Goal: Information Seeking & Learning: Learn about a topic

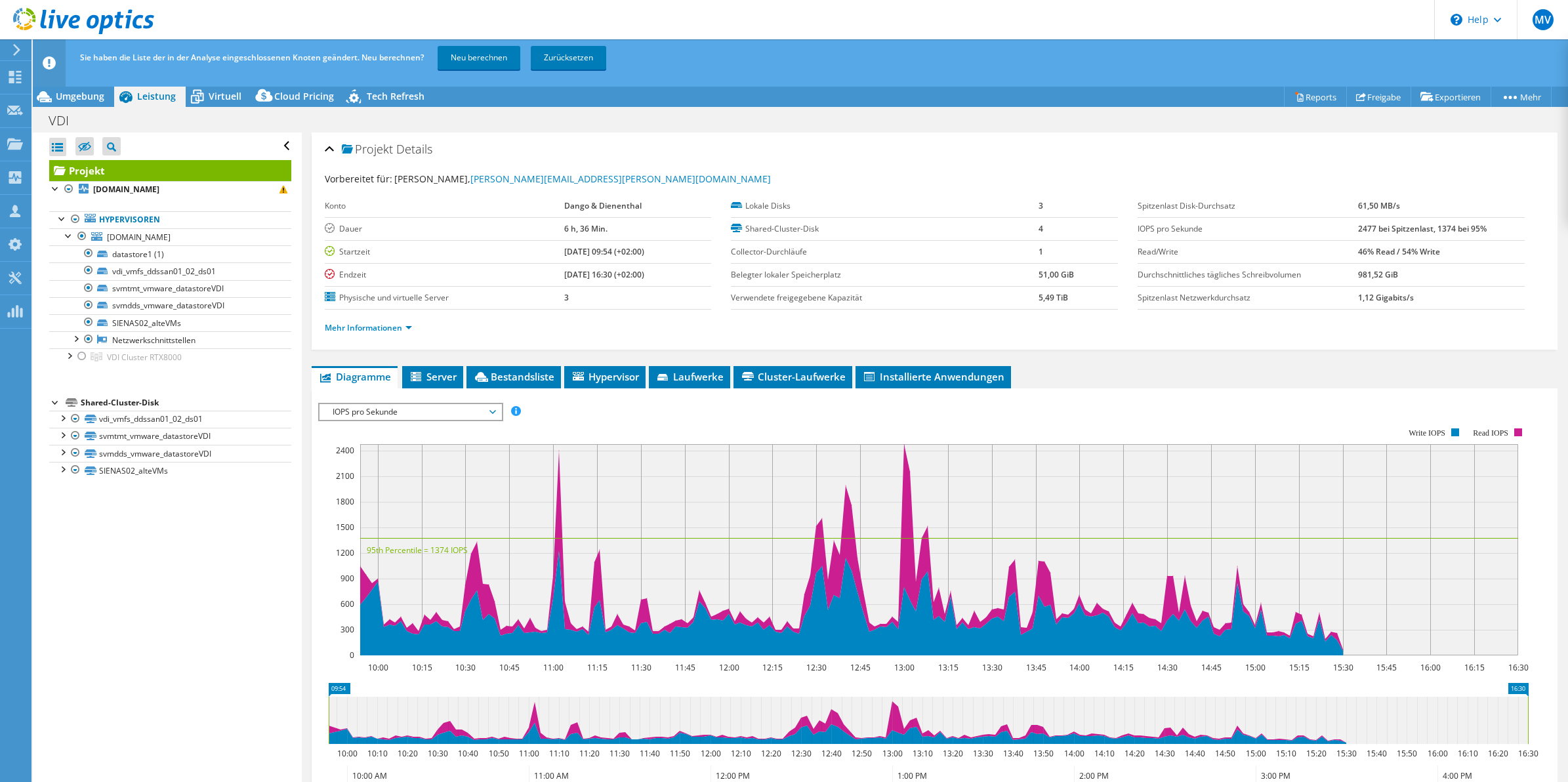
select select "EUFrankfurt"
select select "USD"
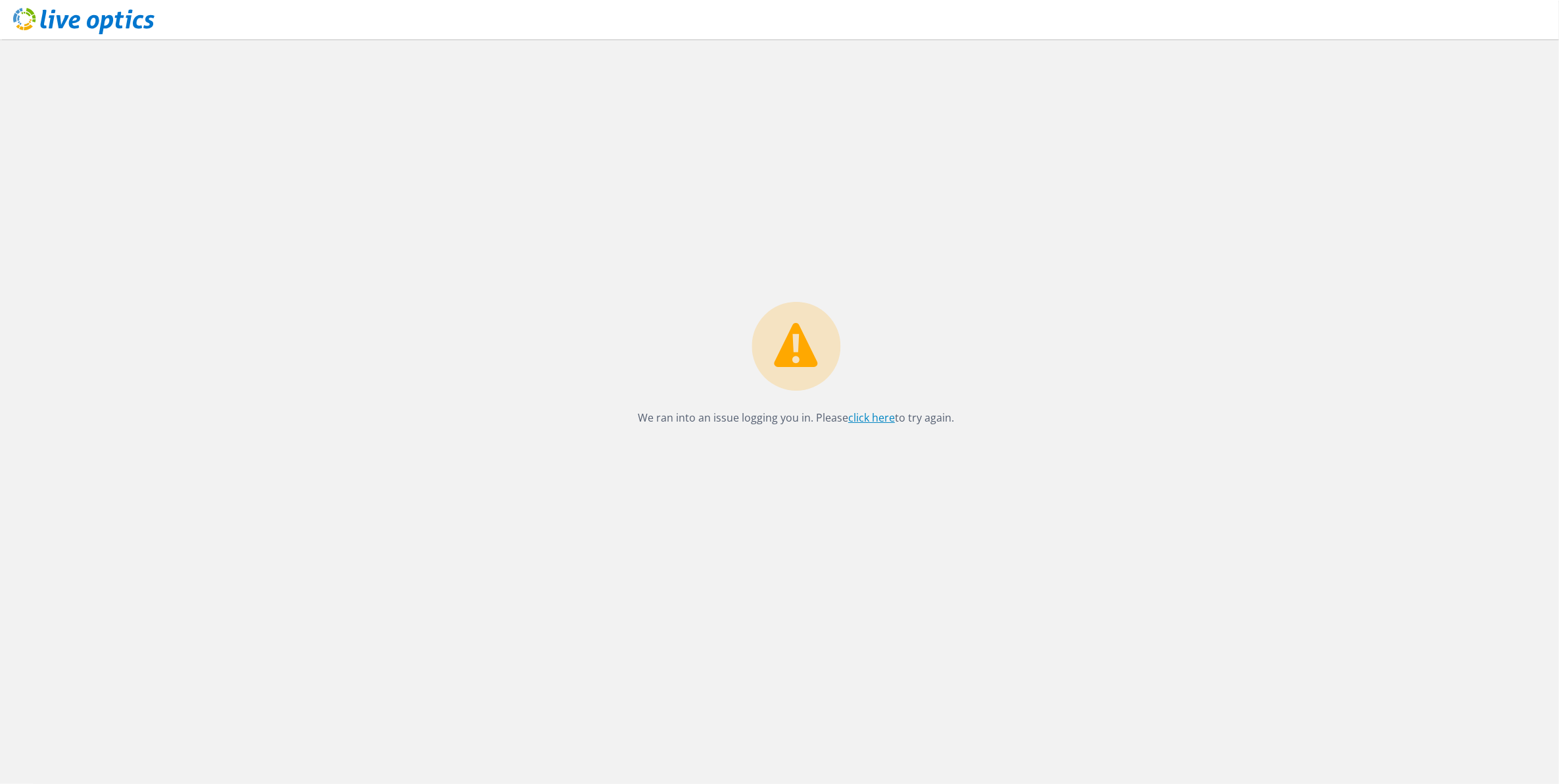
click at [876, 419] on link "click here" at bounding box center [871, 418] width 47 height 15
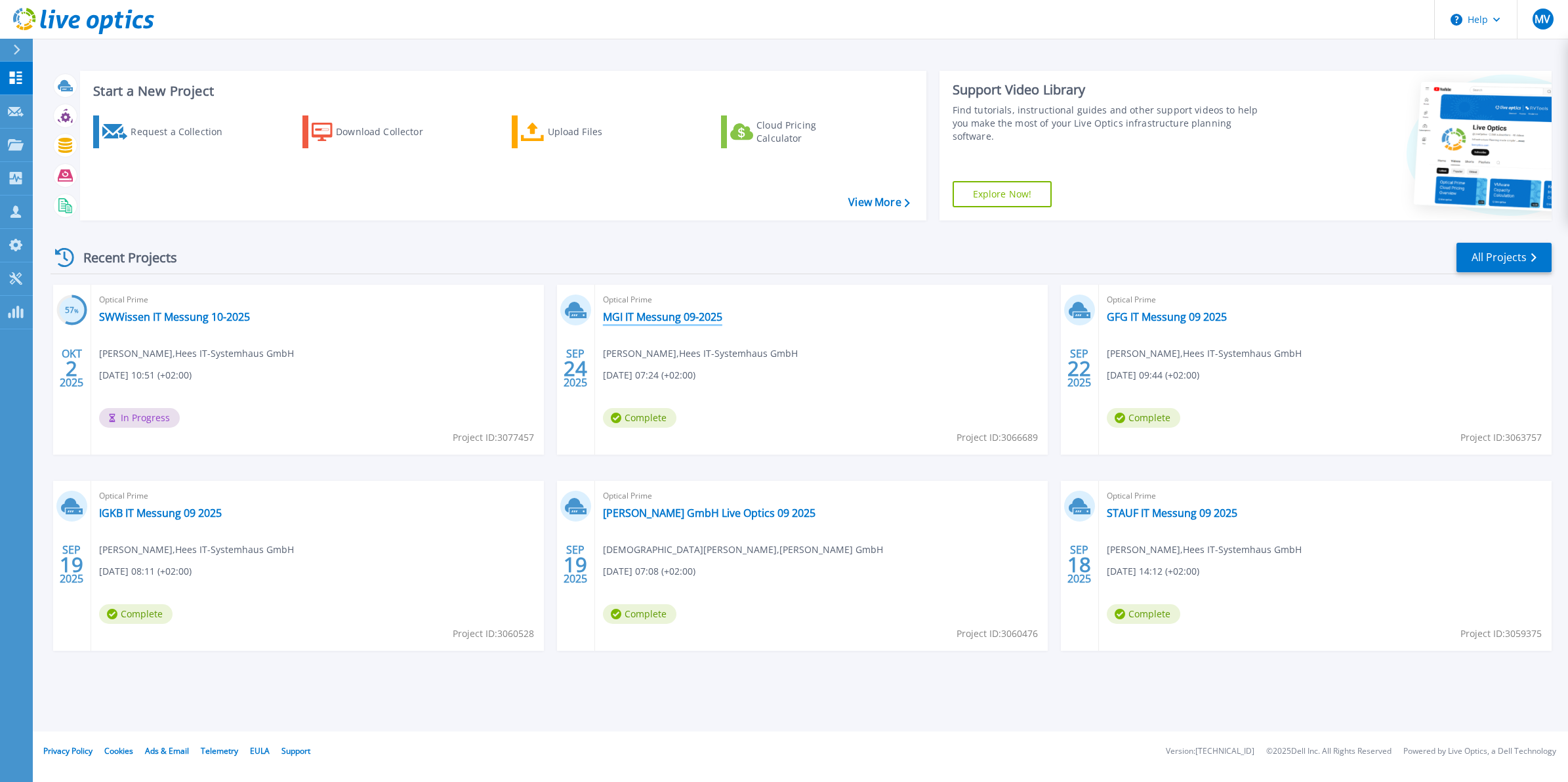
click at [655, 318] on link "MGI IT Messung 09-2025" at bounding box center [662, 316] width 119 height 13
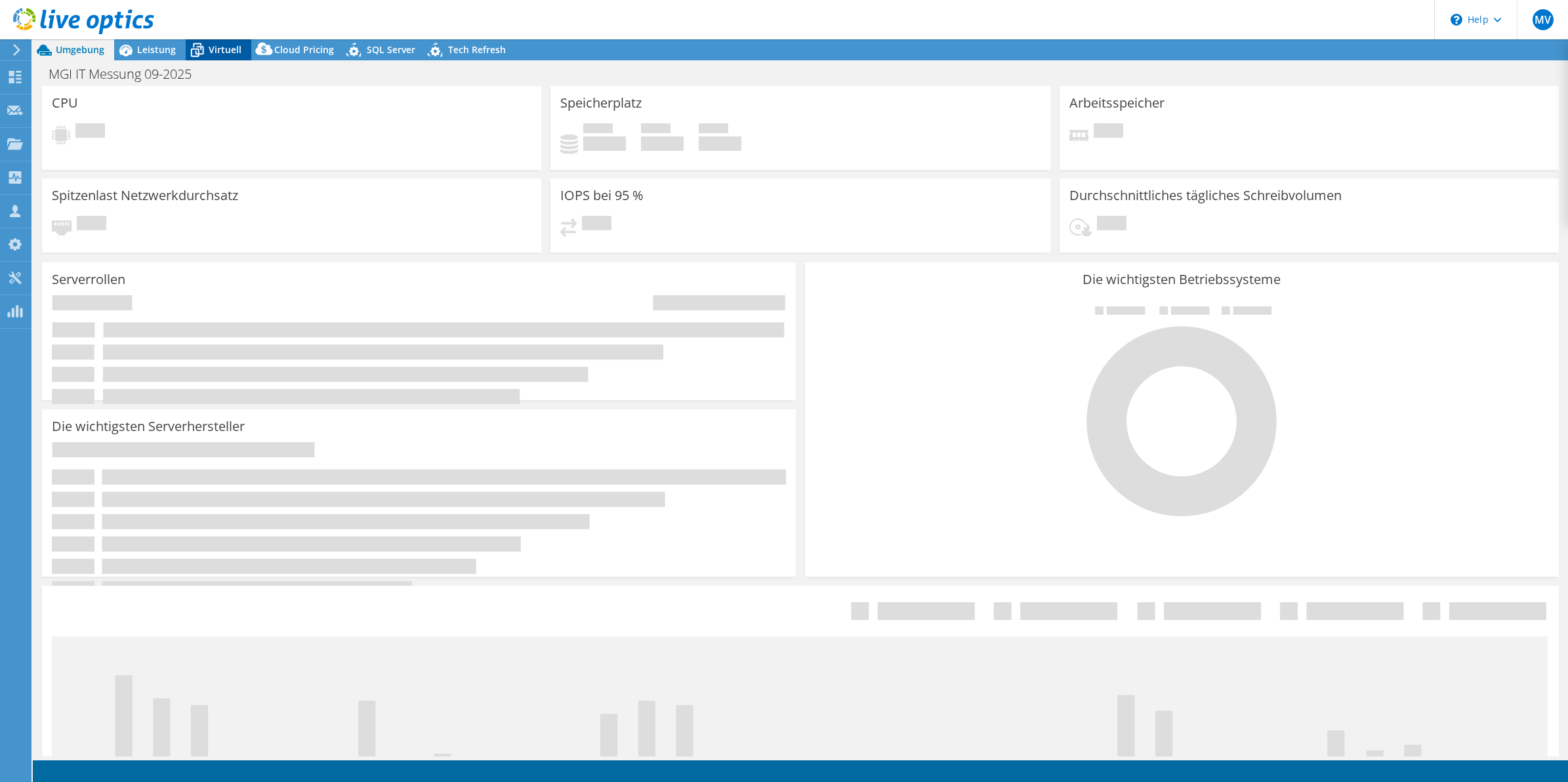
click at [208, 57] on div "Virtuell" at bounding box center [218, 50] width 65 height 21
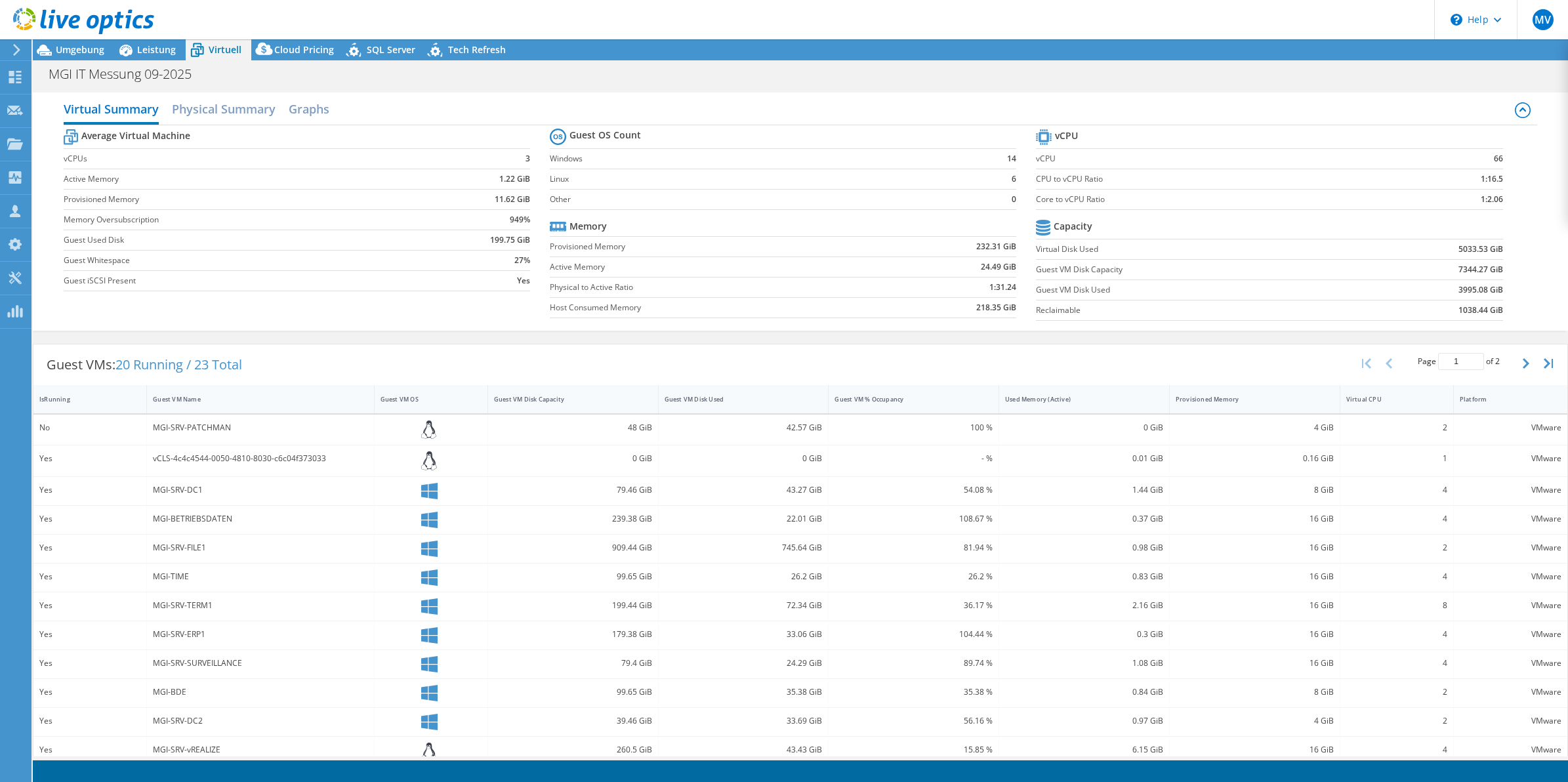
select select "USD"
radio input "true"
radio input "false"
click at [1011, 100] on div "Virtual Summary Physical Summary Graphs" at bounding box center [800, 110] width 1474 height 30
click at [1013, 99] on div "Virtual Summary Physical Summary Graphs" at bounding box center [800, 110] width 1474 height 30
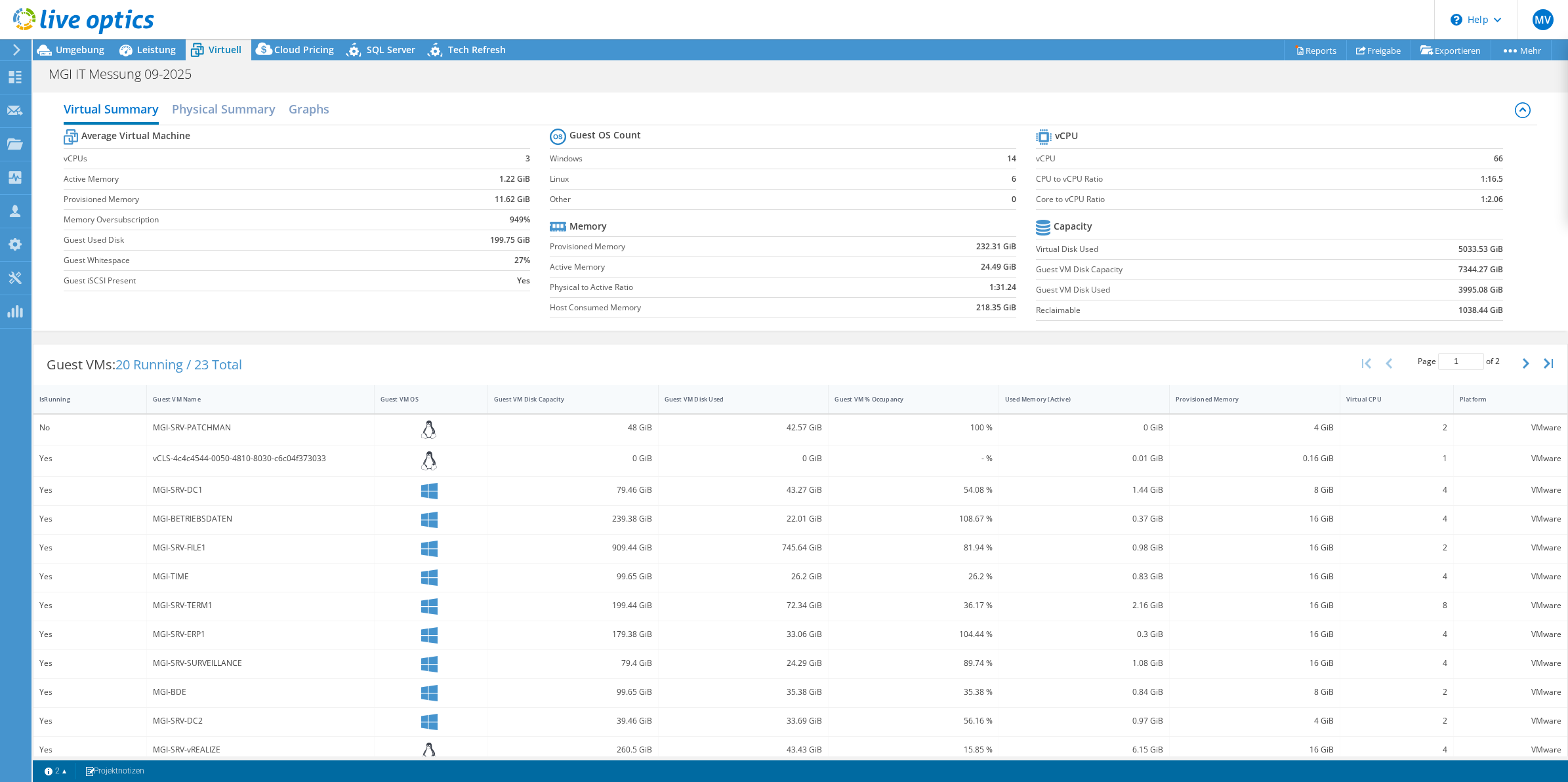
click at [1013, 99] on div "Virtual Summary Physical Summary Graphs" at bounding box center [800, 110] width 1474 height 30
click at [1012, 99] on div "Virtual Summary Physical Summary Graphs" at bounding box center [800, 110] width 1474 height 30
click at [955, 56] on div "Projektmaßnahmen Projektmaßnahmen Reports Freigabe Exportieren vSAN ReadyNode S…" at bounding box center [800, 50] width 1535 height 21
click at [963, 76] on div "MGI IT Messung 09-2025 Drucken" at bounding box center [800, 73] width 1535 height 24
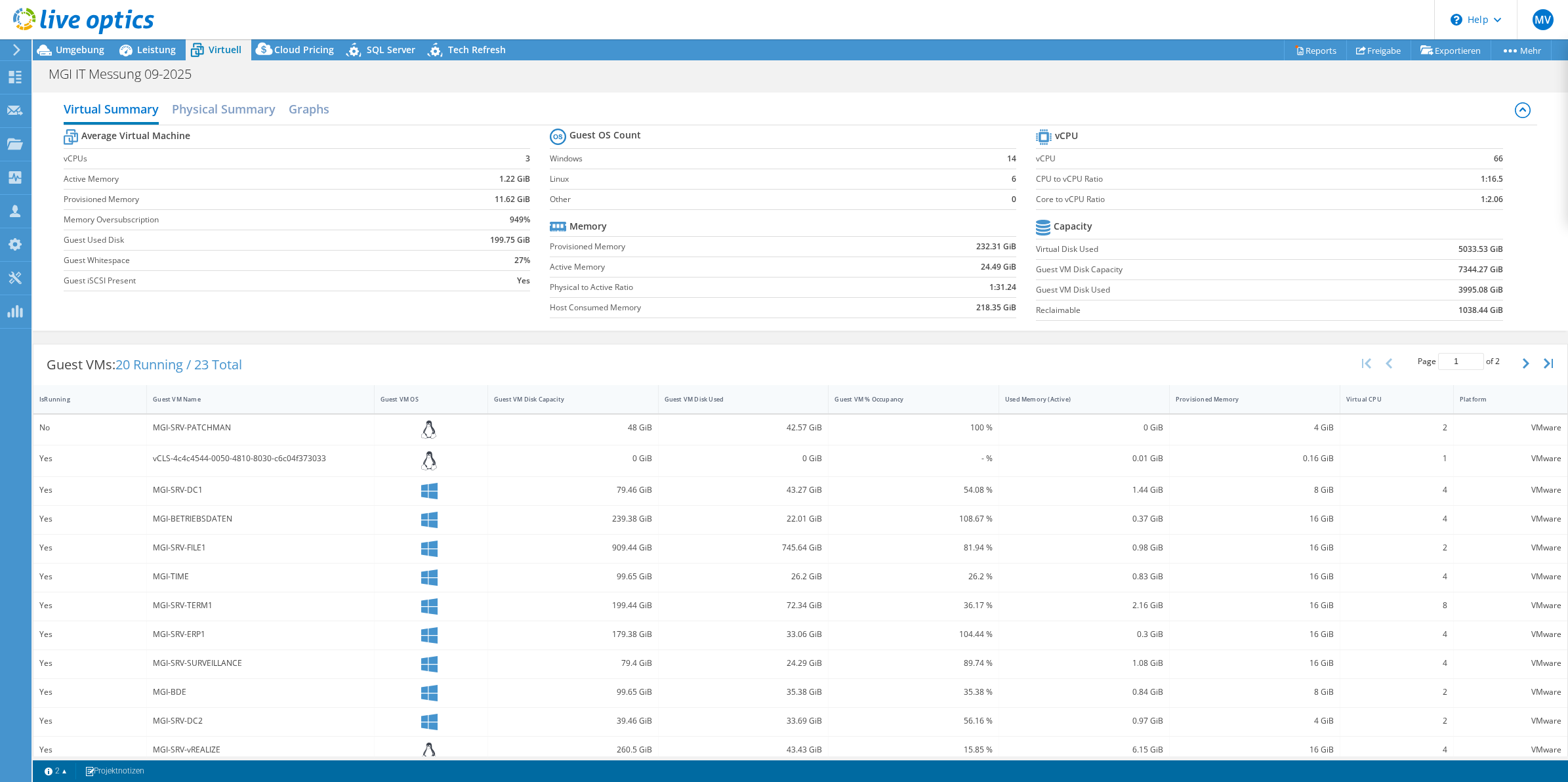
click at [963, 77] on div "MGI IT Messung 09-2025 Drucken" at bounding box center [800, 73] width 1535 height 24
click at [170, 47] on span "Leistung" at bounding box center [156, 49] width 39 height 13
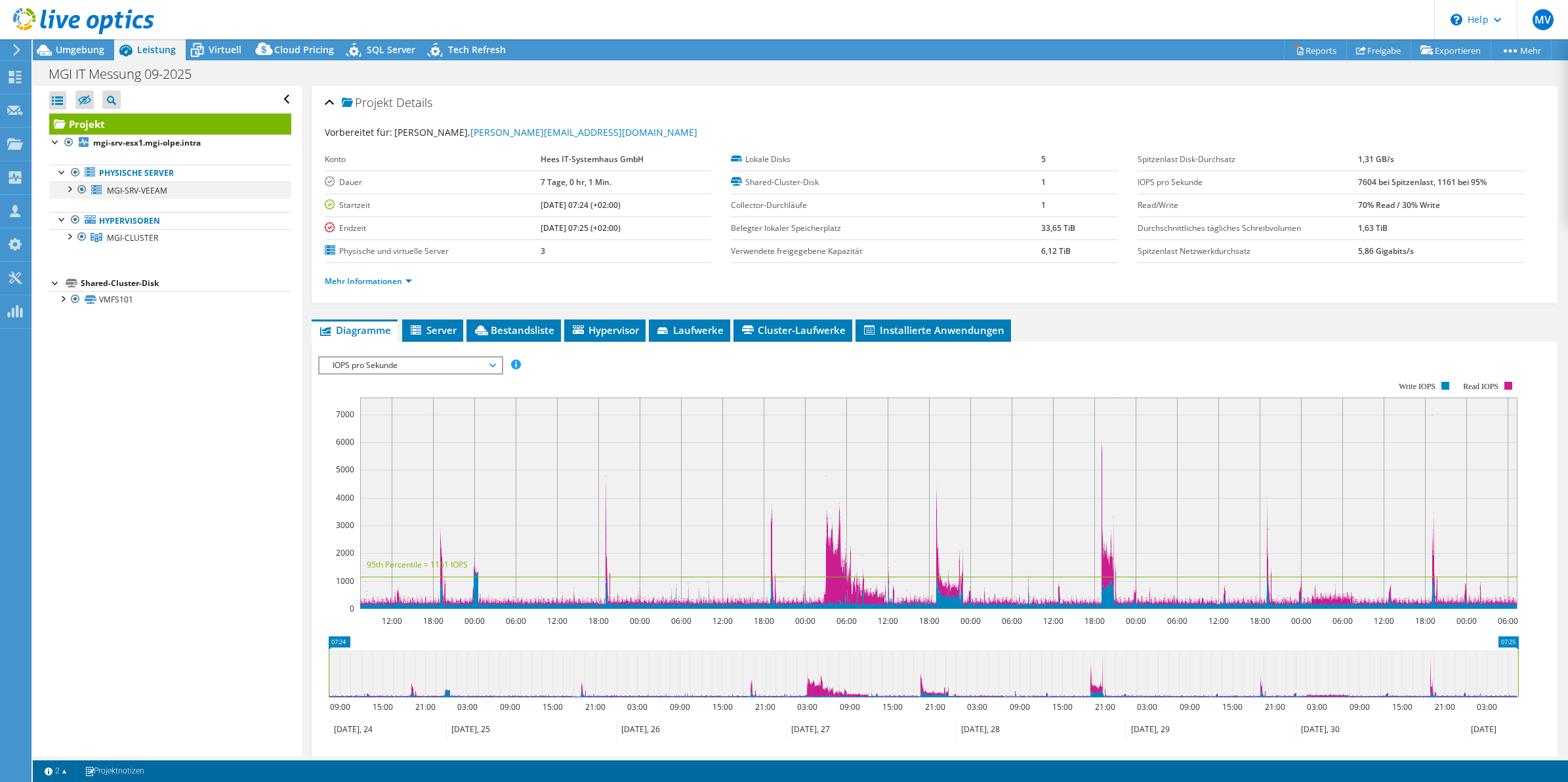
click at [67, 191] on div at bounding box center [69, 189] width 13 height 13
click at [65, 309] on div at bounding box center [69, 305] width 13 height 13
click at [138, 479] on div "Alle öffnen Alle schließen Ausgeschlossene Knoten verbergen Projektbaumfilter" at bounding box center [167, 421] width 268 height 671
click at [833, 56] on div "Projektmaßnahmen Projektmaßnahmen Reports Freigabe Exportieren vSAN ReadyNode S…" at bounding box center [800, 50] width 1535 height 21
click at [821, 83] on div "MGI IT Messung 09-2025 Drucken" at bounding box center [800, 73] width 1535 height 24
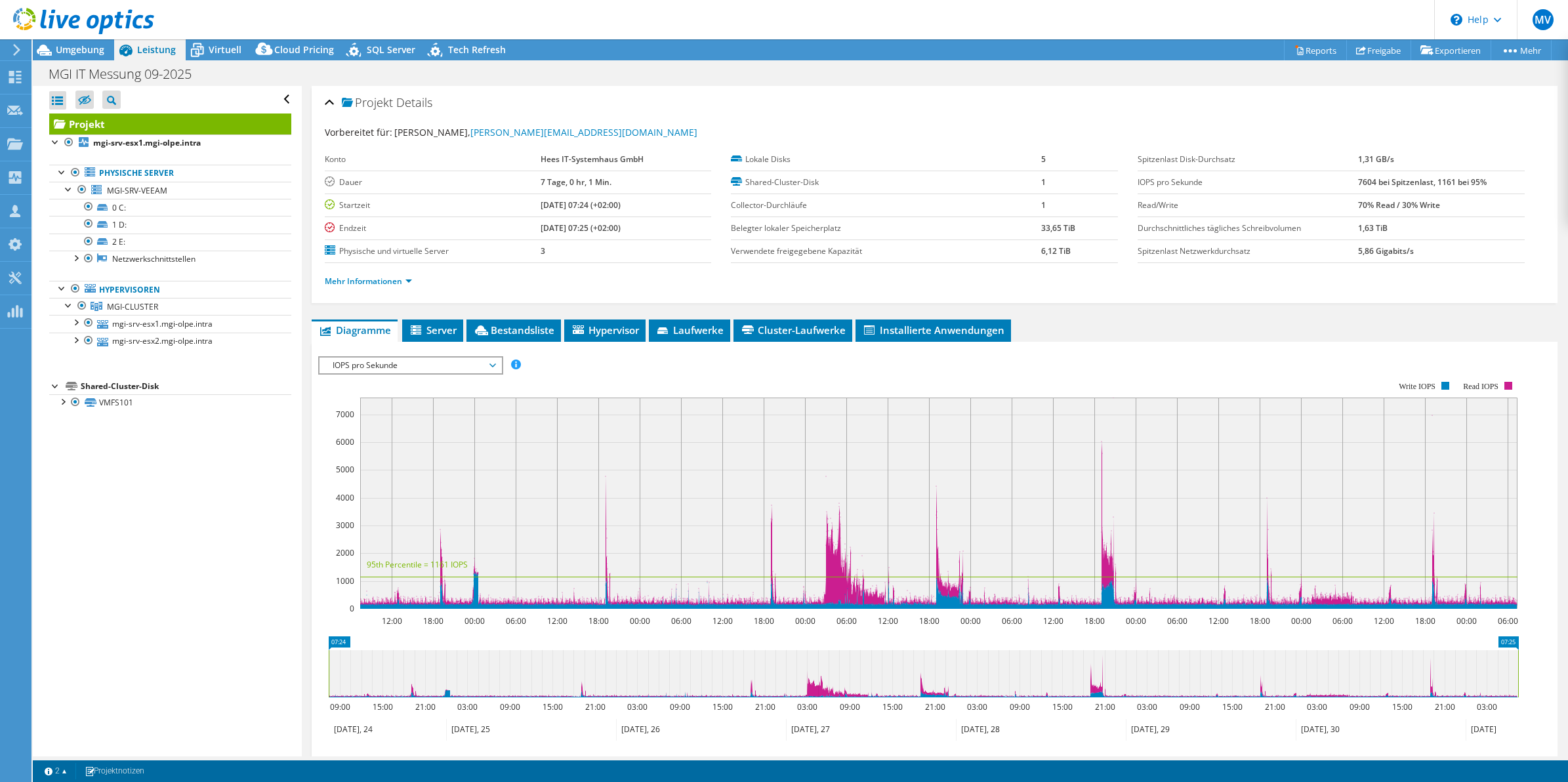
click at [332, 102] on div "Projekt Details" at bounding box center [935, 103] width 1220 height 28
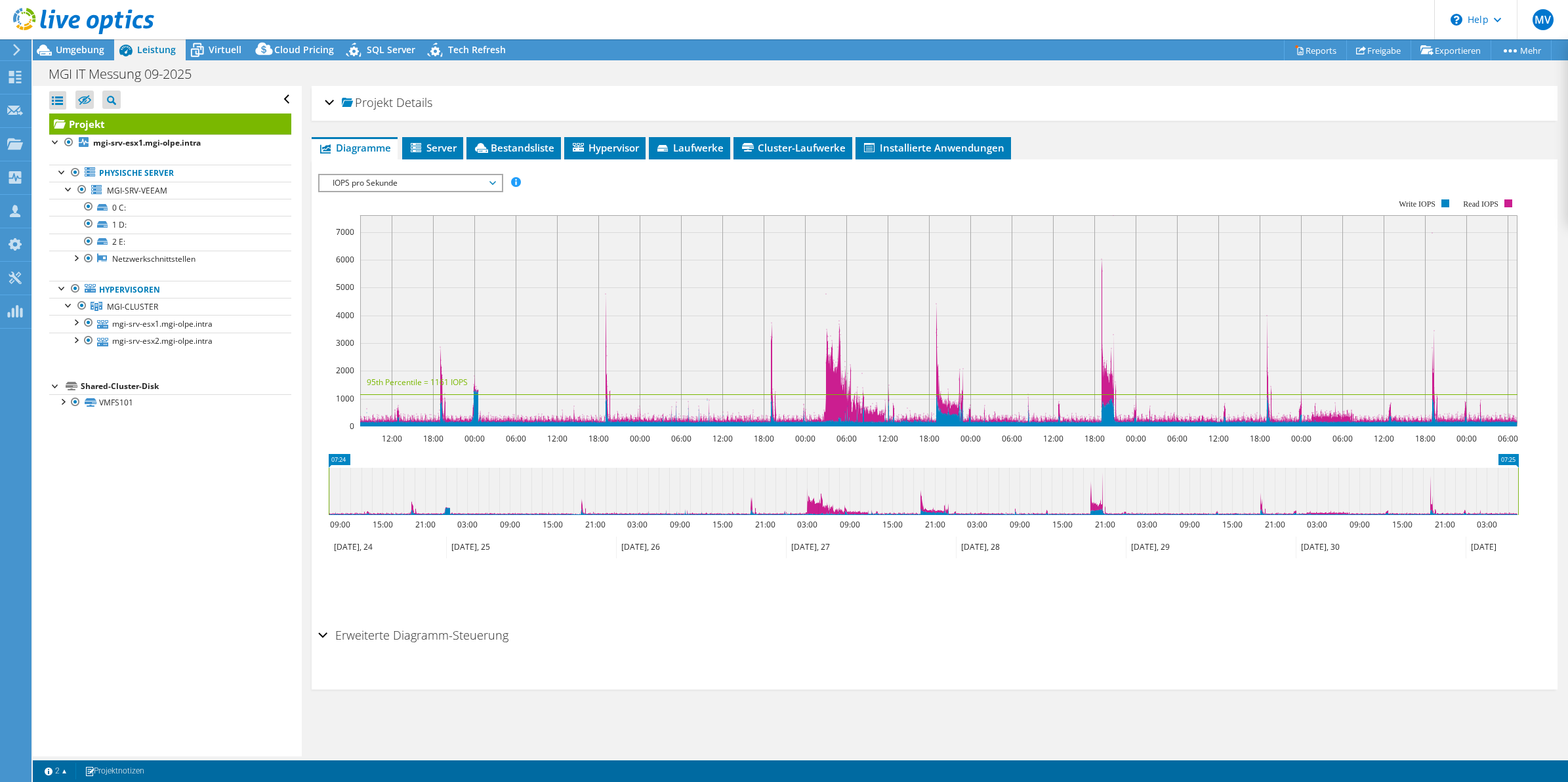
click at [326, 102] on div "Projekt Details" at bounding box center [935, 103] width 1220 height 28
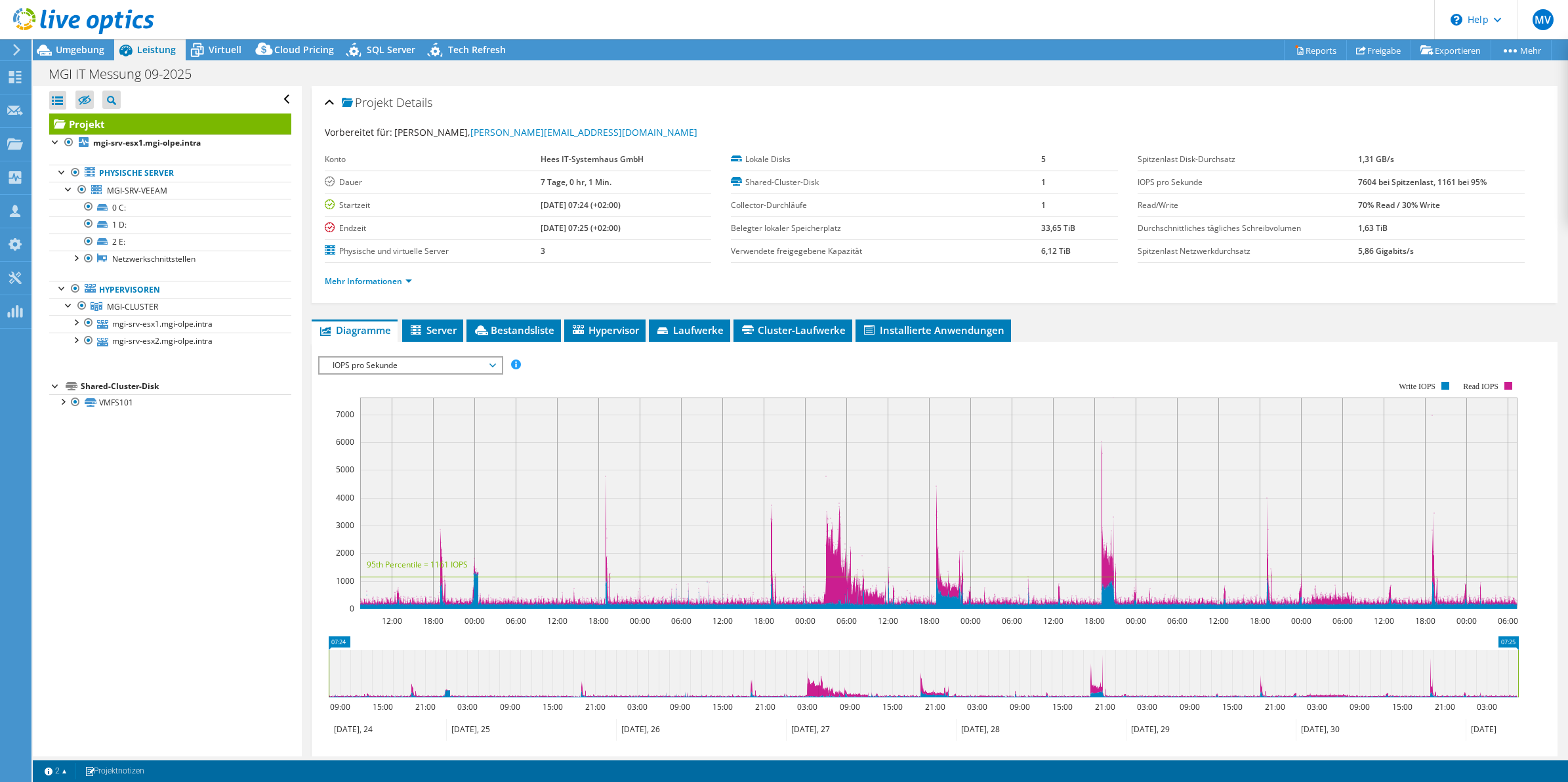
click at [1016, 322] on ul "Diagramme Server Bestandsliste Hypervisor Laufwerke Cluster-Laufwerke Installie…" at bounding box center [935, 330] width 1247 height 22
click at [435, 323] on span "Server" at bounding box center [433, 330] width 48 height 13
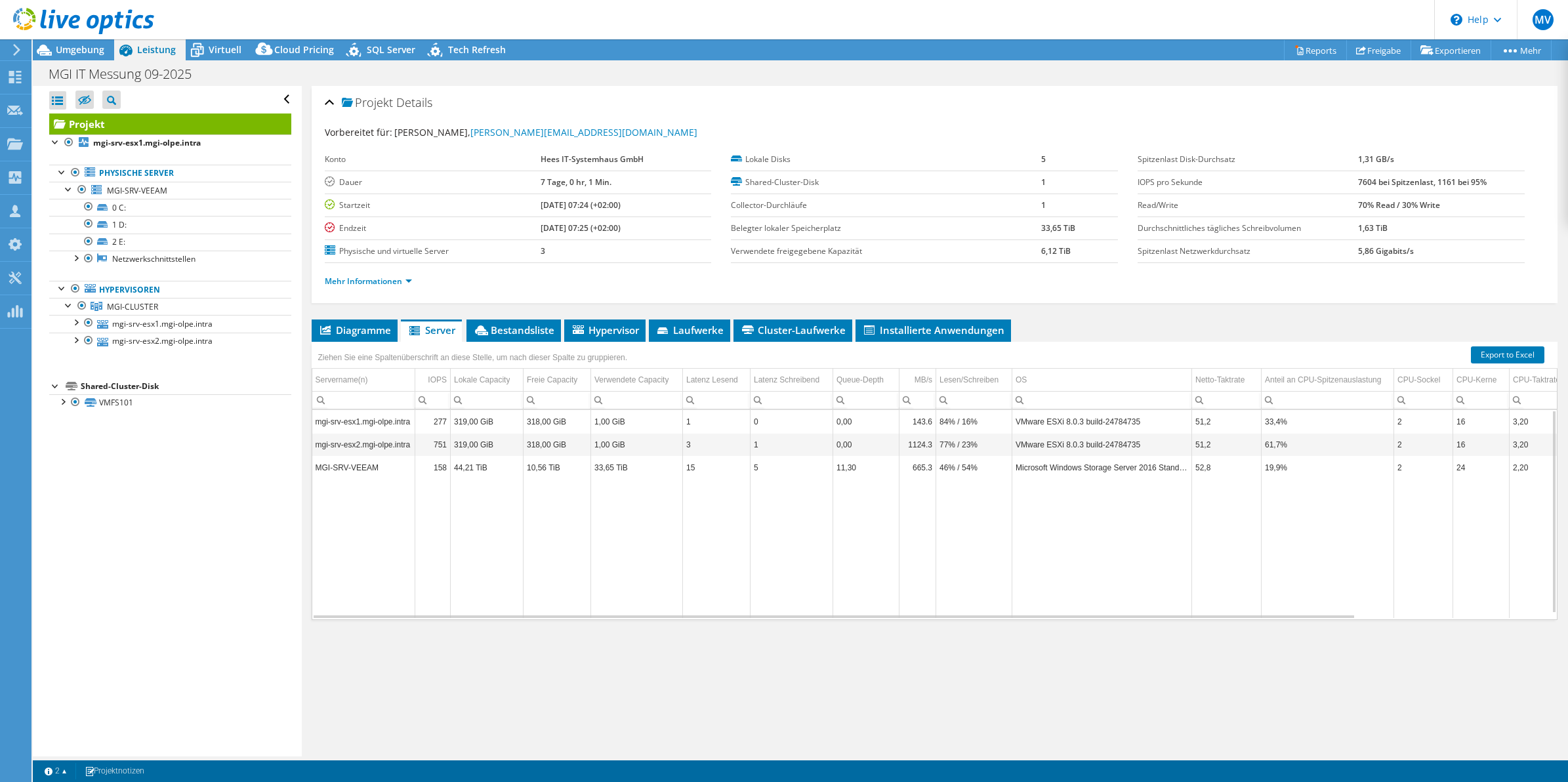
click at [375, 472] on td "MGI-SRV-VEEAM" at bounding box center [363, 467] width 103 height 23
click at [1089, 420] on td "VMware ESXi 8.0.3 build-24784735" at bounding box center [1102, 421] width 180 height 23
click at [1078, 448] on td "VMware ESXi 8.0.3 build-24784735" at bounding box center [1102, 444] width 180 height 23
click at [1098, 482] on td "Data grid" at bounding box center [1102, 548] width 180 height 138
click at [699, 546] on td "Data grid" at bounding box center [716, 548] width 67 height 138
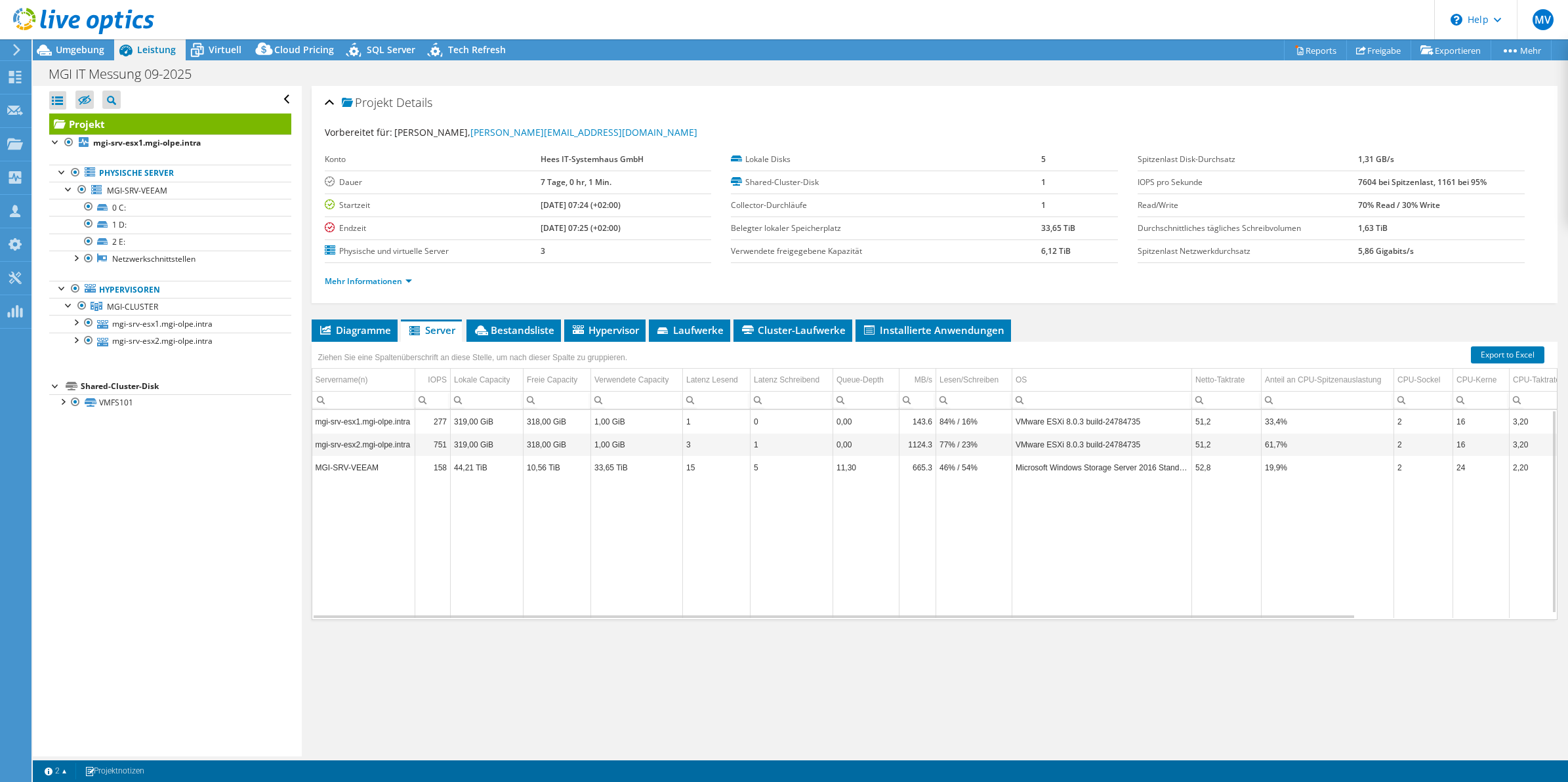
click at [883, 533] on td "Data grid" at bounding box center [866, 548] width 66 height 138
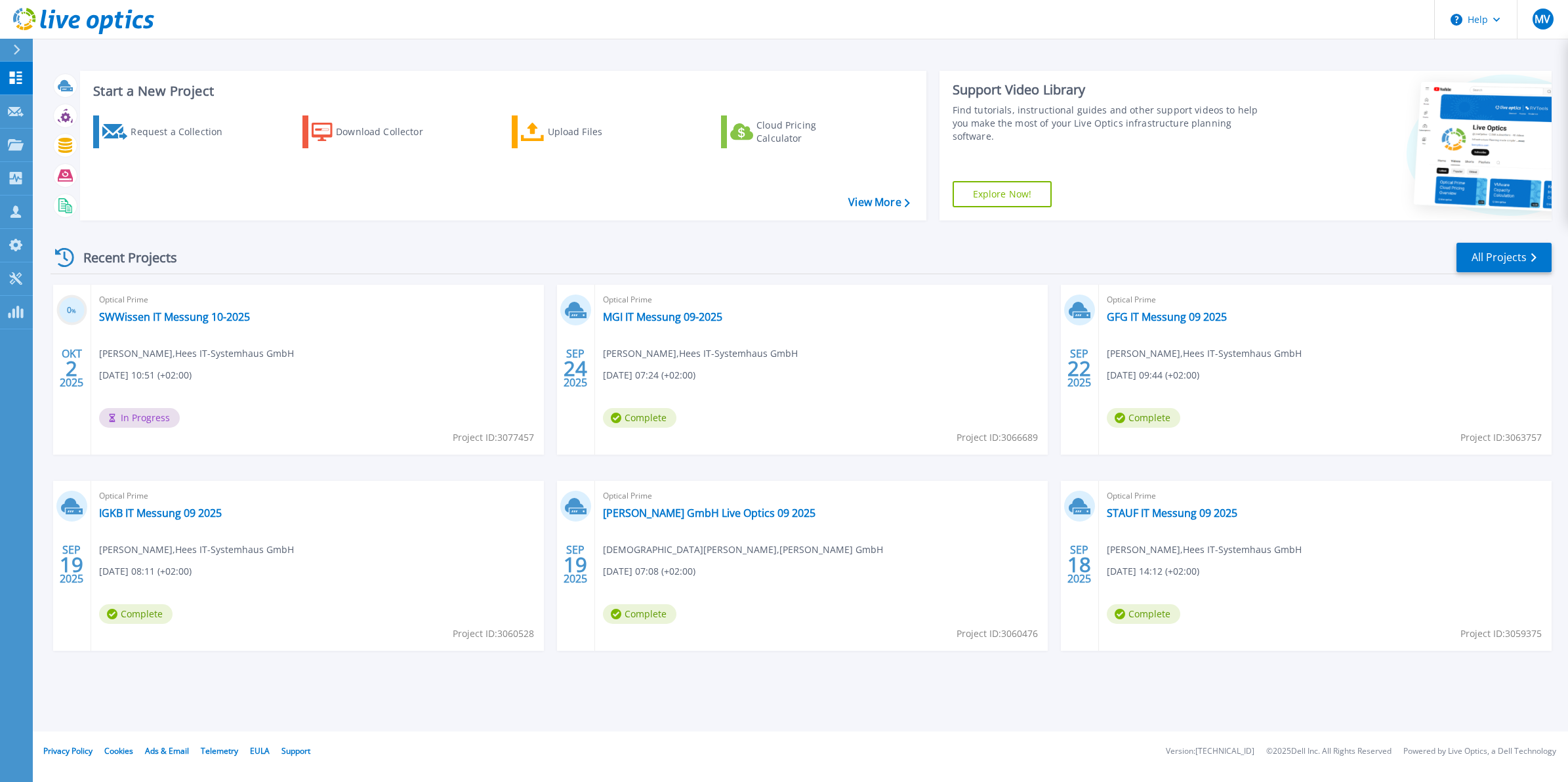
click at [16, 45] on icon at bounding box center [16, 50] width 7 height 11
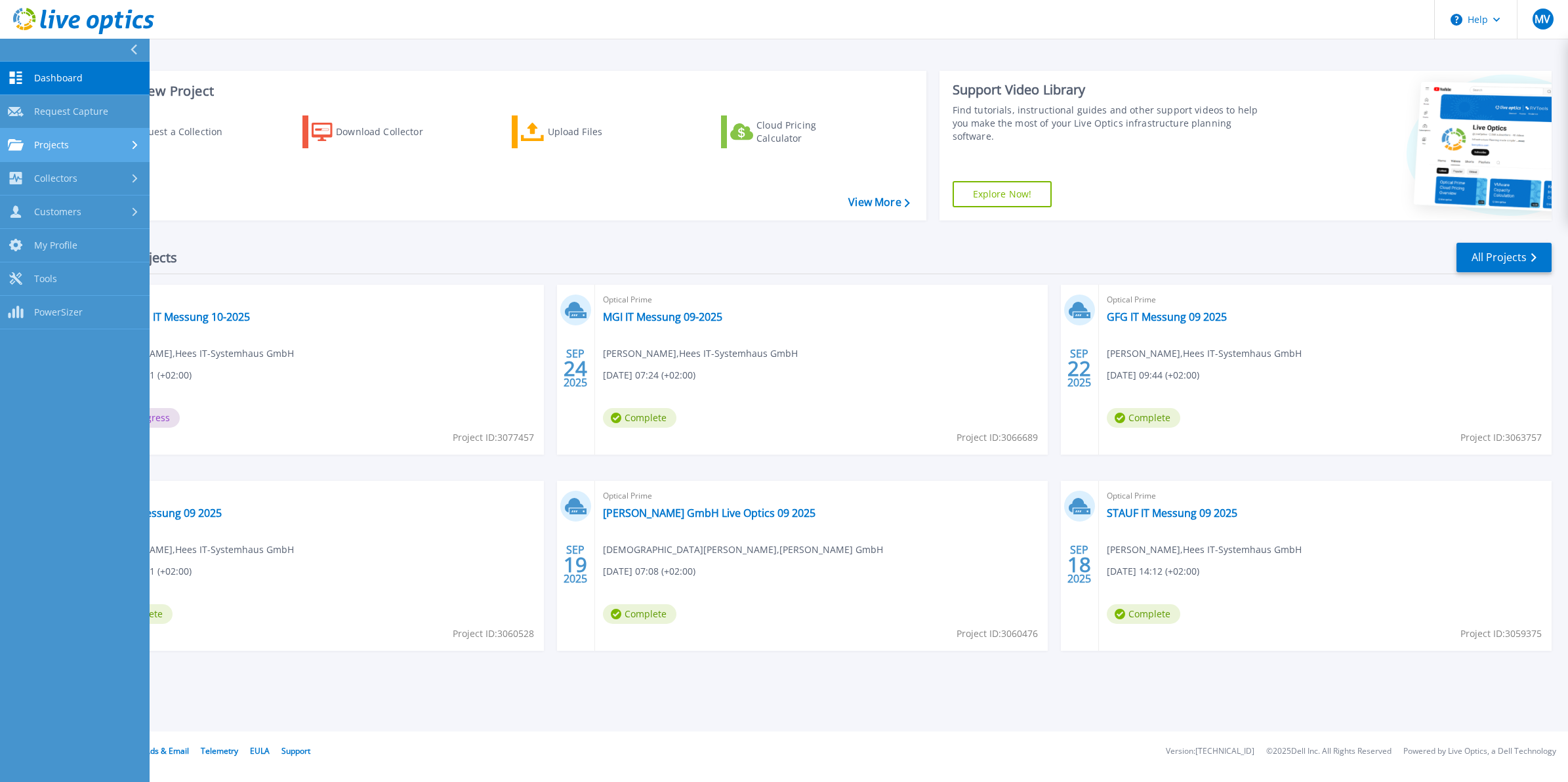
click at [50, 144] on span "Projects" at bounding box center [51, 145] width 35 height 12
click at [86, 168] on link "Search Projects" at bounding box center [75, 179] width 150 height 34
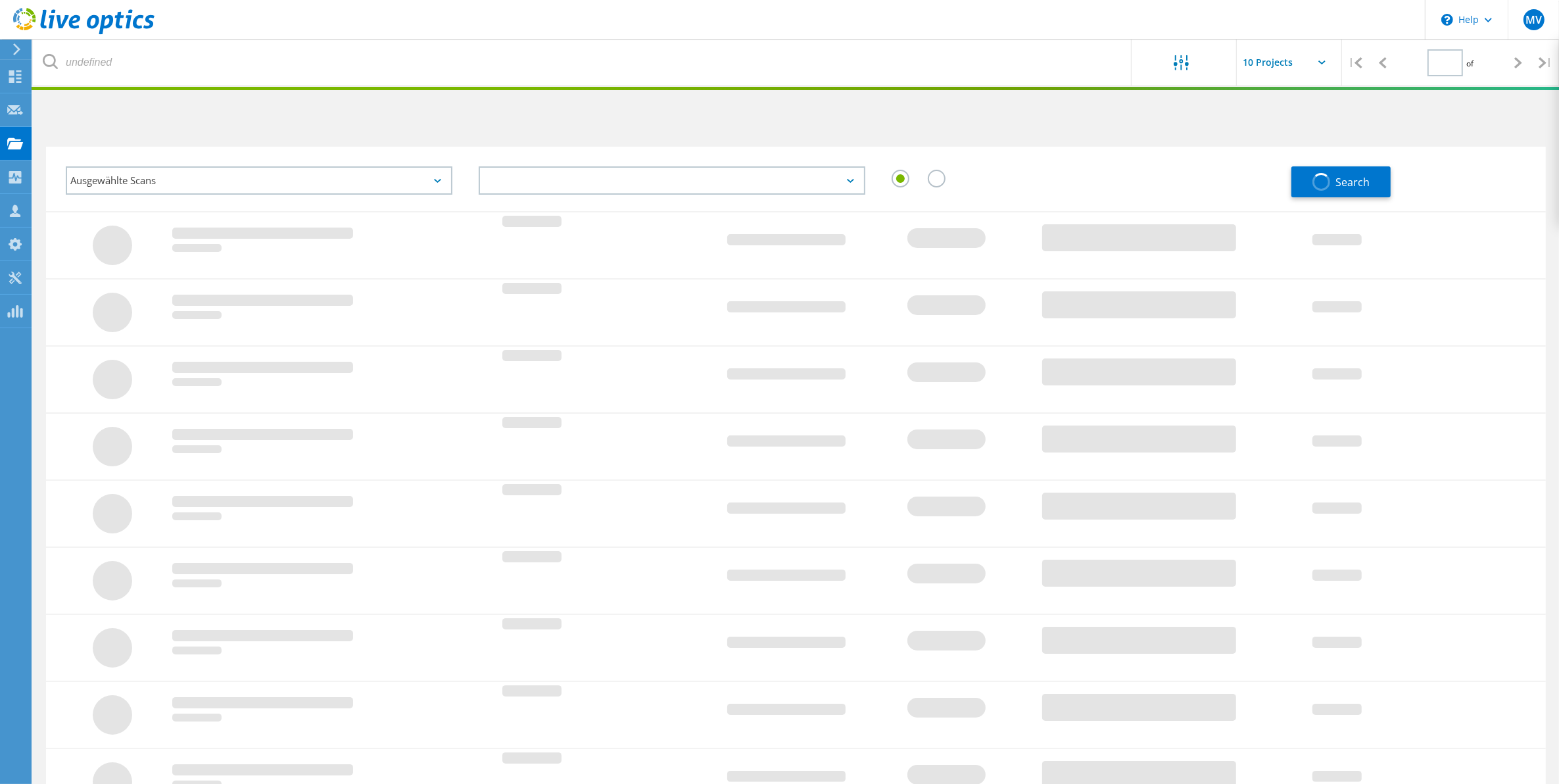
type input "1"
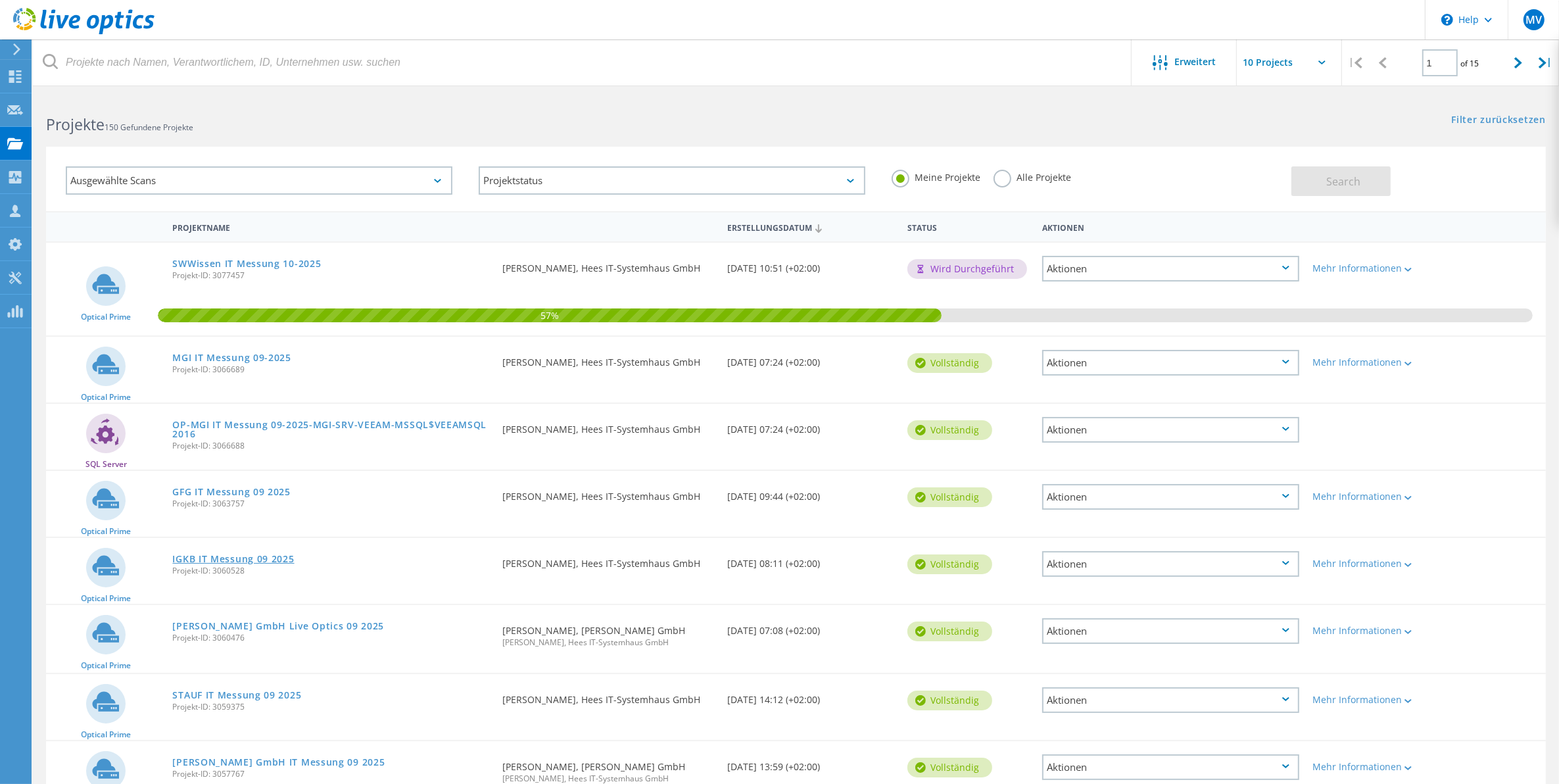
click at [238, 559] on link "IGKB IT Messung 09 2025" at bounding box center [233, 559] width 122 height 9
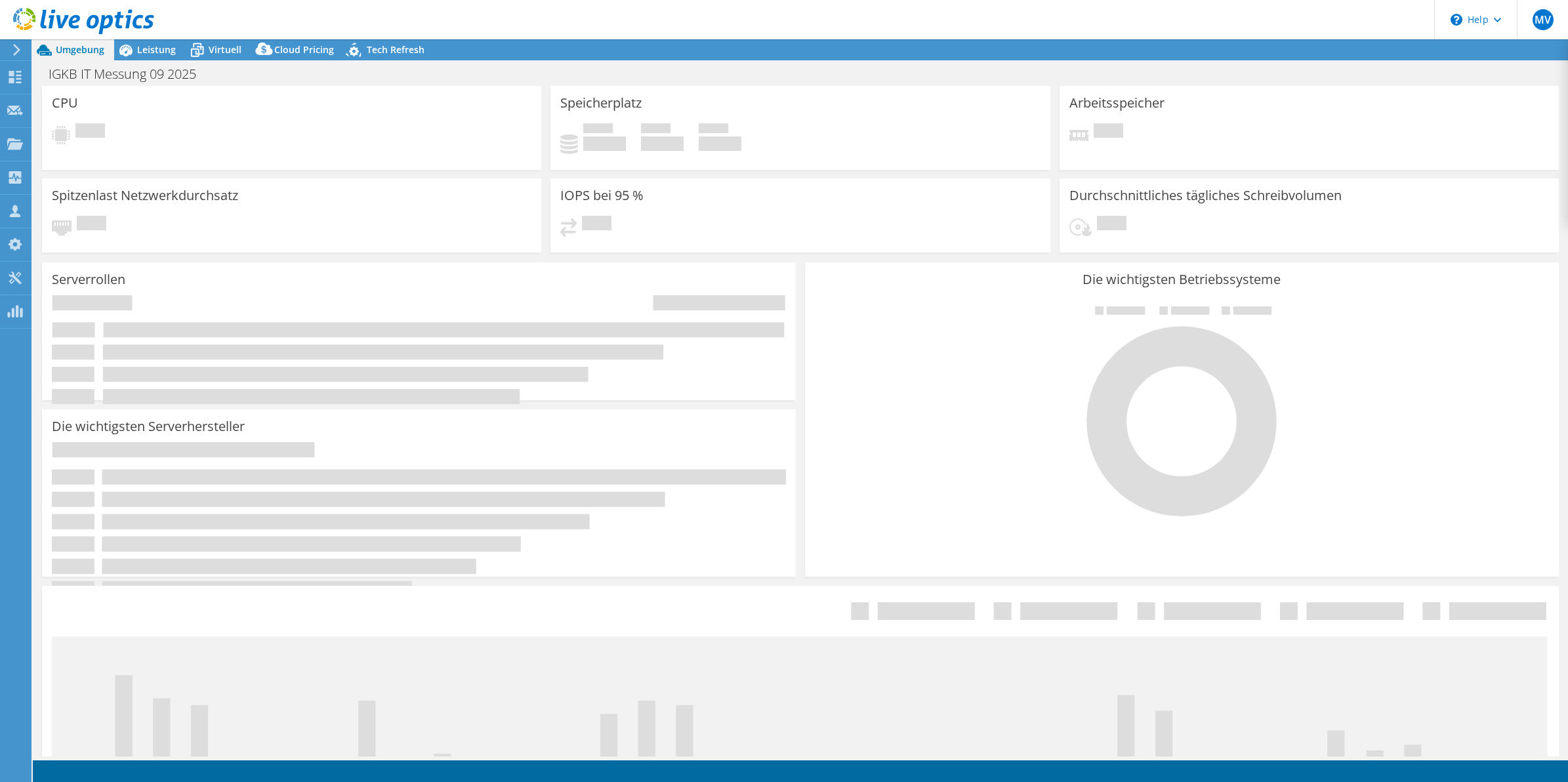
select select "USD"
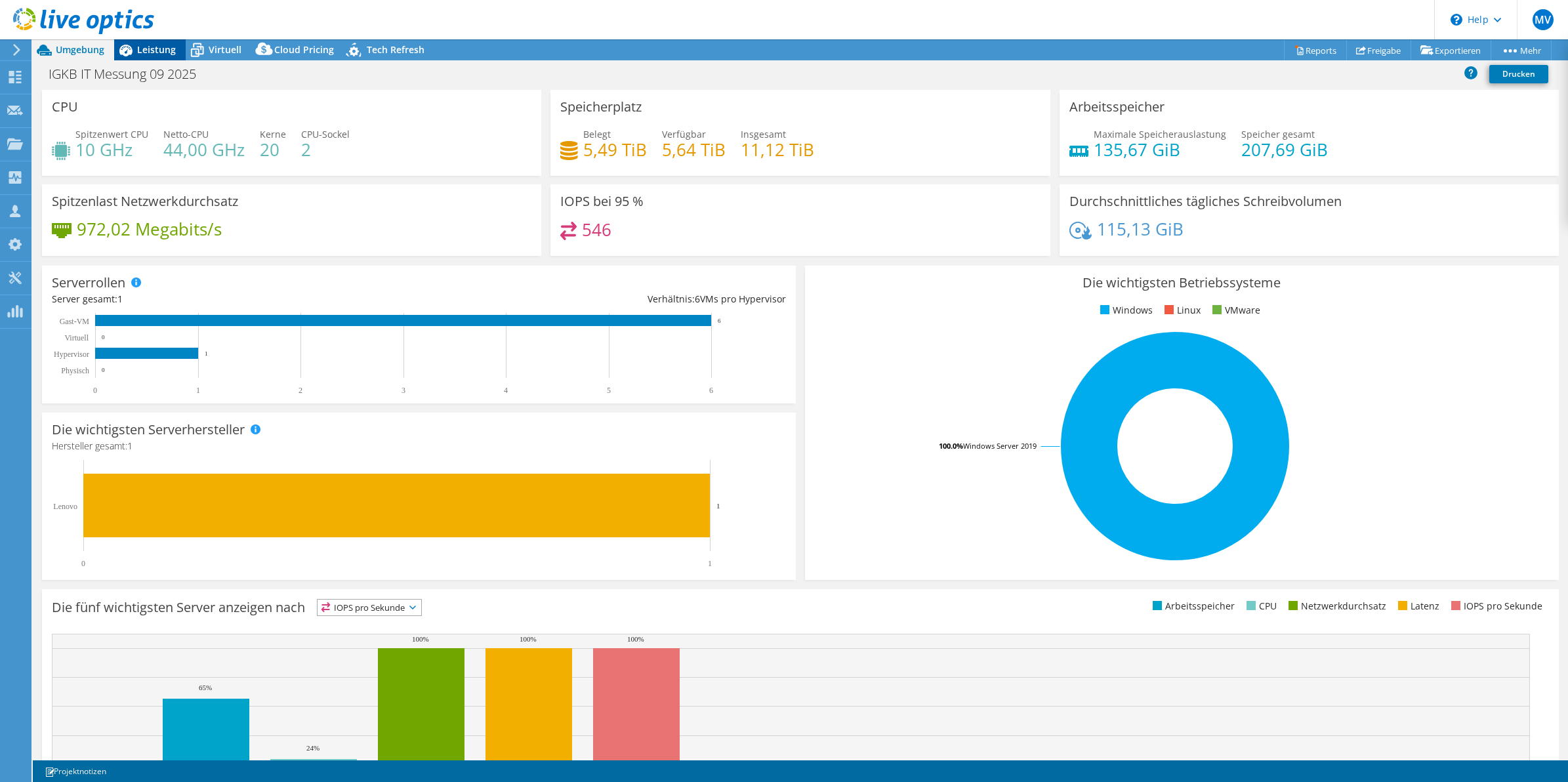
click at [164, 50] on span "Leistung" at bounding box center [156, 49] width 39 height 13
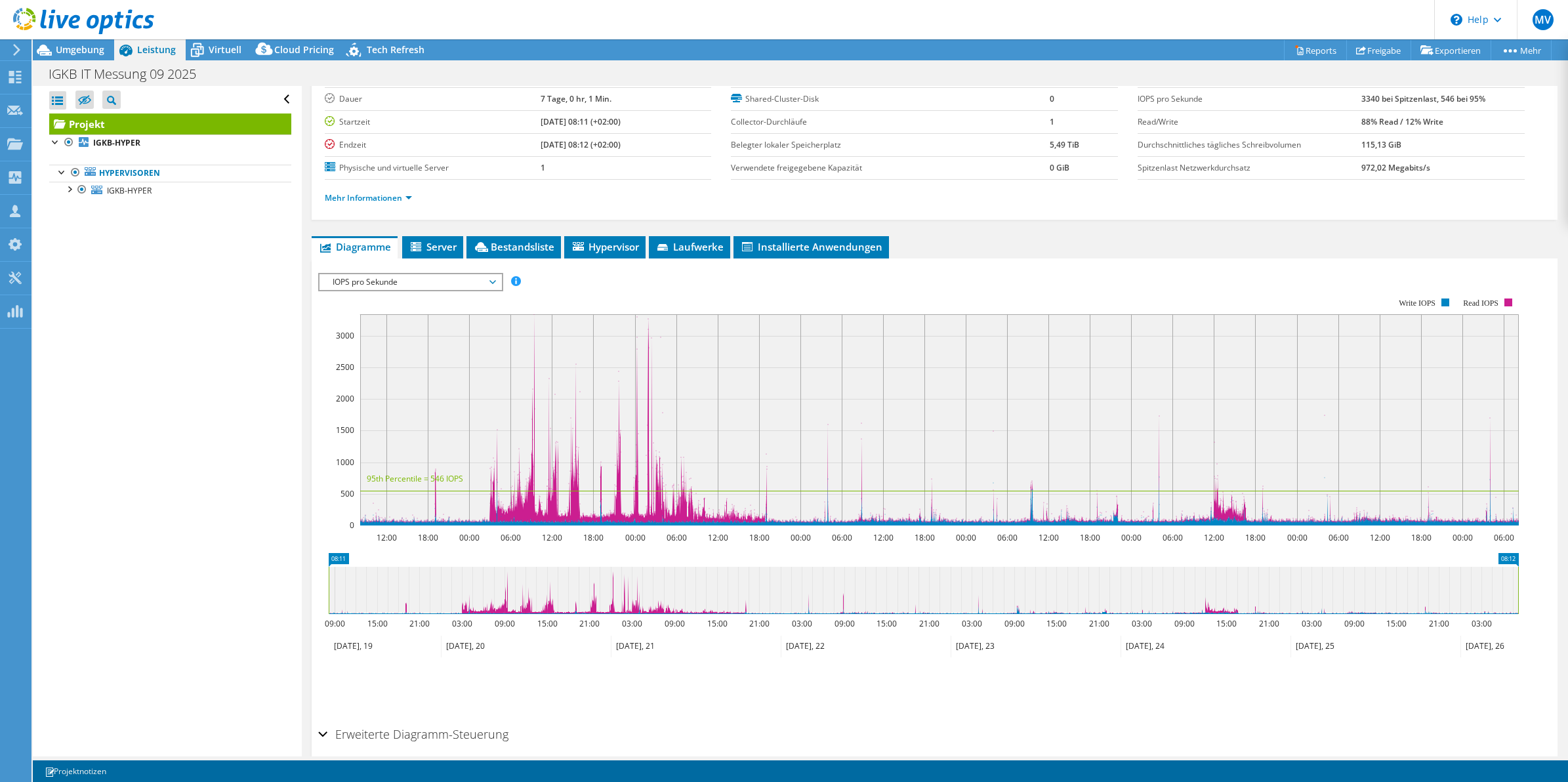
scroll to position [138, 0]
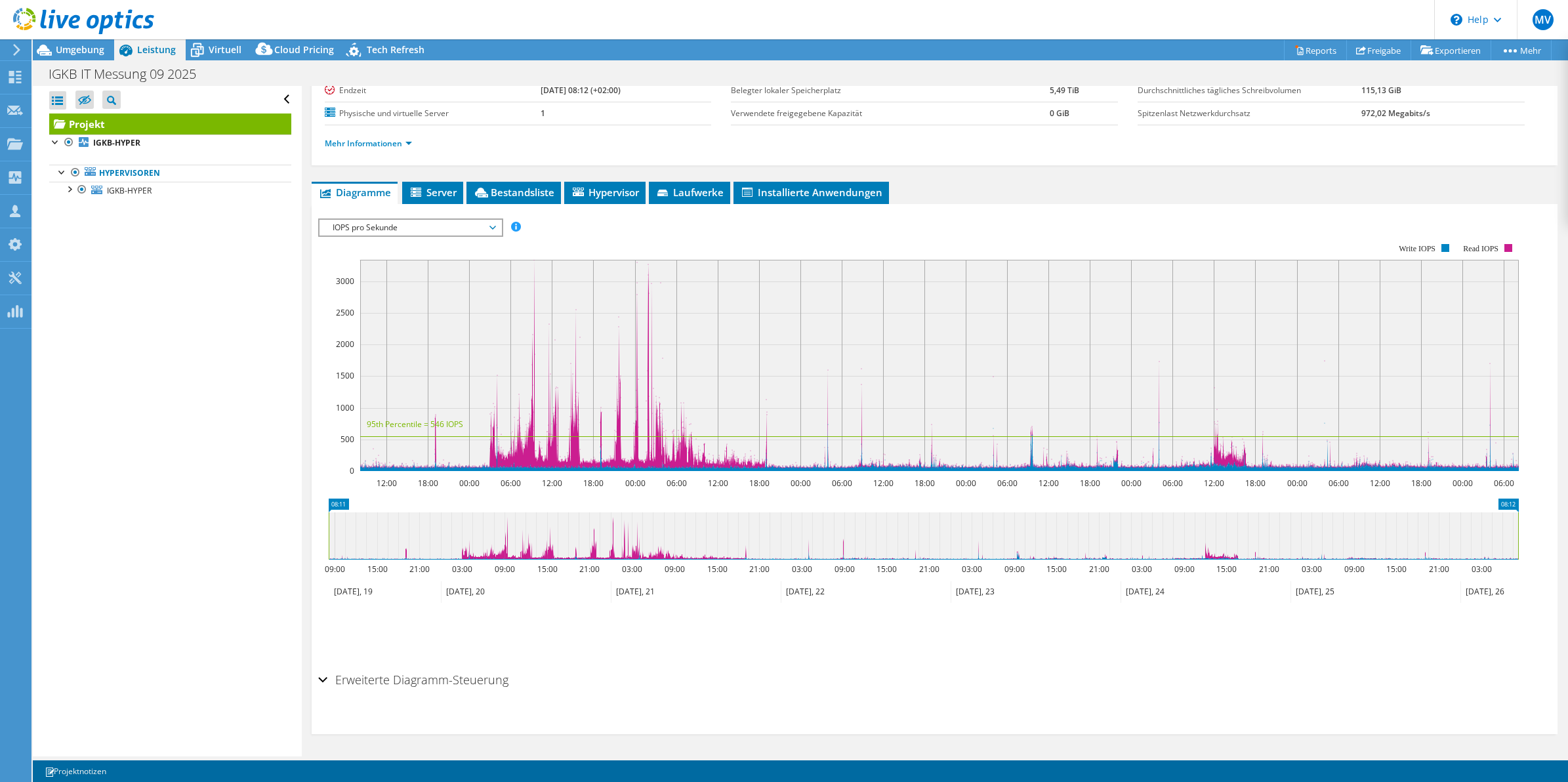
click at [388, 227] on span "IOPS pro Sekunde" at bounding box center [410, 227] width 169 height 16
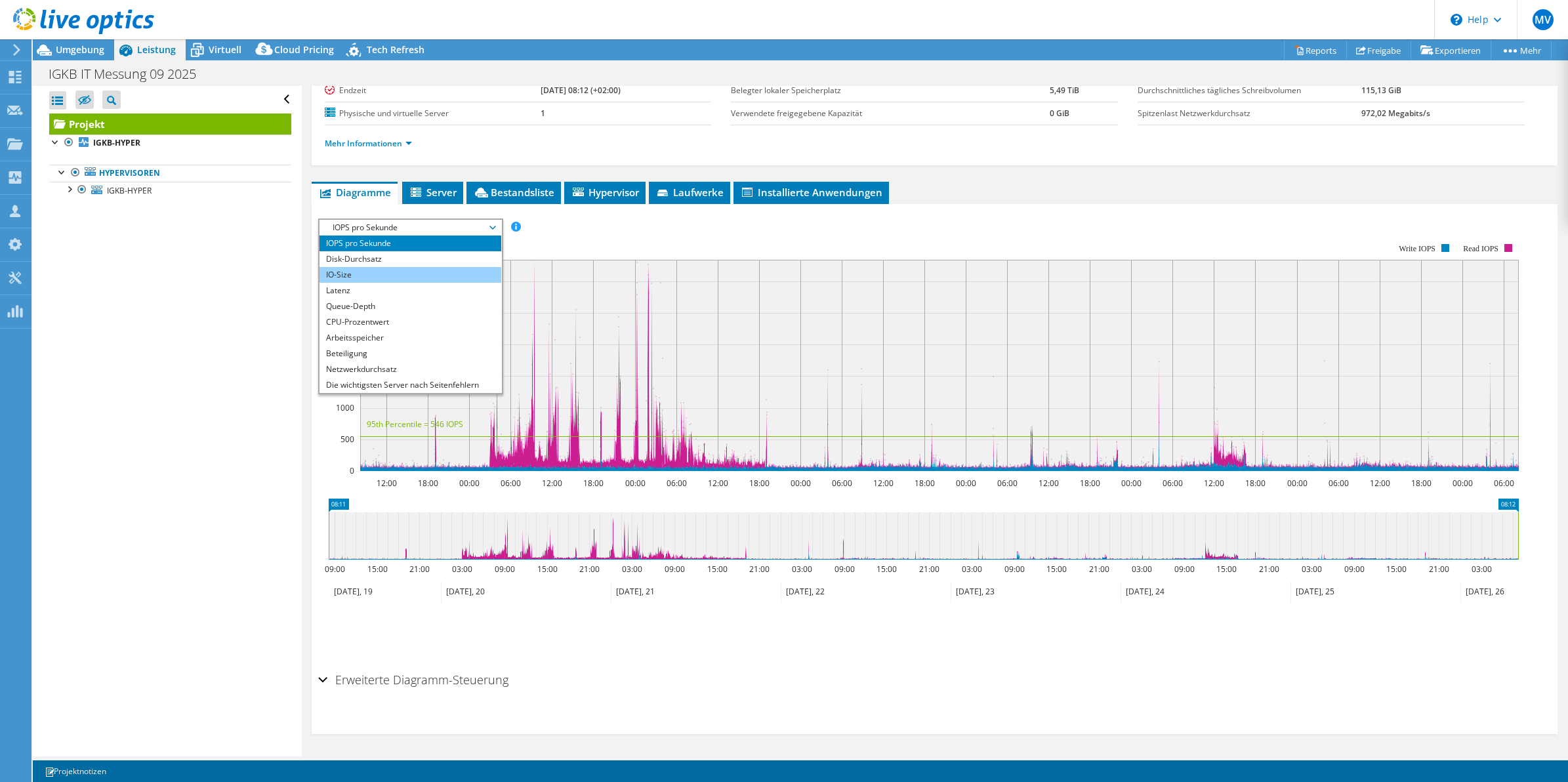
click at [398, 274] on li "IO-Size" at bounding box center [410, 275] width 182 height 16
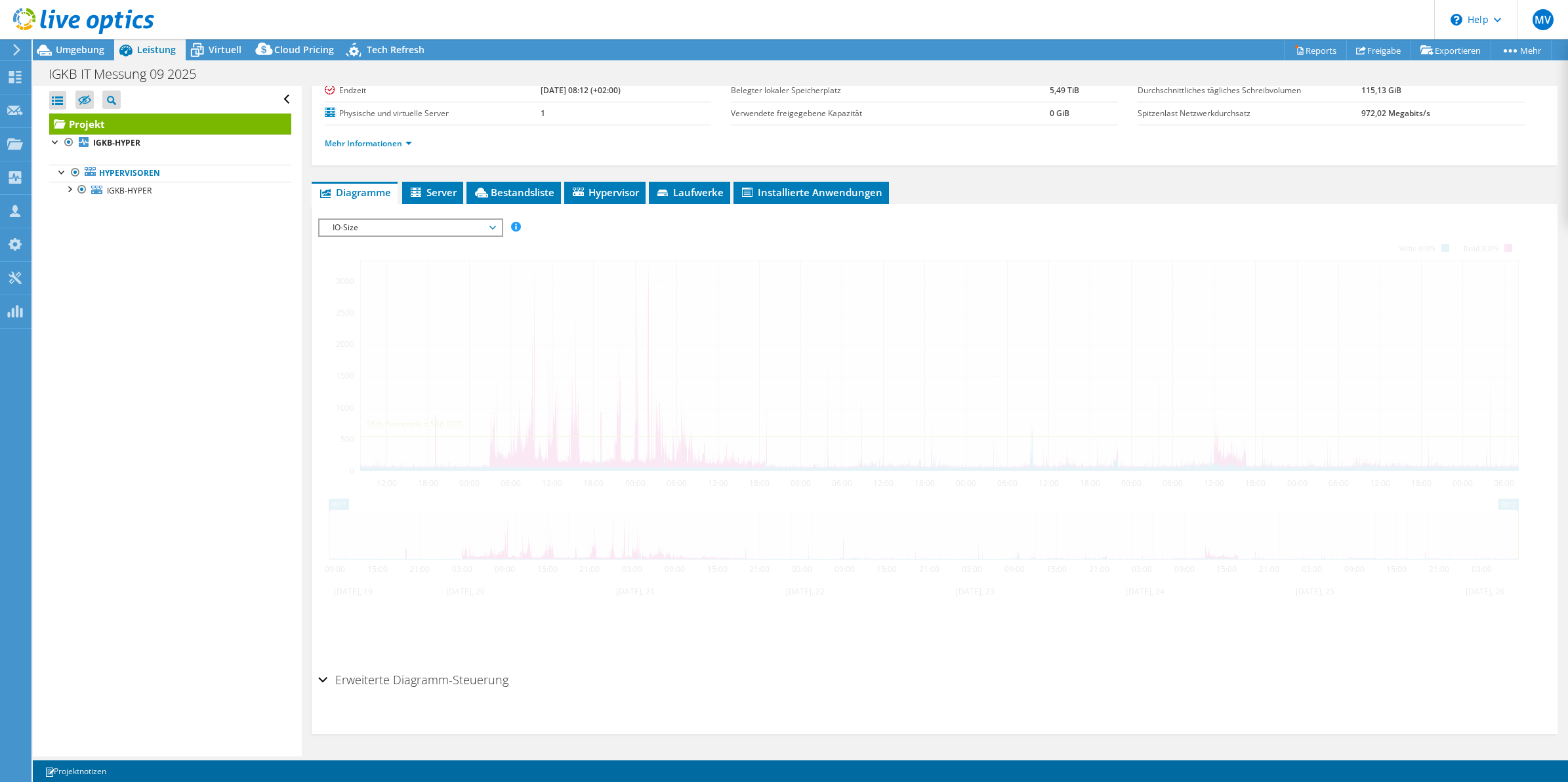
click at [381, 224] on span "IO-Size" at bounding box center [410, 227] width 169 height 16
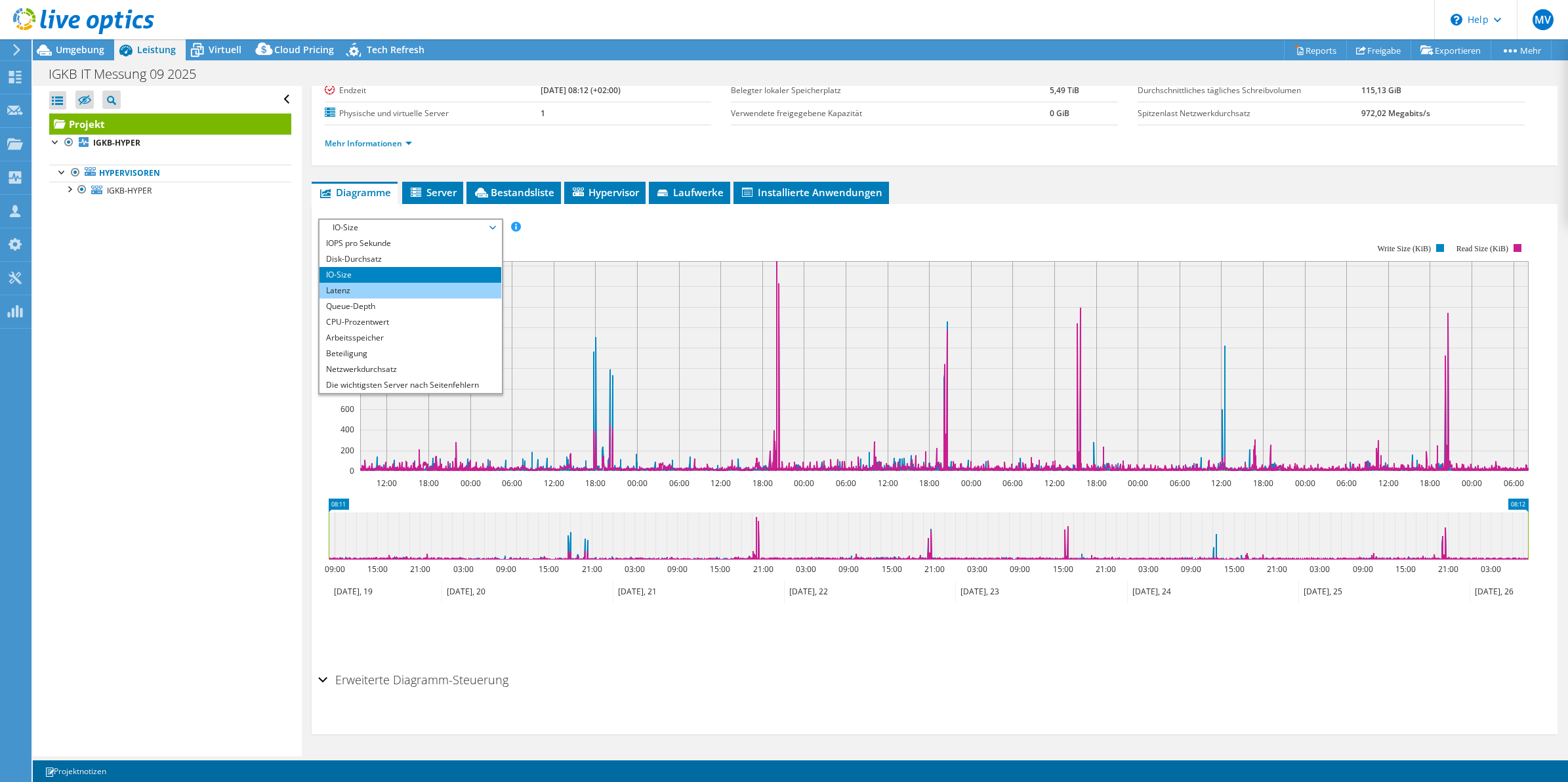
click at [374, 289] on li "Latenz" at bounding box center [410, 291] width 182 height 16
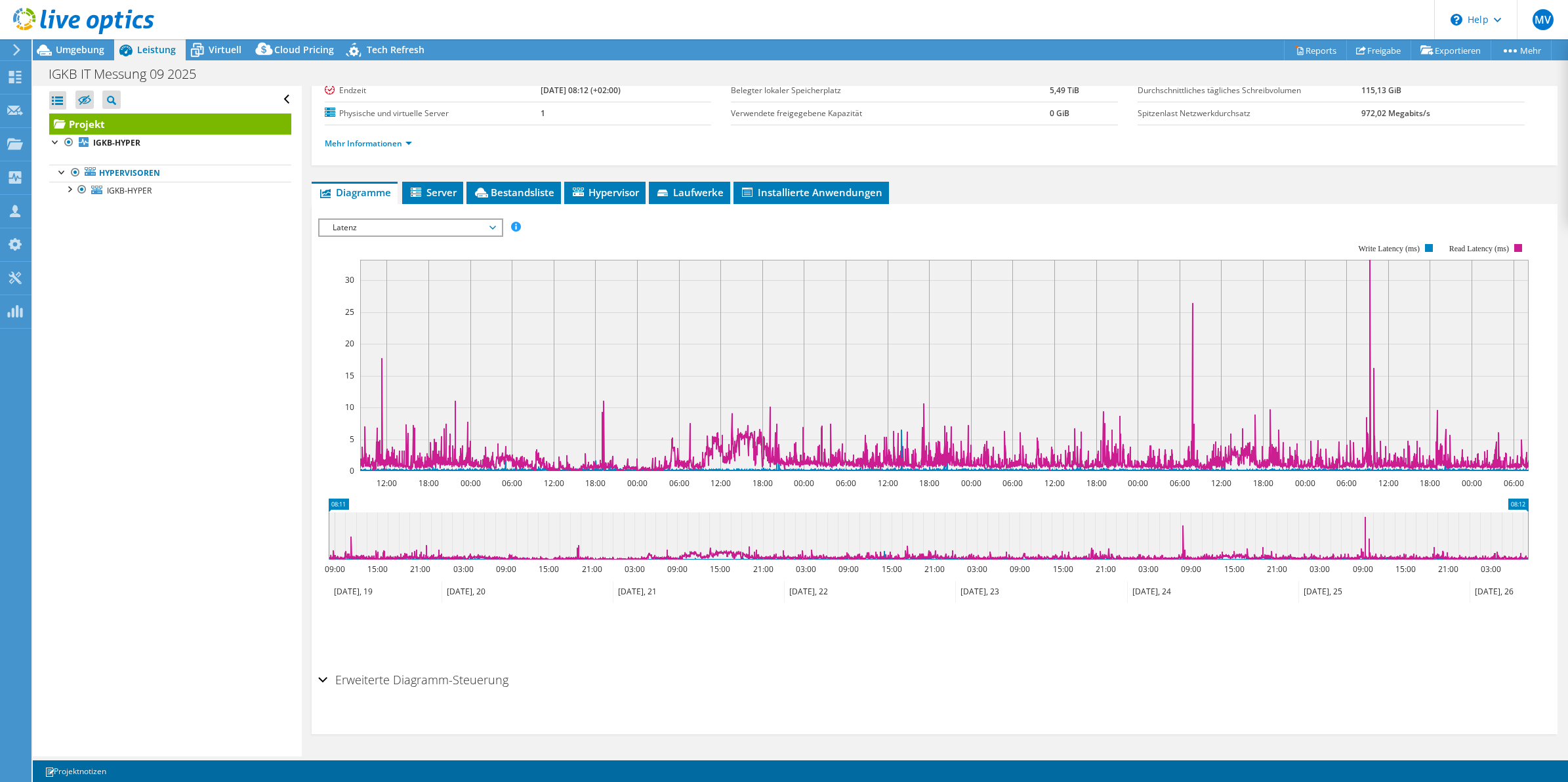
click at [381, 224] on span "Latenz" at bounding box center [410, 227] width 169 height 16
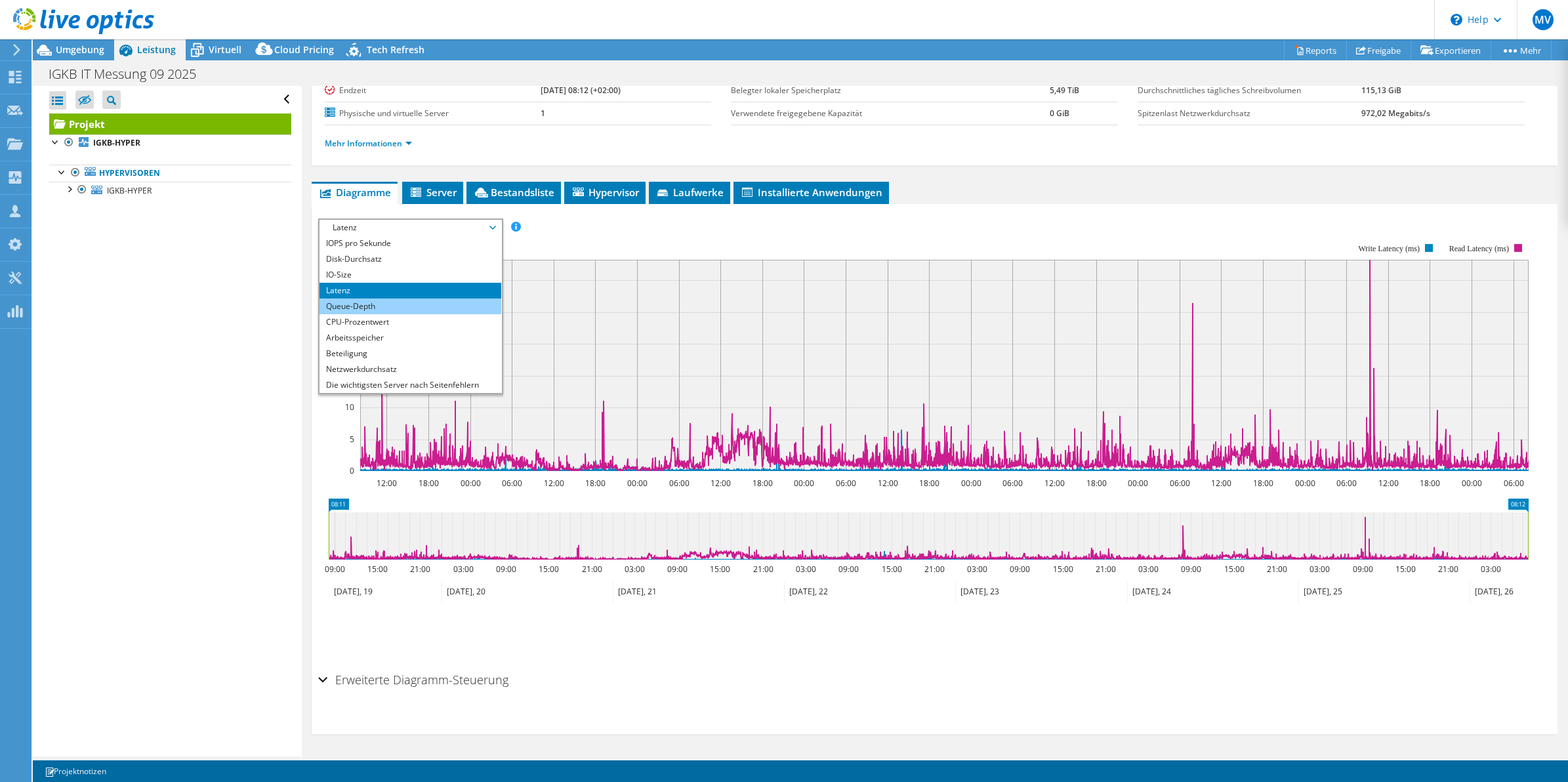
click at [375, 309] on li "Queue-Depth" at bounding box center [410, 307] width 182 height 16
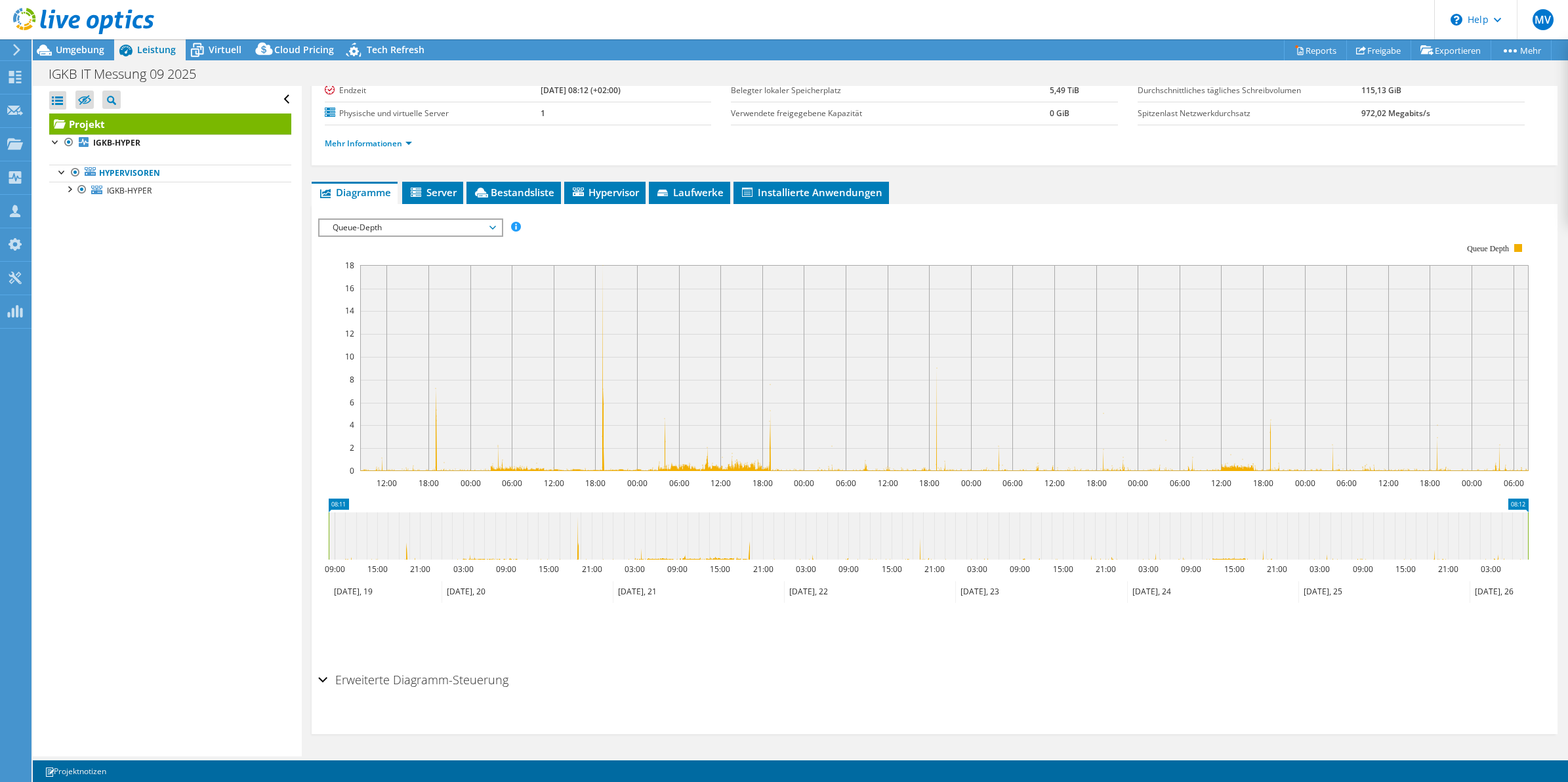
click at [361, 227] on span "Queue-Depth" at bounding box center [410, 227] width 169 height 16
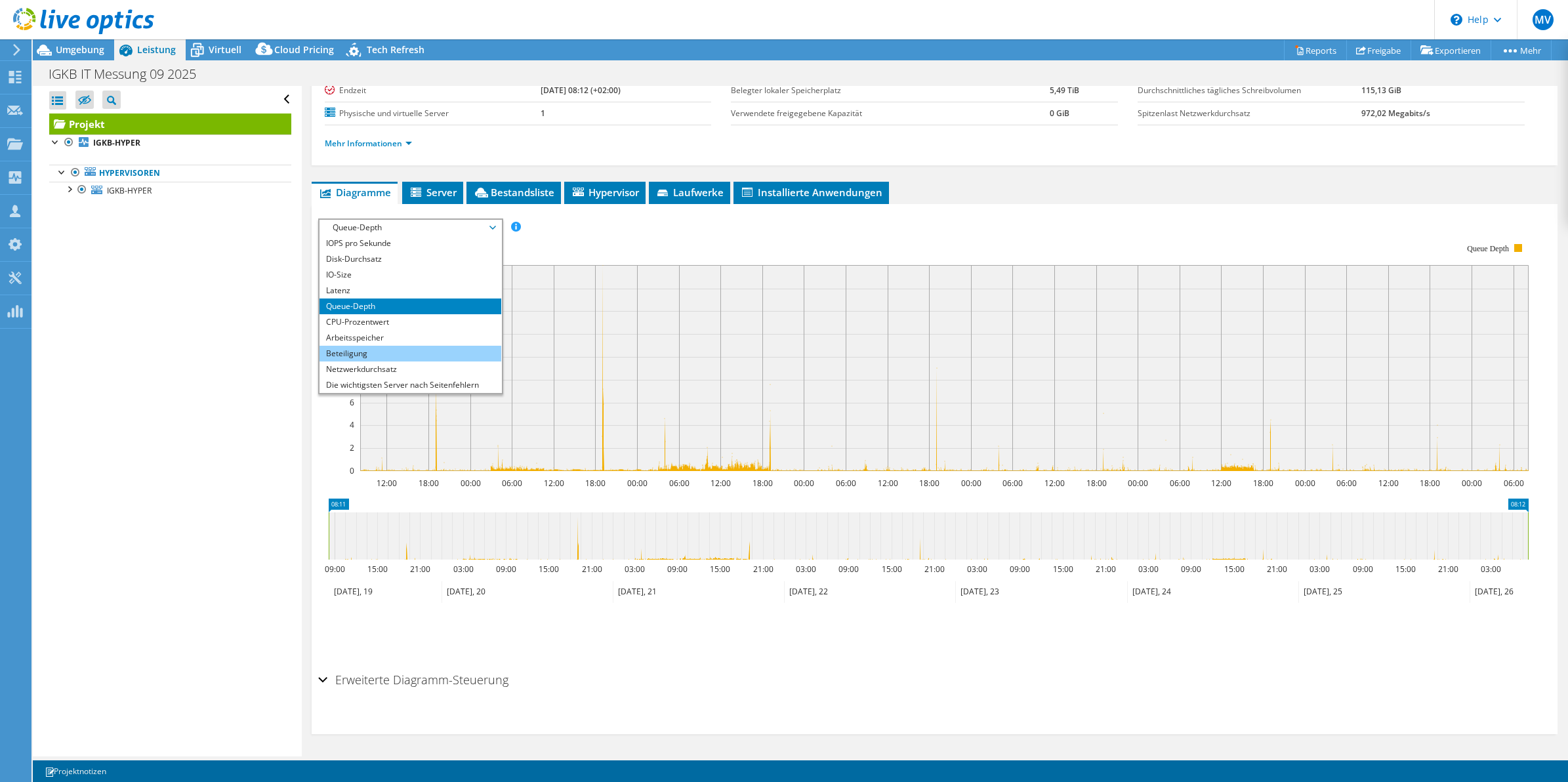
scroll to position [47, 0]
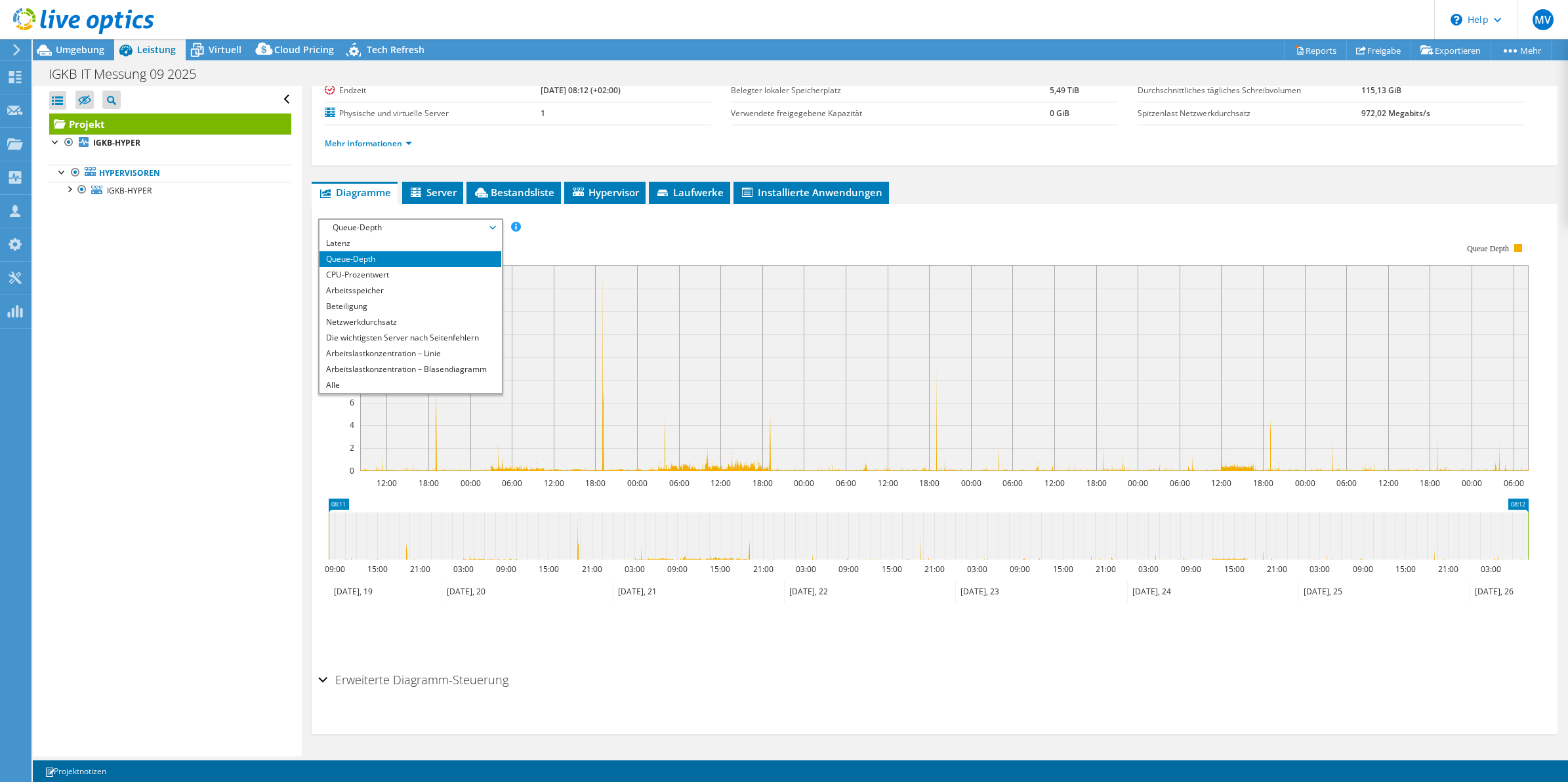
click at [176, 310] on div "Alle öffnen Alle schließen Ausgeschlossene Knoten verbergen Projektbaumfilter" at bounding box center [167, 421] width 268 height 671
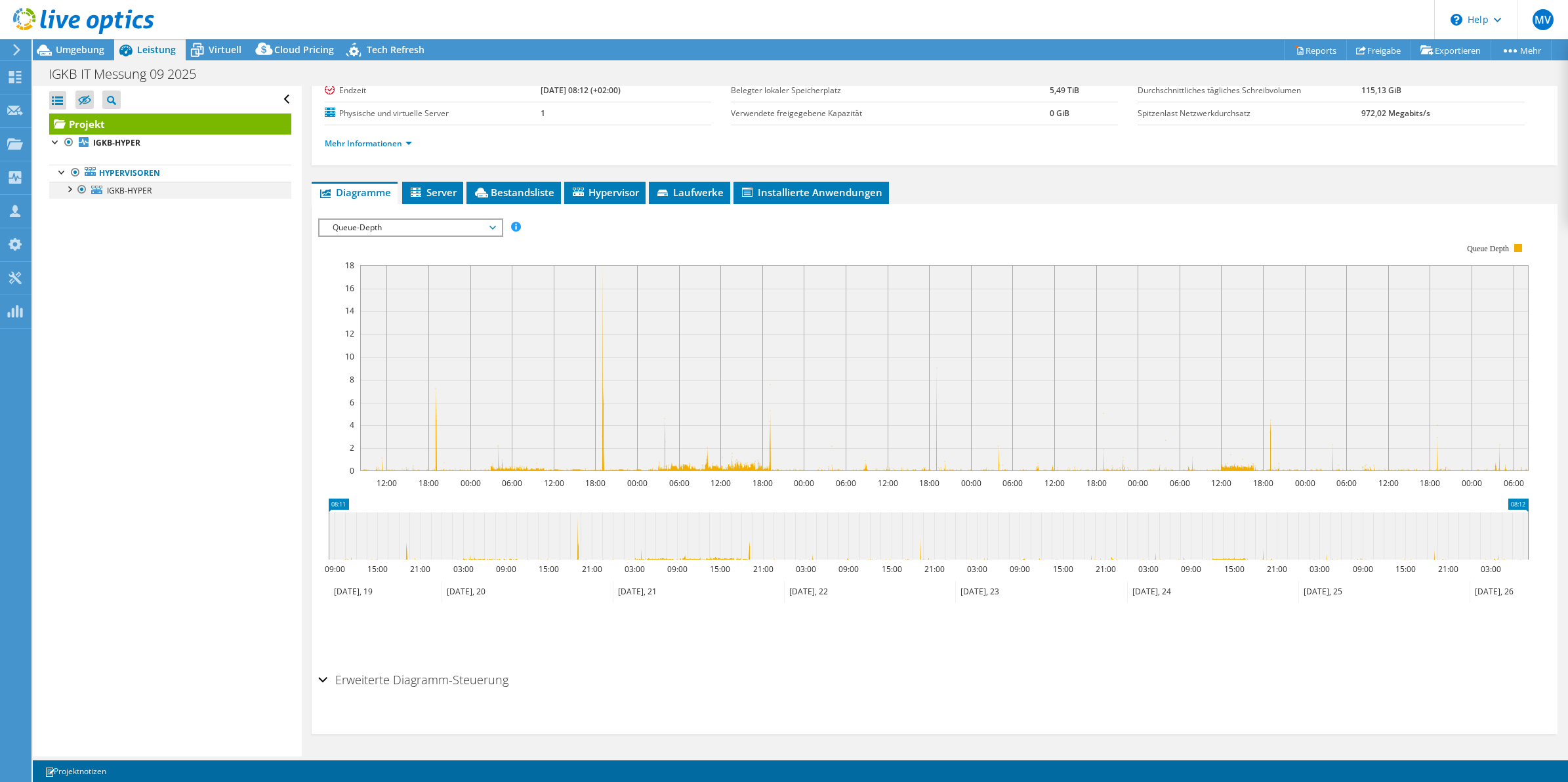
click at [72, 191] on div at bounding box center [69, 189] width 13 height 13
click at [122, 191] on span "IGKB-HYPER" at bounding box center [129, 190] width 45 height 11
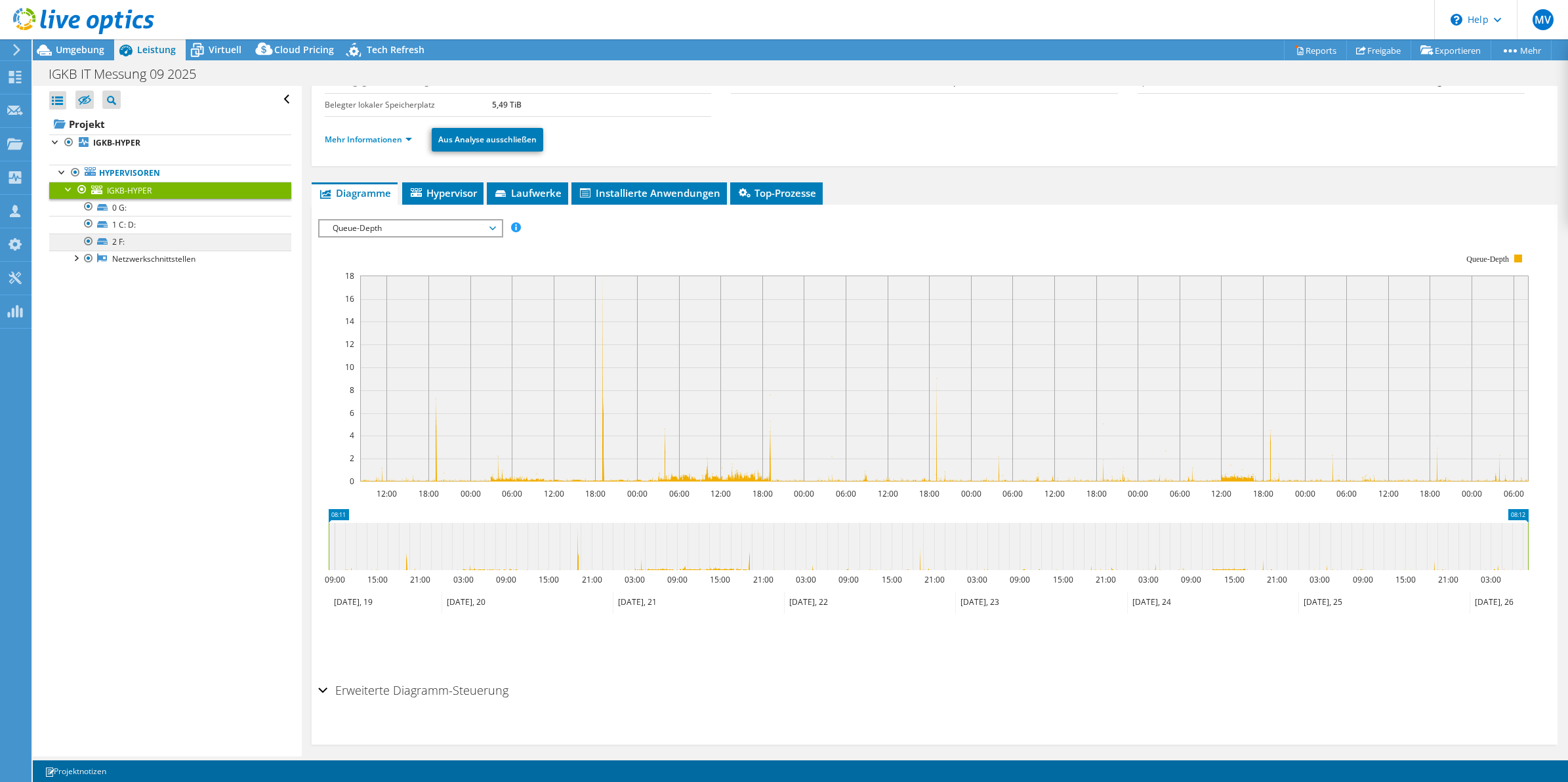
scroll to position [110, 0]
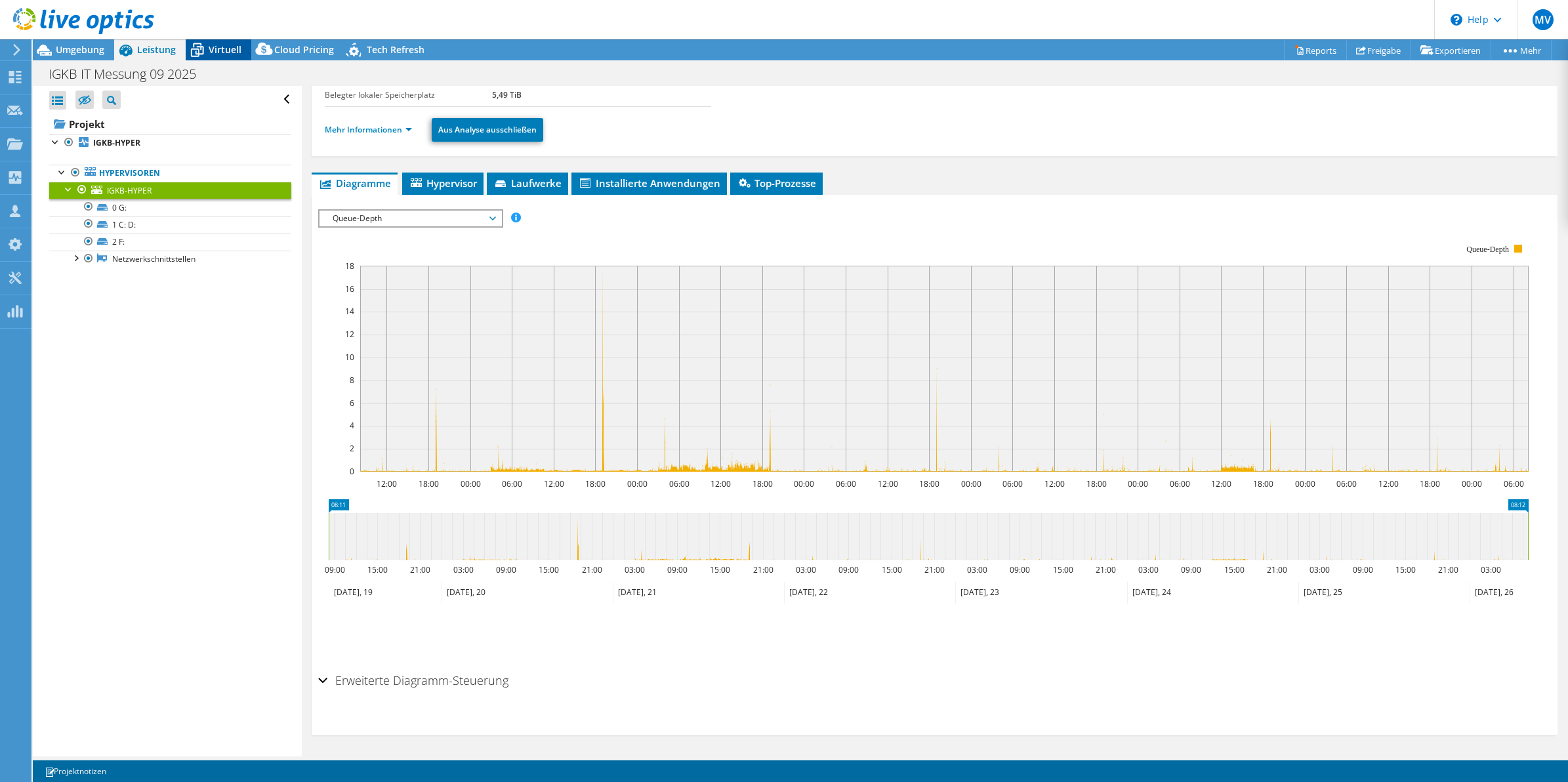
click at [225, 51] on span "Virtuell" at bounding box center [225, 49] width 33 height 13
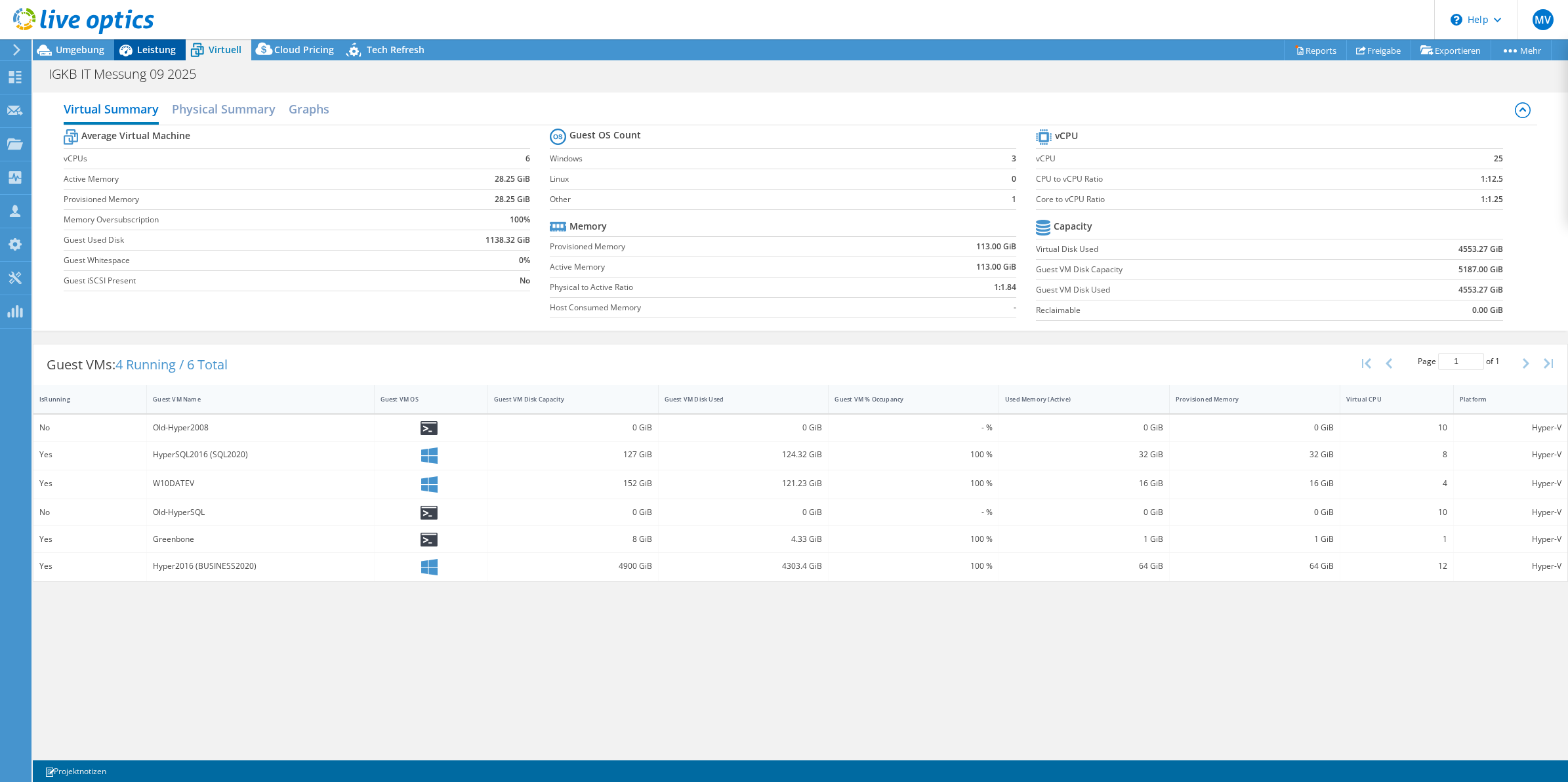
click at [139, 44] on span "Leistung" at bounding box center [156, 49] width 39 height 13
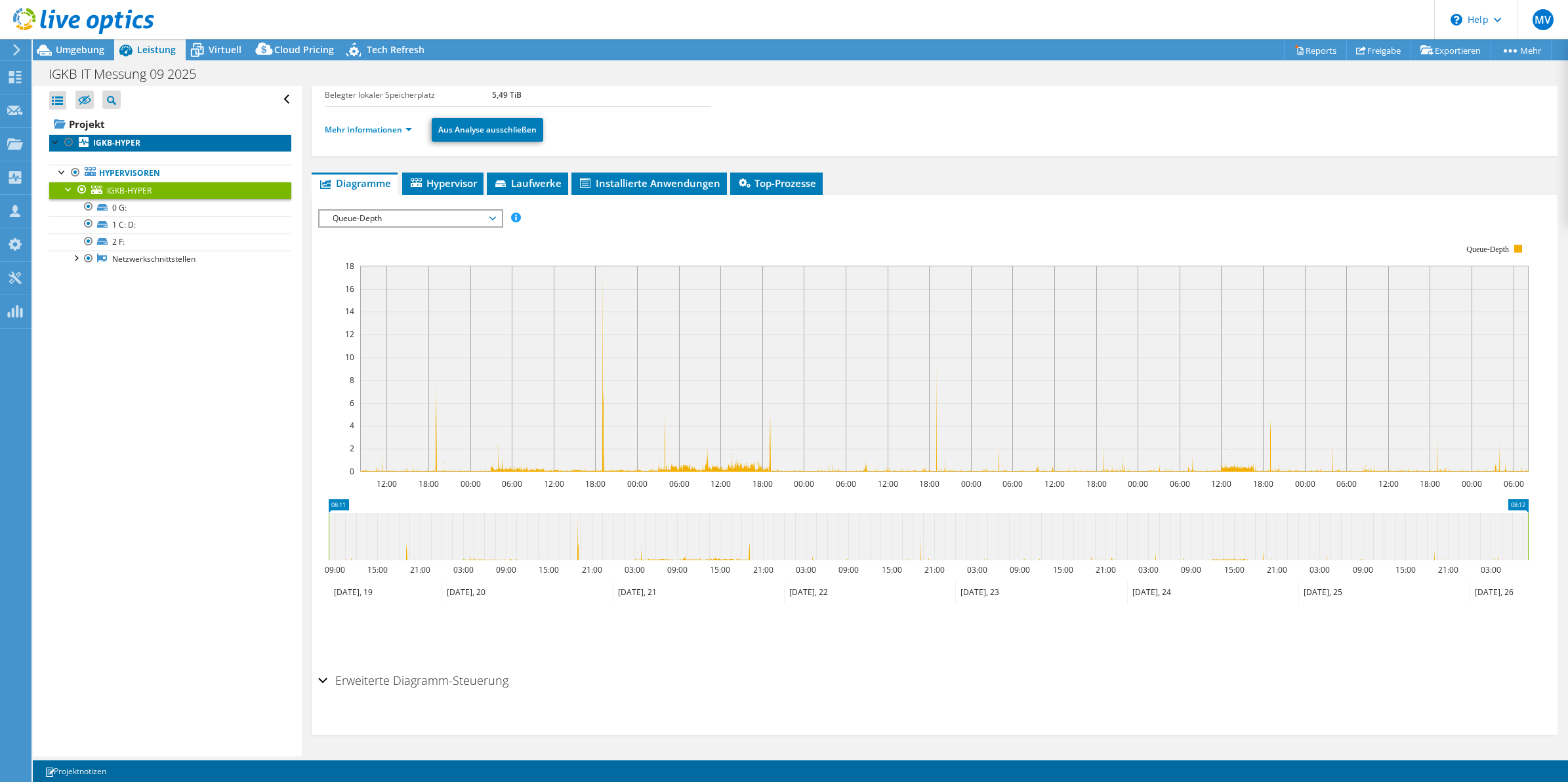
drag, startPoint x: 118, startPoint y: 141, endPoint x: 110, endPoint y: 140, distance: 8.1
click at [118, 141] on b "IGKB-HYPER" at bounding box center [117, 142] width 47 height 11
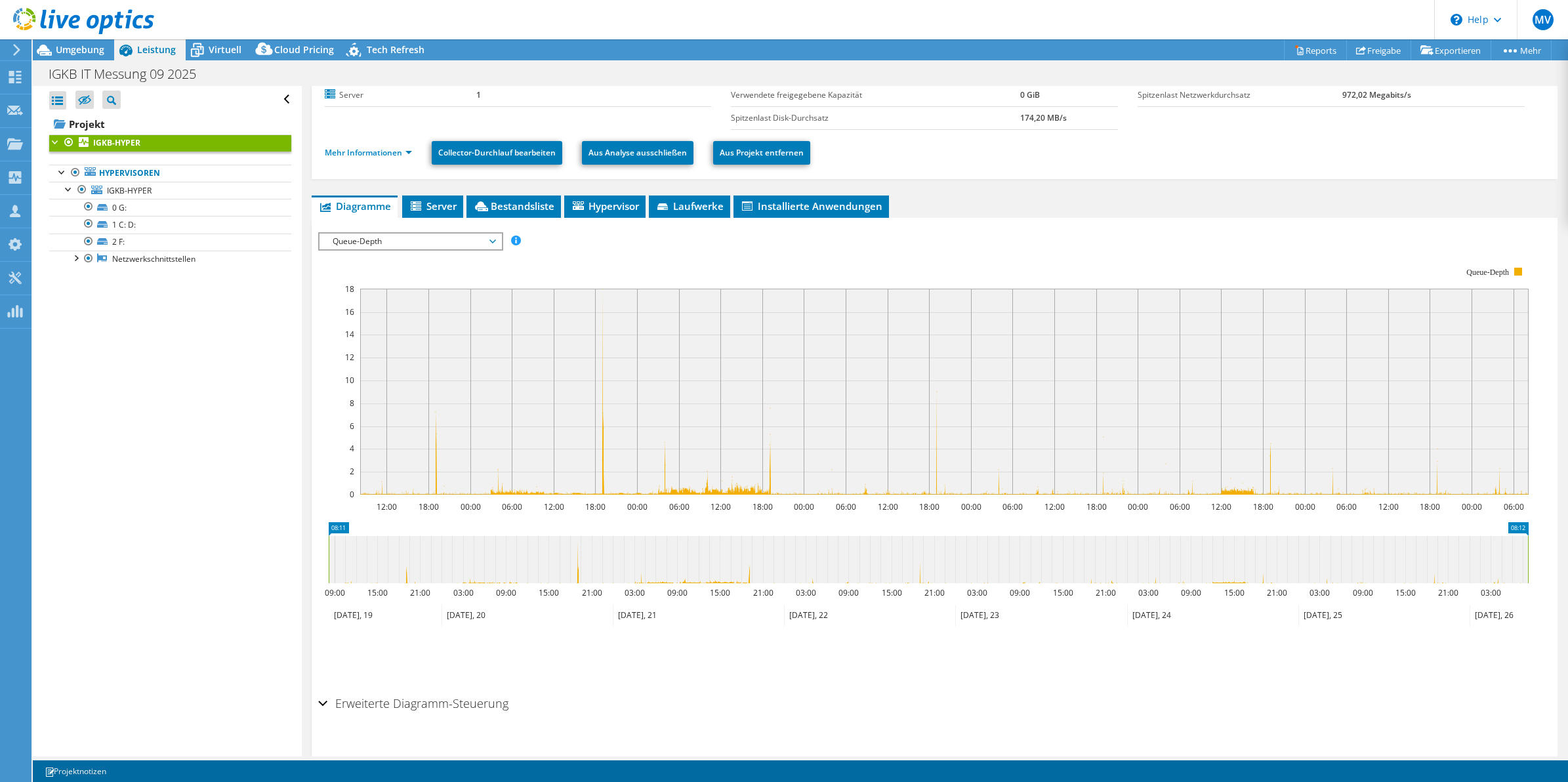
scroll to position [133, 0]
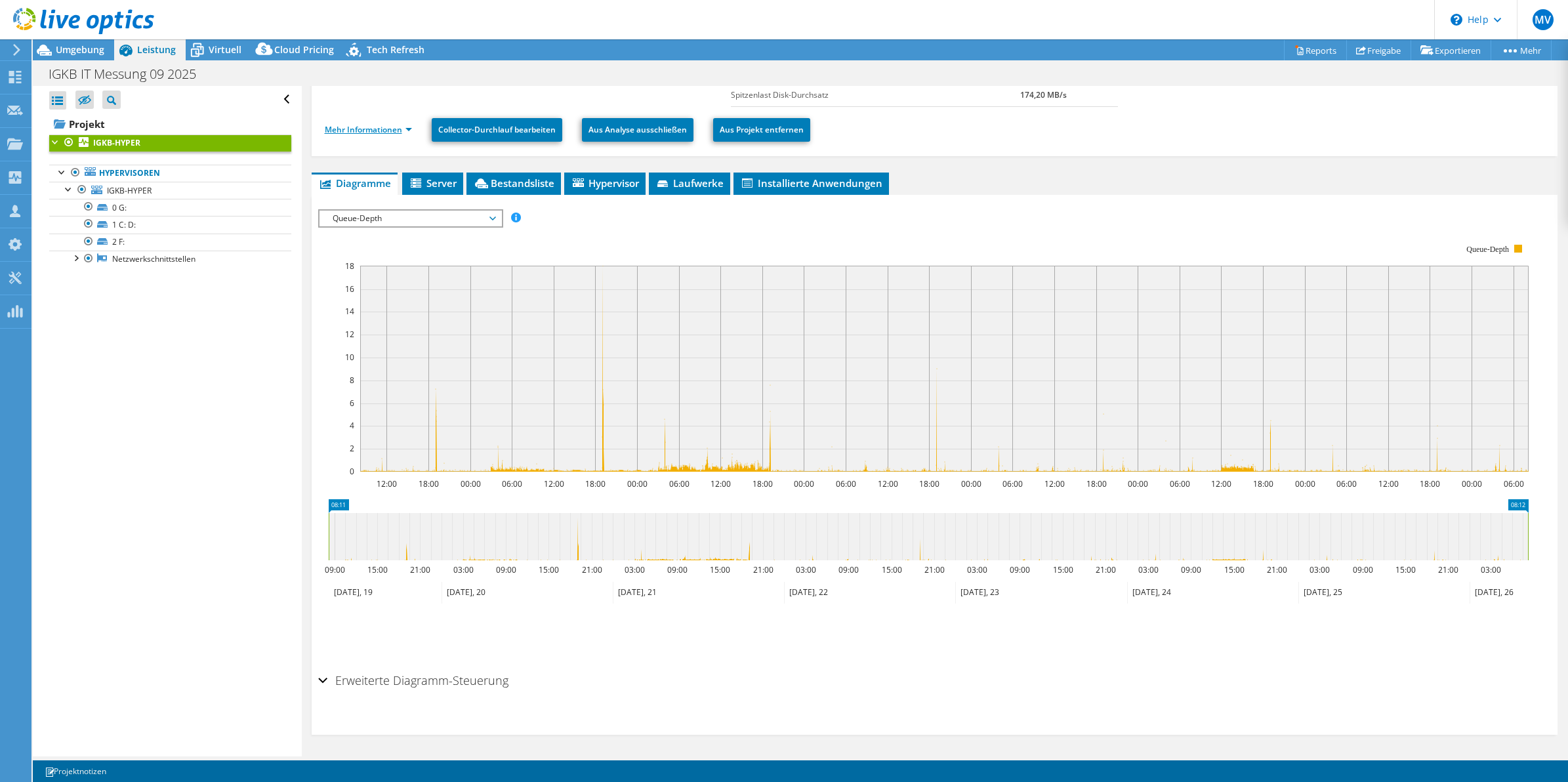
click at [388, 128] on link "Mehr Informationen" at bounding box center [368, 129] width 87 height 11
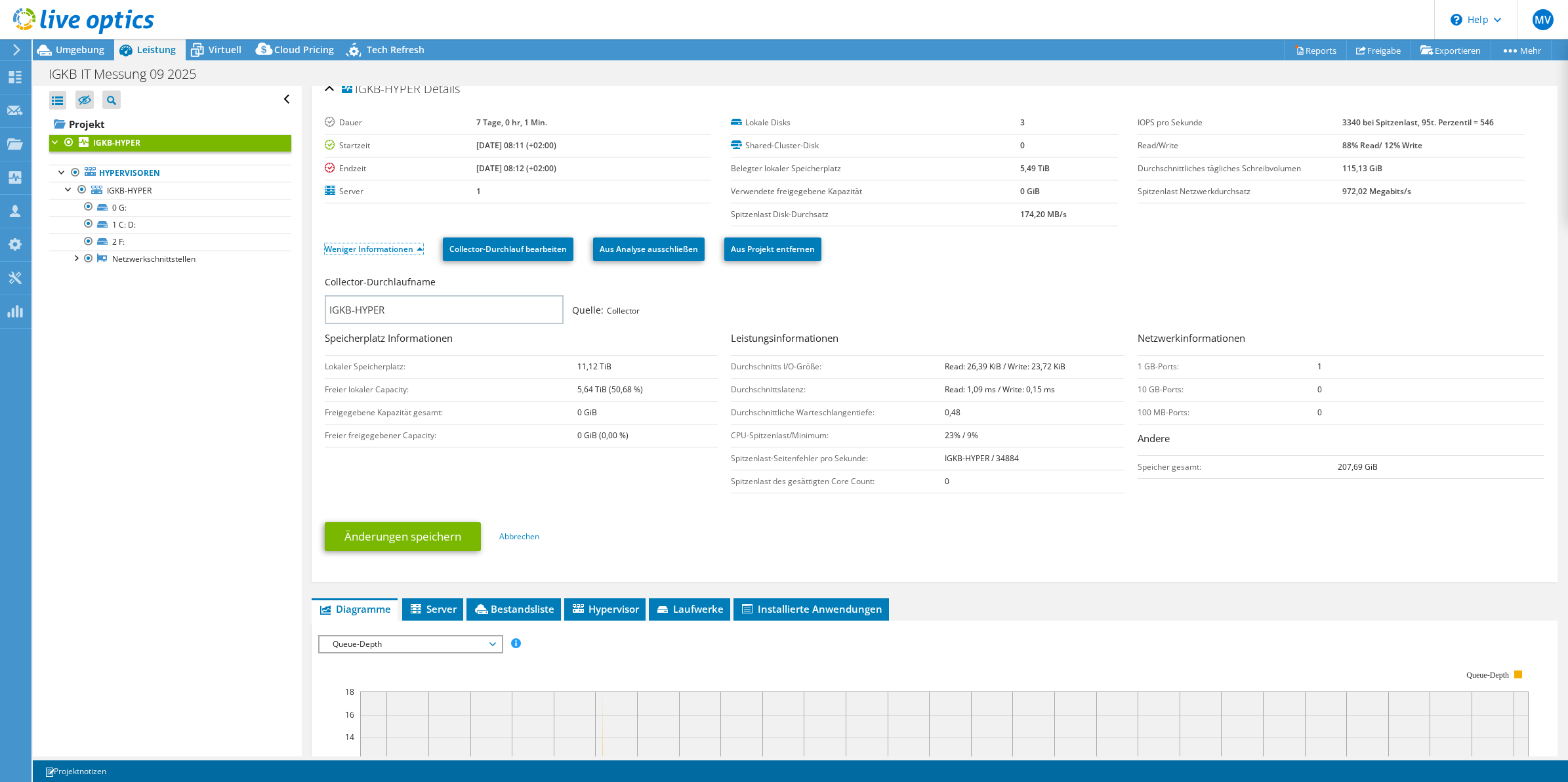
scroll to position [0, 0]
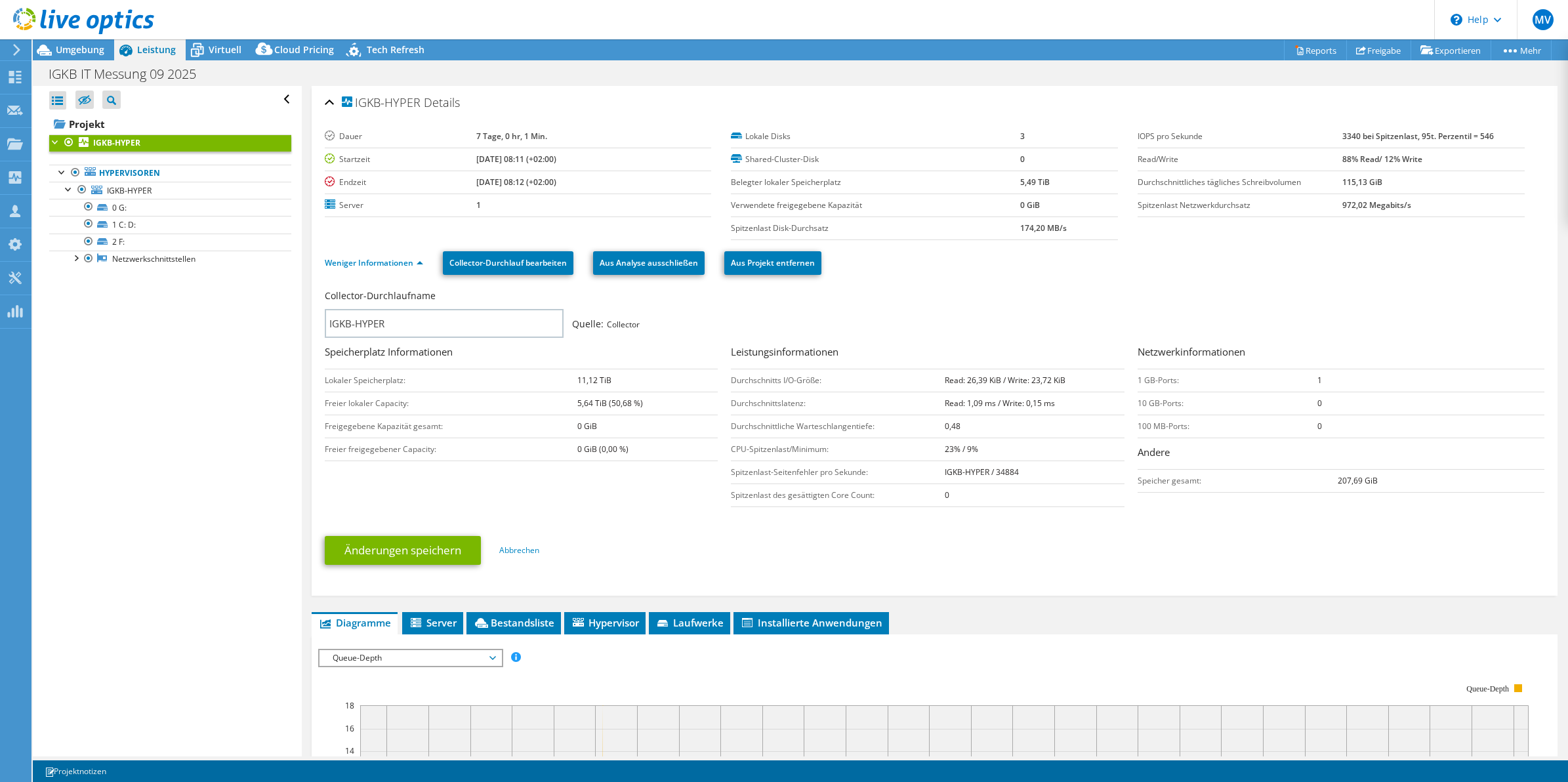
click at [864, 295] on div "Collector-Durchlaufname" at bounding box center [928, 299] width 1207 height 20
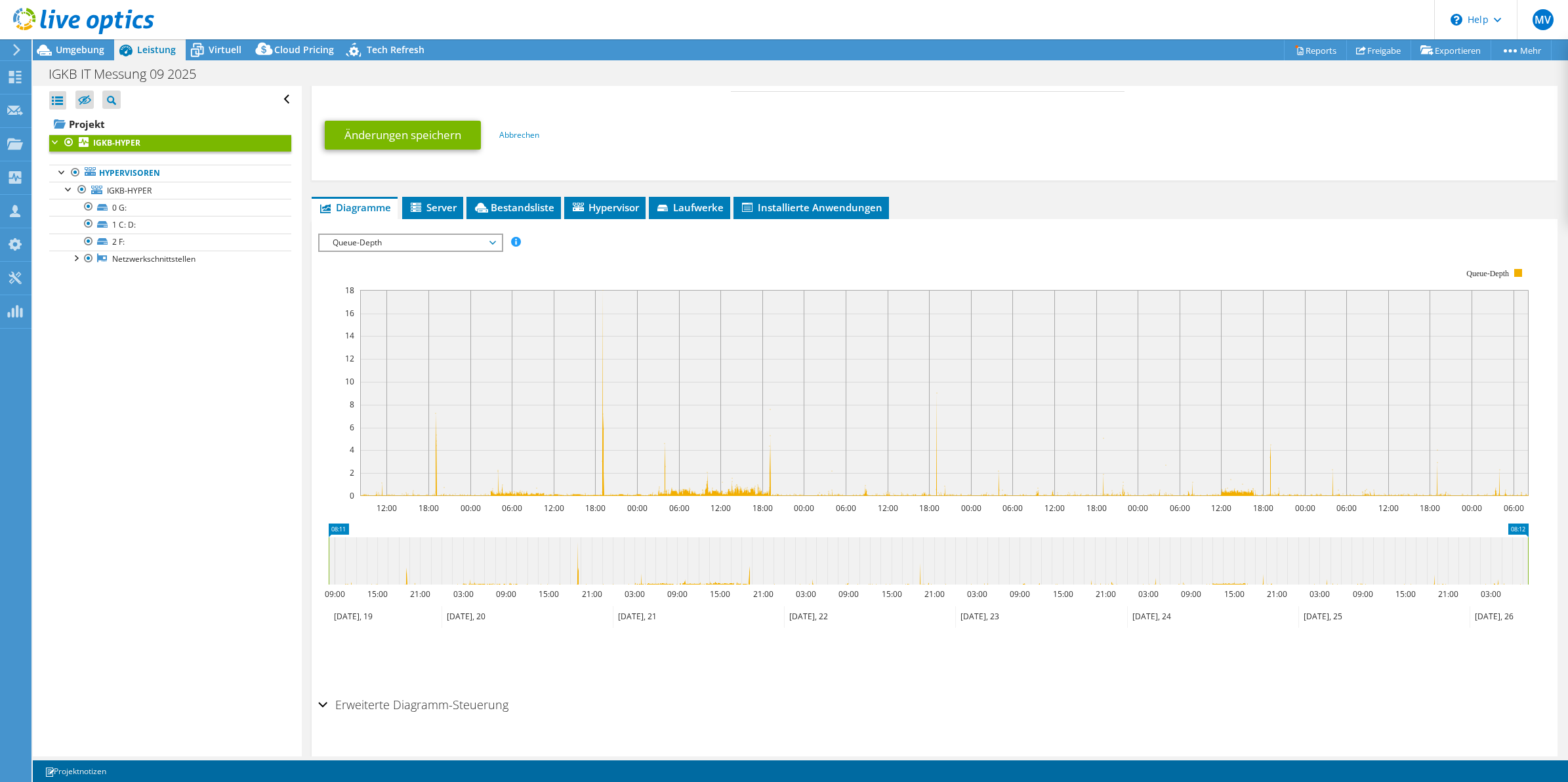
scroll to position [440, 0]
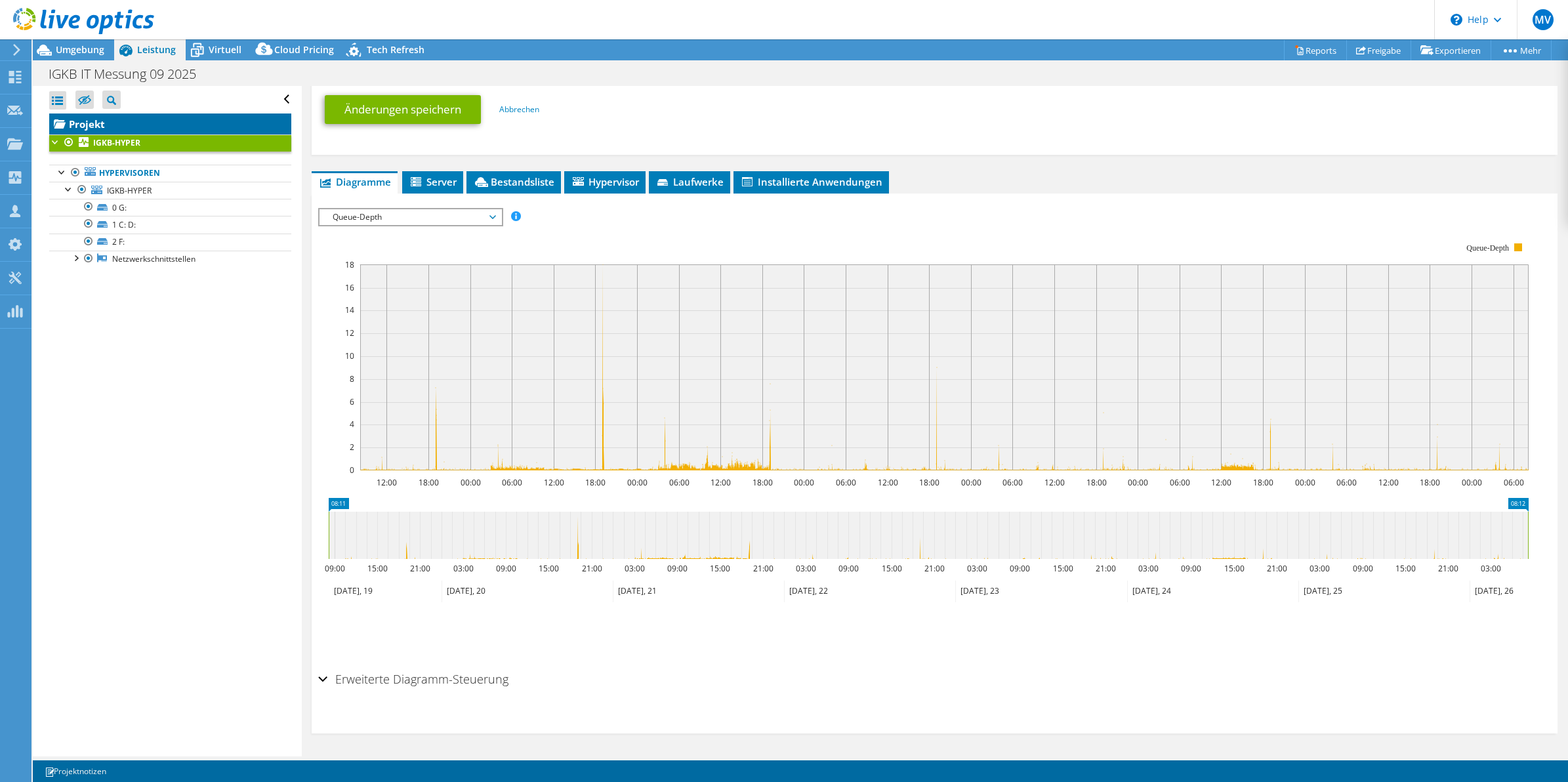
click at [82, 120] on link "Projekt" at bounding box center [170, 124] width 242 height 21
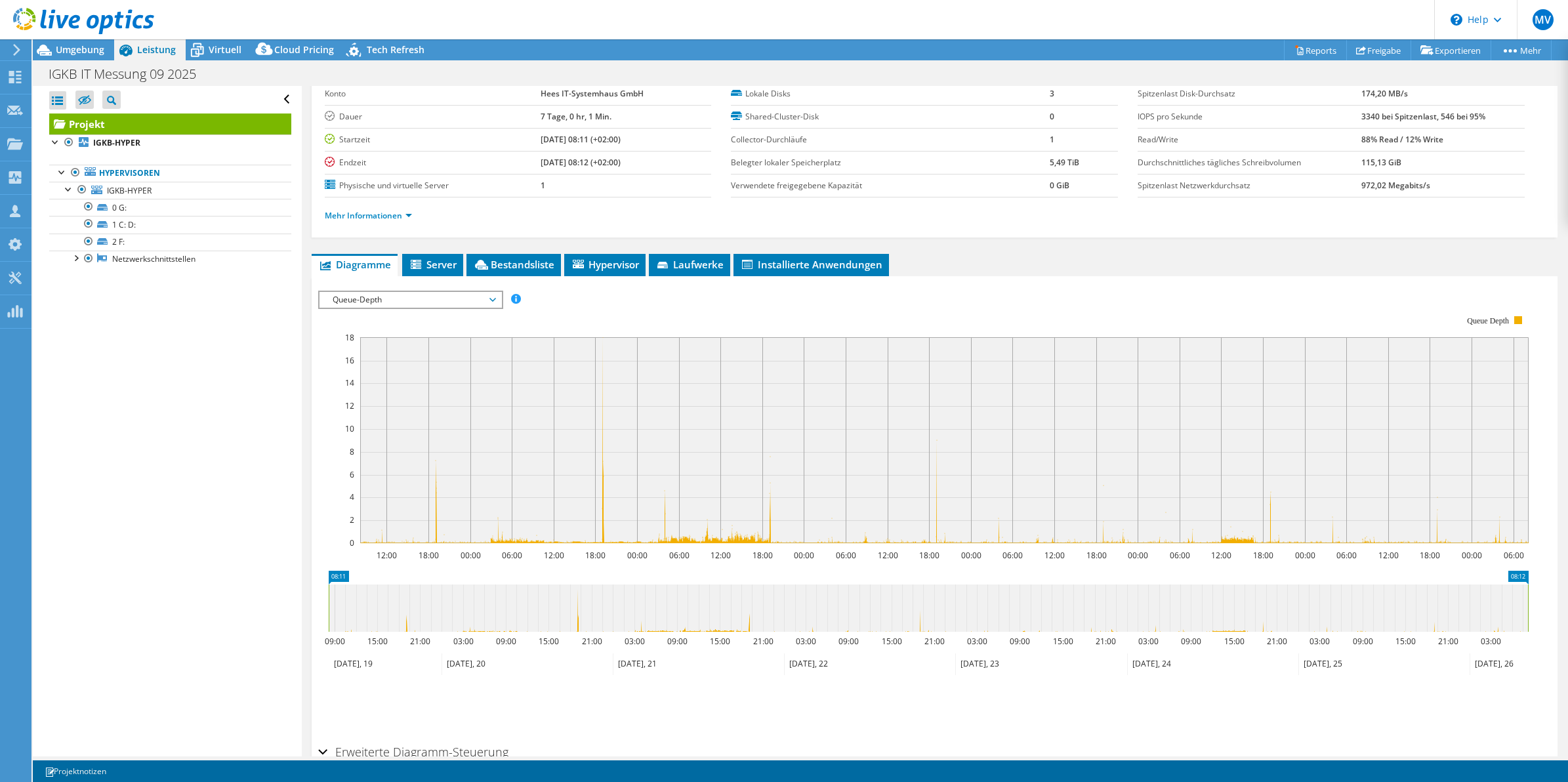
scroll to position [0, 0]
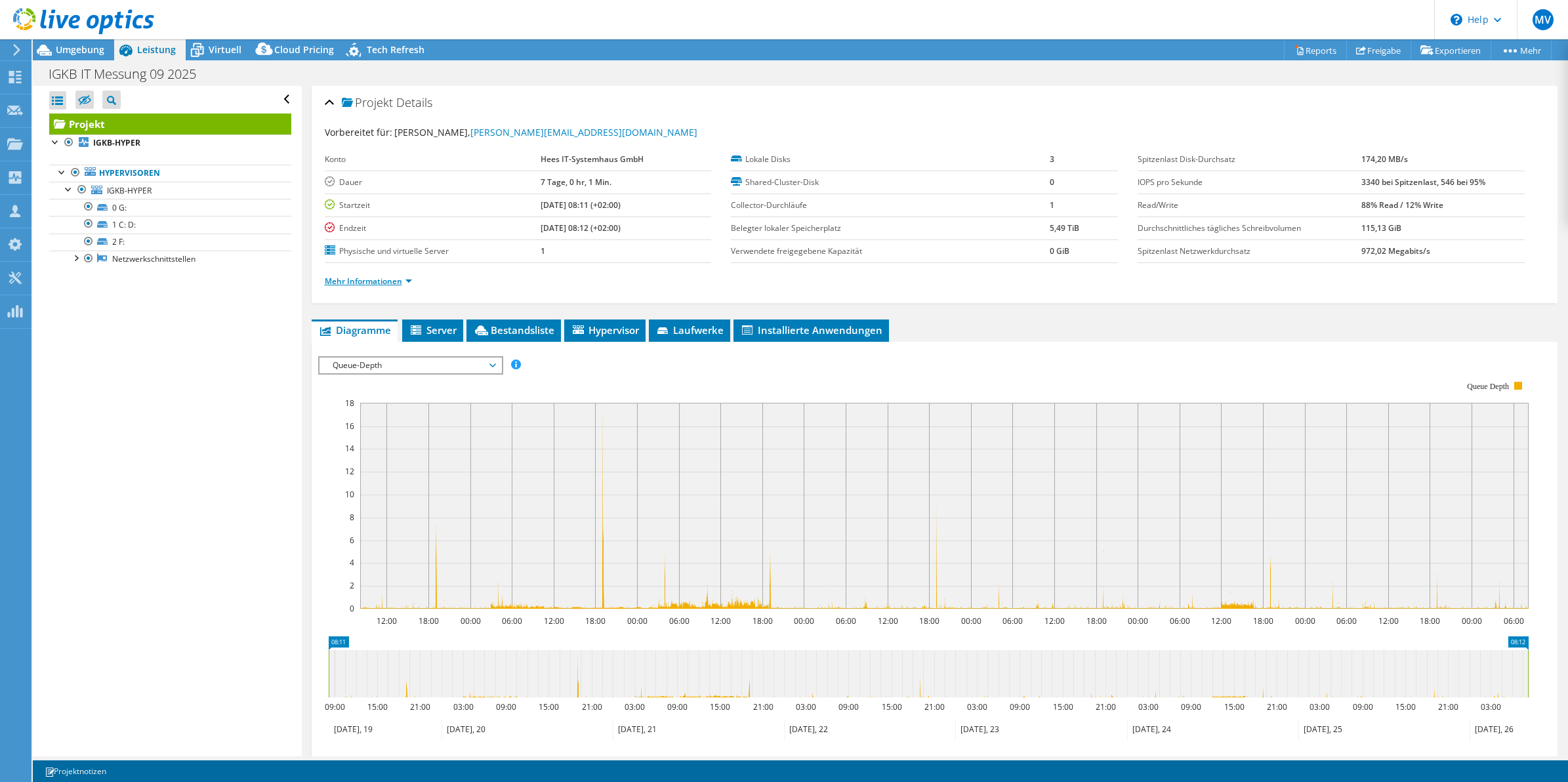
click at [355, 283] on link "Mehr Informationen" at bounding box center [368, 281] width 87 height 11
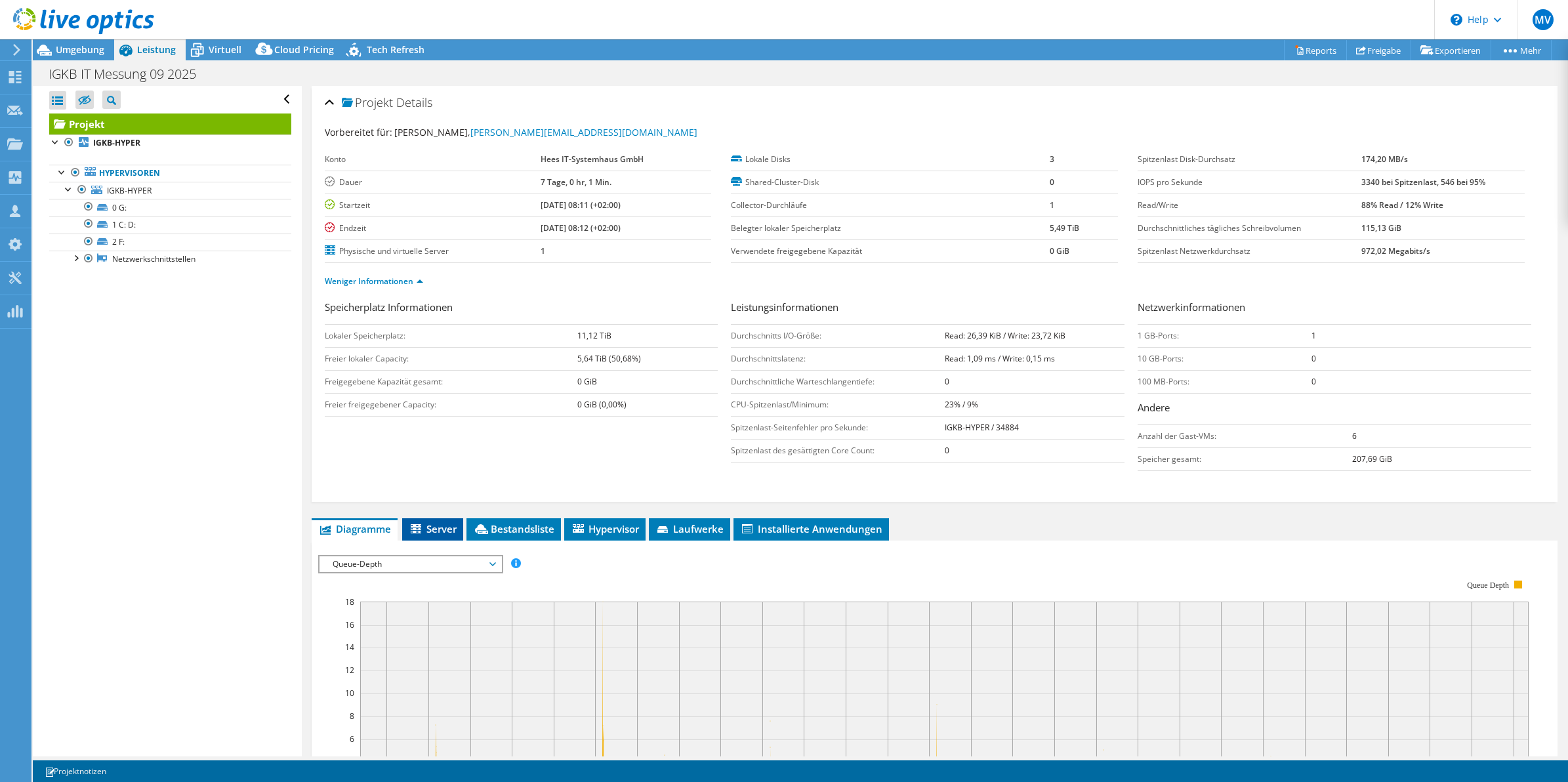
click at [428, 531] on span "Server" at bounding box center [433, 529] width 48 height 13
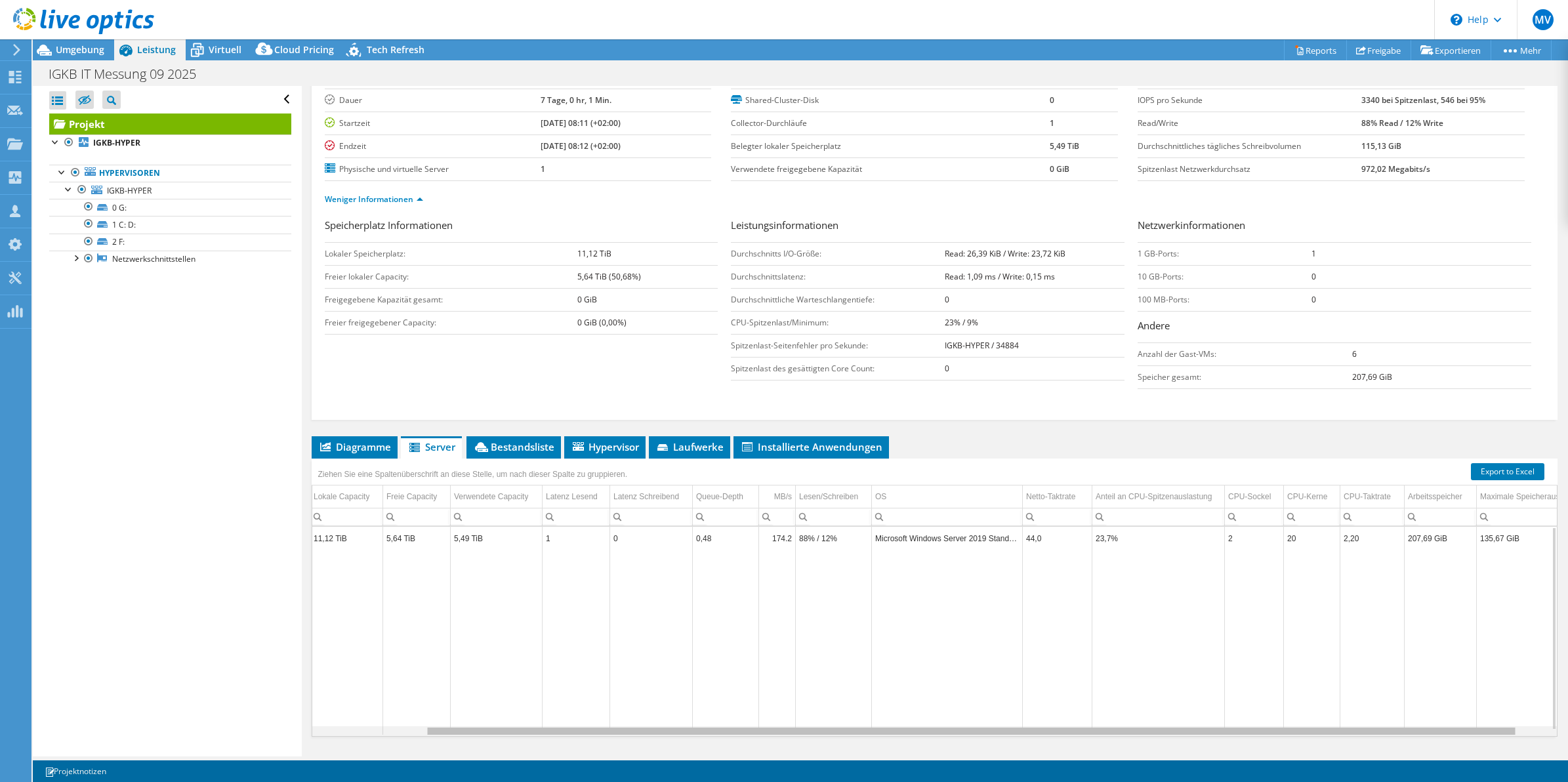
scroll to position [0, 129]
drag, startPoint x: 810, startPoint y: 733, endPoint x: 933, endPoint y: 738, distance: 123.1
click at [933, 738] on body "MV Teammitglied [PERSON_NAME] [EMAIL_ADDRESS][PERSON_NAME][DOMAIN_NAME] Hees IT…" at bounding box center [784, 391] width 1568 height 782
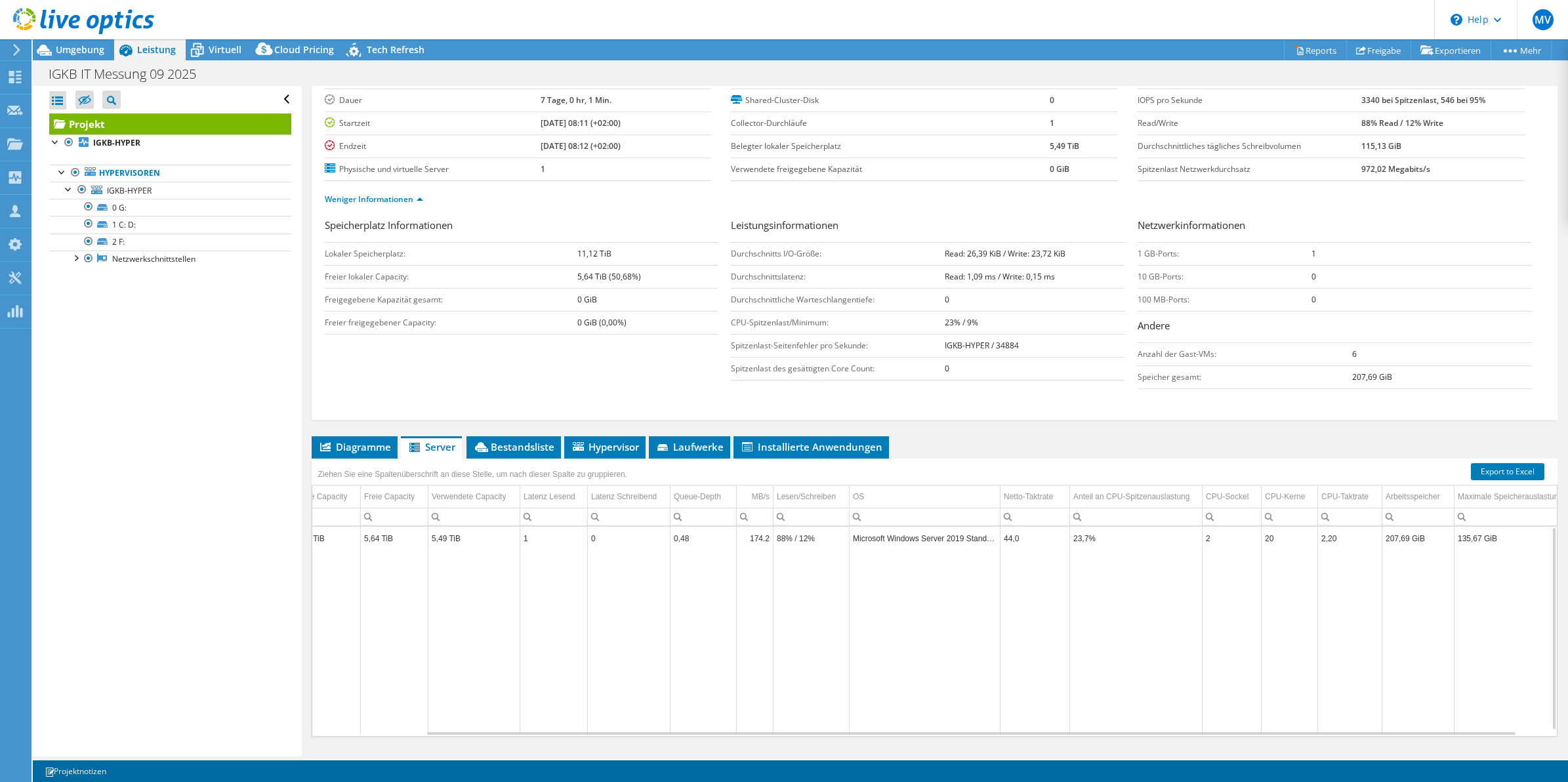
click at [916, 441] on ul "Diagramme Server Bestandsliste Hypervisor Laufwerke Cluster-Laufwerke Installie…" at bounding box center [935, 447] width 1247 height 22
click at [894, 440] on ul "Diagramme Server Bestandsliste Hypervisor Laufwerke Cluster-Laufwerke Installie…" at bounding box center [935, 447] width 1247 height 22
click at [517, 446] on span "Bestandsliste" at bounding box center [513, 446] width 81 height 13
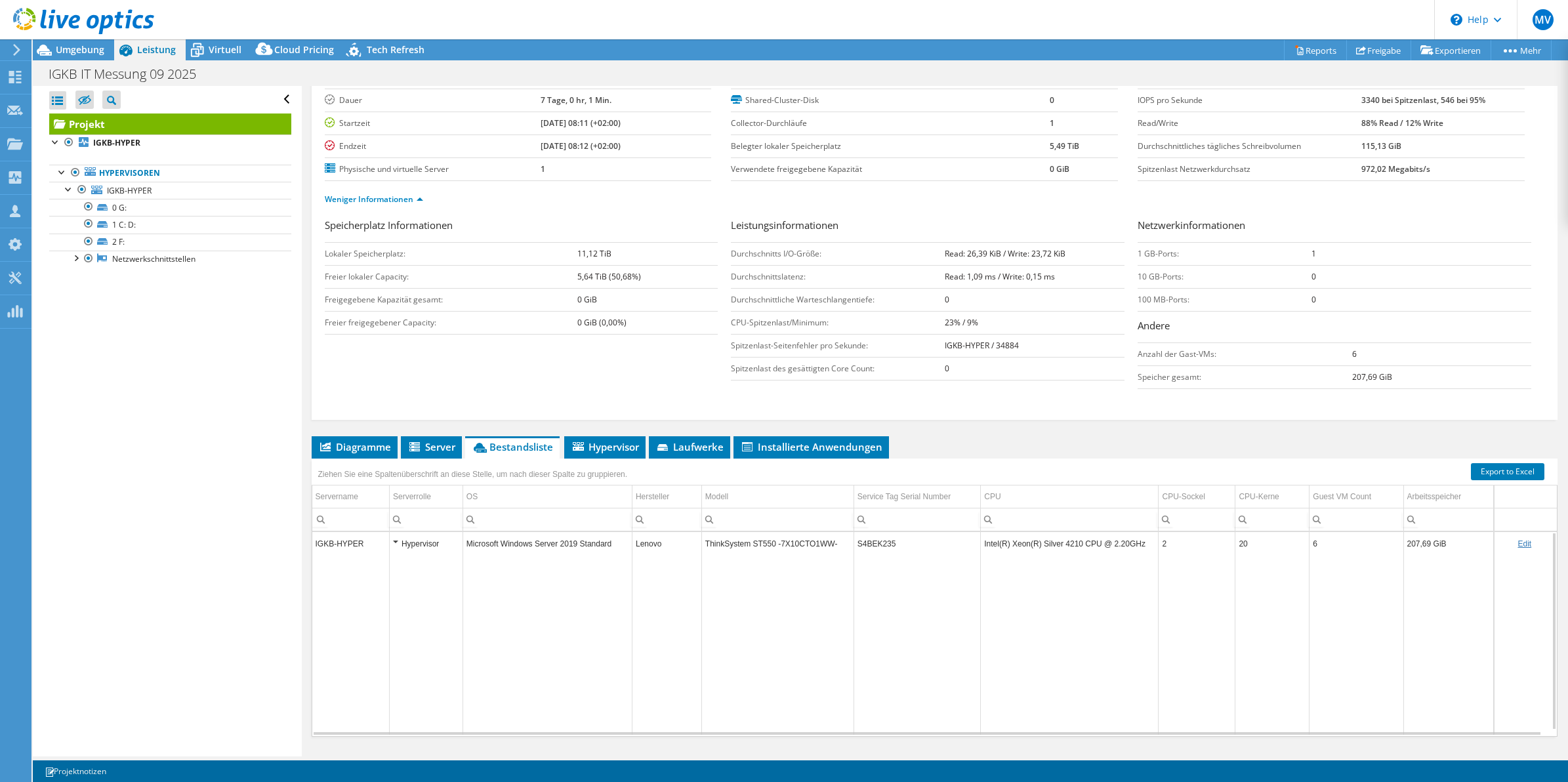
click at [514, 547] on td "Microsoft Windows Server 2019 Standard" at bounding box center [547, 543] width 170 height 23
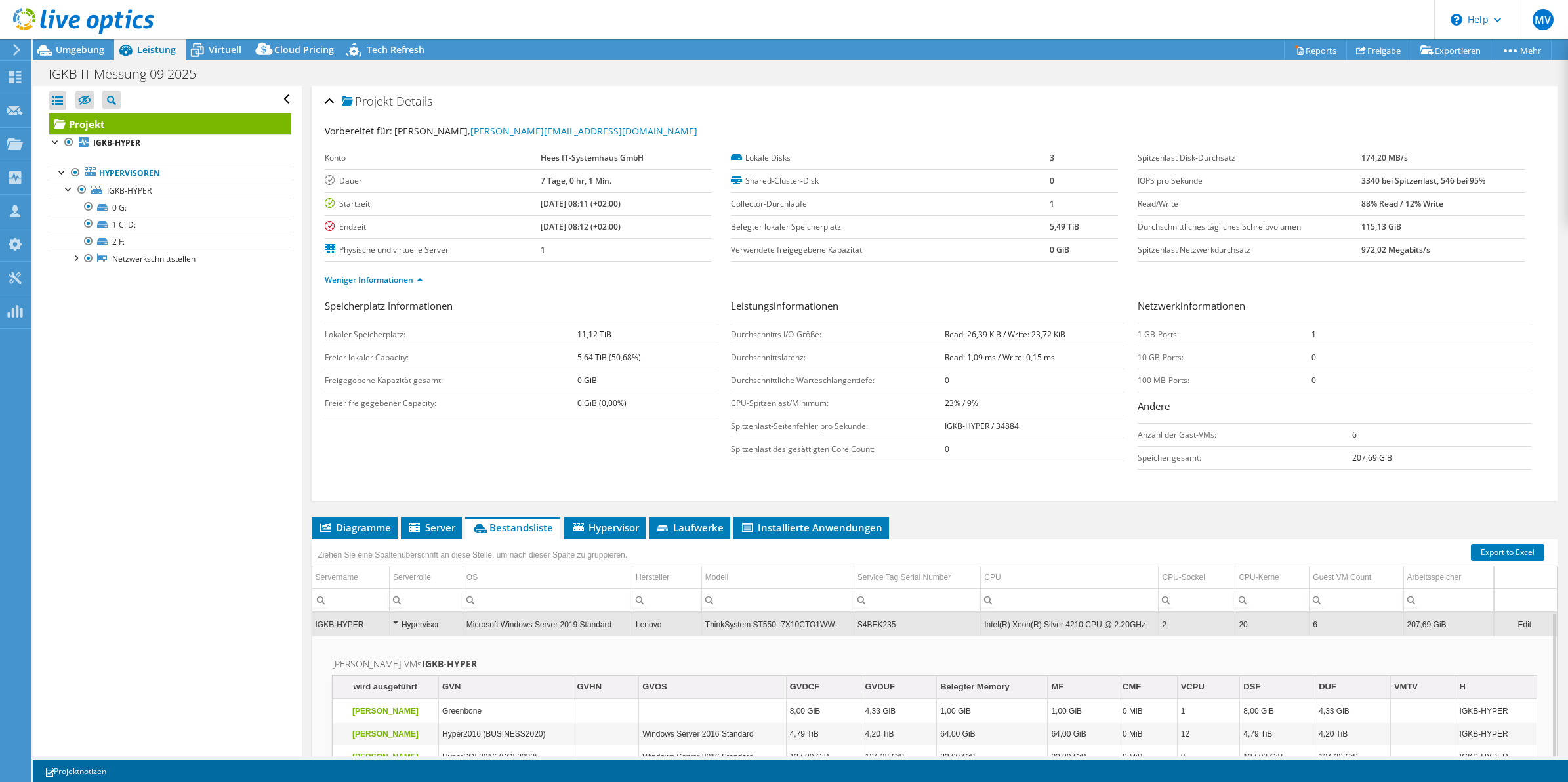
scroll to position [0, 0]
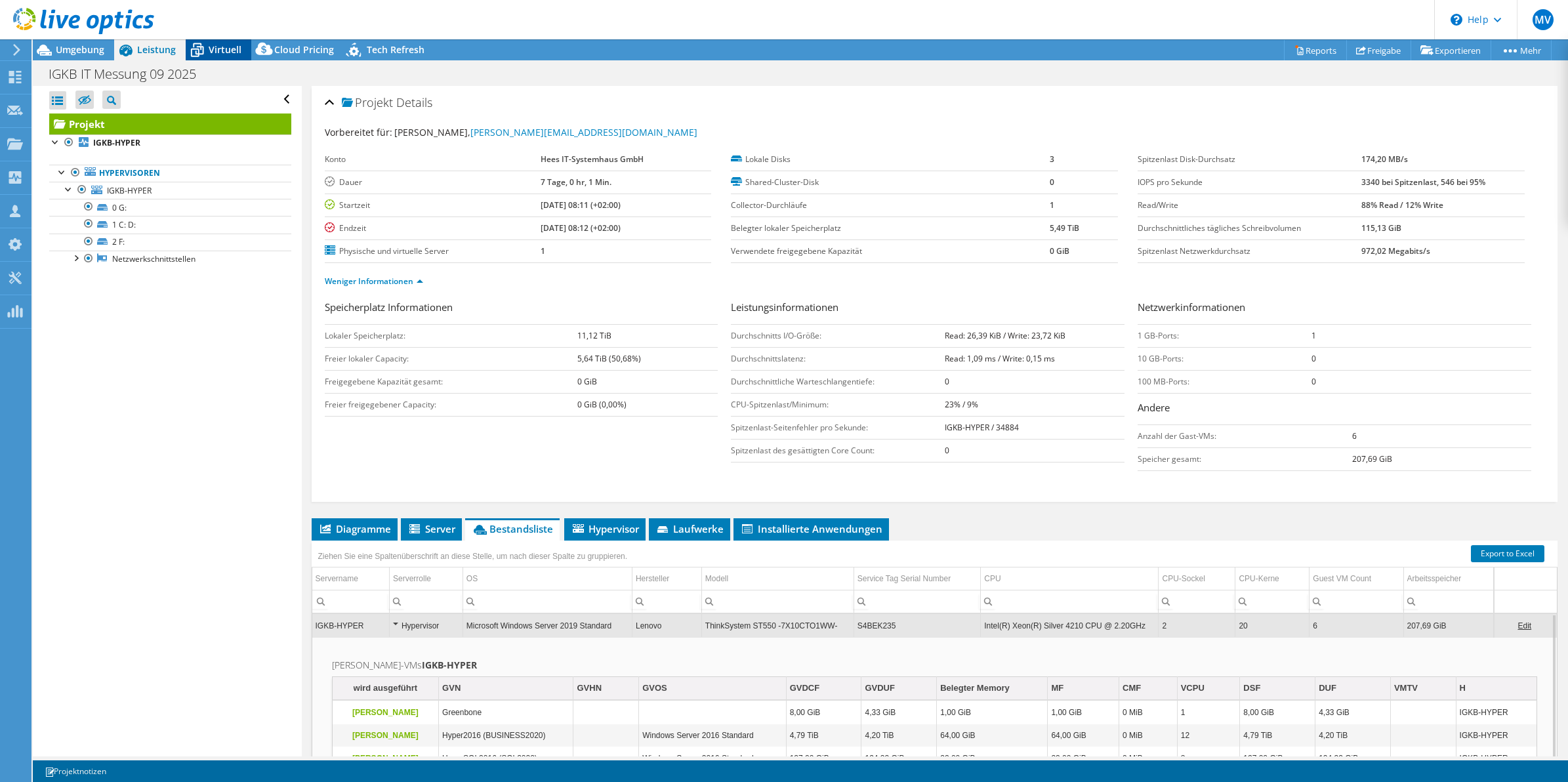
click at [220, 53] on span "Virtuell" at bounding box center [225, 49] width 33 height 13
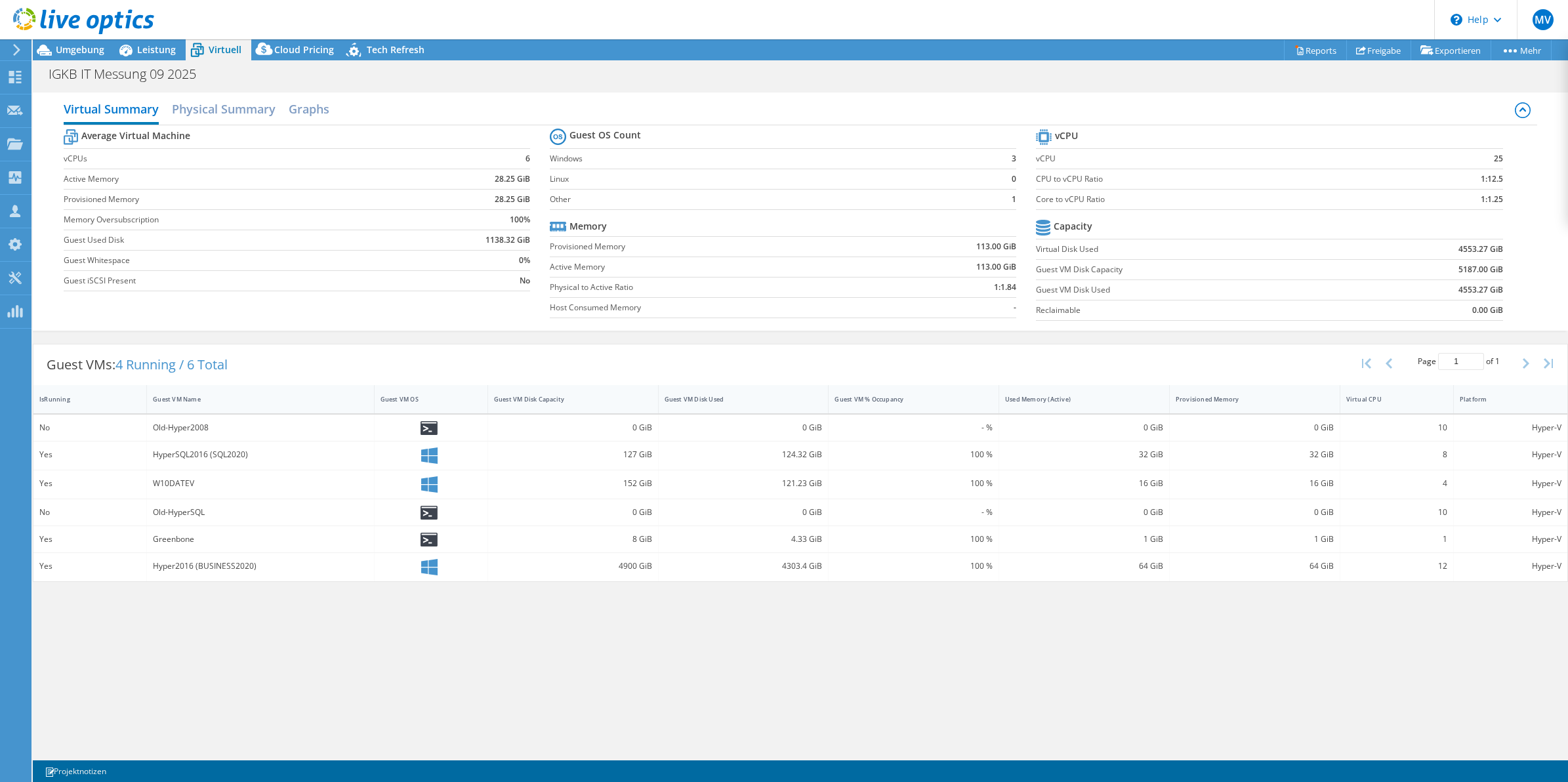
click at [193, 613] on div "Virtual Summary Physical Summary Graphs Average Virtual Machine vCPUs 6 Active …" at bounding box center [800, 421] width 1535 height 671
click at [158, 54] on span "Leistung" at bounding box center [156, 49] width 39 height 13
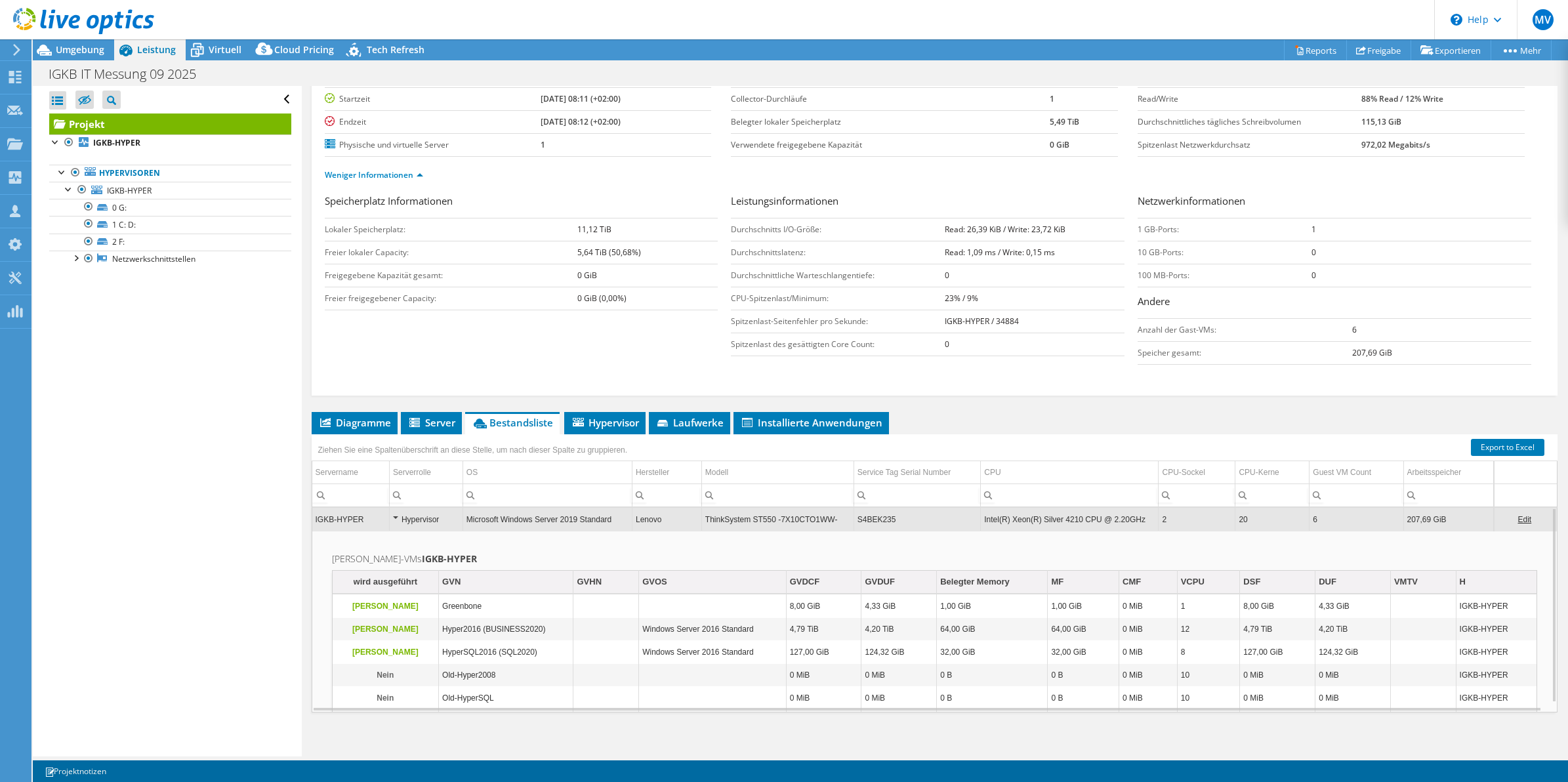
scroll to position [113, 0]
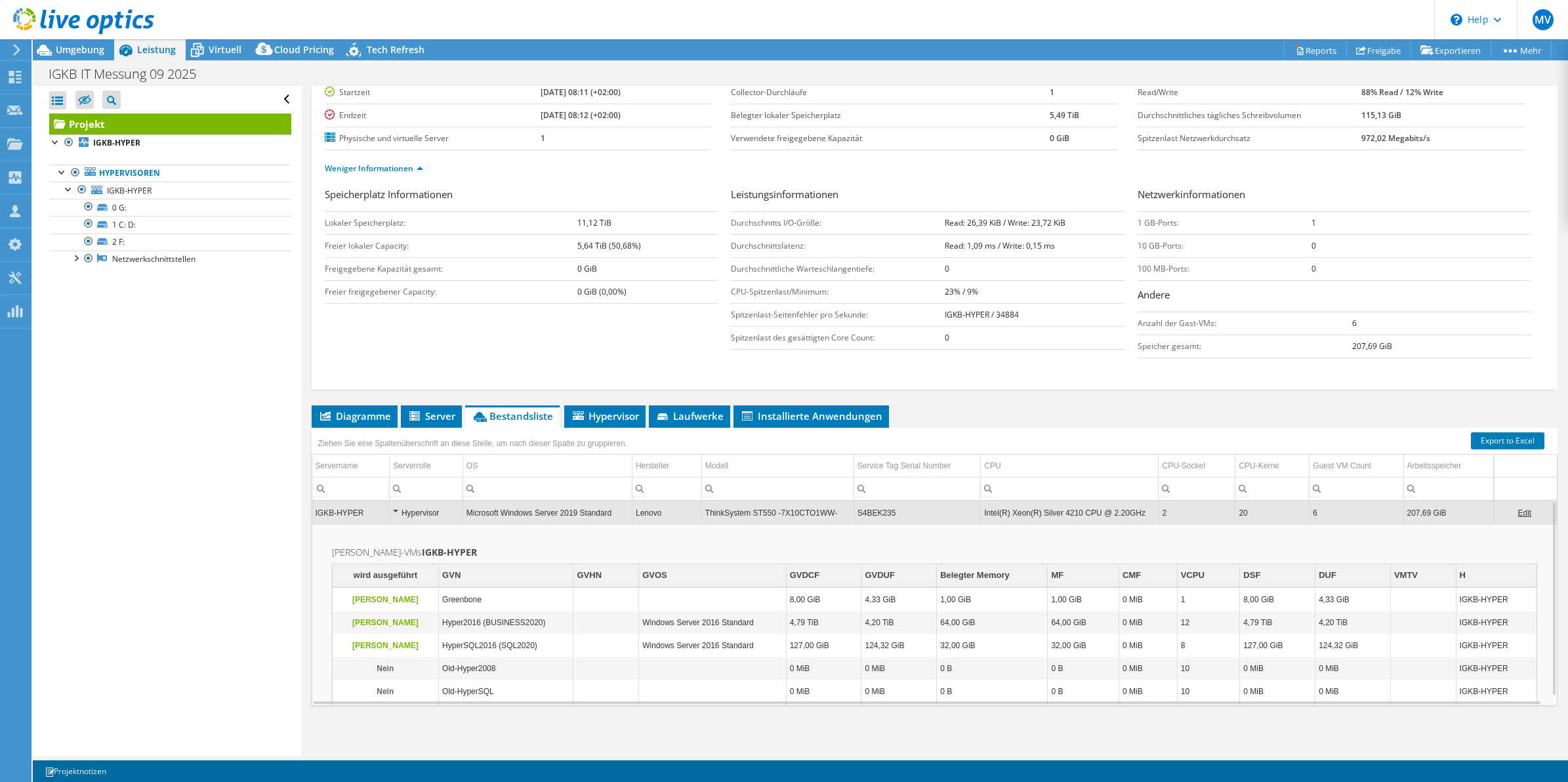
click at [725, 391] on div "Projekt Details Vorbereitet für: [PERSON_NAME], [PERSON_NAME][EMAIL_ADDRESS][DO…" at bounding box center [935, 365] width 1267 height 783
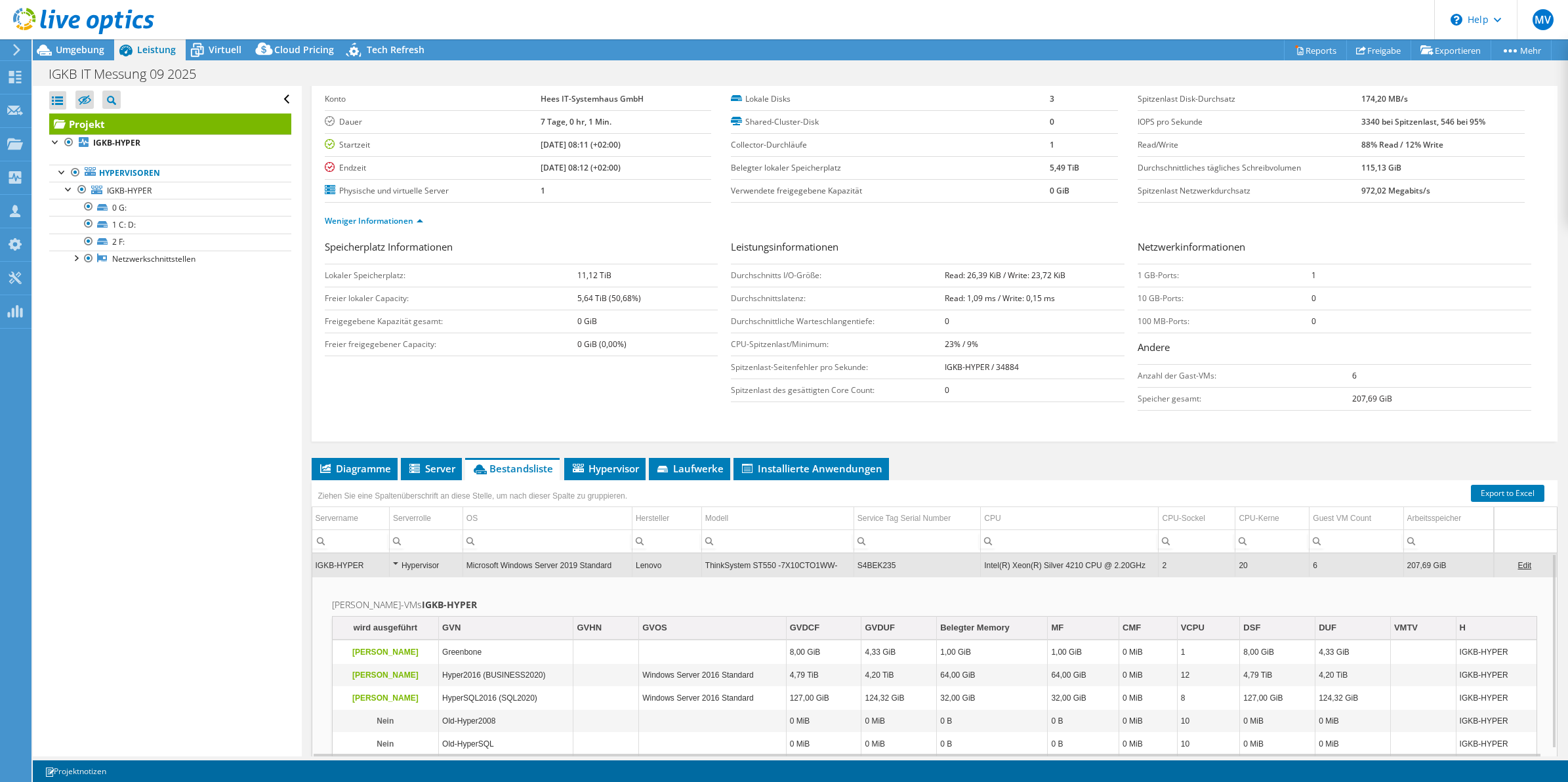
scroll to position [0, 0]
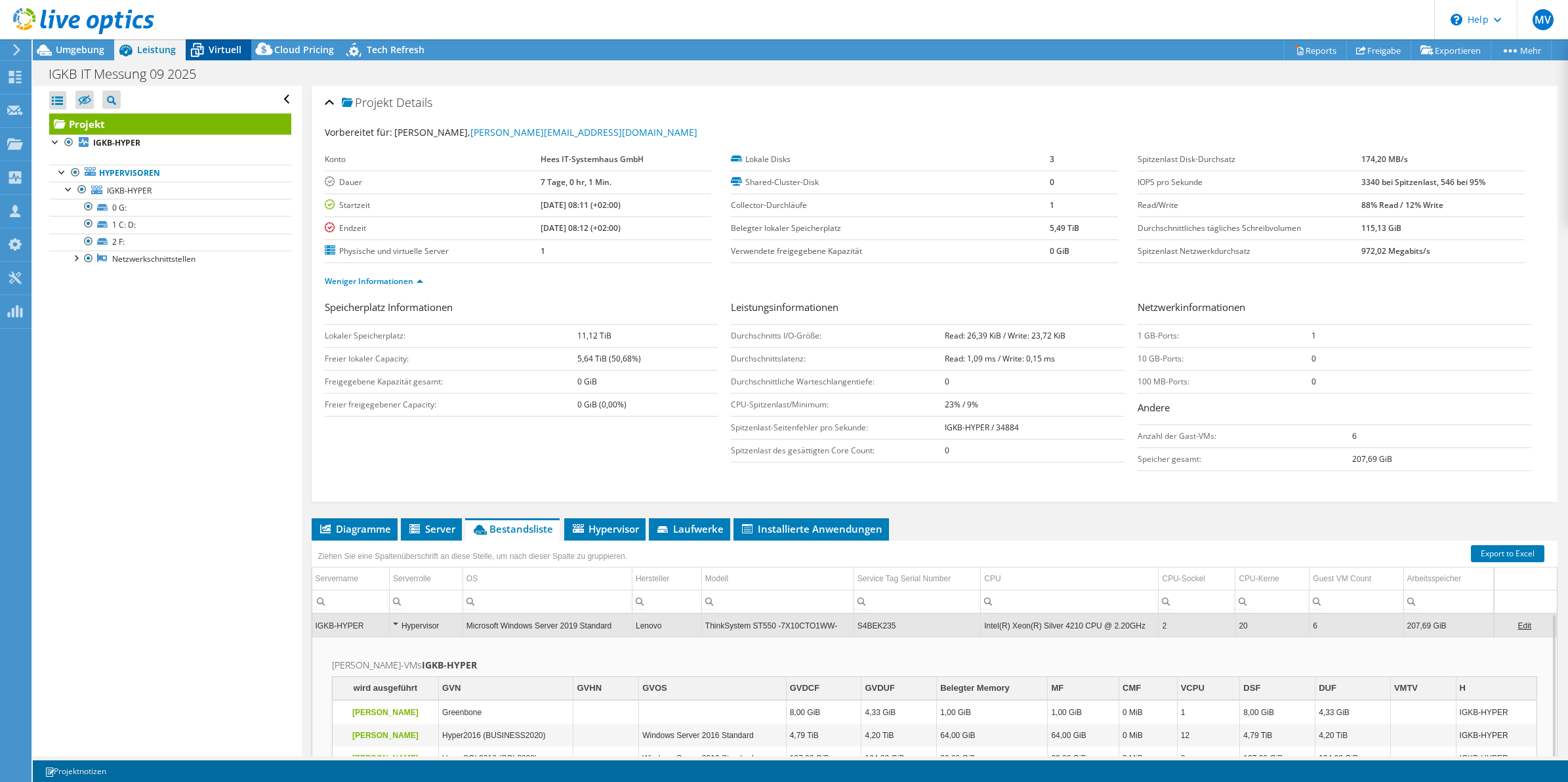
click at [210, 51] on span "Virtuell" at bounding box center [225, 49] width 33 height 13
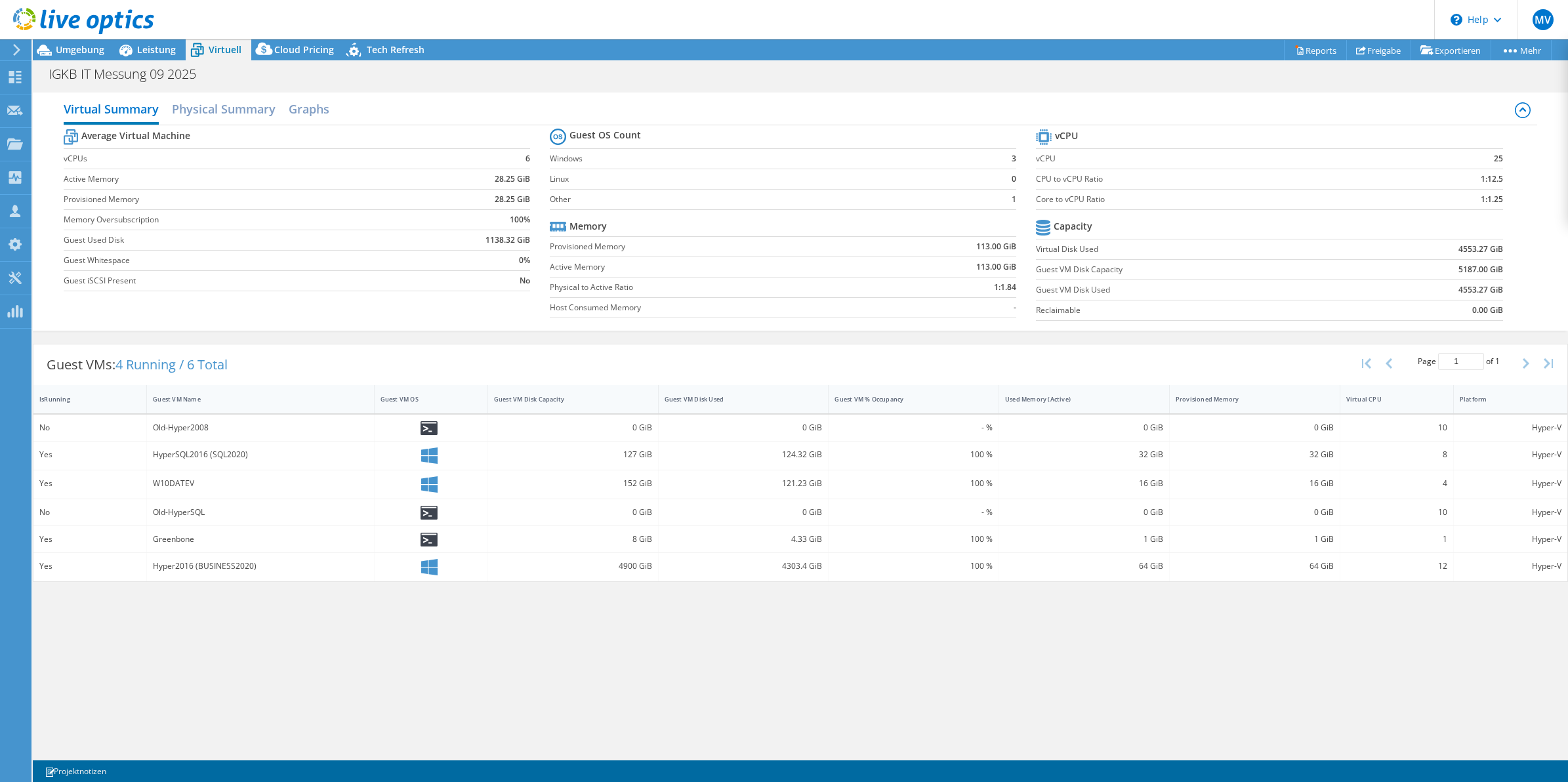
click at [533, 309] on div "Average Virtual Machine vCPUs 6 Active Memory 28.25 GiB Provisioned Memory 28.2…" at bounding box center [800, 226] width 1474 height 202
click at [536, 309] on div "Average Virtual Machine vCPUs 6 Active Memory 28.25 GiB Provisioned Memory 28.2…" at bounding box center [800, 226] width 1474 height 202
click at [536, 298] on section "Average Virtual Machine vCPUs 6 Active Memory 28.25 GiB Provisioned Memory 28.2…" at bounding box center [306, 212] width 486 height 172
click at [536, 299] on div "Average Virtual Machine vCPUs 6 Active Memory 28.25 GiB Provisioned Memory 28.2…" at bounding box center [800, 226] width 1474 height 202
click at [535, 296] on section "Average Virtual Machine vCPUs 6 Active Memory 28.25 GiB Provisioned Memory 28.2…" at bounding box center [306, 212] width 486 height 172
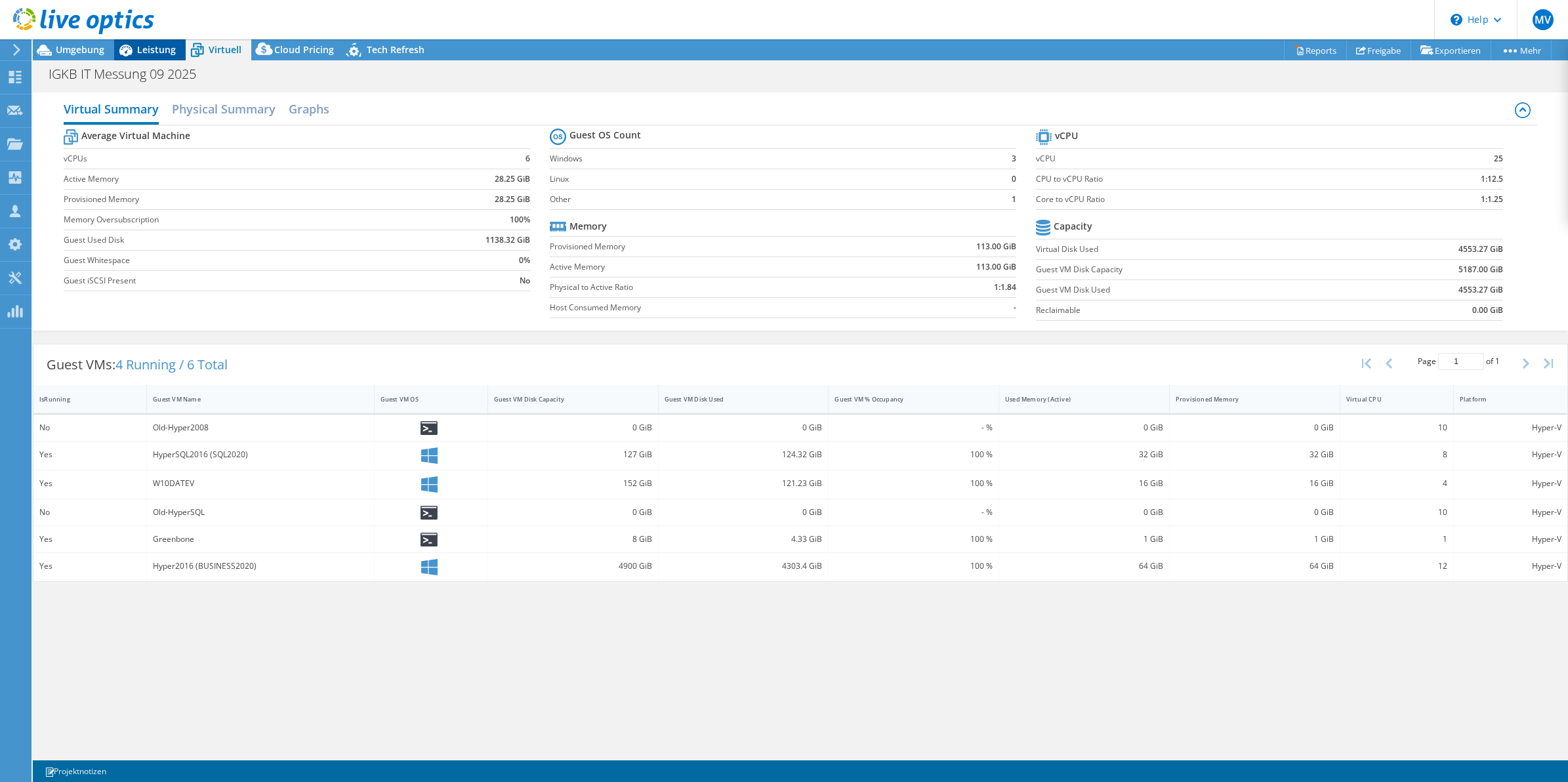
click at [158, 58] on div "Leistung" at bounding box center [150, 50] width 71 height 21
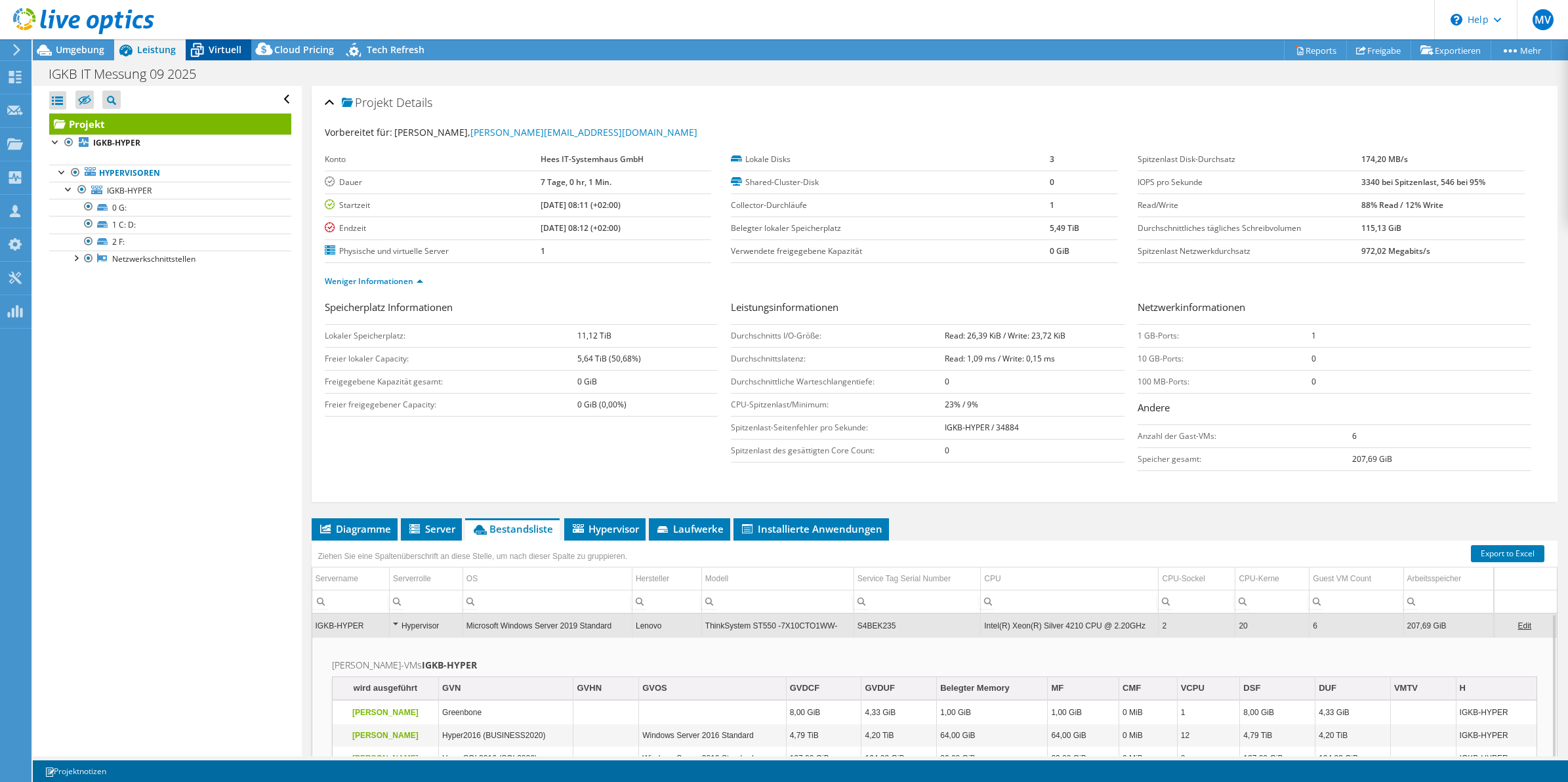
click at [210, 48] on span "Virtuell" at bounding box center [225, 49] width 33 height 13
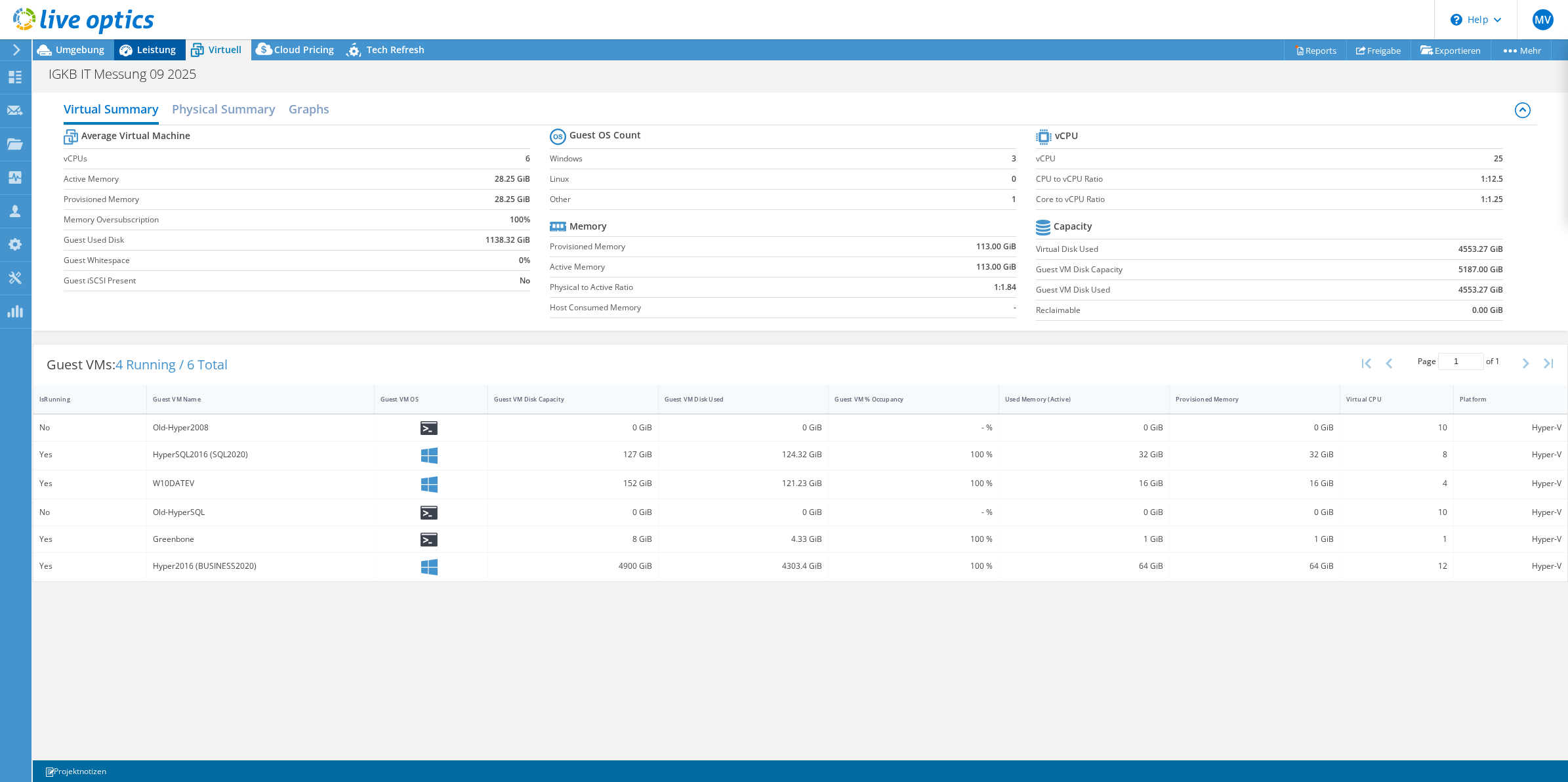
click at [146, 48] on span "Leistung" at bounding box center [156, 49] width 39 height 13
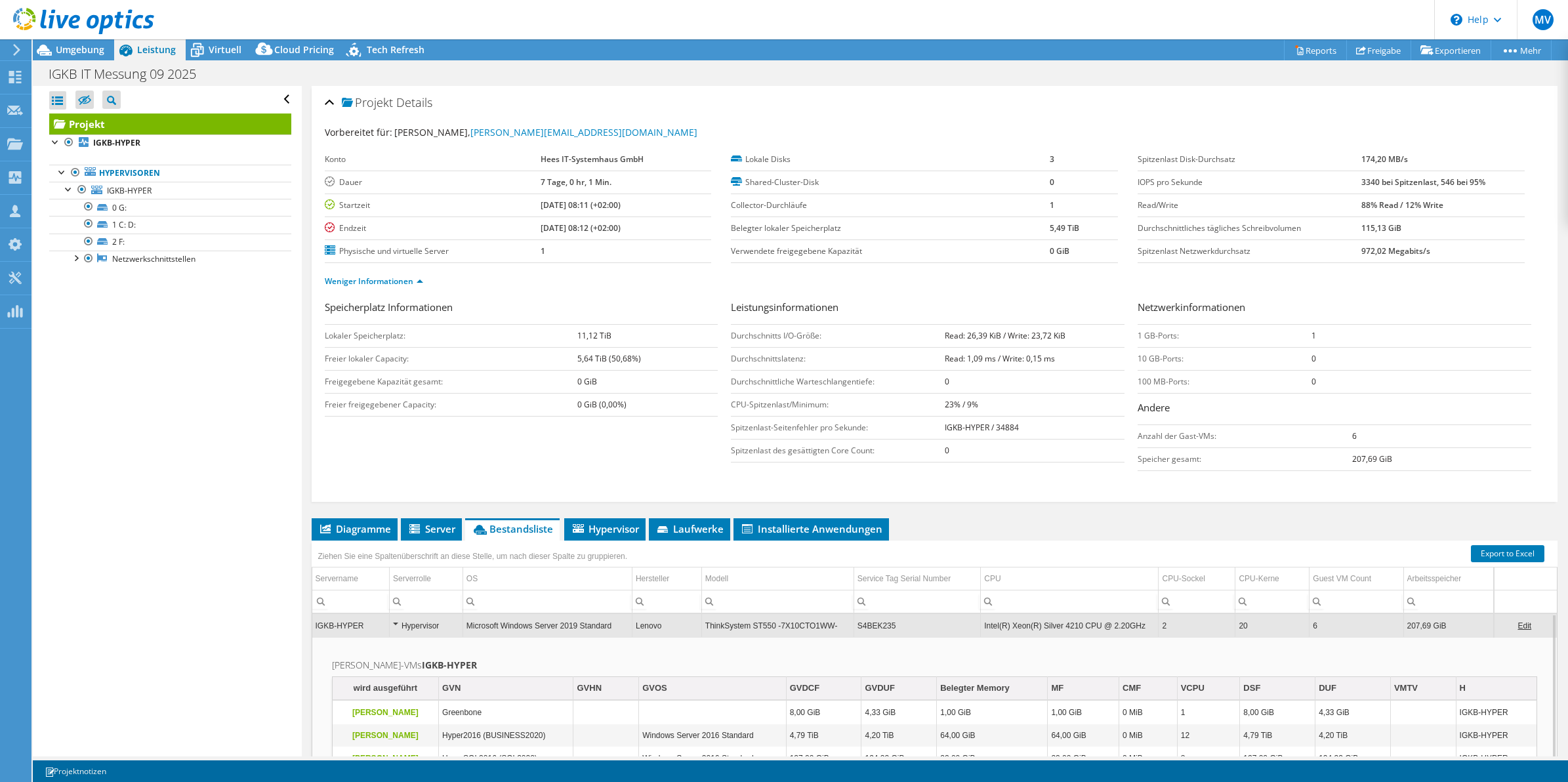
click at [1116, 169] on div "Lokale Disks 3 Shared-Cluster-Disk 0 Collector-Durchläufe 1 Belegter lokaler [S…" at bounding box center [934, 206] width 407 height 115
click at [1117, 156] on div "Lokale Disks 3 Shared-Cluster-Disk 0 Collector-Durchläufe 1 Belegter lokaler [S…" at bounding box center [934, 206] width 407 height 115
click at [1104, 158] on td "3" at bounding box center [1083, 160] width 68 height 23
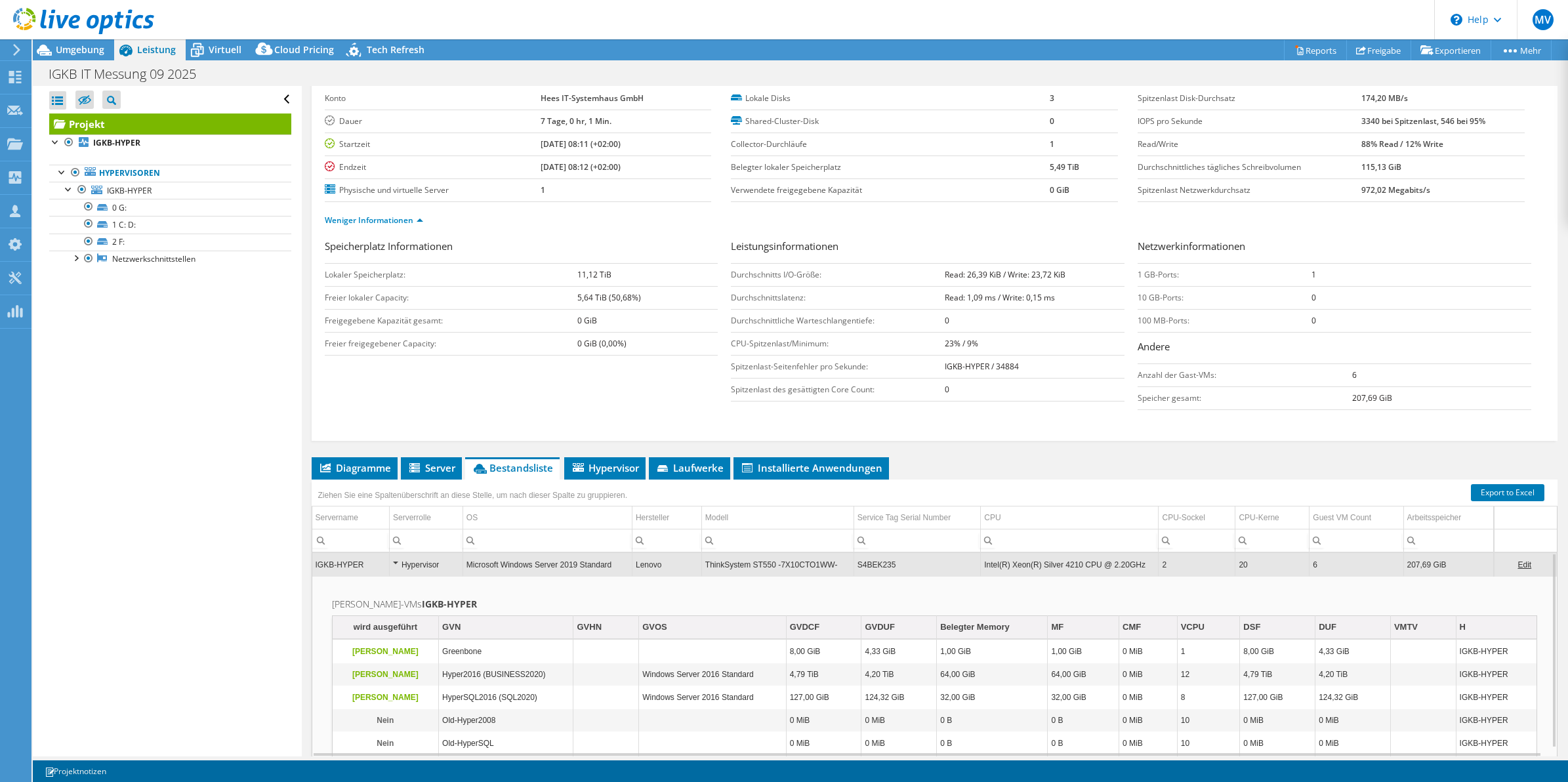
scroll to position [113, 0]
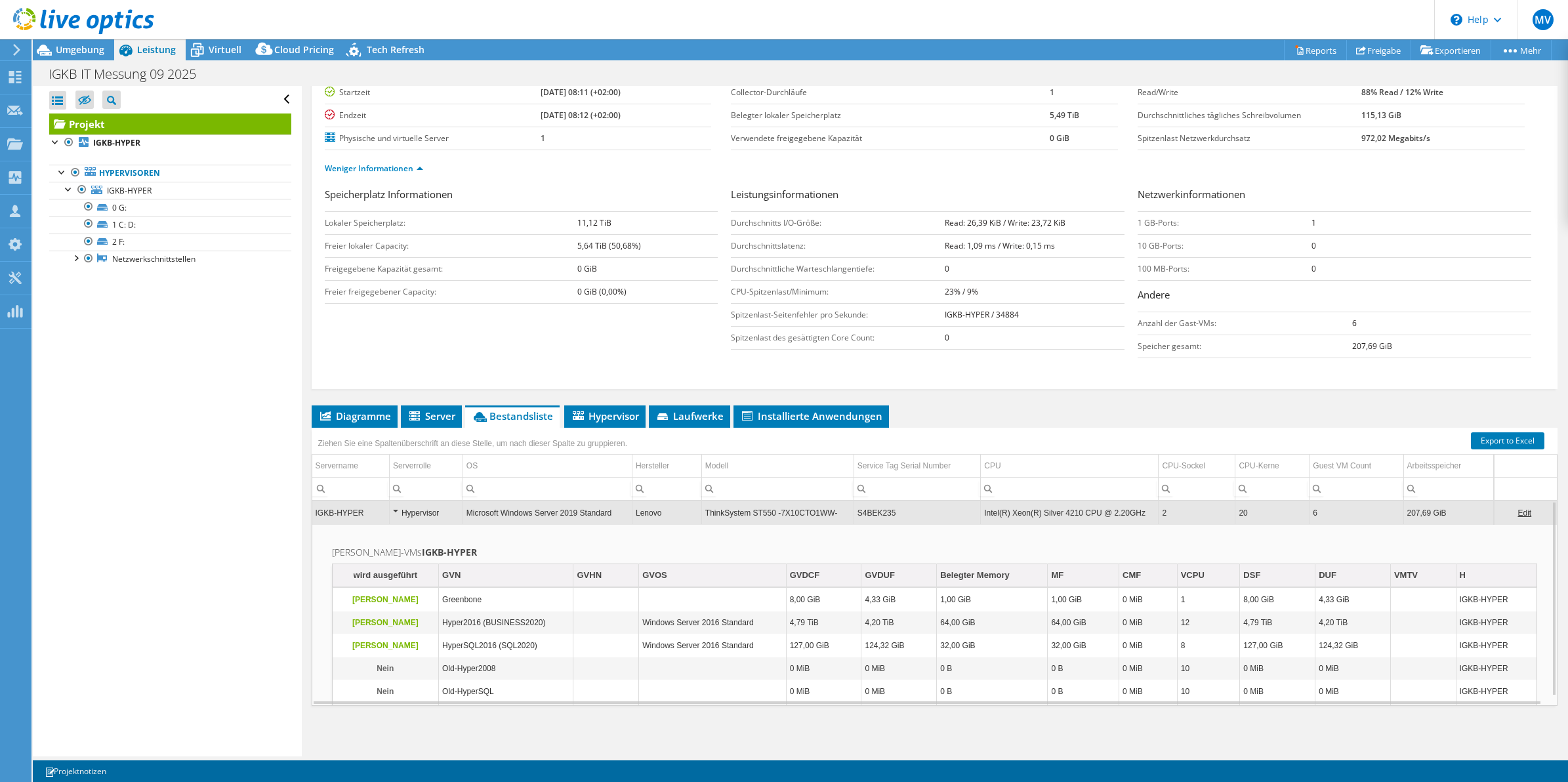
click at [427, 427] on div "Ziehen Sie eine Spaltenüberschrift an diese Stelle, um nach dieser Spalte zu gr…" at bounding box center [472, 441] width 323 height 28
click at [428, 415] on span "Server" at bounding box center [431, 416] width 48 height 13
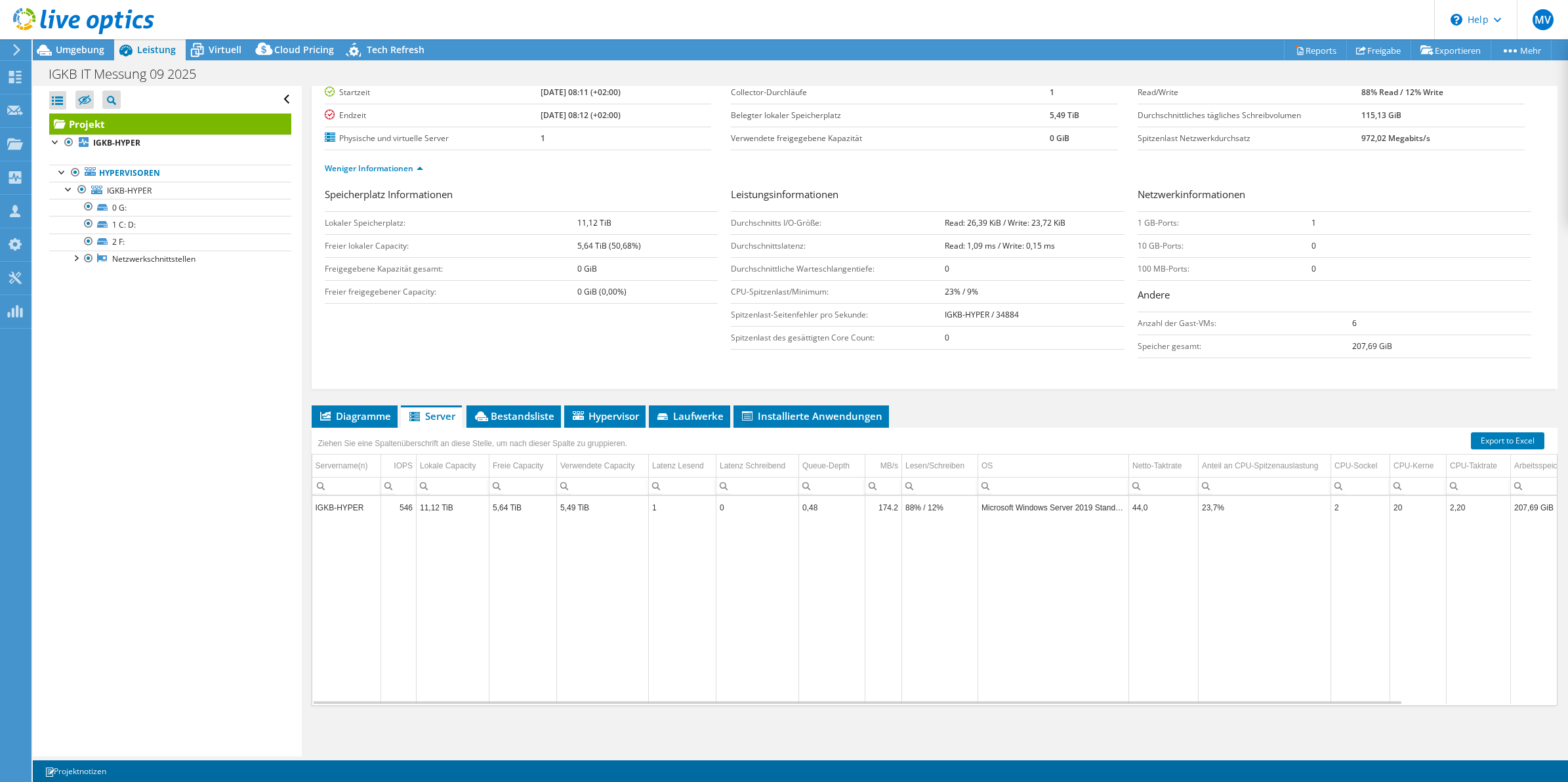
click at [716, 210] on div "Speicherplatz Informationen Lokaler Speicherplatz: 11,12 TiB Freier lokaler Cap…" at bounding box center [528, 245] width 407 height 117
click at [710, 361] on div "Speicherplatz Informationen Lokaler Speicherplatz: 11,12 TiB Freier lokaler Cap…" at bounding box center [935, 276] width 1220 height 178
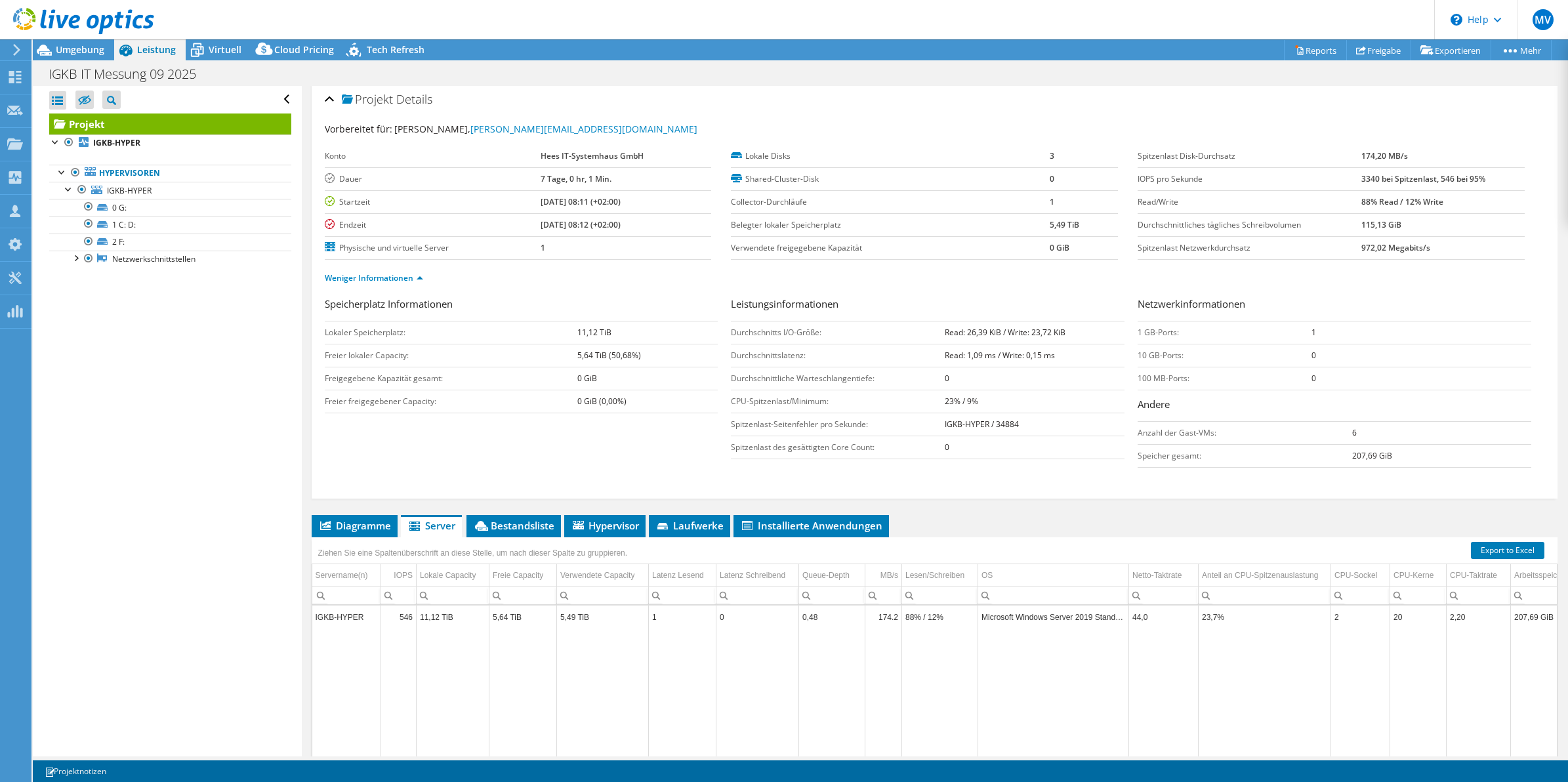
scroll to position [0, 0]
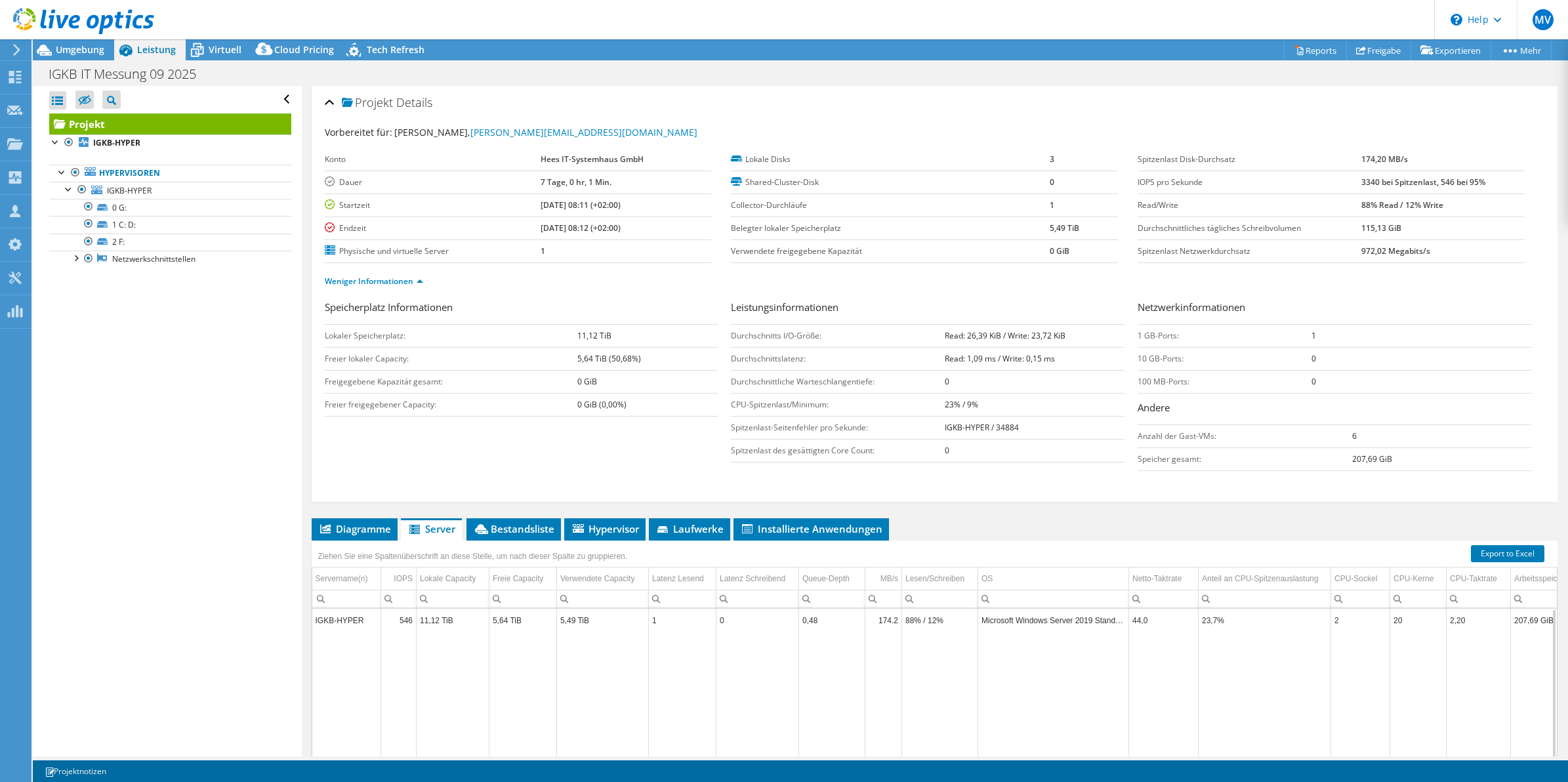
click at [303, 224] on div "Projekt Details Vorbereitet für: [PERSON_NAME], [PERSON_NAME][EMAIL_ADDRESS][DO…" at bounding box center [935, 477] width 1267 height 783
click at [712, 293] on div "Weniger Informationen" at bounding box center [935, 282] width 1220 height 37
click at [714, 293] on div "Weniger Informationen" at bounding box center [935, 282] width 1220 height 37
click at [712, 243] on div "Konto Hees IT-Systemhaus GmbH Dauer 7 Tage, 0 hr, 1 Min. Startzeit [DATE] 08:11…" at bounding box center [528, 206] width 407 height 115
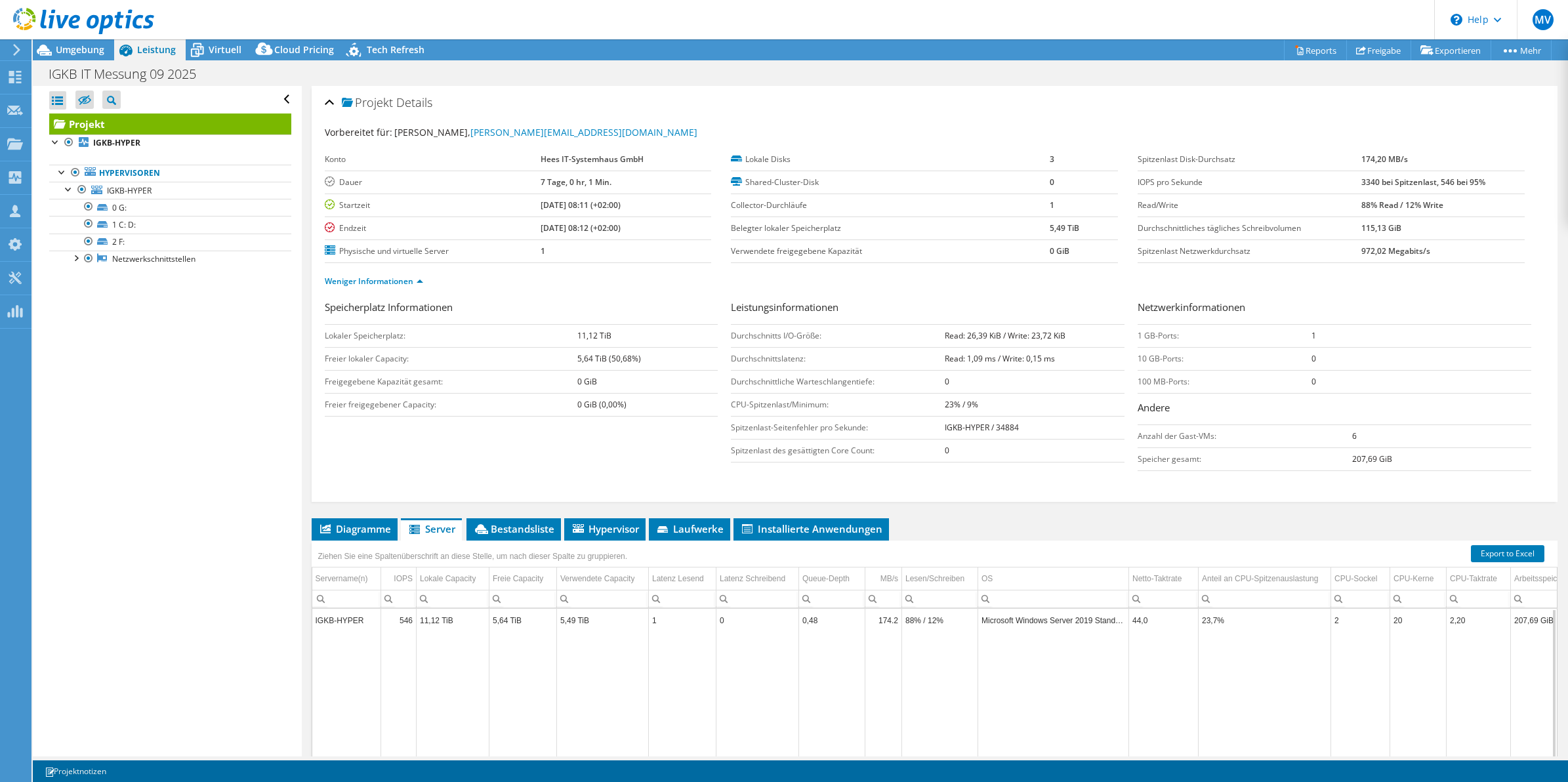
click at [712, 243] on div "Konto Hees IT-Systemhaus GmbH Dauer 7 Tage, 0 hr, 1 Min. Startzeit [DATE] 08:11…" at bounding box center [528, 206] width 407 height 115
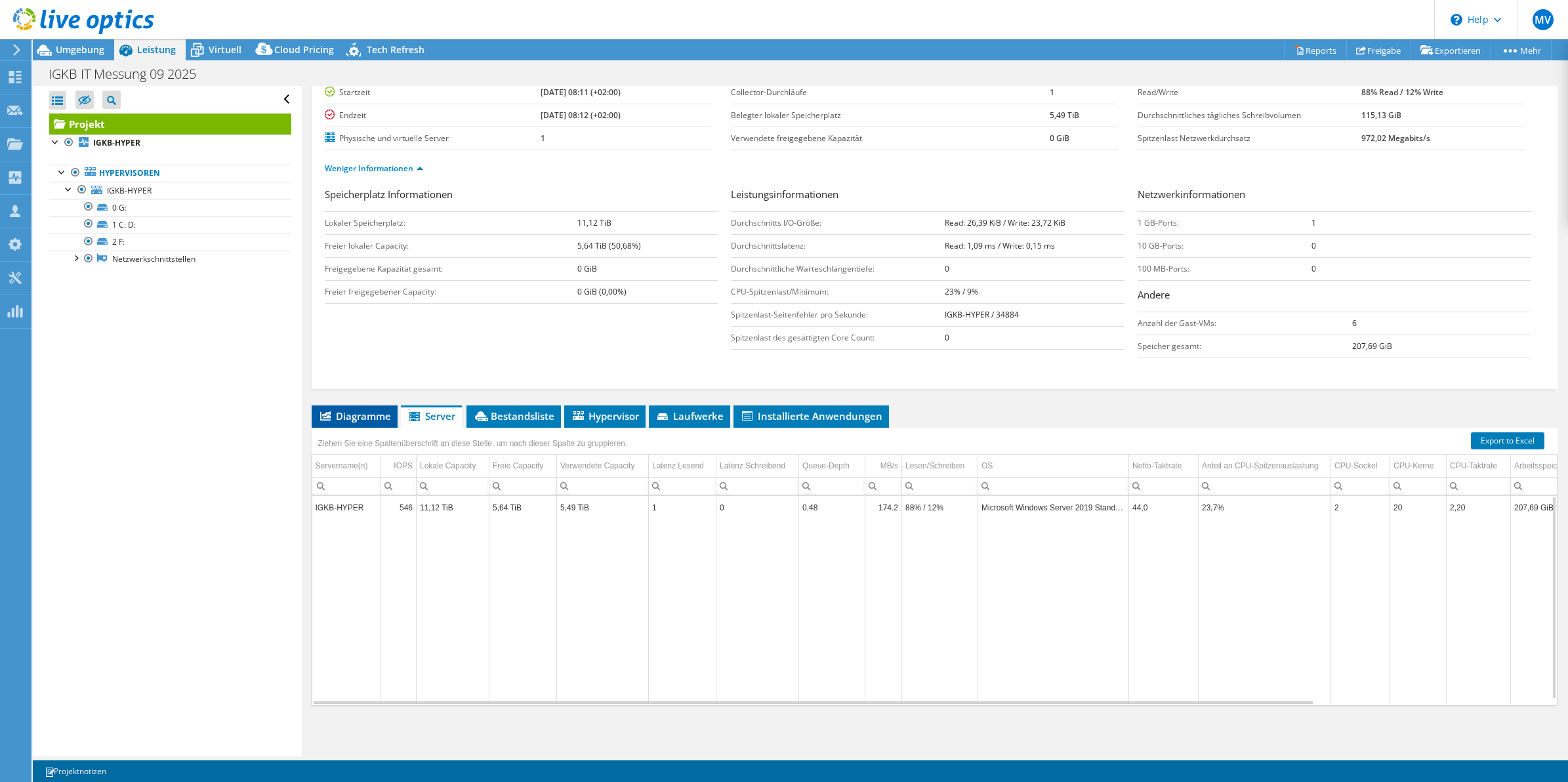
click at [356, 422] on span "Diagramme" at bounding box center [354, 416] width 73 height 13
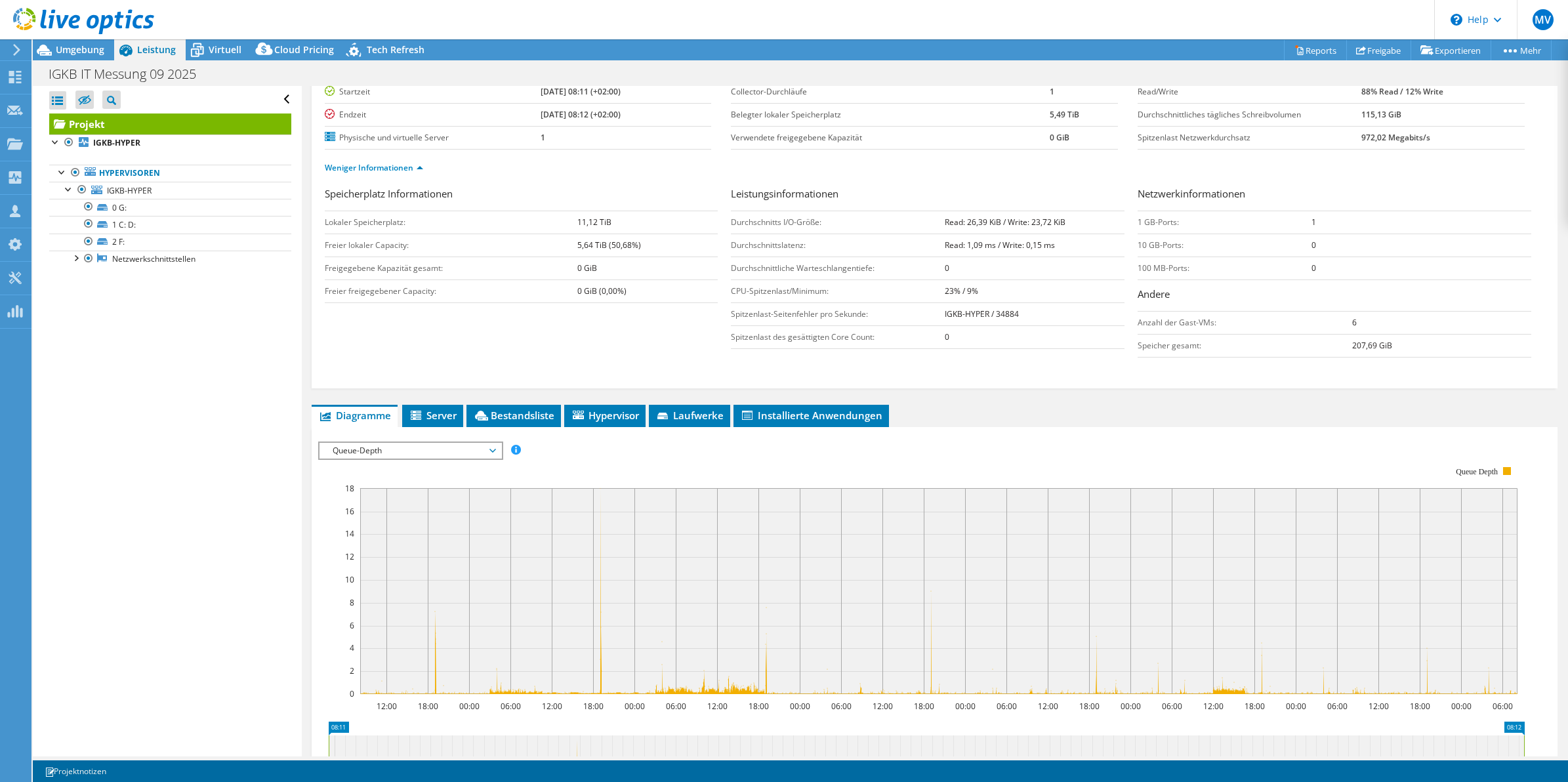
click at [437, 453] on span "Queue-Depth" at bounding box center [410, 450] width 169 height 16
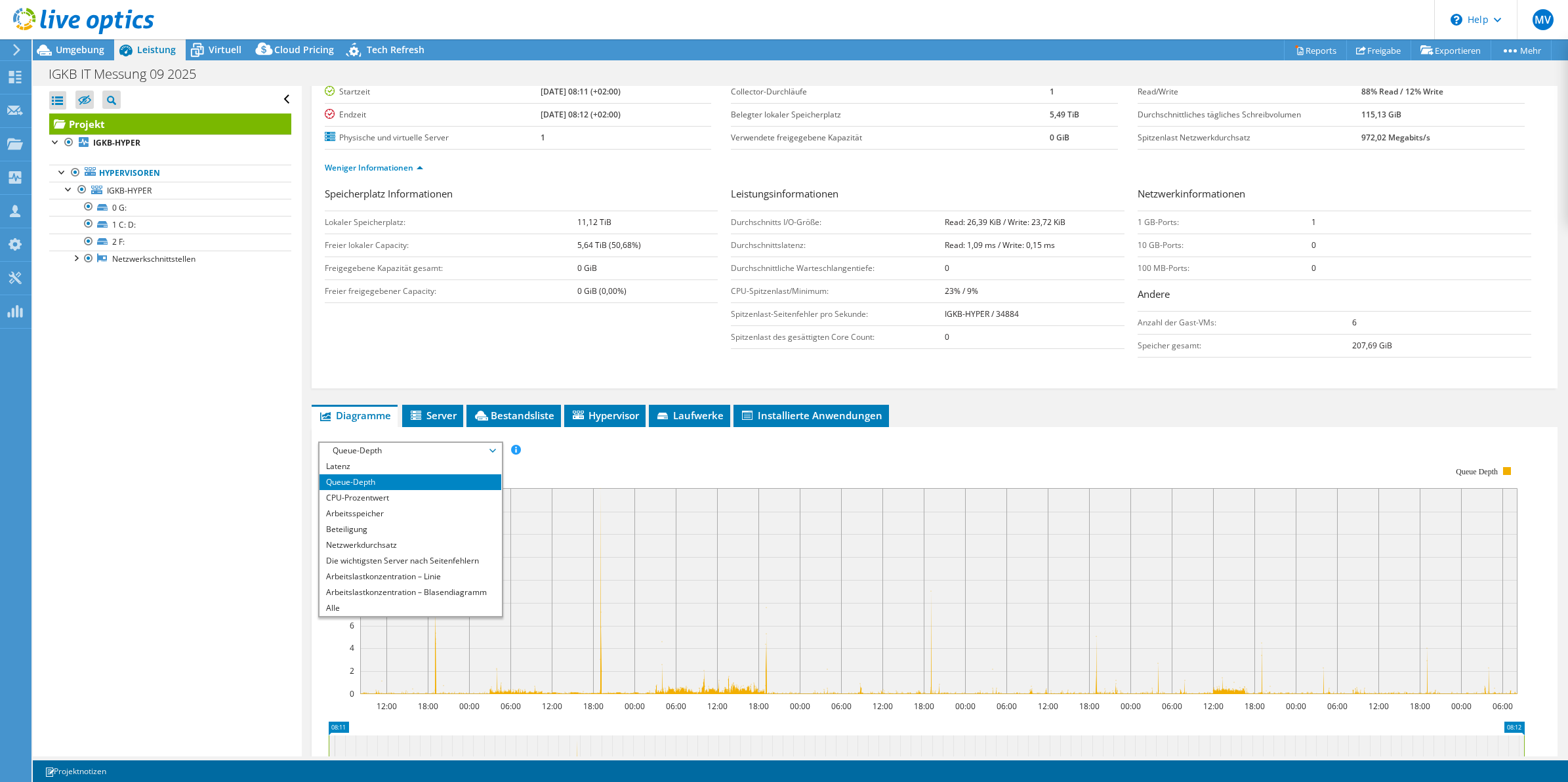
scroll to position [0, 0]
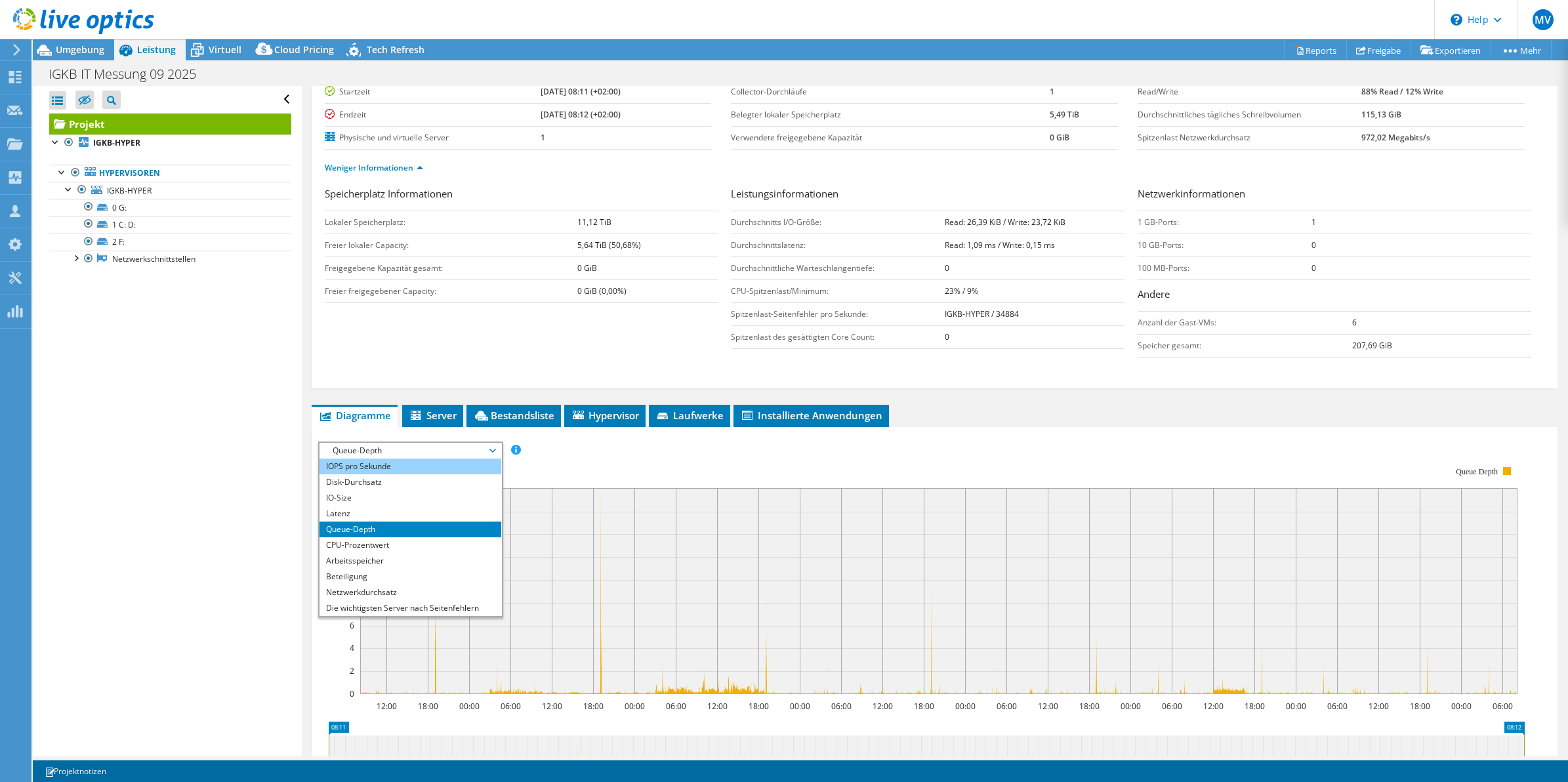
click at [396, 466] on li "IOPS pro Sekunde" at bounding box center [410, 466] width 182 height 16
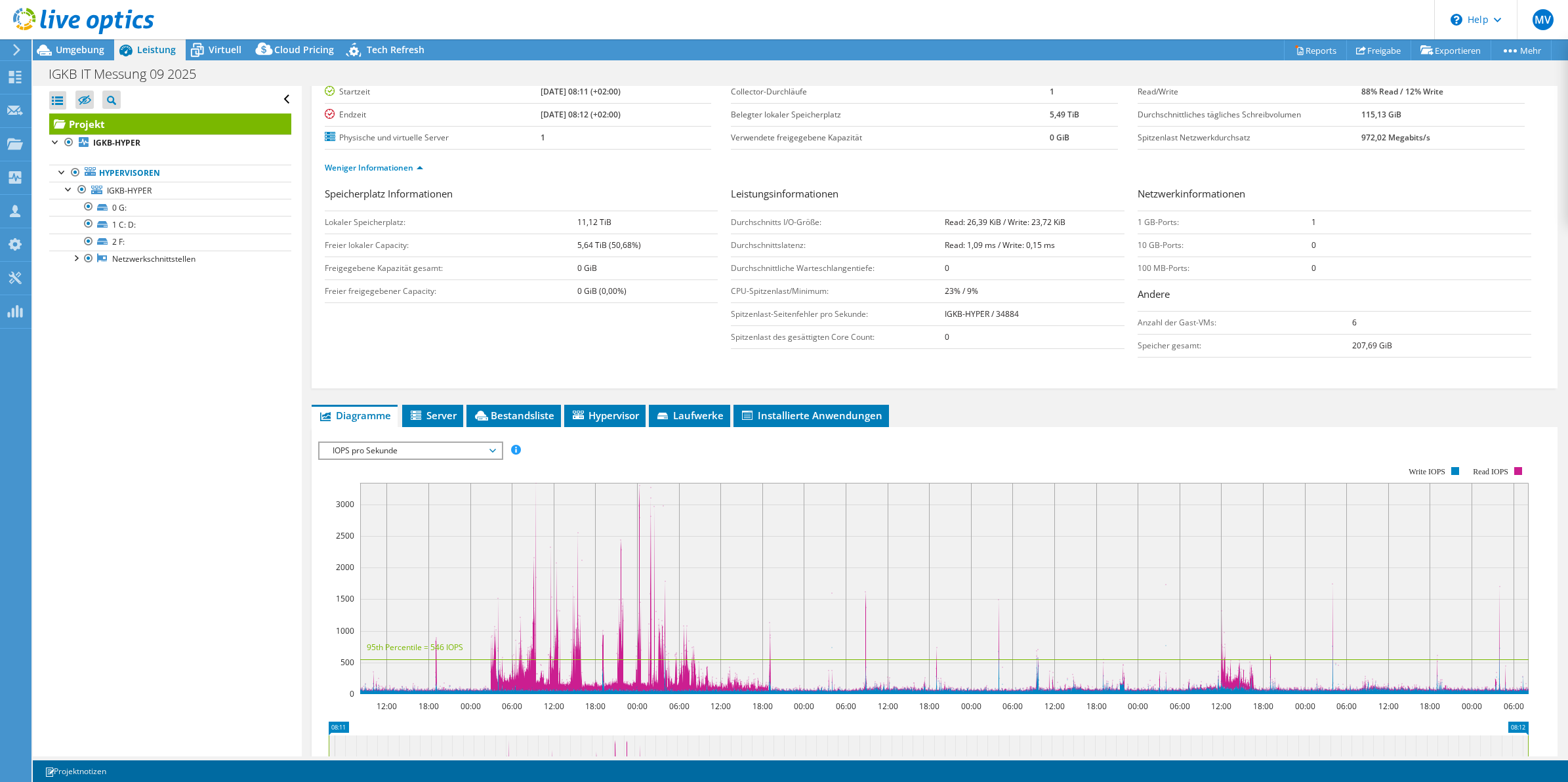
click at [712, 312] on div "Speicherplatz Informationen Lokaler Speicherplatz: 11,12 TiB Freier lokaler Cap…" at bounding box center [935, 275] width 1220 height 178
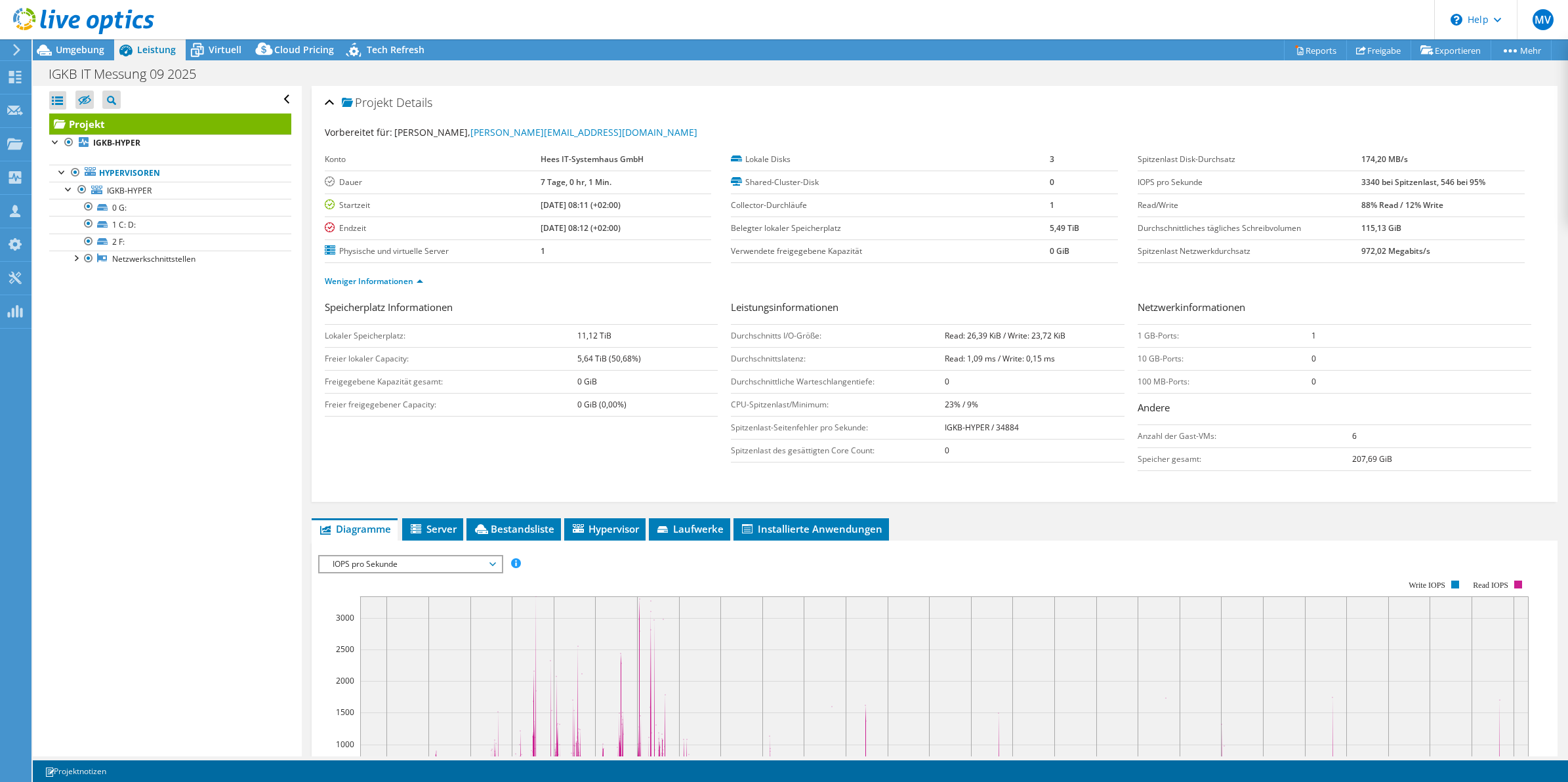
click at [712, 243] on div "Konto Hees IT-Systemhaus GmbH Dauer 7 Tage, 0 hr, 1 Min. Startzeit [DATE] 08:11…" at bounding box center [528, 206] width 407 height 115
click at [205, 54] on icon at bounding box center [197, 50] width 23 height 23
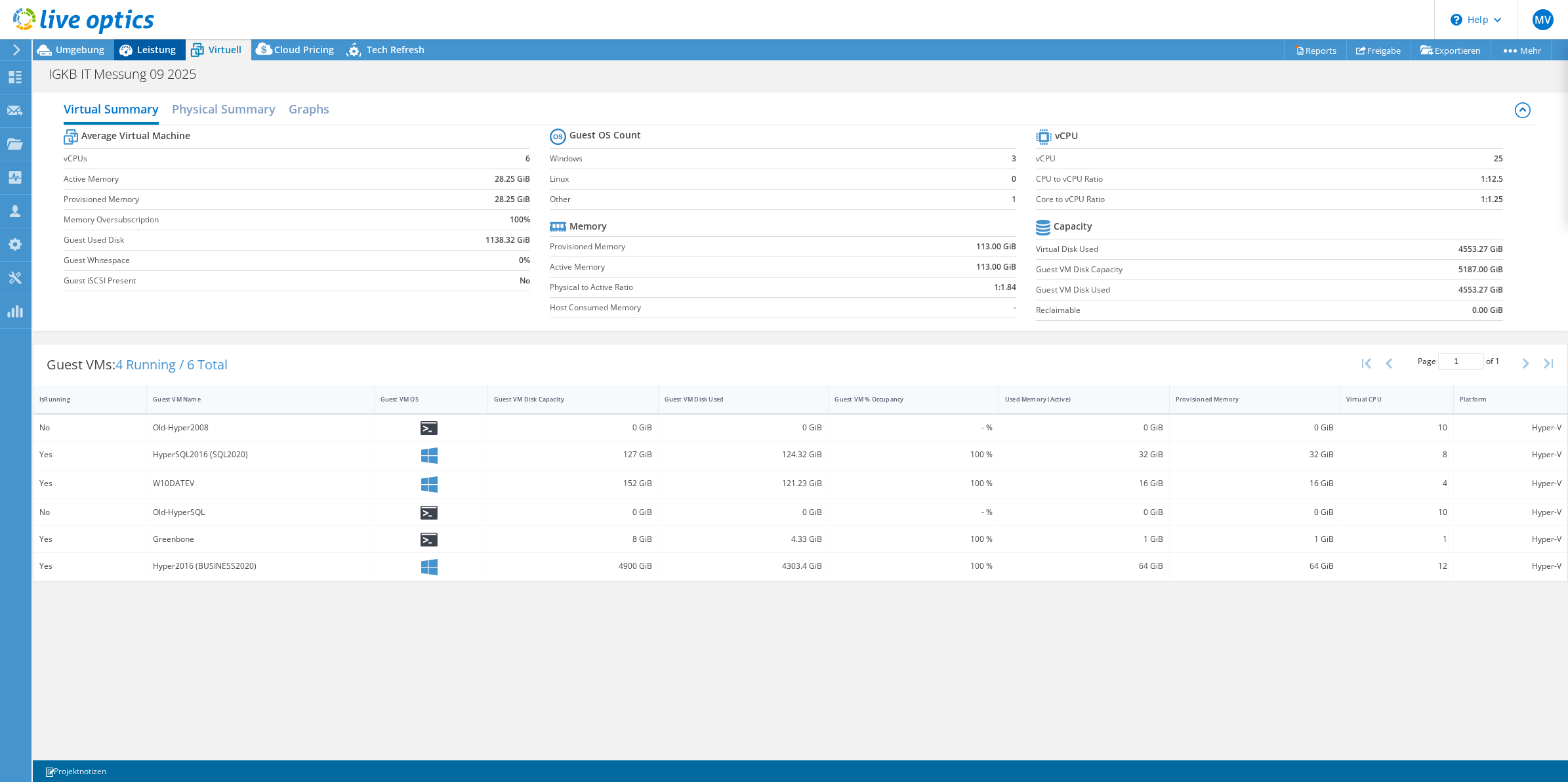
click at [148, 50] on span "Leistung" at bounding box center [156, 49] width 39 height 13
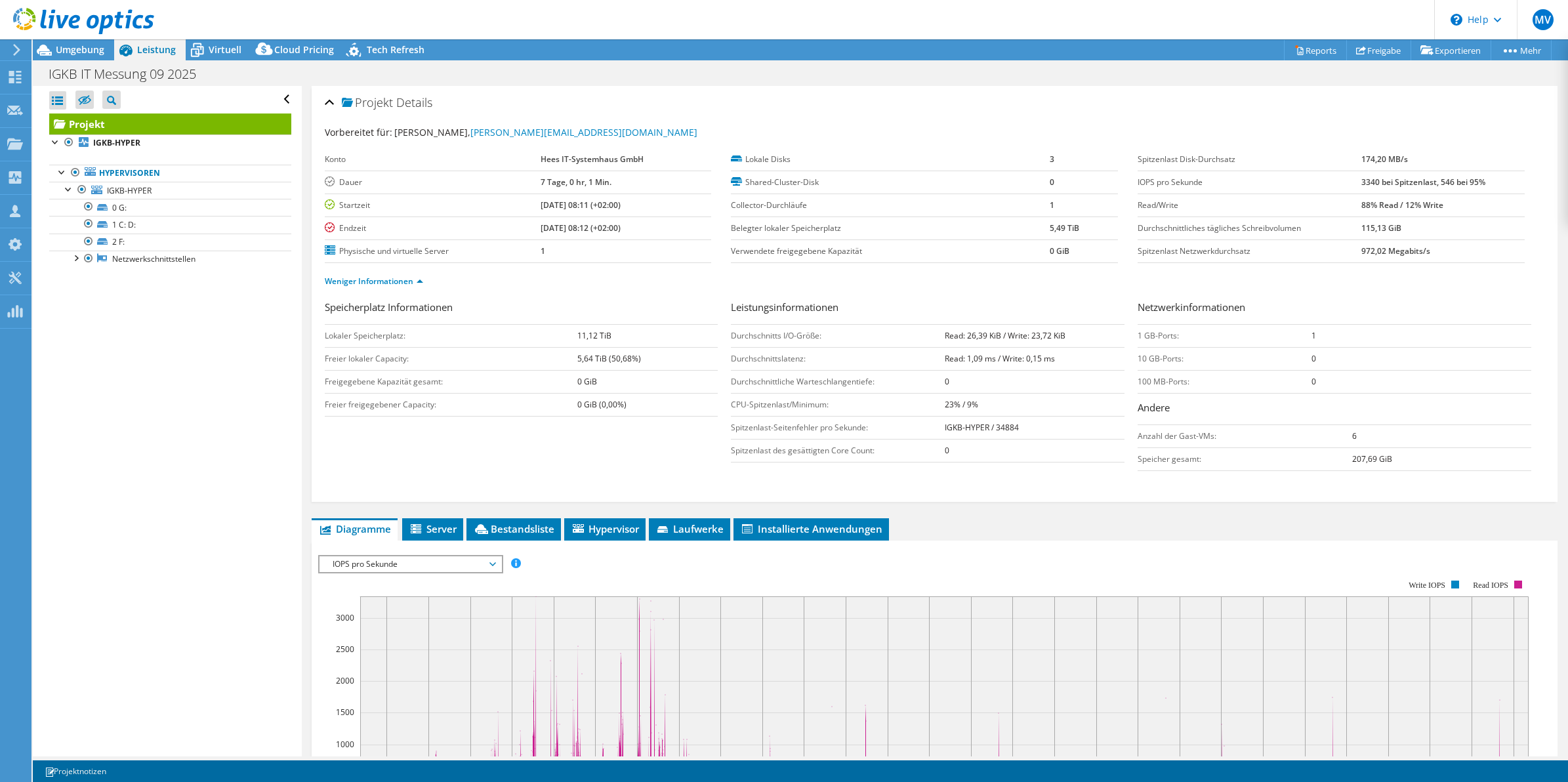
click at [709, 158] on div "Konto Hees IT-Systemhaus GmbH Dauer 7 Tage, 0 hr, 1 Min. Startzeit [DATE] 08:11…" at bounding box center [528, 206] width 407 height 115
click at [713, 181] on div "Konto Hees IT-Systemhaus GmbH Dauer 7 Tage, 0 hr, 1 Min. Startzeit [DATE] 08:11…" at bounding box center [528, 206] width 407 height 115
click at [712, 221] on div "Konto Hees IT-Systemhaus GmbH Dauer 7 Tage, 0 hr, 1 Min. Startzeit [DATE] 08:11…" at bounding box center [528, 206] width 407 height 115
click at [713, 287] on ul "Weniger Informationen" at bounding box center [935, 280] width 1220 height 18
drag, startPoint x: 1131, startPoint y: 181, endPoint x: 1480, endPoint y: 187, distance: 349.1
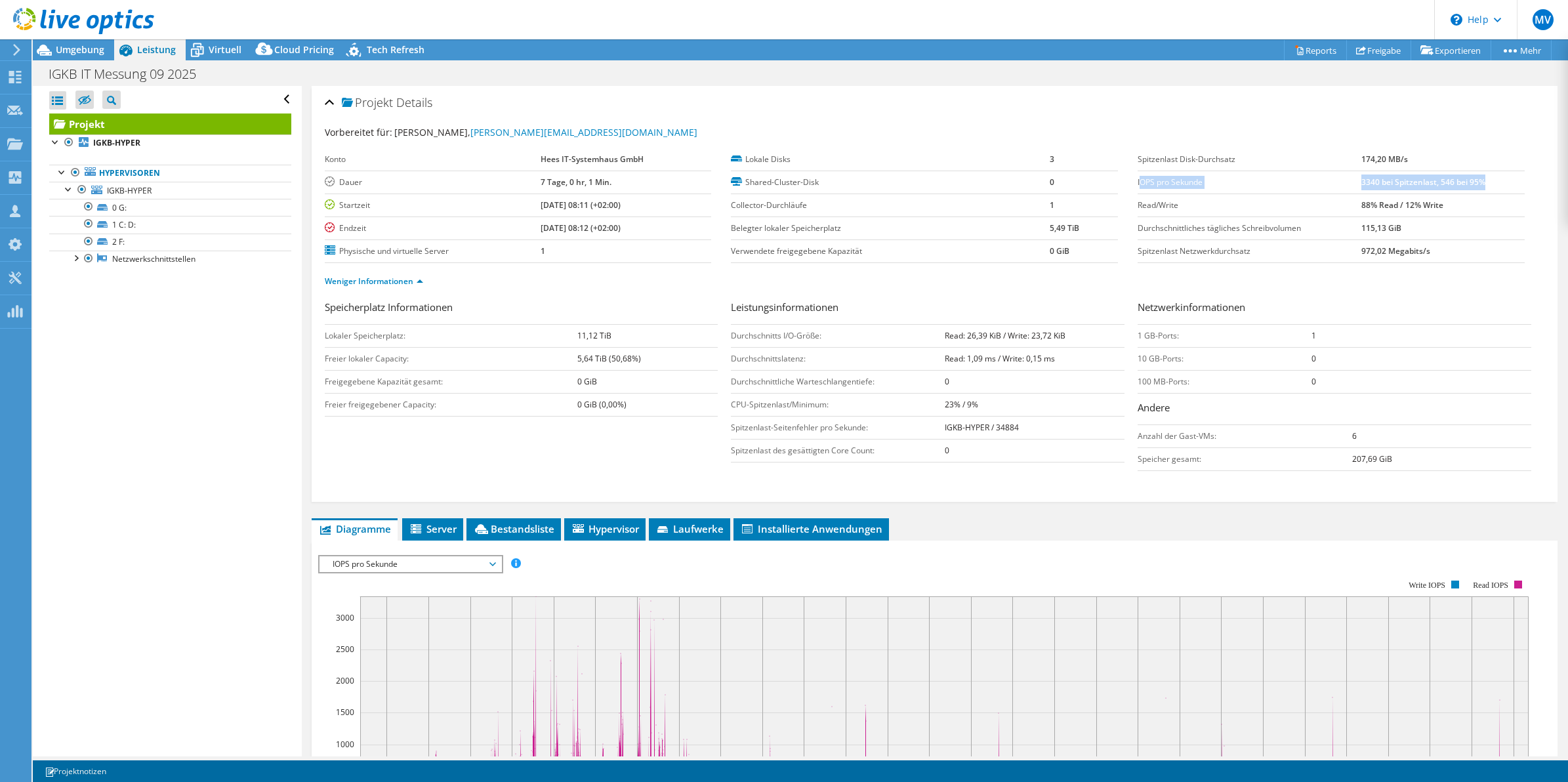
click at [1480, 187] on tr "IOPS pro Sekunde 3340 bei Spitzenlast, 546 bei 95%" at bounding box center [1331, 182] width 387 height 23
click at [1224, 183] on label "IOPS pro Sekunde" at bounding box center [1249, 183] width 224 height 13
click at [1117, 181] on div "Lokale Disks 3 Shared-Cluster-Disk 0 Collector-Durchläufe 1 Belegter lokaler [S…" at bounding box center [934, 206] width 407 height 115
click at [1113, 158] on div "Lokale Disks 3 Shared-Cluster-Disk 0 Collector-Durchläufe 1 Belegter lokaler [S…" at bounding box center [934, 206] width 407 height 115
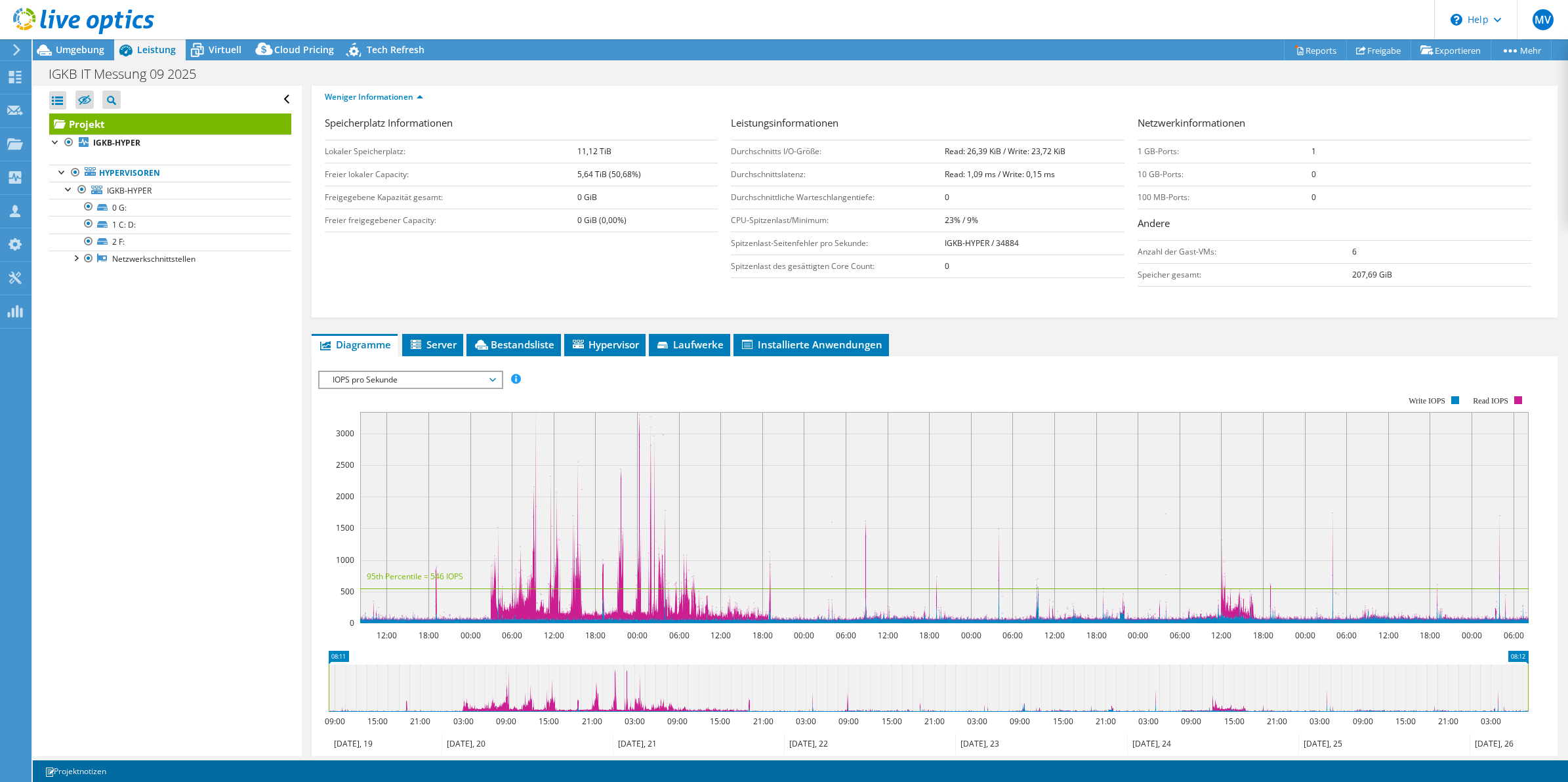
scroll to position [307, 0]
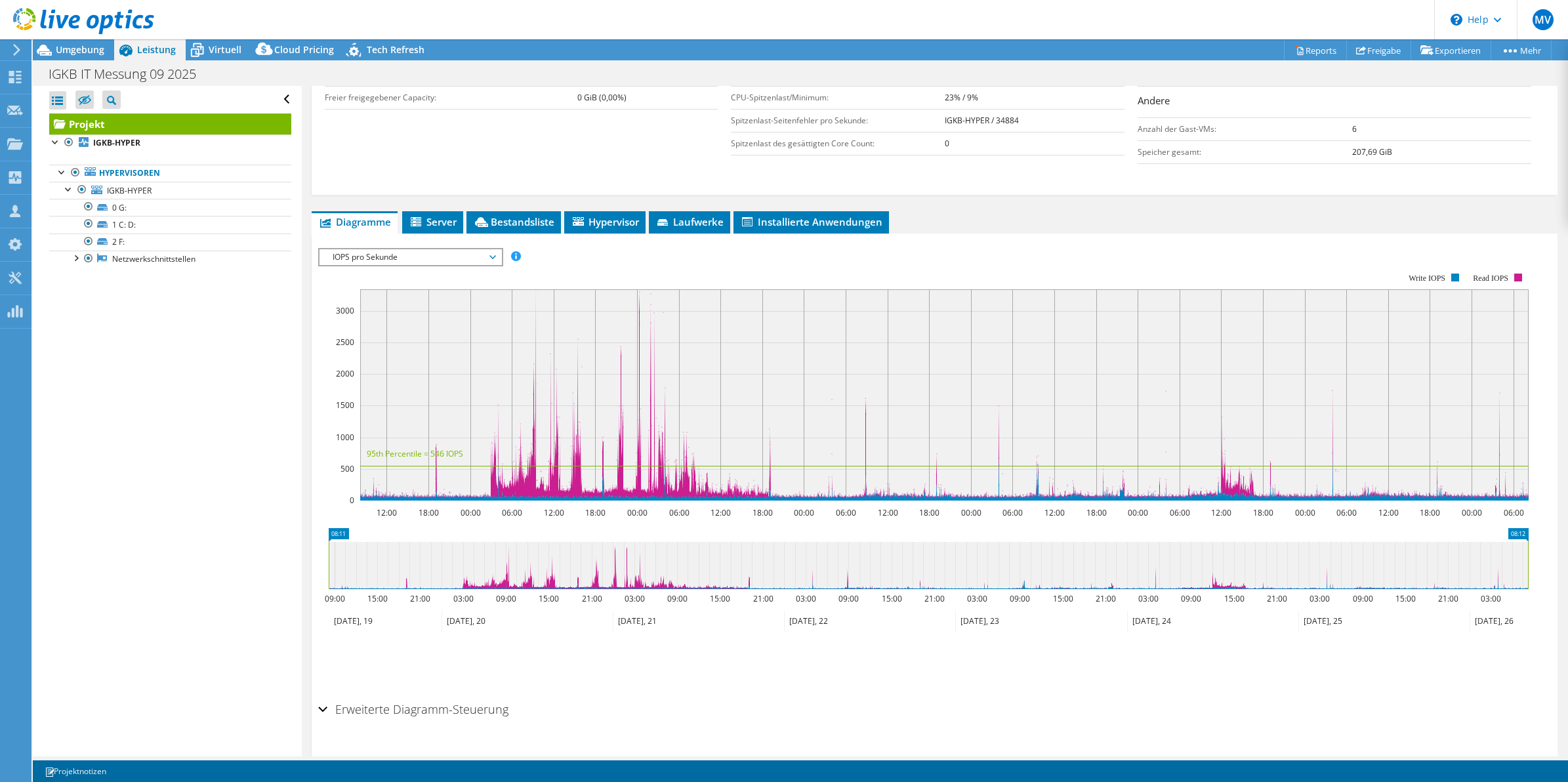
click at [492, 264] on span "IOPS pro Sekunde" at bounding box center [410, 257] width 169 height 16
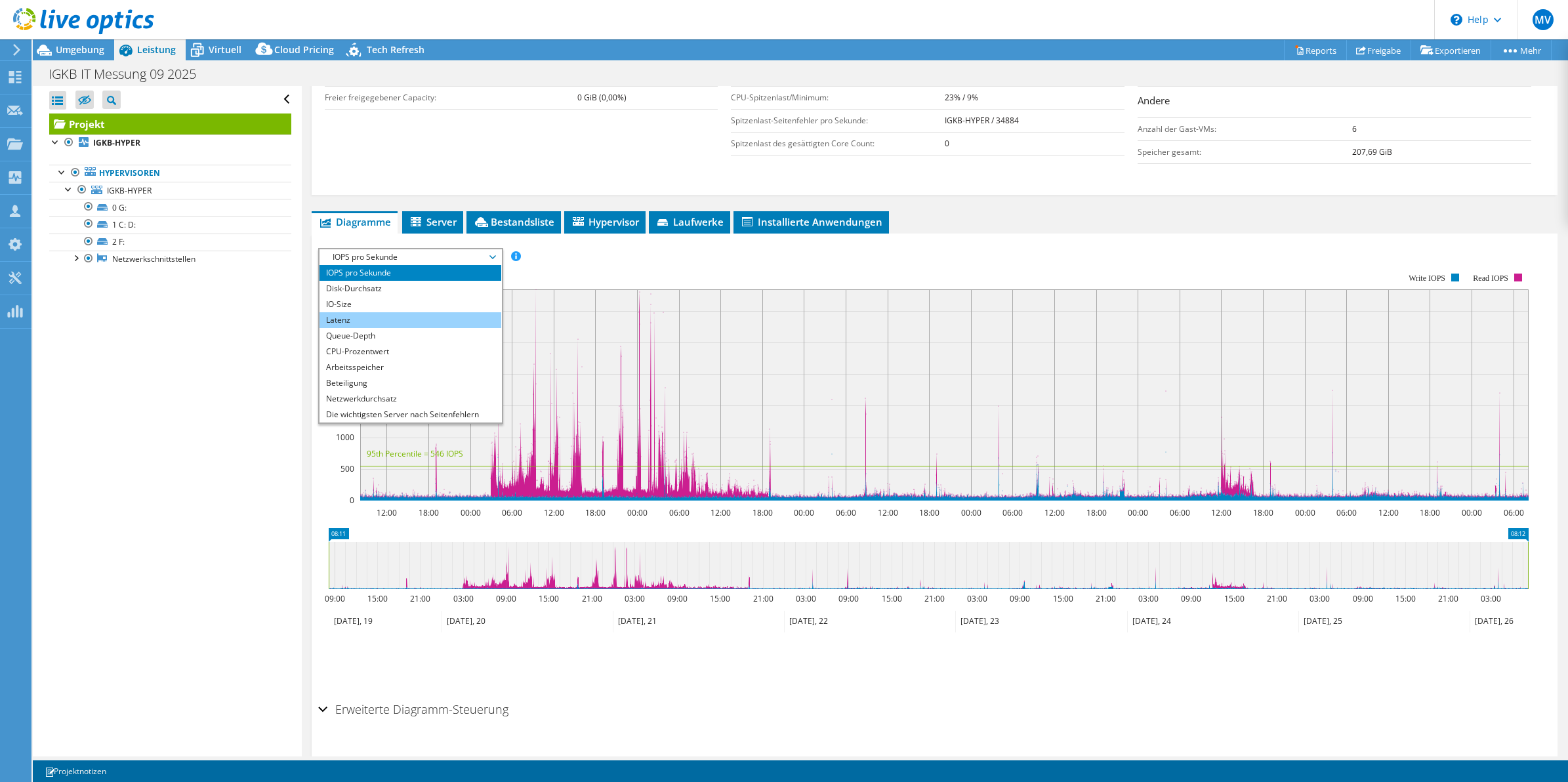
click at [408, 322] on li "Latenz" at bounding box center [410, 320] width 182 height 16
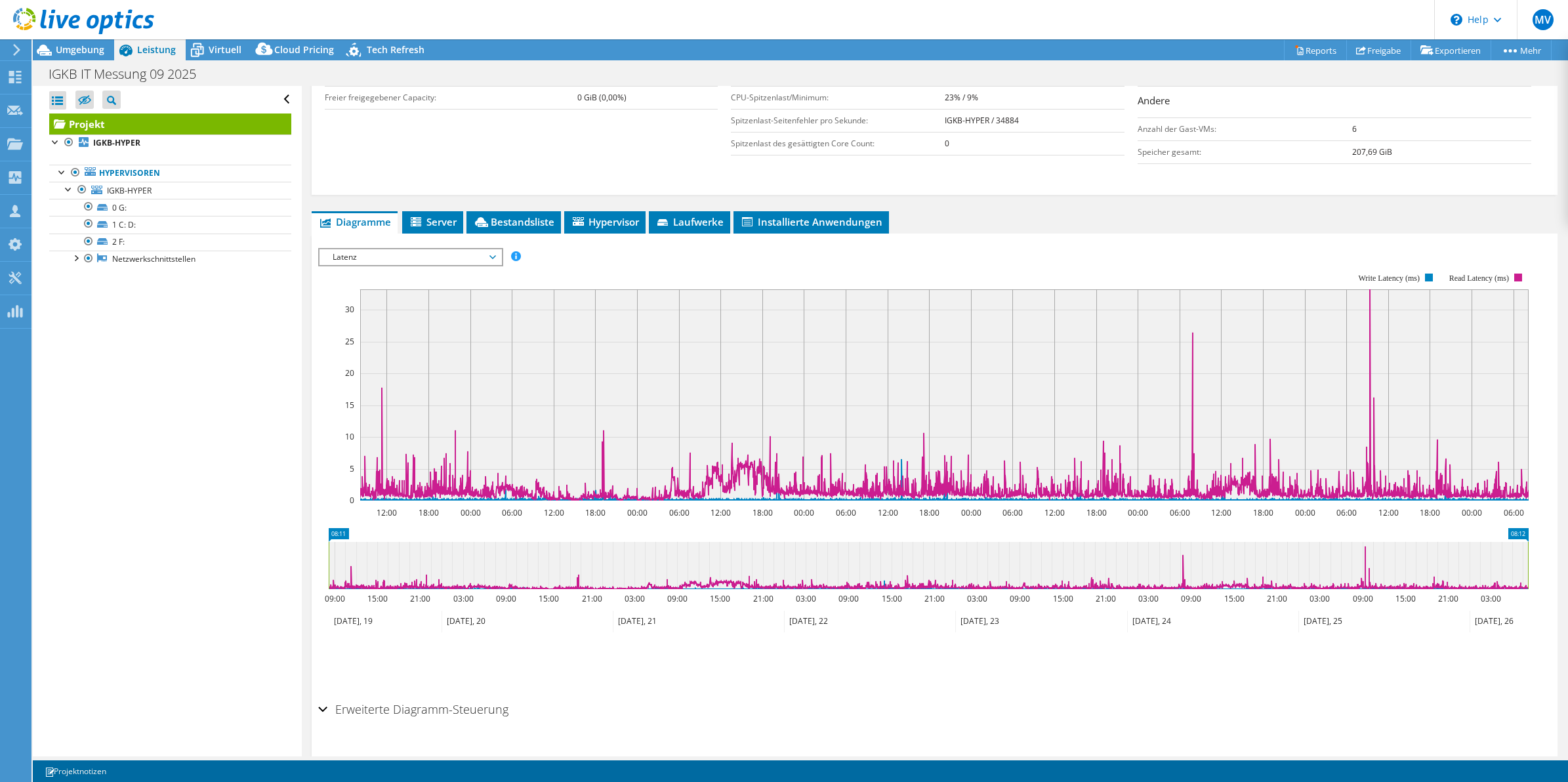
click at [1371, 245] on div "IOPS pro Sekunde Disk-Durchsatz IO-Size Latenz Queue-Depth CPU-Prozentwert Arbe…" at bounding box center [935, 468] width 1234 height 454
click at [304, 258] on div "Projekt Details Vorbereitet für: [PERSON_NAME], [PERSON_NAME][EMAIL_ADDRESS][DO…" at bounding box center [935, 283] width 1267 height 1008
click at [961, 247] on div "IOPS pro Sekunde Disk-Durchsatz IO-Size Latenz Queue-Depth CPU-Prozentwert Arbe…" at bounding box center [935, 468] width 1234 height 454
click at [441, 260] on span "Latenz" at bounding box center [410, 257] width 169 height 16
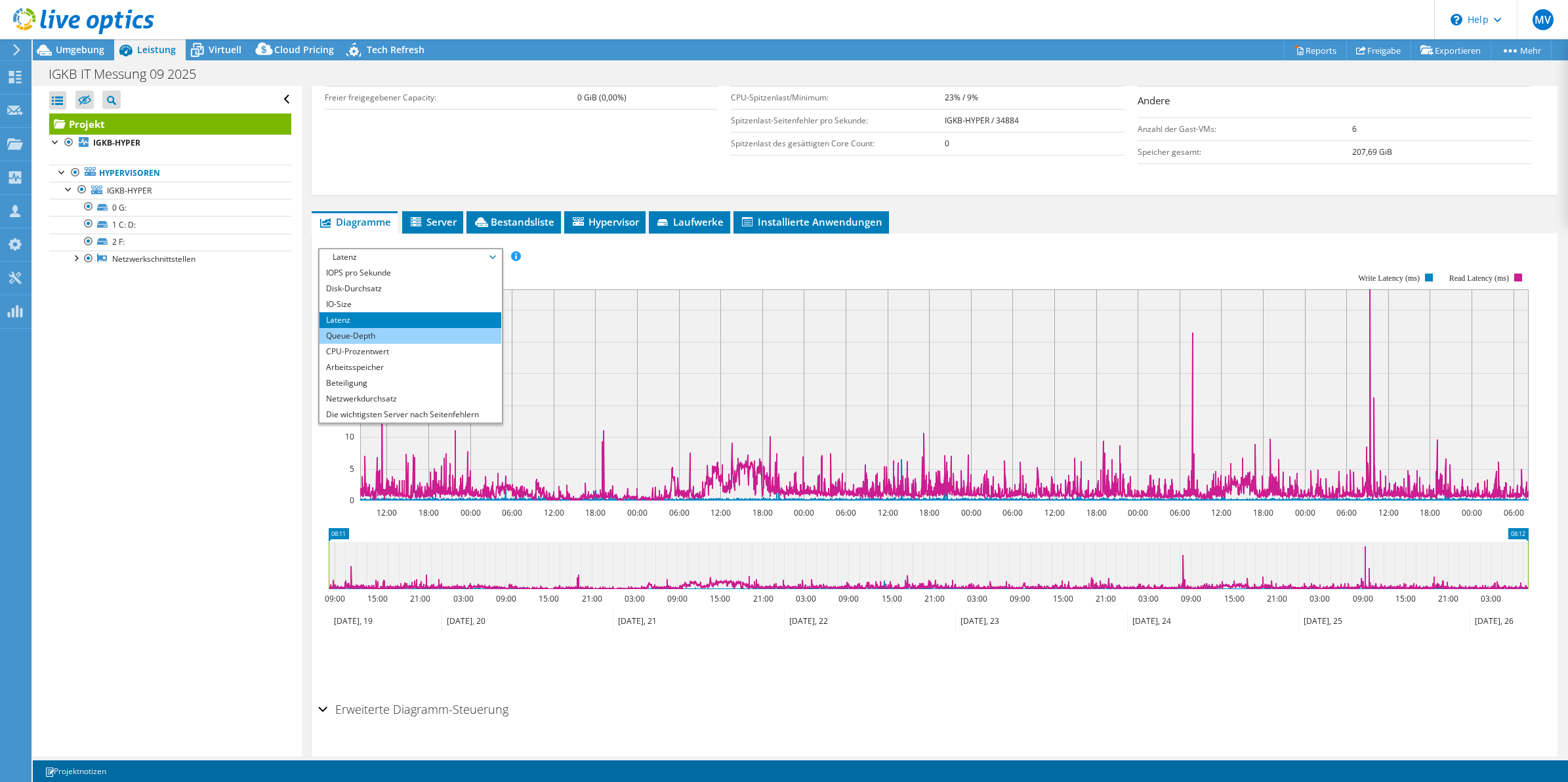
click at [427, 336] on li "Queue-Depth" at bounding box center [410, 336] width 182 height 16
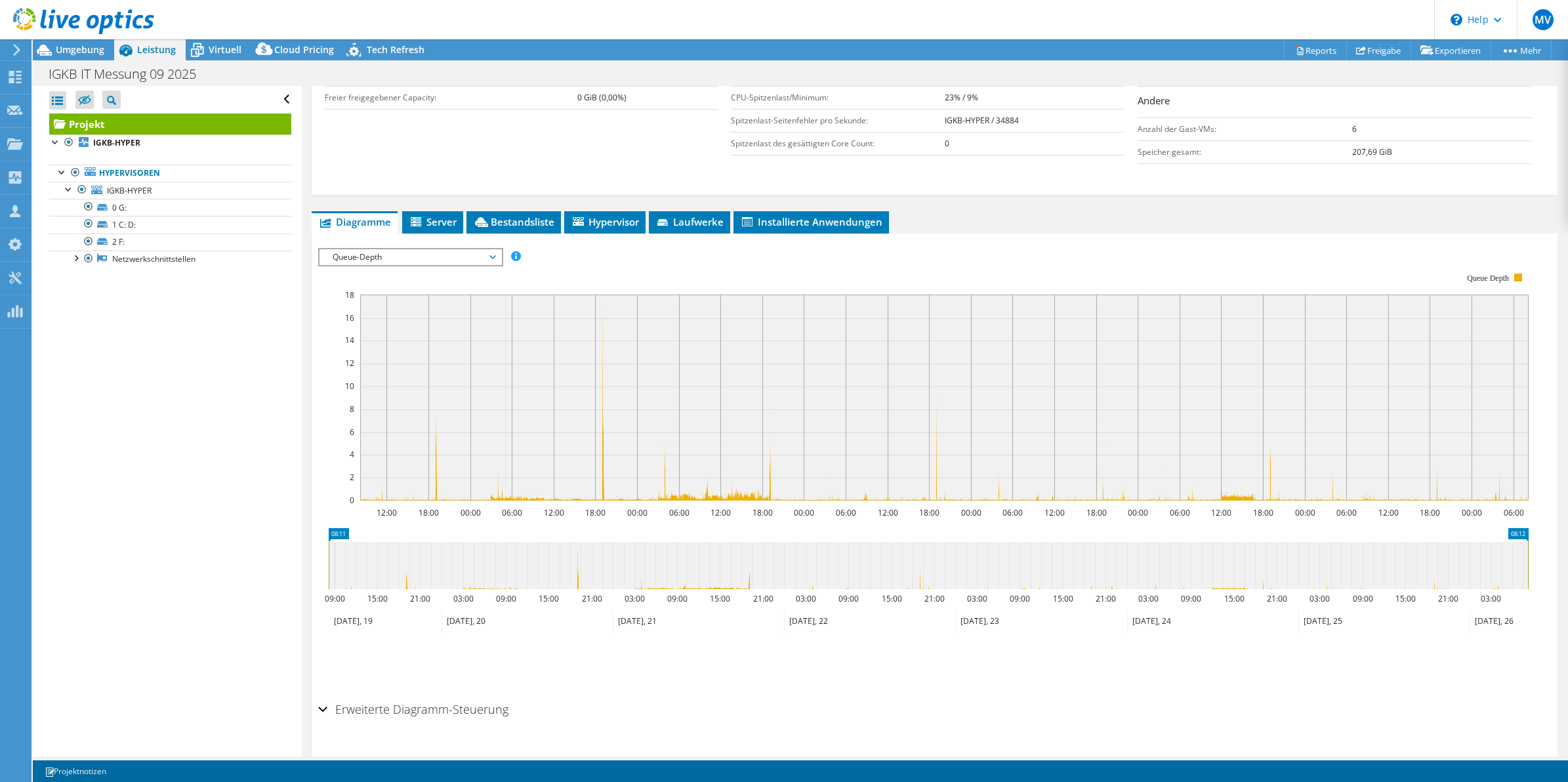
click at [318, 324] on icon "12:00 18:00 00:00 06:00 12:00 18:00 00:00 06:00 12:00 18:00 00:00 06:00 12:00 1…" at bounding box center [928, 387] width 1220 height 262
click at [942, 266] on rect at bounding box center [923, 387] width 1210 height 262
click at [929, 260] on rect at bounding box center [923, 387] width 1210 height 262
click at [939, 264] on rect at bounding box center [923, 387] width 1210 height 262
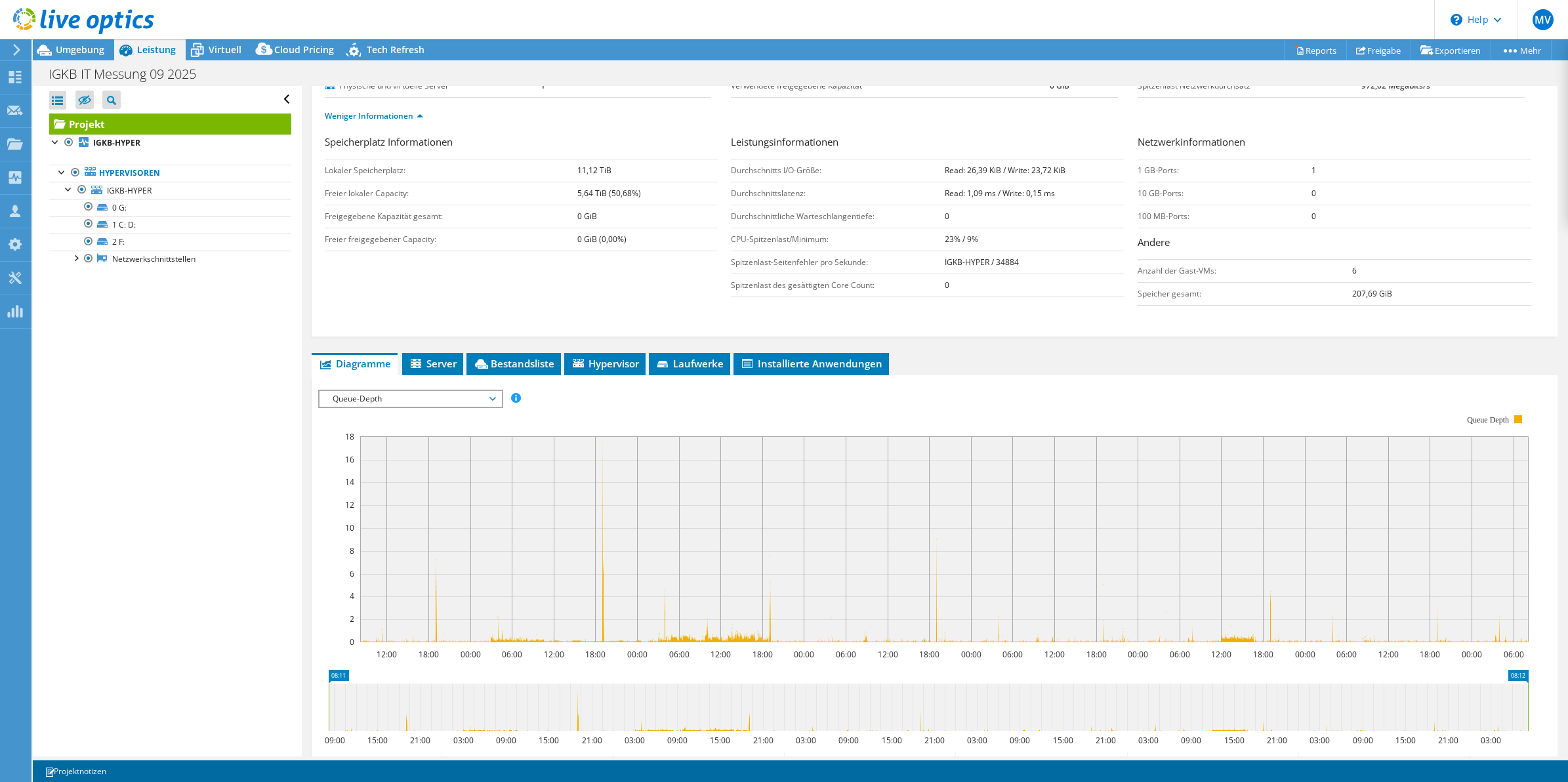
scroll to position [143, 0]
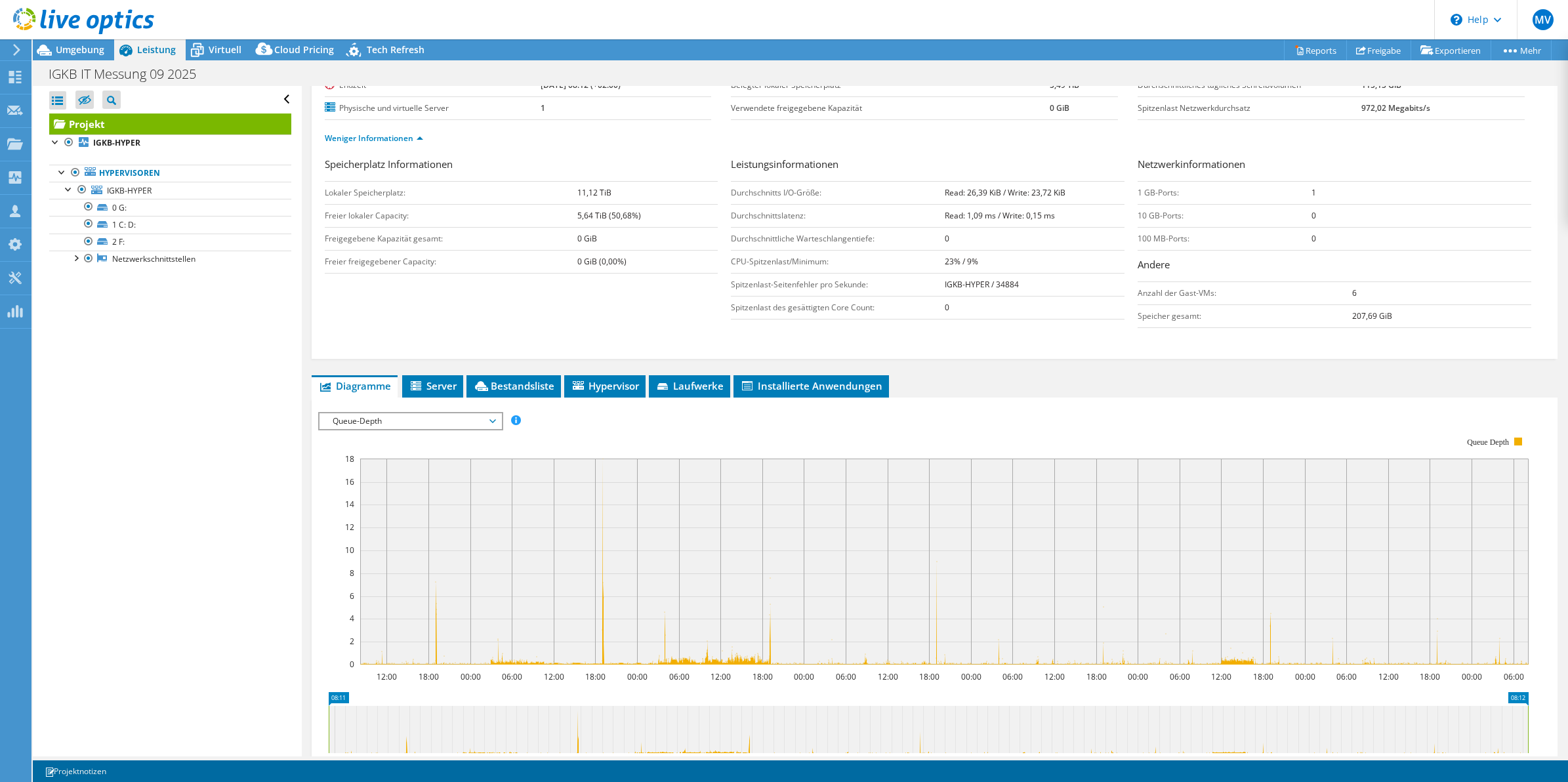
click at [482, 421] on span "Queue-Depth" at bounding box center [410, 421] width 169 height 16
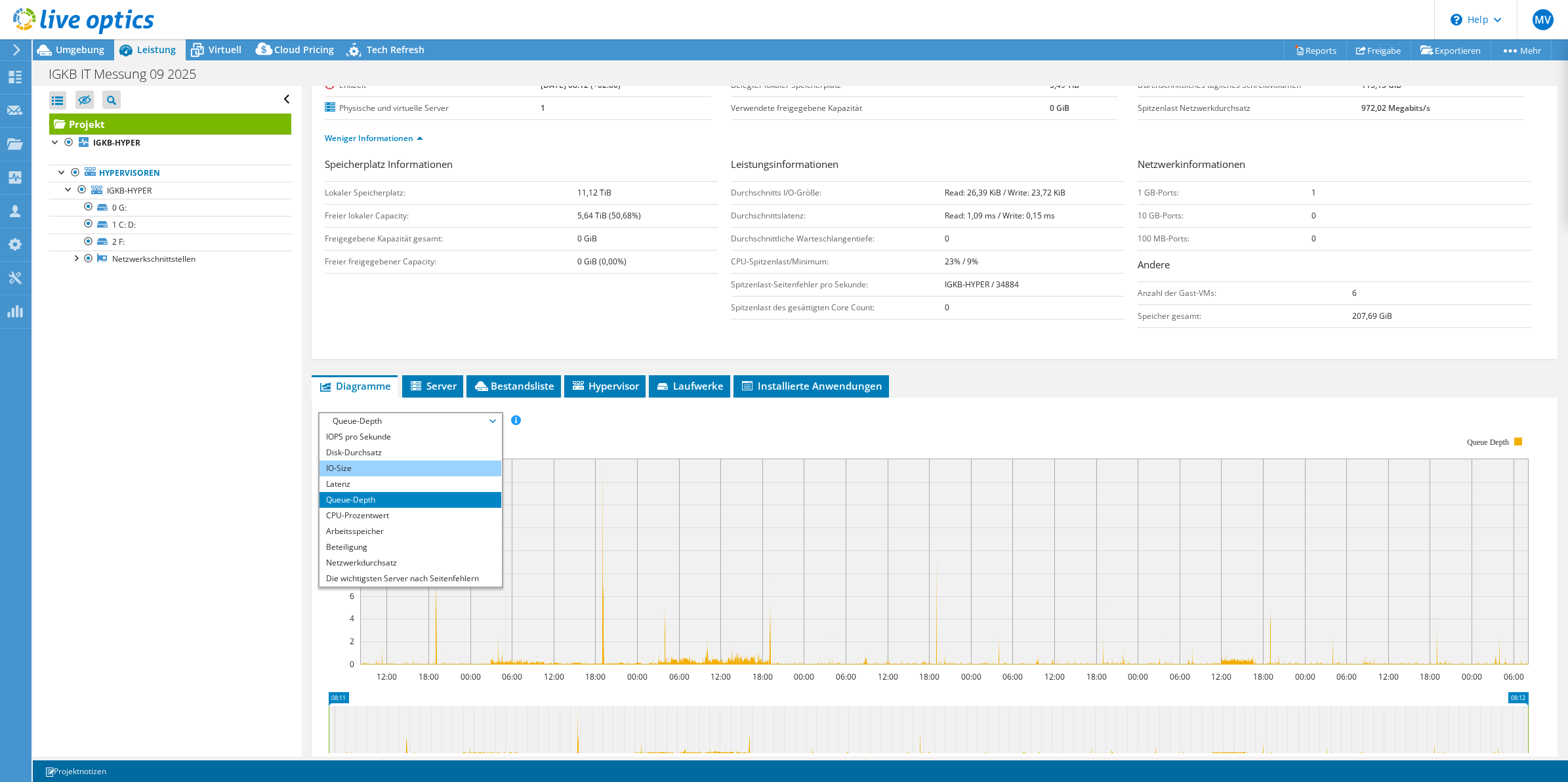
scroll to position [47, 0]
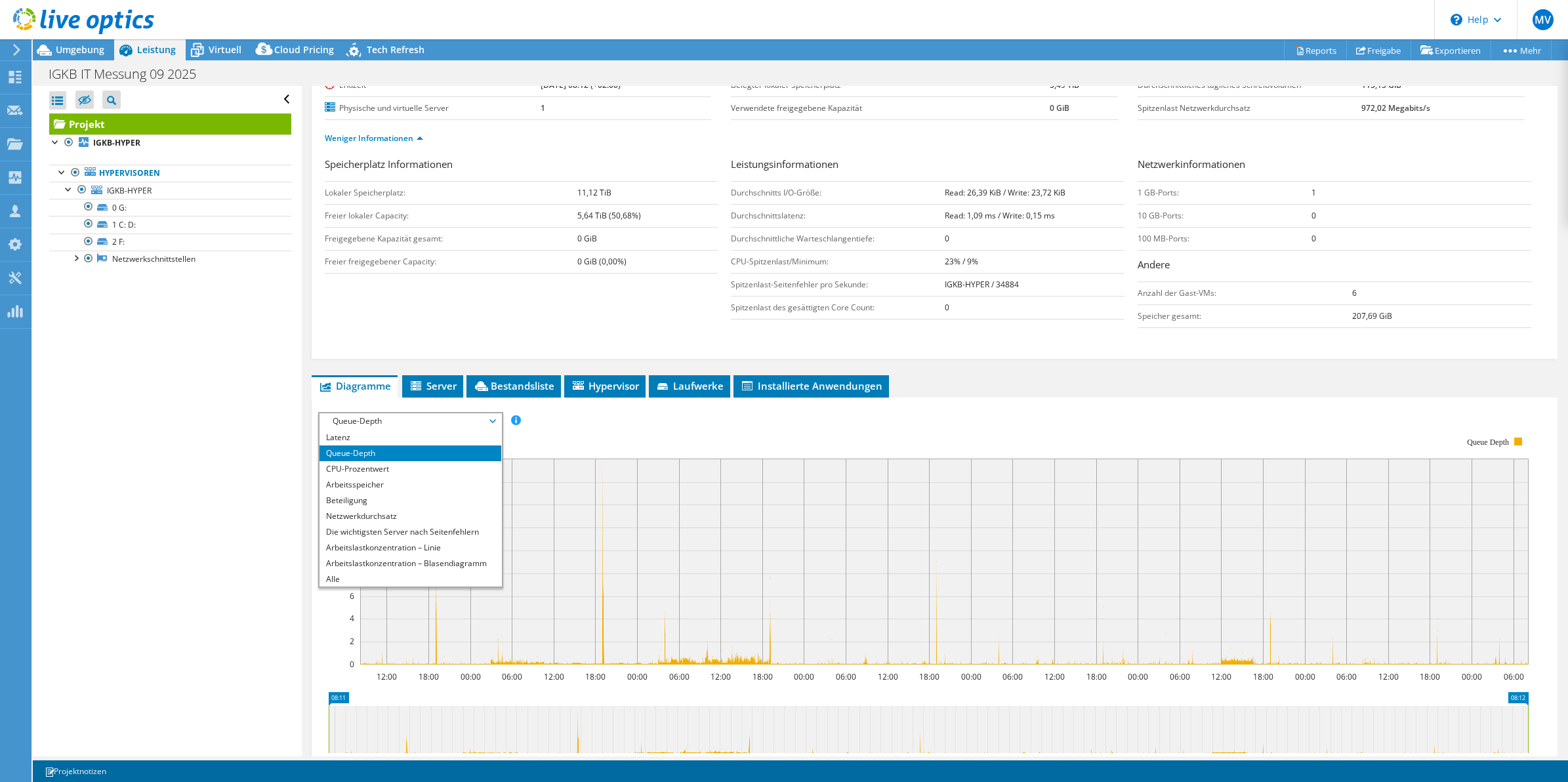
click at [1007, 427] on rect at bounding box center [923, 551] width 1210 height 262
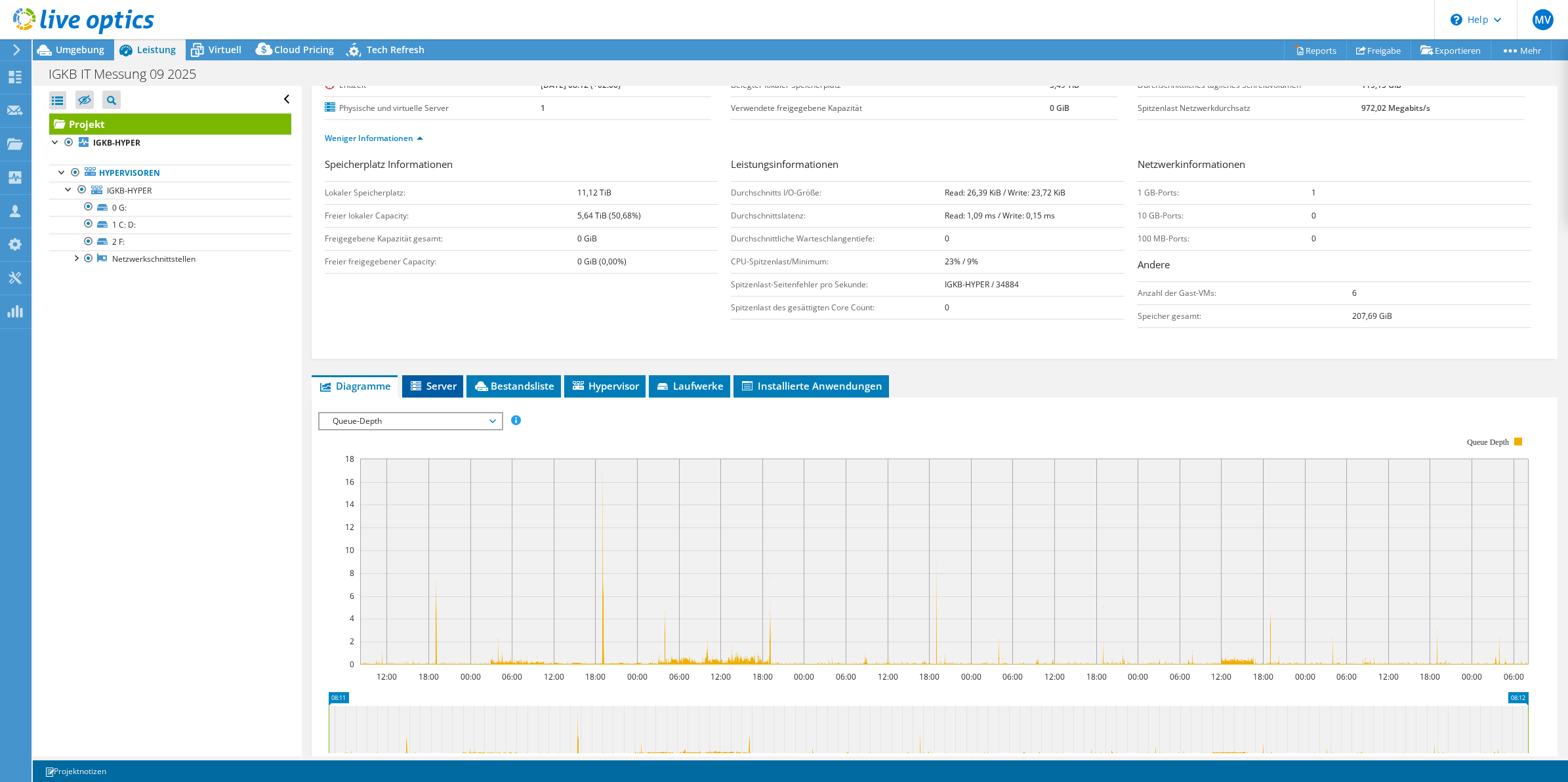
click at [423, 392] on icon at bounding box center [418, 386] width 13 height 11
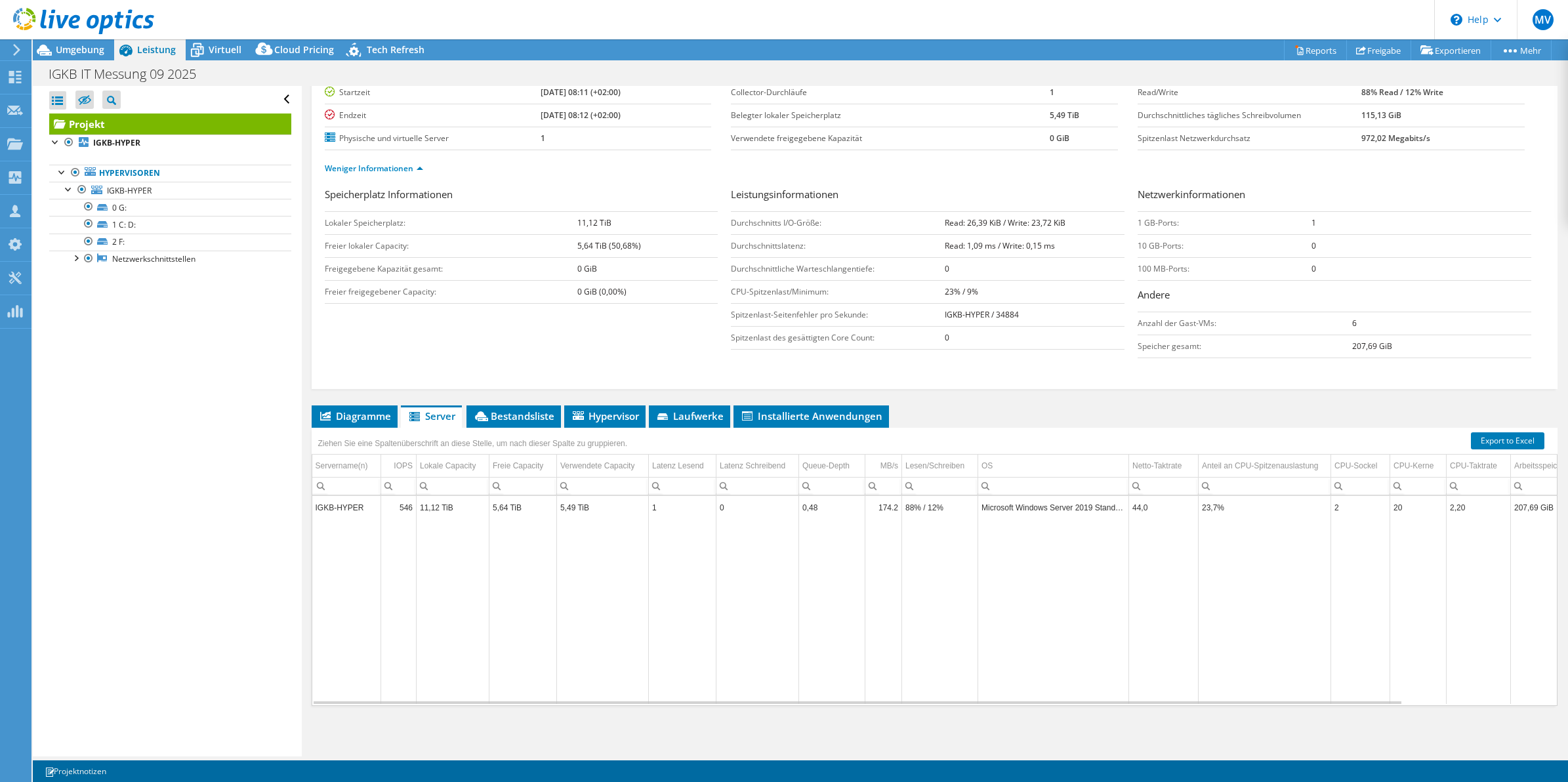
click at [1344, 516] on td "2" at bounding box center [1361, 507] width 59 height 23
click at [1344, 516] on td "2" at bounding box center [1361, 507] width 59 height 23
click at [1024, 507] on td "Microsoft Windows Server 2019 Standard" at bounding box center [1053, 507] width 151 height 23
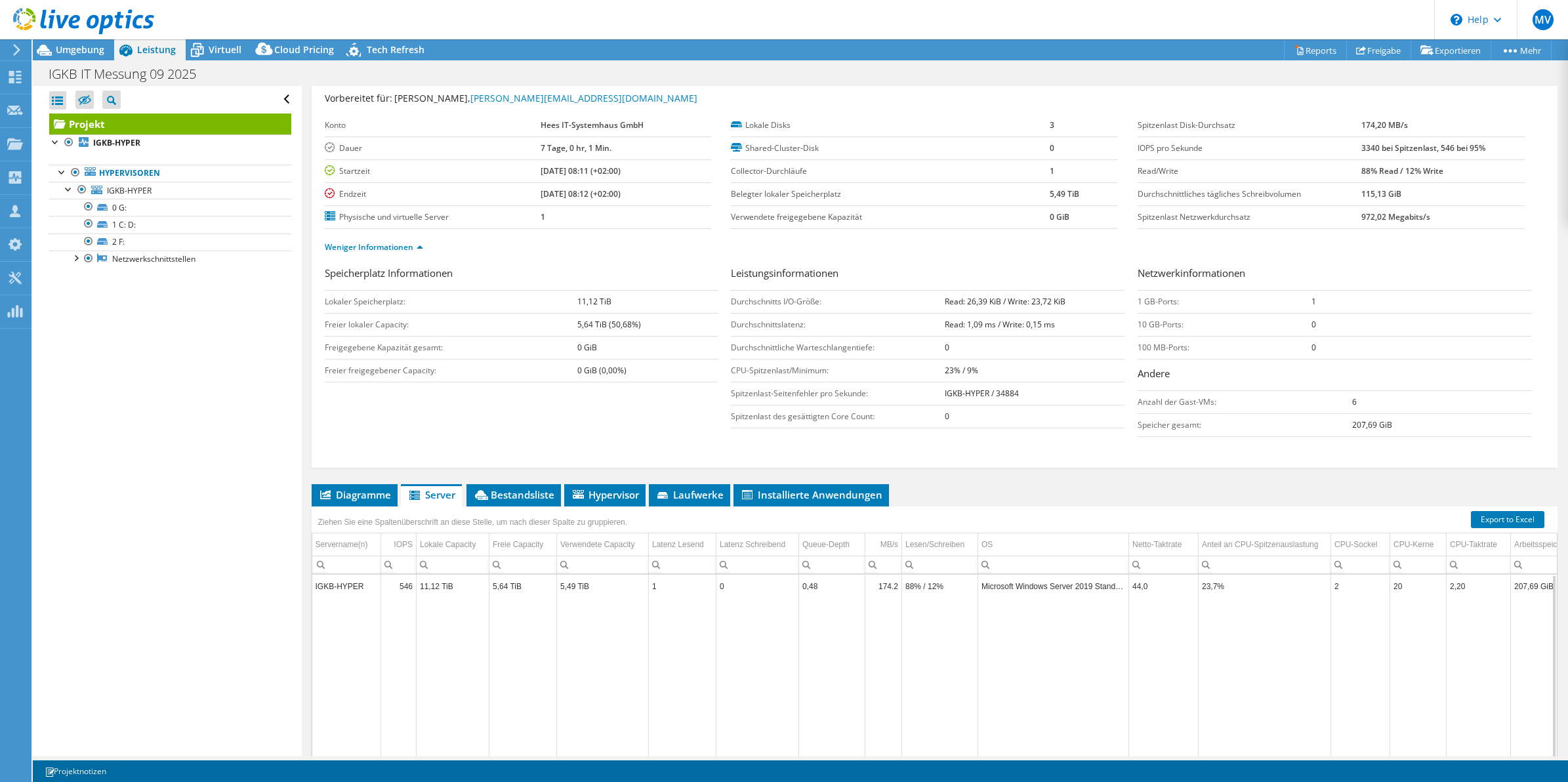
scroll to position [0, 0]
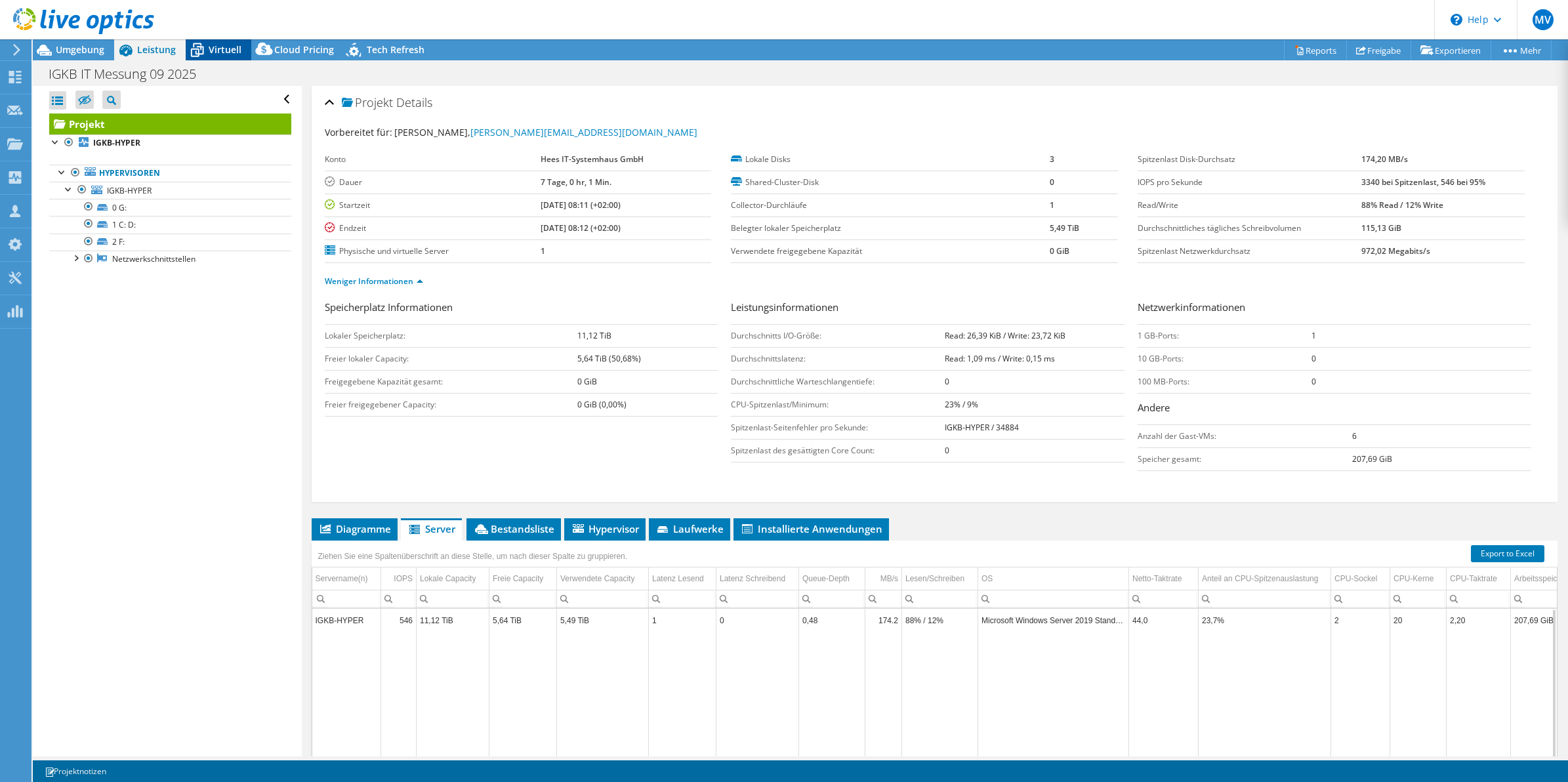
click at [212, 51] on span "Virtuell" at bounding box center [225, 49] width 33 height 13
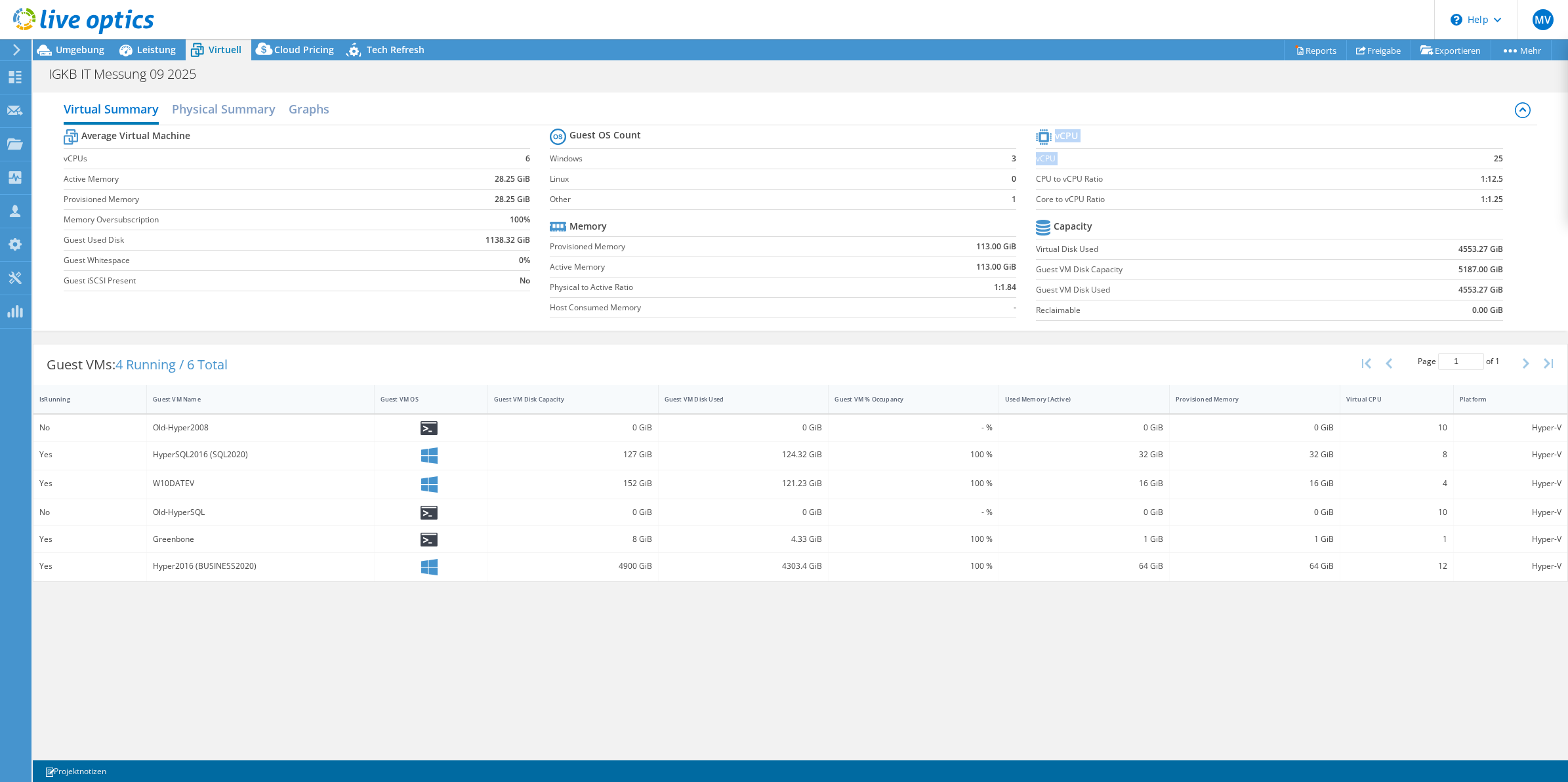
drag, startPoint x: 1486, startPoint y: 159, endPoint x: 1511, endPoint y: 159, distance: 25.0
click at [1511, 159] on section "vCPU vCPU 25 CPU to vCPU Ratio 1:12.5 Core to vCPU Ratio 1:1.25 Capacity Virtua…" at bounding box center [1279, 226] width 486 height 201
click at [1511, 158] on section "vCPU vCPU 25 CPU to vCPU Ratio 1:12.5 Core to vCPU Ratio 1:1.25 Capacity Virtua…" at bounding box center [1279, 226] width 486 height 201
click at [1515, 181] on section "vCPU vCPU 25 CPU to vCPU Ratio 1:12.5 Core to vCPU Ratio 1:1.25 Capacity Virtua…" at bounding box center [1279, 226] width 486 height 201
click at [1024, 220] on section "Guest OS Count Windows 3 Linux 0 Other 1 Memory Provisioned Memory 113.00 GiB A…" at bounding box center [792, 225] width 486 height 199
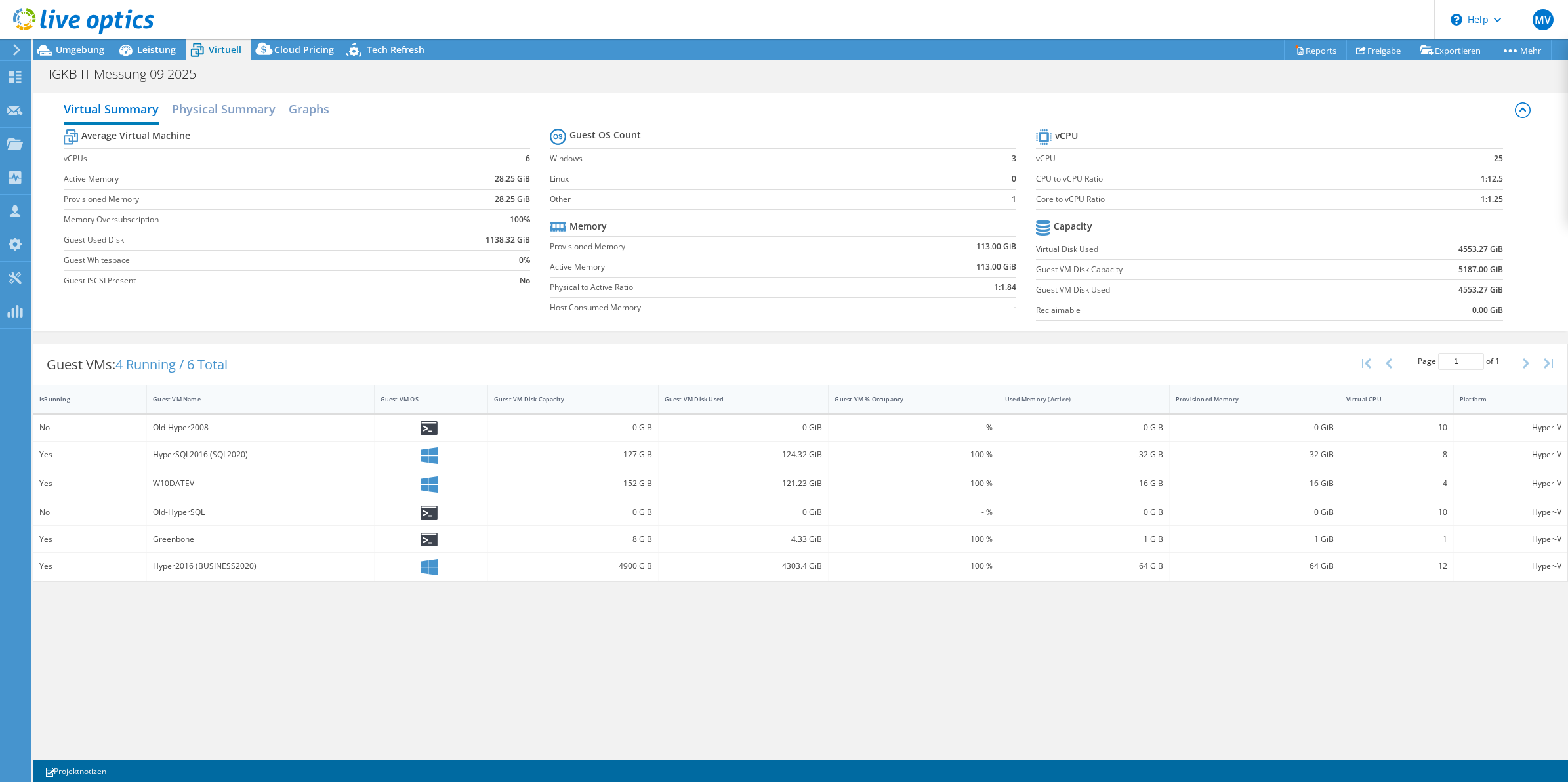
click at [280, 566] on div "Hyper2016 (BUSINESS2020)" at bounding box center [260, 566] width 214 height 15
click at [1090, 618] on div "Virtual Summary Physical Summary Graphs Average Virtual Machine vCPUs 6 Active …" at bounding box center [800, 421] width 1535 height 671
click at [1101, 361] on div "Guest VMs: 4 Running / 6 Total Page 1 of 1 5 rows 10 rows 20 rows 25 rows 50 ro…" at bounding box center [800, 365] width 1534 height 41
click at [159, 50] on span "Leistung" at bounding box center [156, 49] width 39 height 13
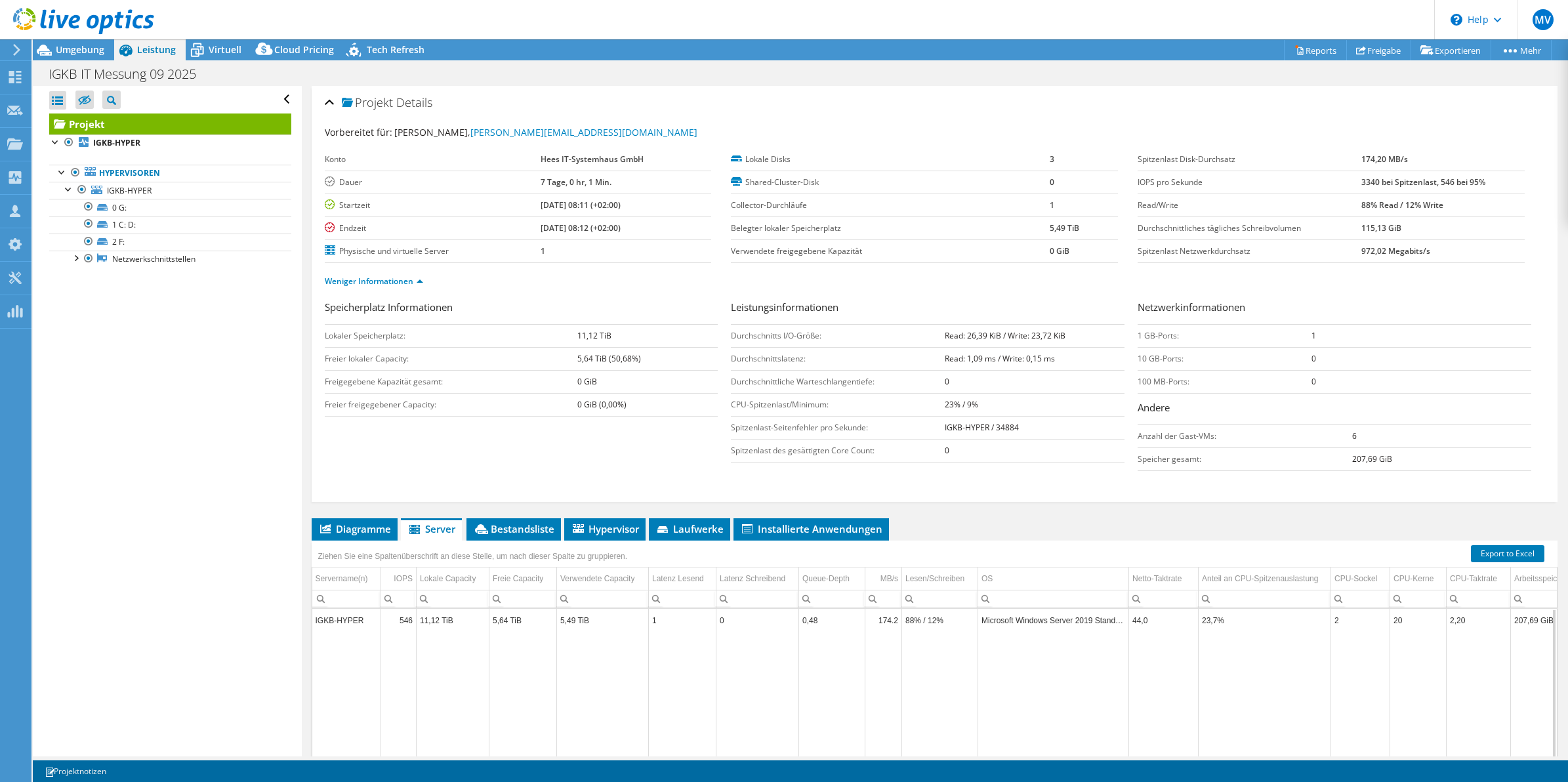
click at [217, 38] on header "MV Teammitglied [PERSON_NAME] [EMAIL_ADDRESS][PERSON_NAME][DOMAIN_NAME] Hees IT…" at bounding box center [784, 20] width 1568 height 40
click at [226, 53] on span "Virtuell" at bounding box center [225, 49] width 33 height 13
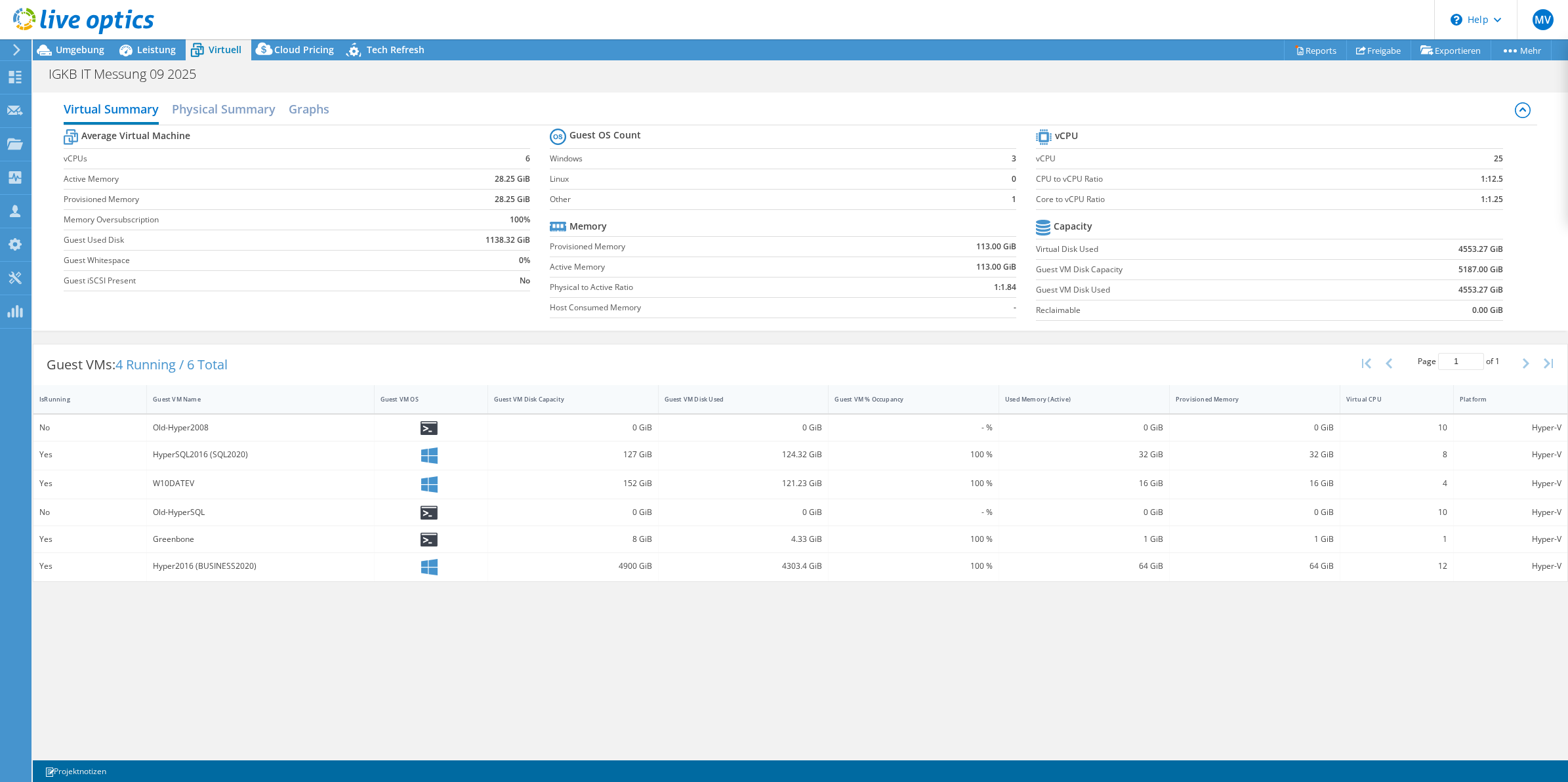
click at [867, 646] on div "Virtual Summary Physical Summary Graphs Average Virtual Machine vCPUs 6 Active …" at bounding box center [800, 421] width 1535 height 671
click at [873, 638] on div "Virtual Summary Physical Summary Graphs Average Virtual Machine vCPUs 6 Active …" at bounding box center [800, 421] width 1535 height 671
drag, startPoint x: 155, startPoint y: 568, endPoint x: 168, endPoint y: 568, distance: 13.0
click at [168, 568] on div "Hyper2016 (BUSINESS2020)" at bounding box center [260, 566] width 214 height 15
click at [290, 617] on div "Virtual Summary Physical Summary Graphs Average Virtual Machine vCPUs 6 Active …" at bounding box center [800, 421] width 1535 height 671
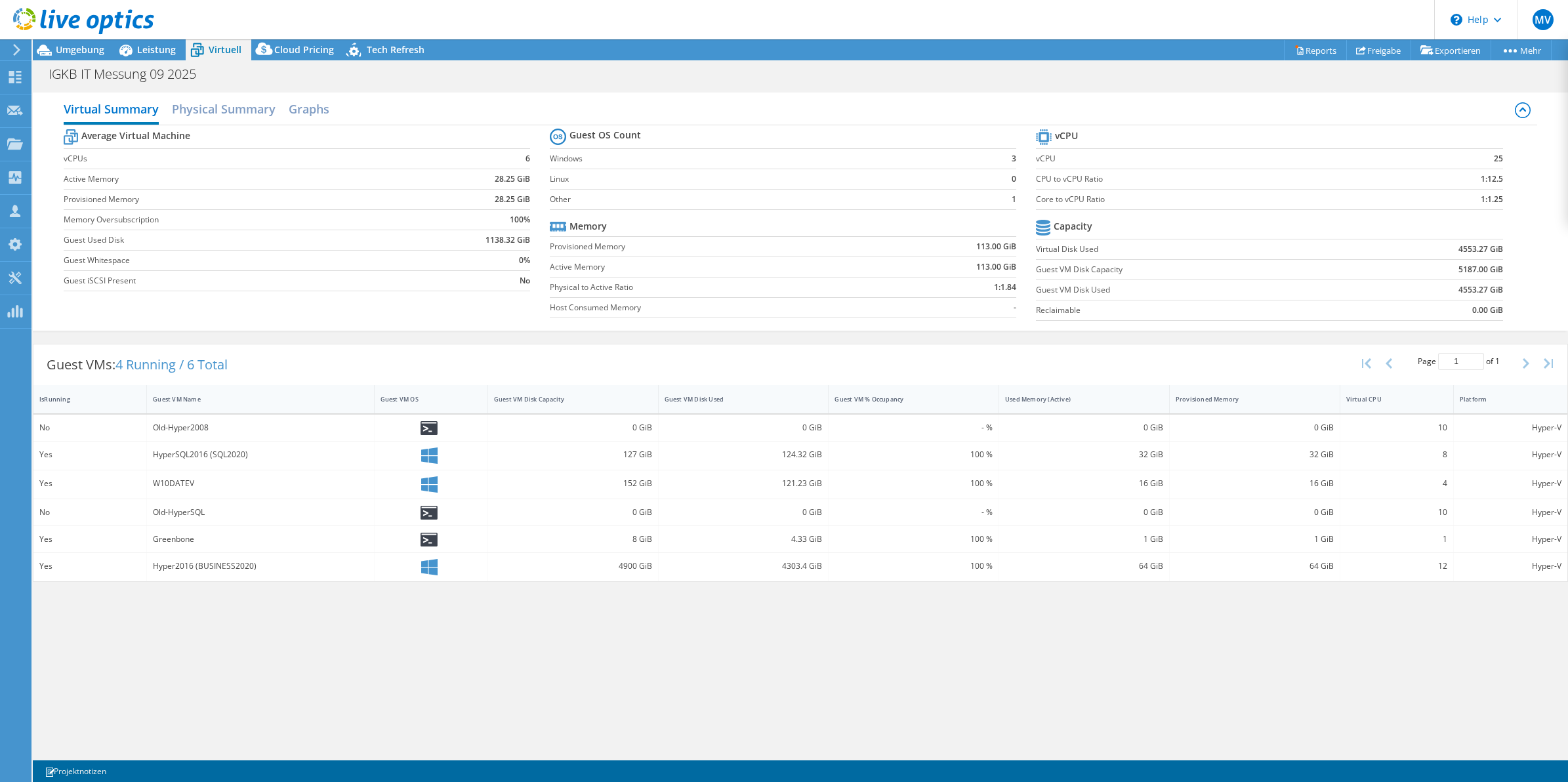
click at [884, 633] on div "Virtual Summary Physical Summary Graphs Average Virtual Machine vCPUs 6 Active …" at bounding box center [800, 421] width 1535 height 671
drag, startPoint x: 869, startPoint y: 667, endPoint x: 940, endPoint y: 690, distance: 74.6
click at [940, 690] on div "Virtual Summary Physical Summary Graphs Average Virtual Machine vCPUs 6 Active …" at bounding box center [800, 421] width 1535 height 671
click at [938, 661] on div "Virtual Summary Physical Summary Graphs Average Virtual Machine vCPUs 6 Active …" at bounding box center [800, 421] width 1535 height 671
click at [945, 651] on div "Virtual Summary Physical Summary Graphs Average Virtual Machine vCPUs 6 Active …" at bounding box center [800, 421] width 1535 height 671
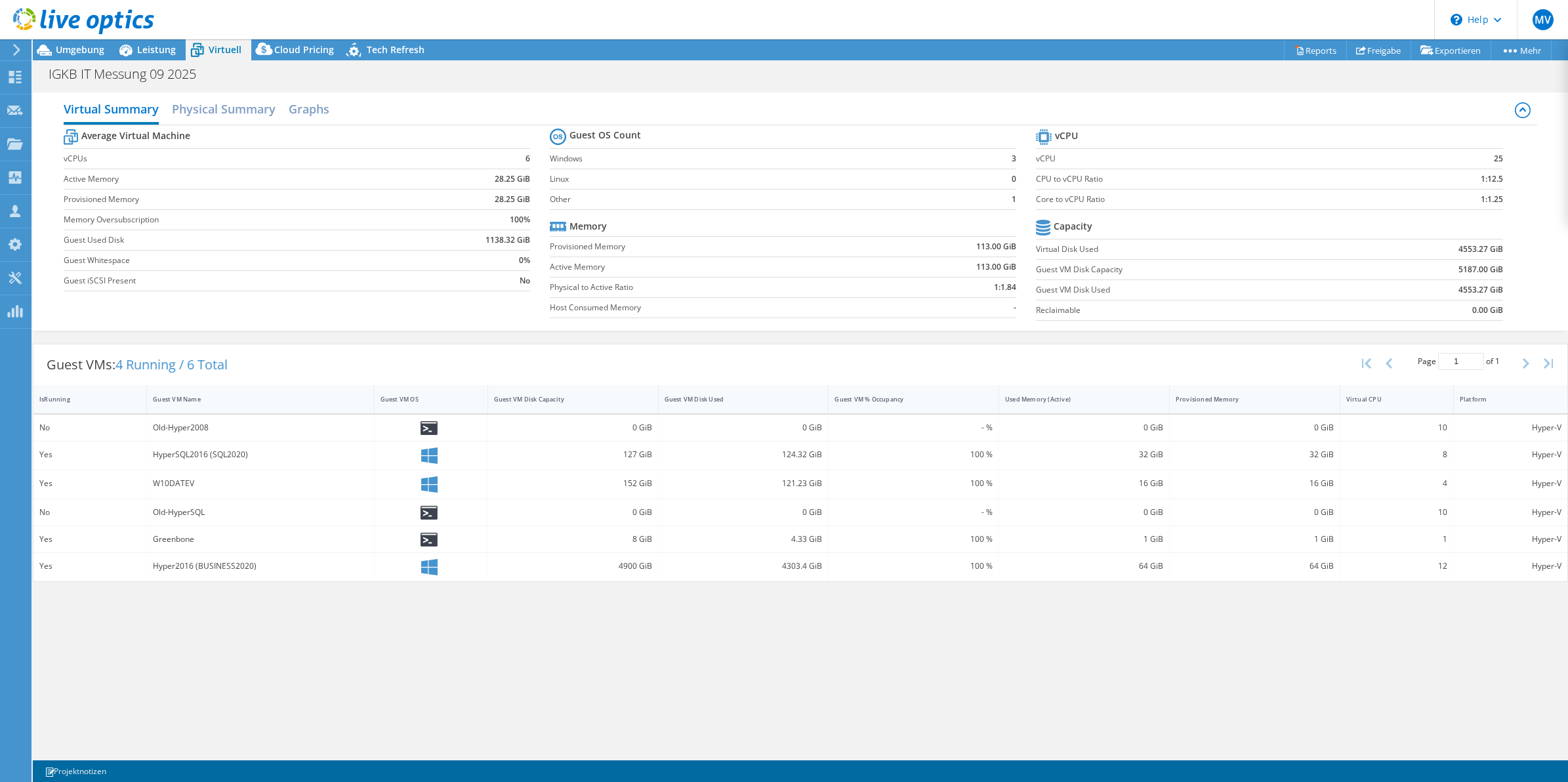
drag, startPoint x: 878, startPoint y: 595, endPoint x: 914, endPoint y: 614, distance: 40.7
click at [914, 614] on div "Virtual Summary Physical Summary Graphs Average Virtual Machine vCPUs 6 Active …" at bounding box center [800, 421] width 1535 height 671
click at [911, 605] on div "Virtual Summary Physical Summary Graphs Average Virtual Machine vCPUs 6 Active …" at bounding box center [800, 421] width 1535 height 671
drag, startPoint x: 914, startPoint y: 597, endPoint x: 919, endPoint y: 615, distance: 18.7
click at [919, 615] on div "Virtual Summary Physical Summary Graphs Average Virtual Machine vCPUs 6 Active …" at bounding box center [800, 421] width 1535 height 671
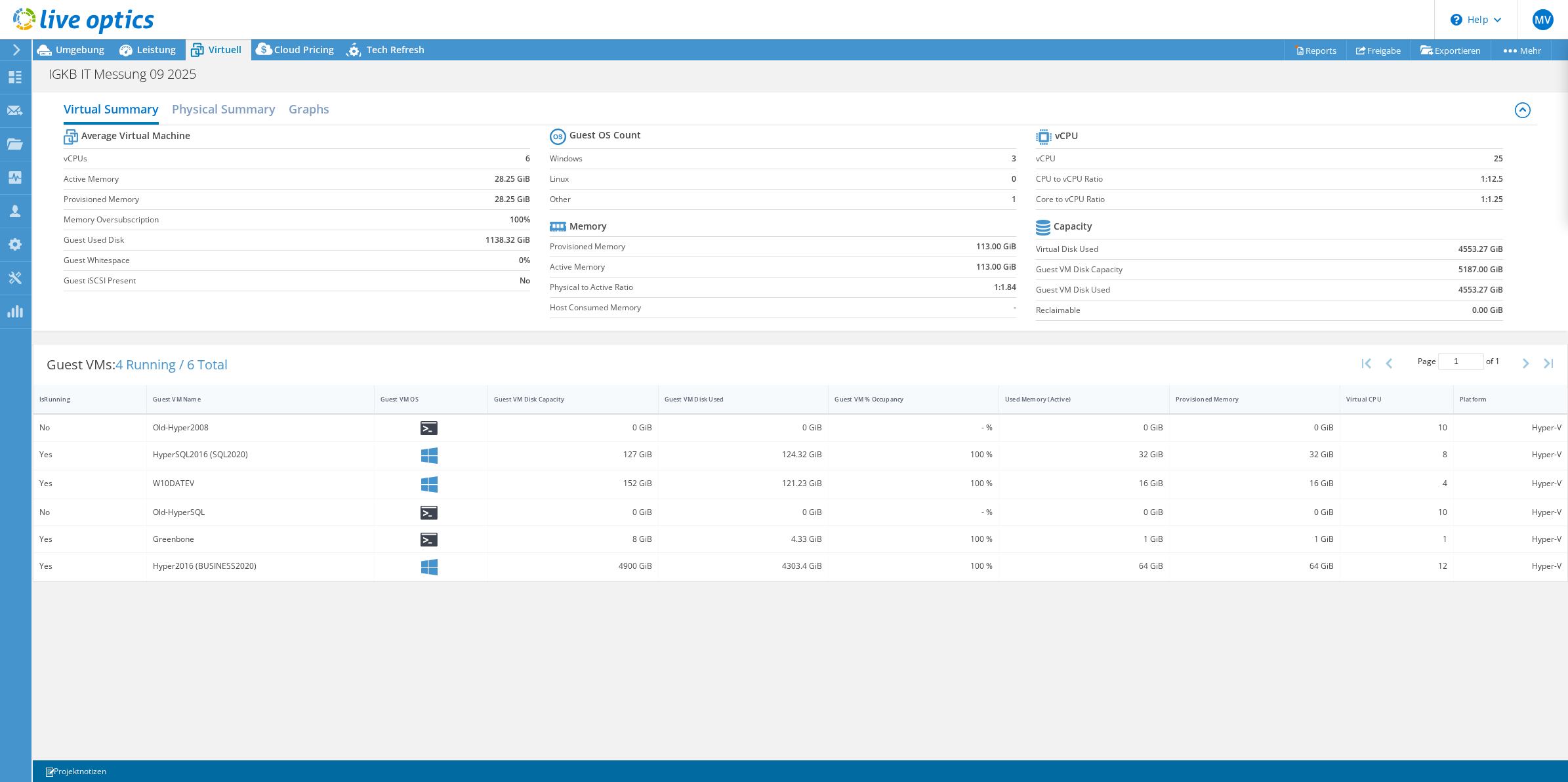
click at [919, 615] on div "Virtual Summary Physical Summary Graphs Average Virtual Machine vCPUs 6 Active …" at bounding box center [800, 421] width 1535 height 671
click at [926, 607] on div "Virtual Summary Physical Summary Graphs Average Virtual Machine vCPUs 6 Active …" at bounding box center [800, 421] width 1535 height 671
click at [915, 621] on div "Virtual Summary Physical Summary Graphs Average Virtual Machine vCPUs 6 Active …" at bounding box center [800, 421] width 1535 height 671
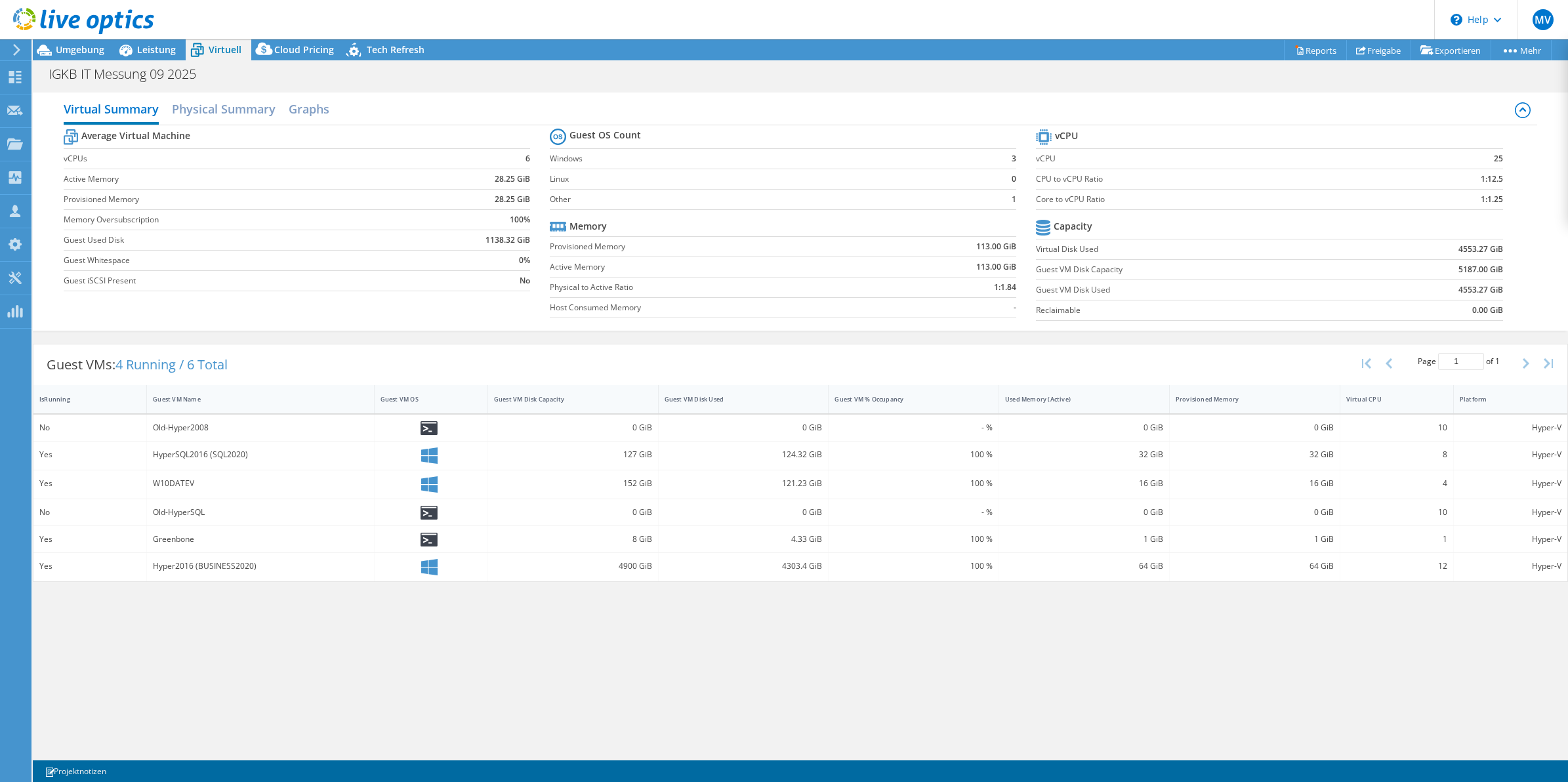
click at [915, 621] on div "Virtual Summary Physical Summary Graphs Average Virtual Machine vCPUs 6 Active …" at bounding box center [800, 421] width 1535 height 671
click at [888, 624] on div "Virtual Summary Physical Summary Graphs Average Virtual Machine vCPUs 6 Active …" at bounding box center [800, 421] width 1535 height 671
click at [984, 624] on div "Virtual Summary Physical Summary Graphs Average Virtual Machine vCPUs 6 Active …" at bounding box center [800, 421] width 1535 height 671
click at [1040, 627] on div "Virtual Summary Physical Summary Graphs Average Virtual Machine vCPUs 6 Active …" at bounding box center [800, 421] width 1535 height 671
click at [1009, 618] on div "Virtual Summary Physical Summary Graphs Average Virtual Machine vCPUs 6 Active …" at bounding box center [800, 421] width 1535 height 671
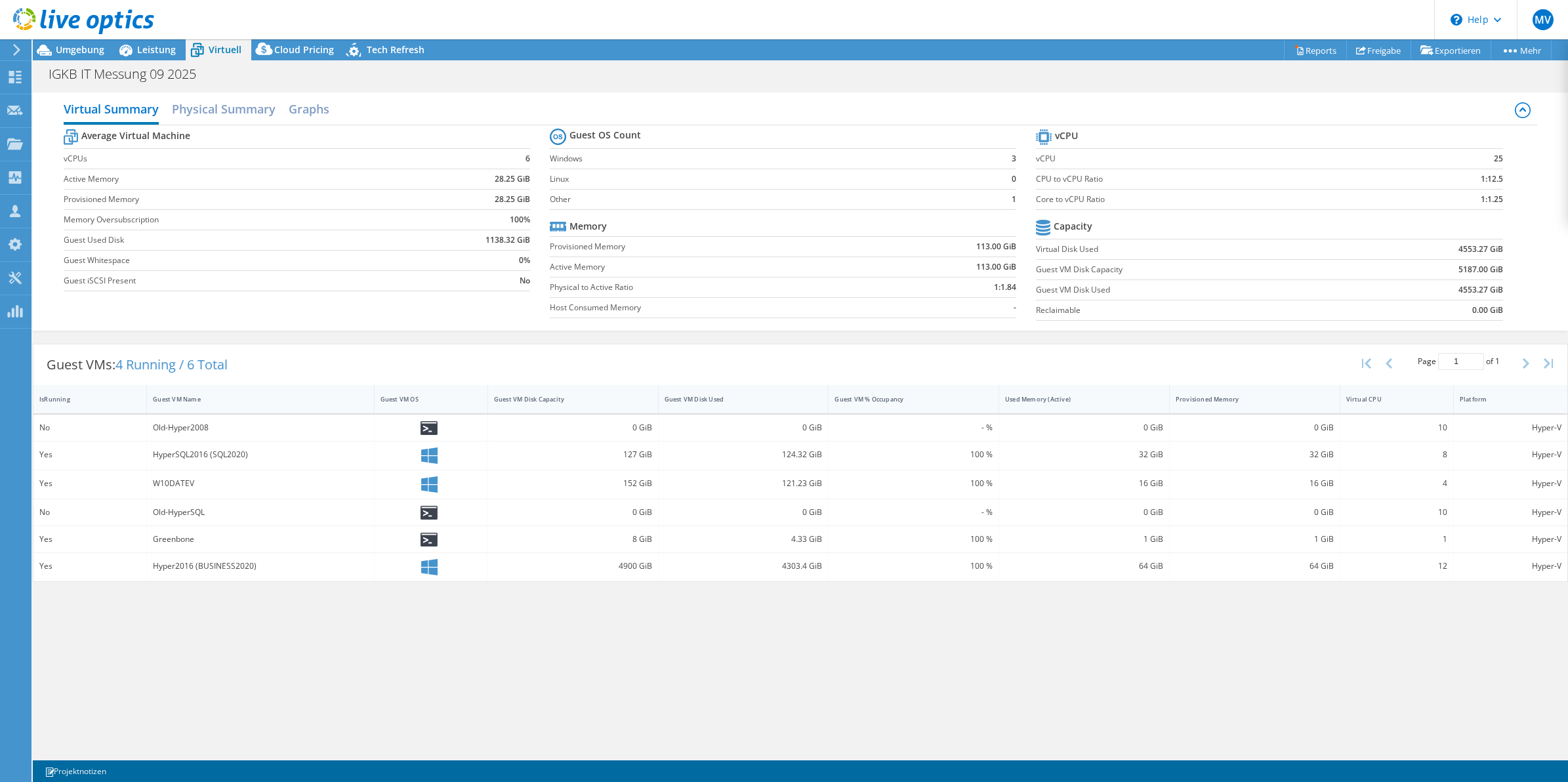
click at [1011, 624] on div "Virtual Summary Physical Summary Graphs Average Virtual Machine vCPUs 6 Active …" at bounding box center [800, 421] width 1535 height 671
click at [272, 631] on div "Virtual Summary Physical Summary Graphs Average Virtual Machine vCPUs 6 Active …" at bounding box center [800, 421] width 1535 height 671
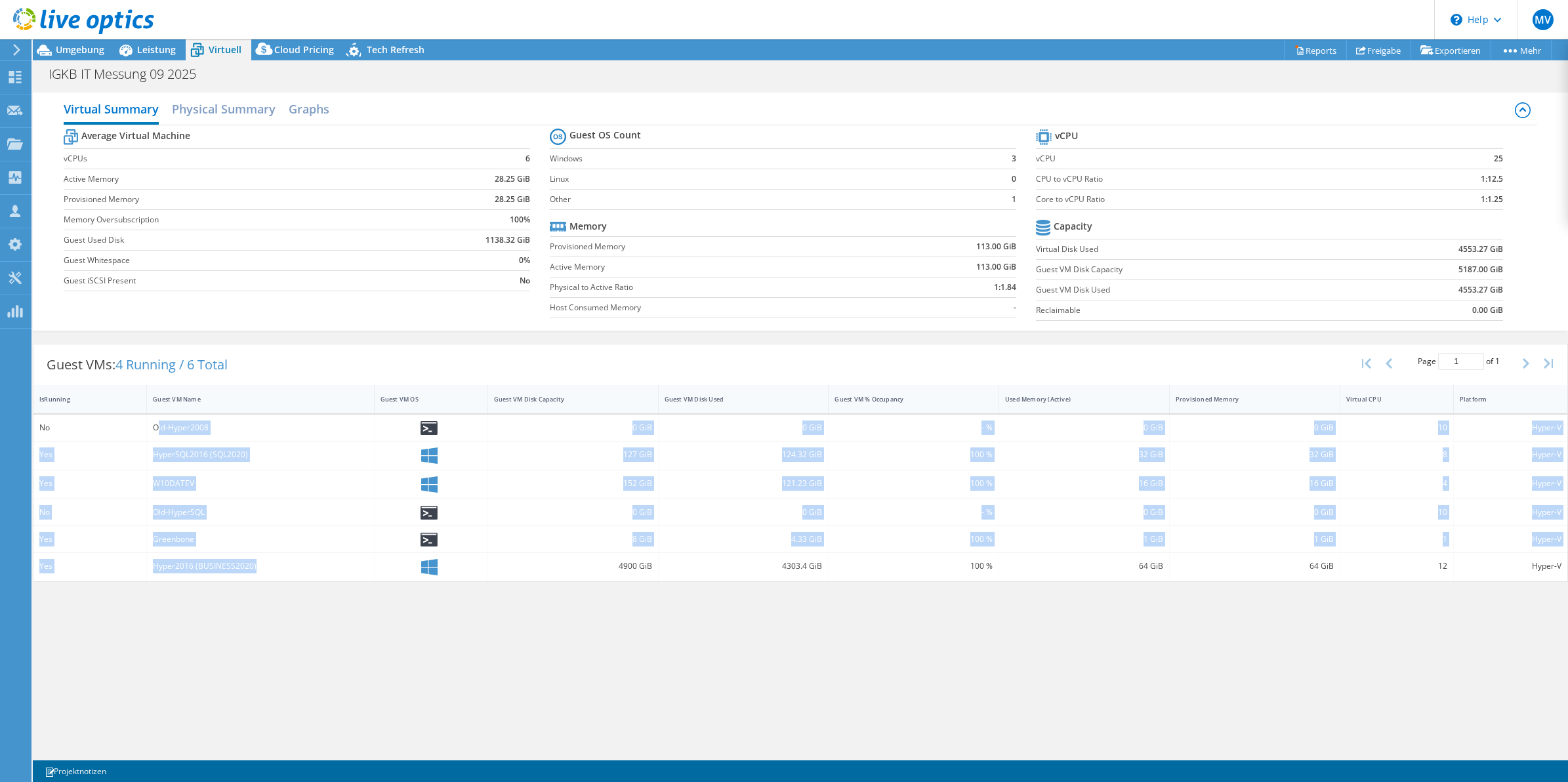
drag, startPoint x: 181, startPoint y: 453, endPoint x: 302, endPoint y: 578, distance: 174.0
click at [303, 579] on div "No Old-Hyper2008 0 GiB 0 GiB - % 0 GiB 0 GiB 10 Hyper-V Yes HyperSQL2016 (SQL20…" at bounding box center [800, 498] width 1534 height 167
click at [294, 558] on div "Hyper2016 (BUSINESS2020)" at bounding box center [261, 566] width 227 height 28
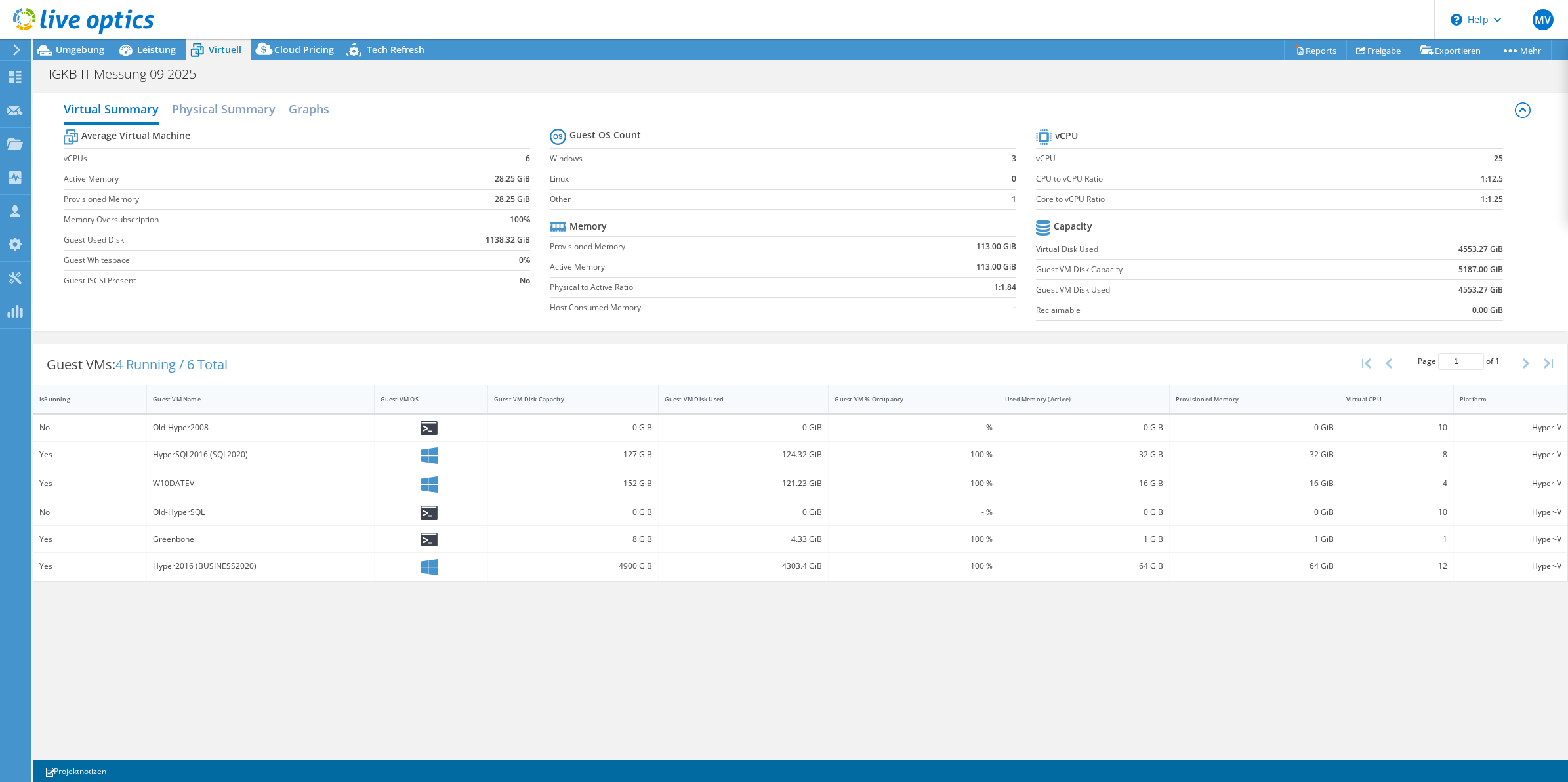
click at [310, 567] on div "Hyper2016 (BUSINESS2020)" at bounding box center [260, 566] width 214 height 15
click at [840, 634] on div "Virtual Summary Physical Summary Graphs Average Virtual Machine vCPUs 6 Active …" at bounding box center [800, 421] width 1535 height 671
click at [827, 653] on div "Virtual Summary Physical Summary Graphs Average Virtual Machine vCPUs 6 Active …" at bounding box center [800, 421] width 1535 height 671
click at [834, 646] on div "Virtual Summary Physical Summary Graphs Average Virtual Machine vCPUs 6 Active …" at bounding box center [800, 421] width 1535 height 671
click at [844, 647] on div "Virtual Summary Physical Summary Graphs Average Virtual Machine vCPUs 6 Active …" at bounding box center [800, 421] width 1535 height 671
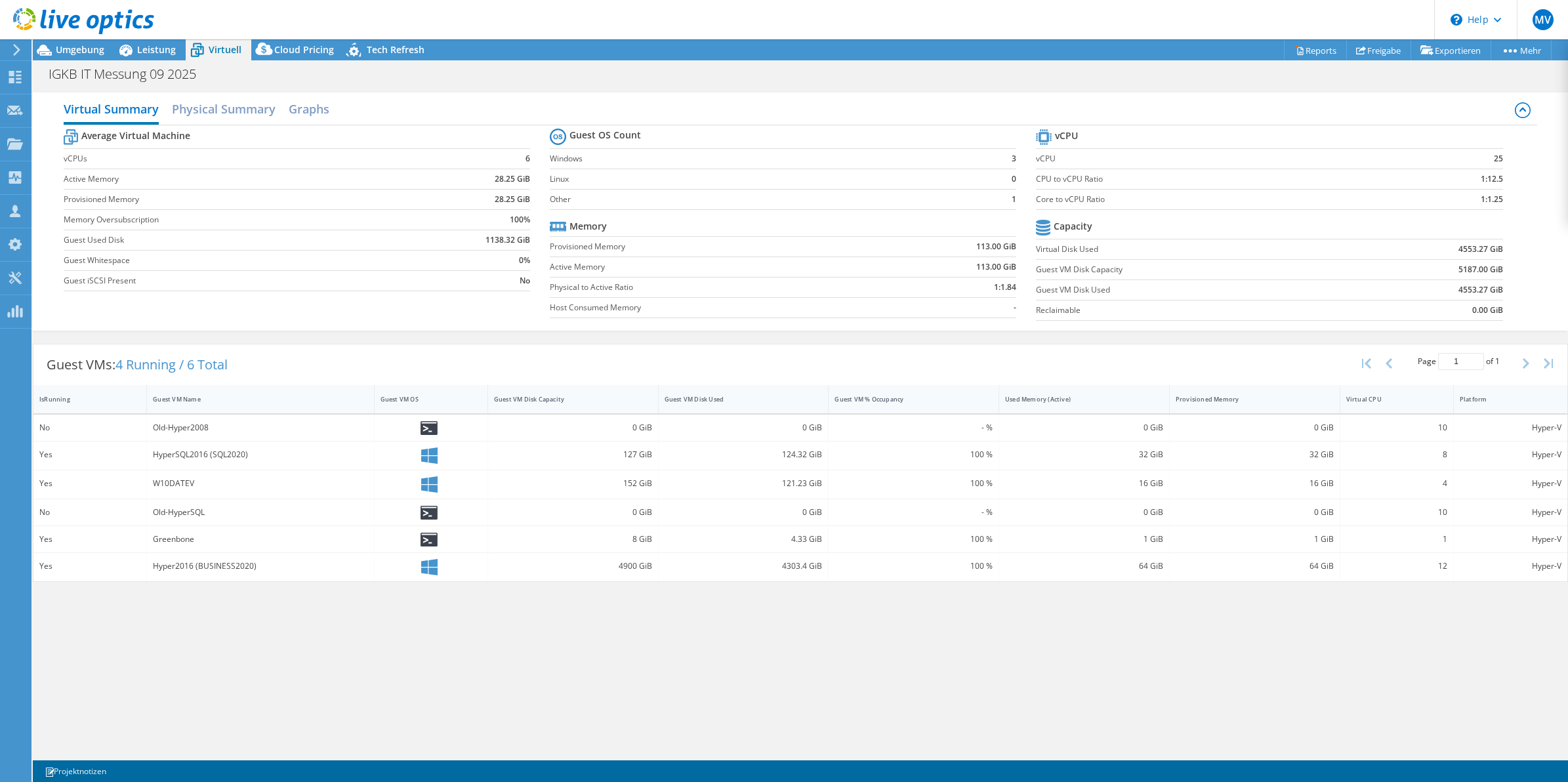
scroll to position [0, 0]
click at [149, 38] on div at bounding box center [77, 22] width 154 height 44
click at [207, 99] on h2 "Physical Summary" at bounding box center [224, 110] width 104 height 29
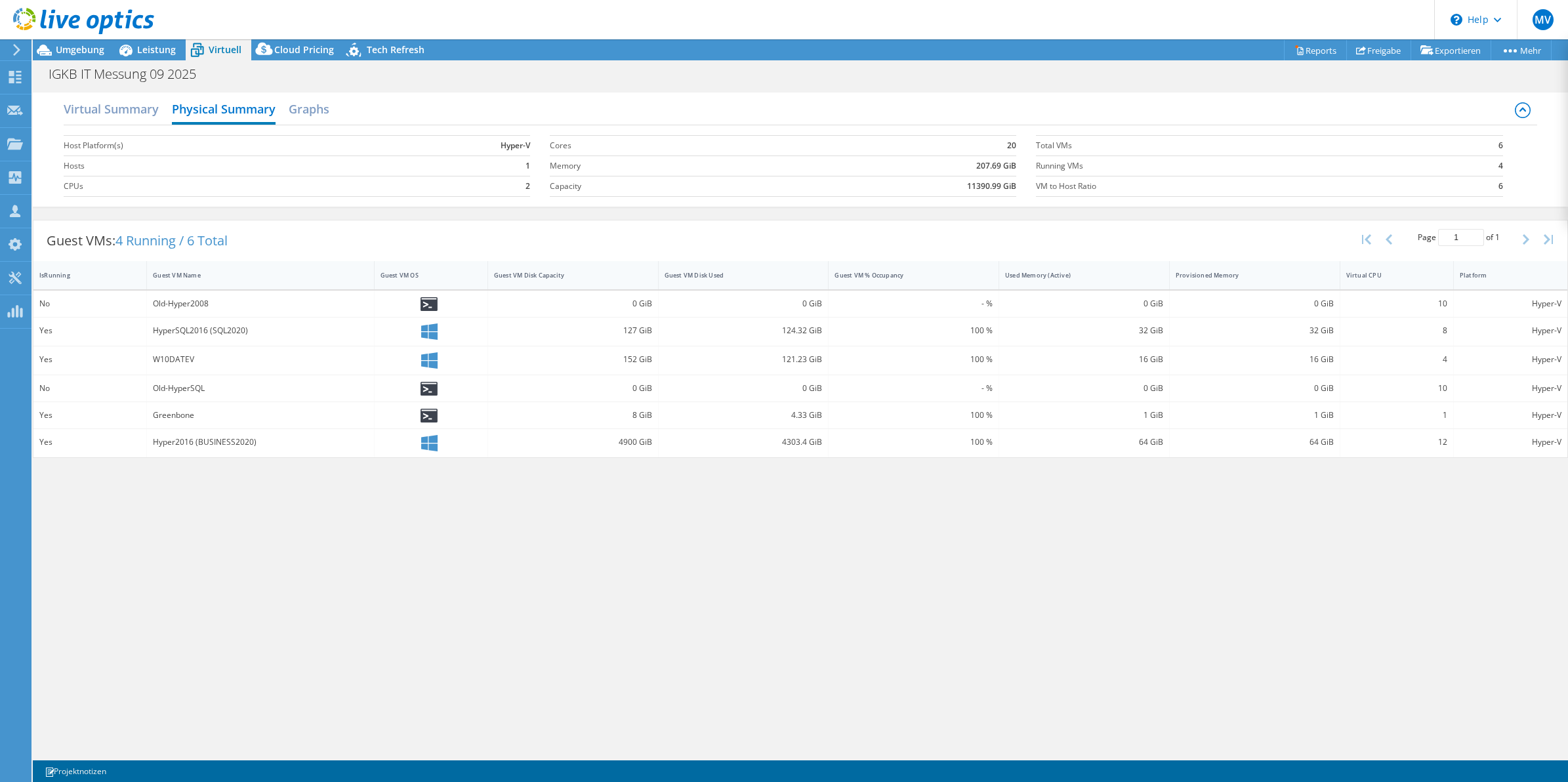
click at [724, 627] on div "Virtual Summary Physical Summary Graphs Host Platform(s) Hyper-V Hosts 1 CPUs 2…" at bounding box center [800, 421] width 1535 height 671
click at [313, 113] on h2 "Graphs" at bounding box center [309, 110] width 41 height 29
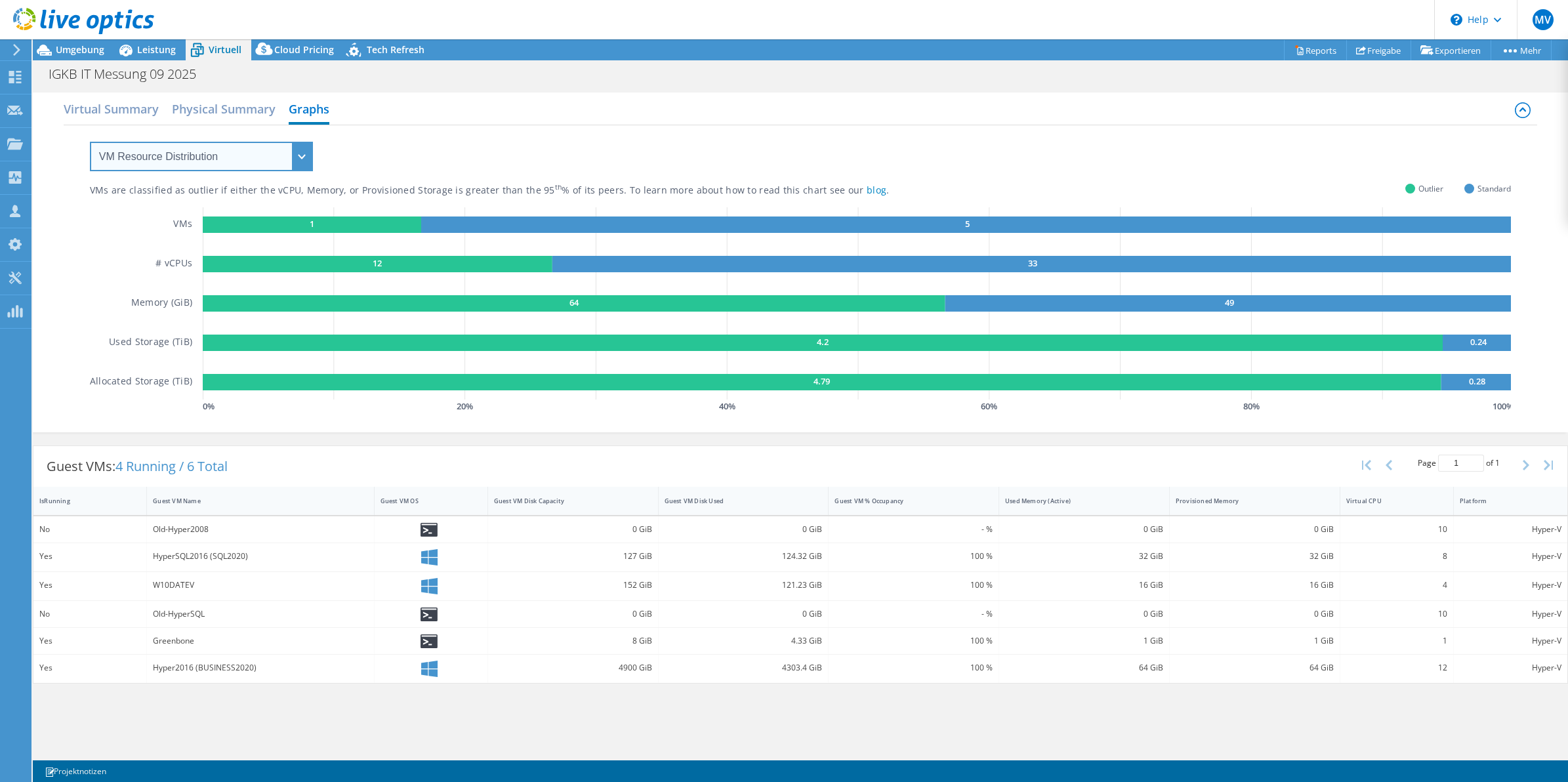
drag, startPoint x: 210, startPoint y: 151, endPoint x: 206, endPoint y: 171, distance: 20.4
click at [210, 151] on select "VM Resource Distribution Provisioning Contrast Over Provisioning" at bounding box center [201, 156] width 223 height 30
select select "Provisioning Contrast"
click at [90, 142] on select "VM Resource Distribution Provisioning Contrast Over Provisioning" at bounding box center [201, 156] width 223 height 30
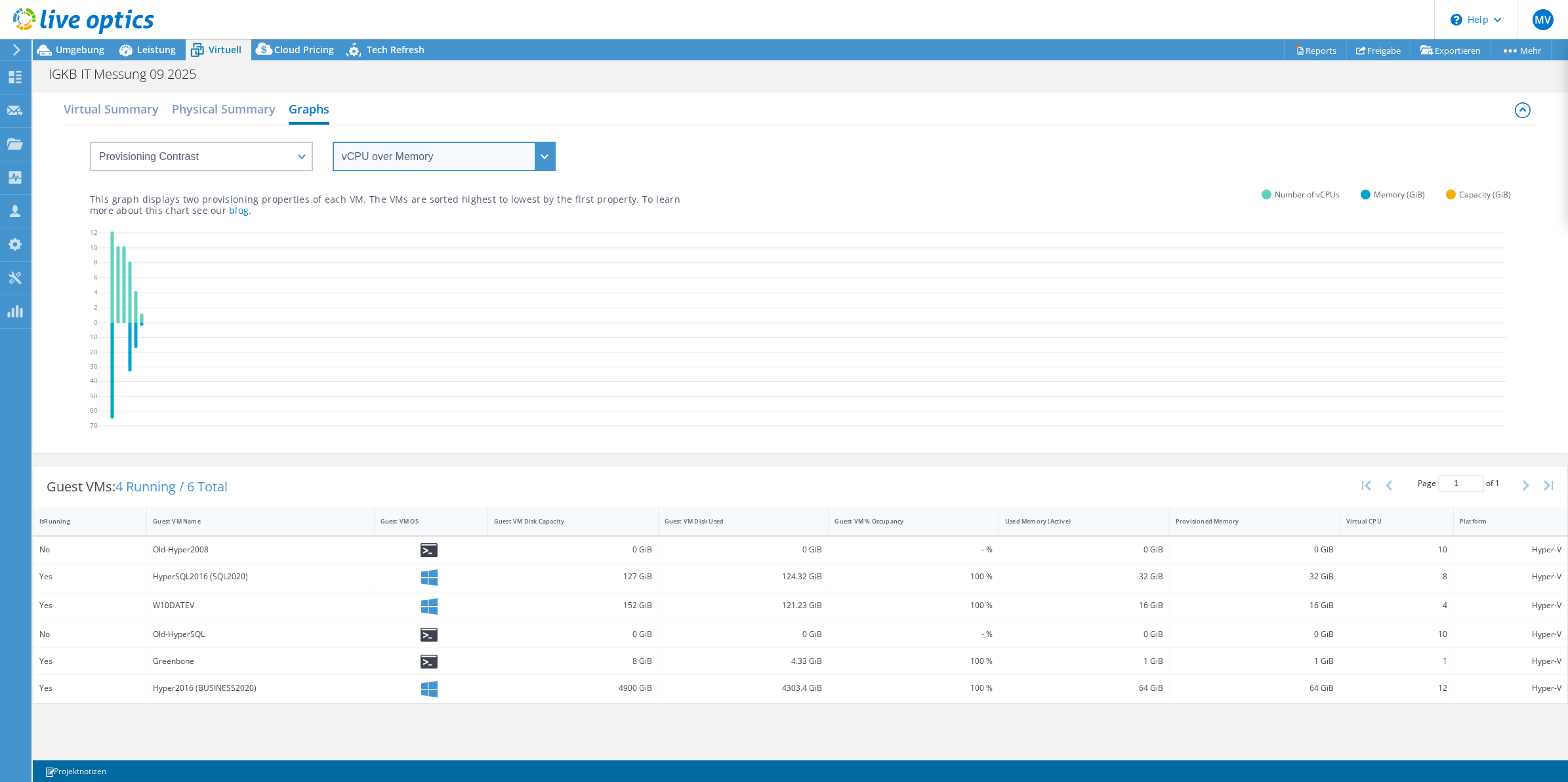
click at [386, 152] on select "vCPU over Memory vCPU over Capacity Memory over vCPU Memory over Capacity Capac…" at bounding box center [444, 156] width 223 height 30
click at [762, 156] on div "vCPU over Memory vCPU over Capacity Memory over vCPU Memory over Capacity Capac…" at bounding box center [800, 148] width 1421 height 46
click at [148, 57] on div "Leistung" at bounding box center [150, 50] width 71 height 21
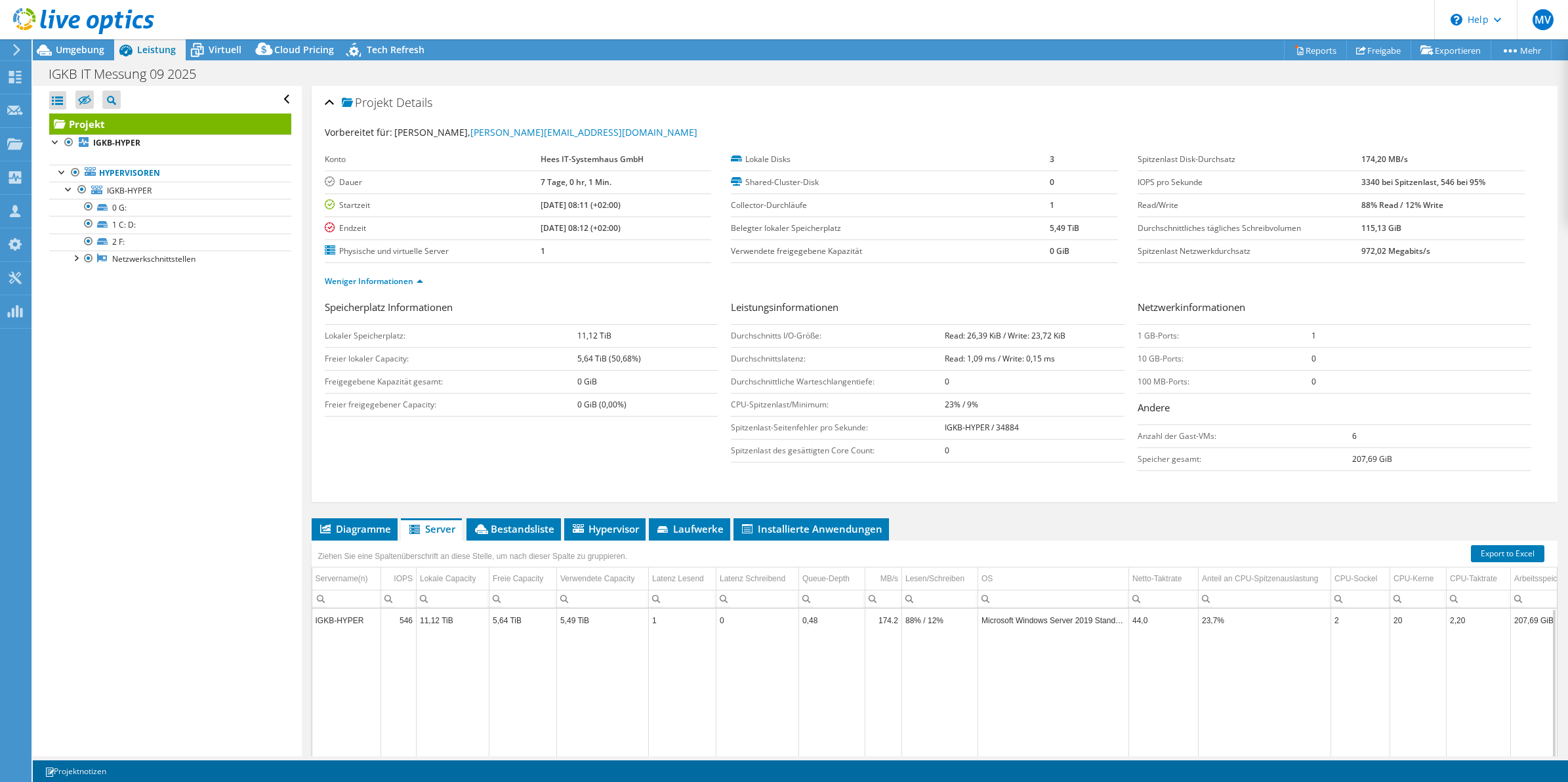
click at [716, 318] on div "Speicherplatz Informationen Lokaler Speicherplatz: 11,12 TiB Freier lokaler Cap…" at bounding box center [528, 358] width 407 height 117
click at [713, 359] on td "5,64 TiB (50,68%)" at bounding box center [647, 358] width 141 height 23
click at [978, 493] on div "Speicherplatz Informationen Lokaler Speicherplatz: 11,12 TiB Freier lokaler Cap…" at bounding box center [935, 399] width 1220 height 198
click at [1015, 447] on td "0" at bounding box center [1034, 450] width 180 height 23
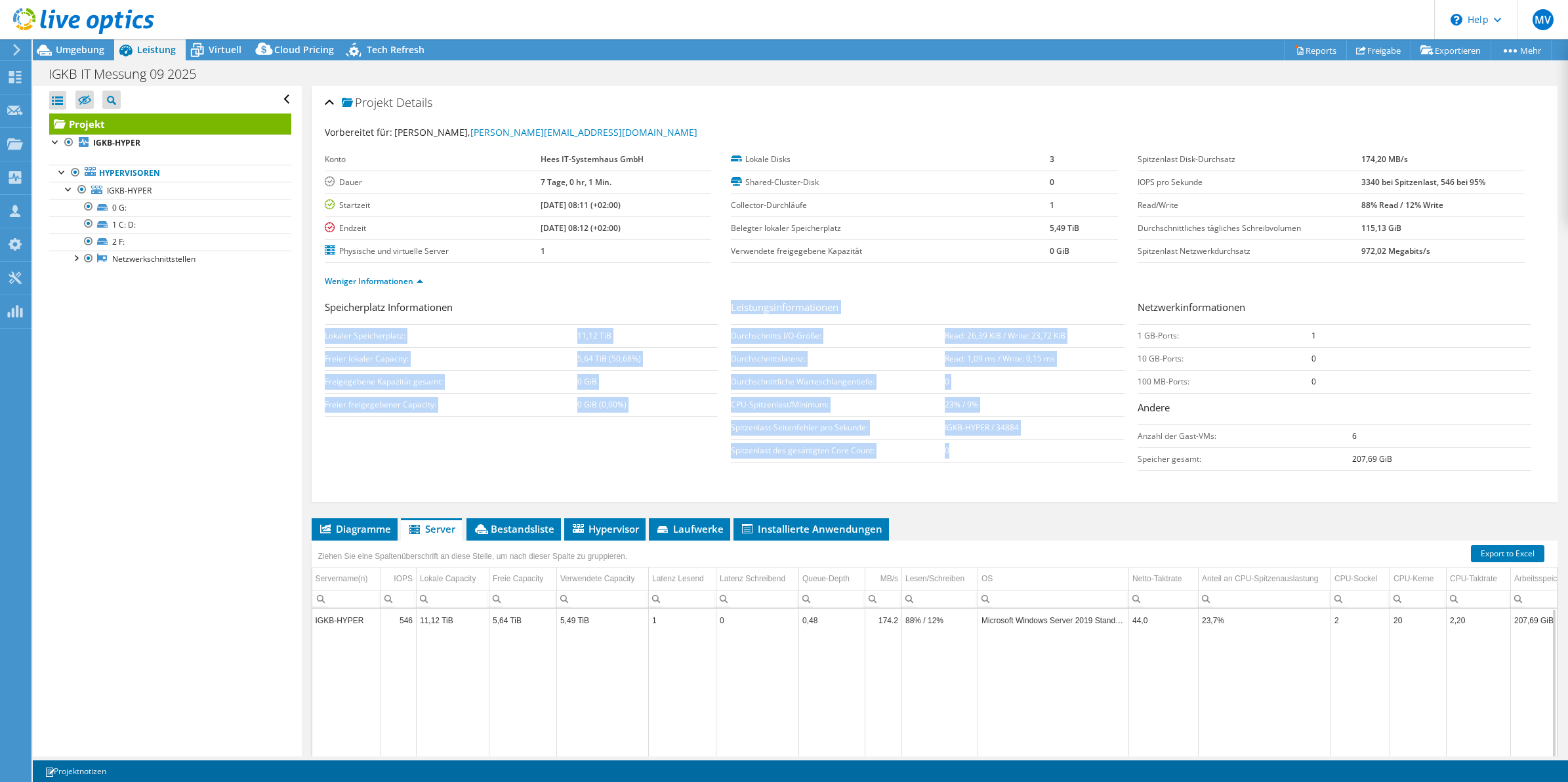
drag, startPoint x: 971, startPoint y: 449, endPoint x: 719, endPoint y: 316, distance: 284.9
click at [719, 316] on div "Speicherplatz Informationen Lokaler Speicherplatz: 11,12 TiB Freier lokaler Cap…" at bounding box center [935, 389] width 1220 height 178
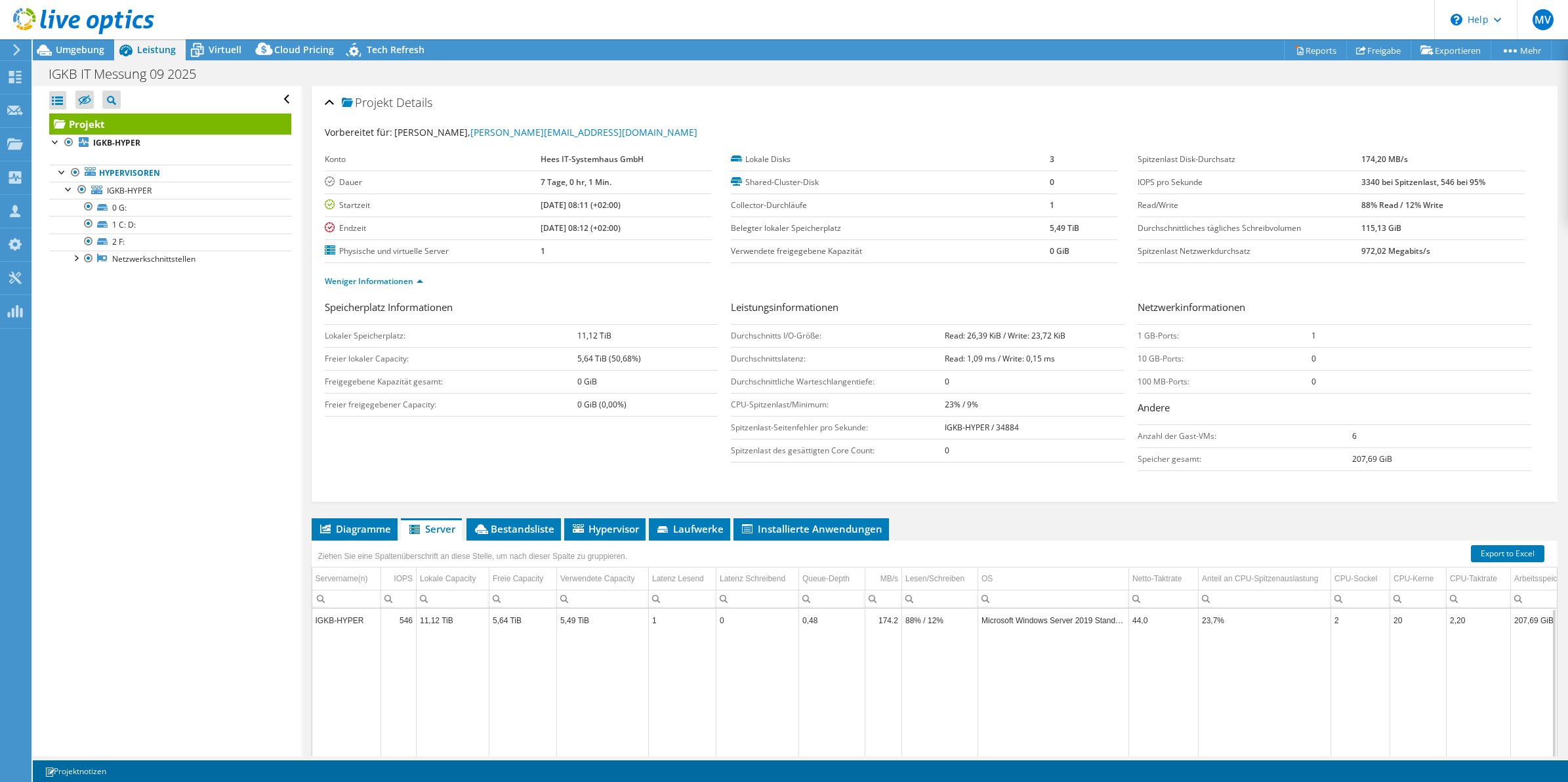
click at [719, 297] on div "Weniger Informationen" at bounding box center [935, 282] width 1220 height 37
click at [195, 462] on div "Alle öffnen Alle schließen Ausgeschlossene Knoten verbergen Projektbaumfilter" at bounding box center [167, 421] width 268 height 671
click at [864, 287] on ul "Weniger Informationen" at bounding box center [935, 280] width 1220 height 18
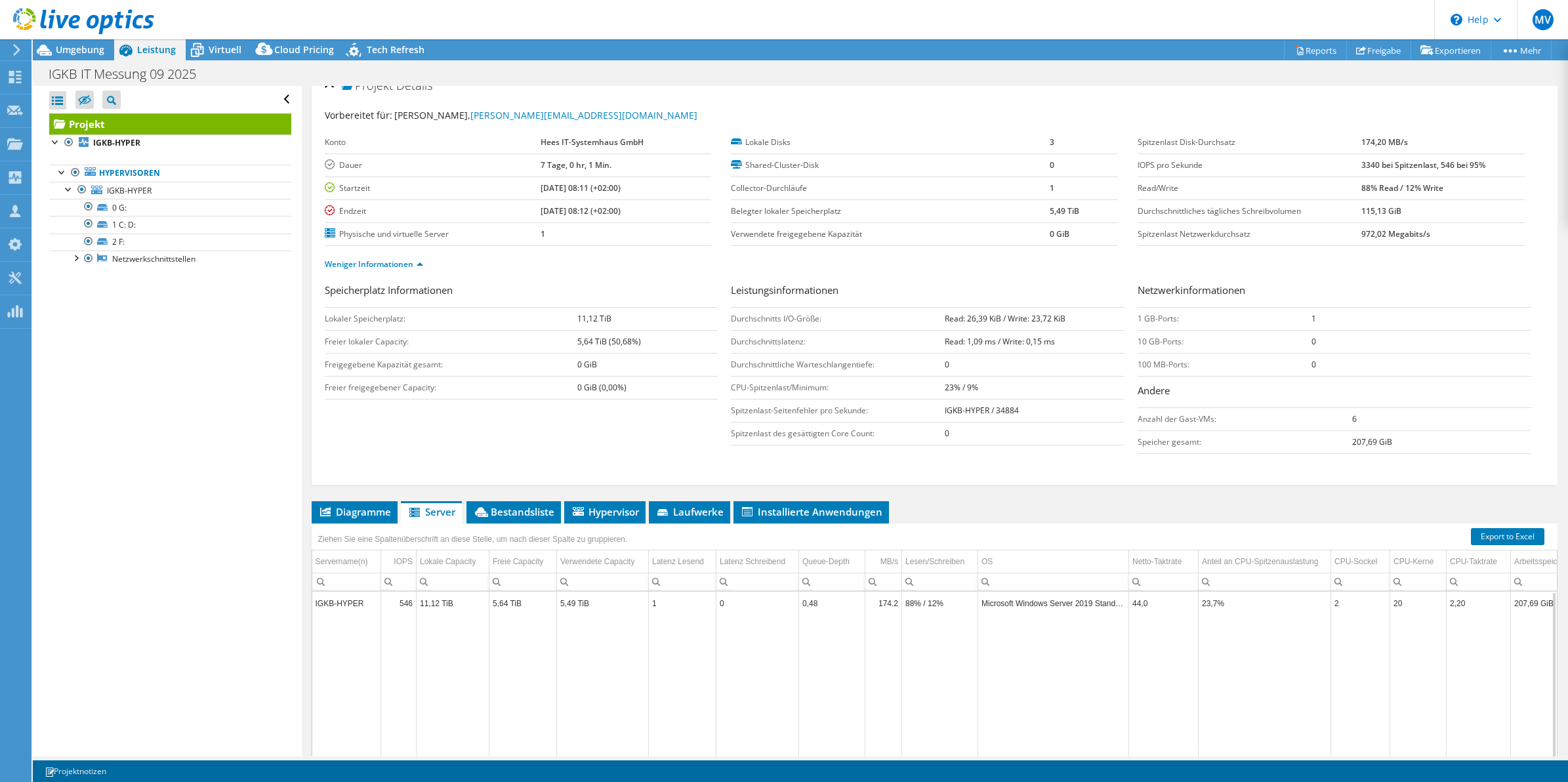
scroll to position [20, 0]
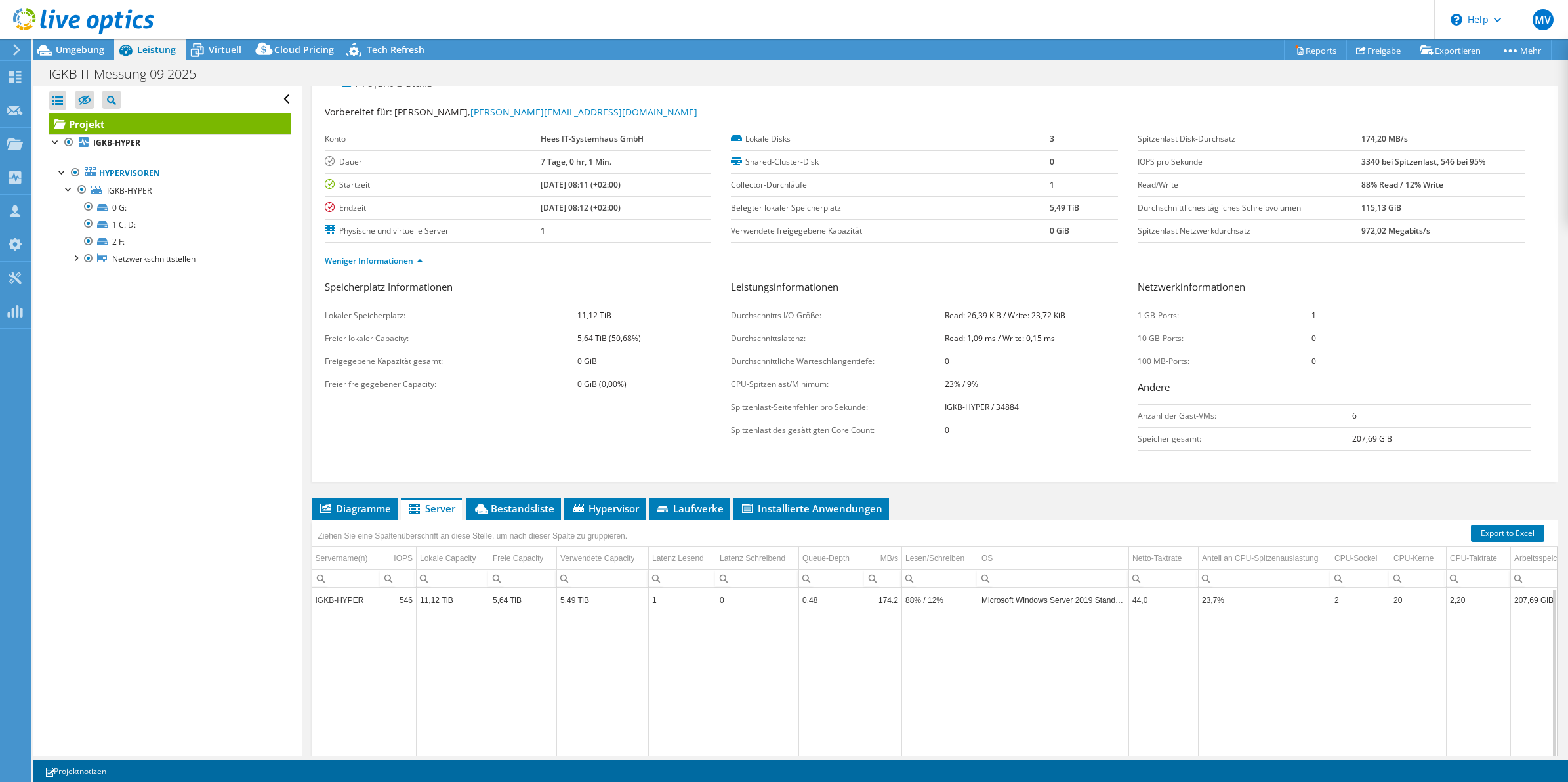
click at [713, 259] on ul "Weniger Informationen" at bounding box center [935, 259] width 1220 height 18
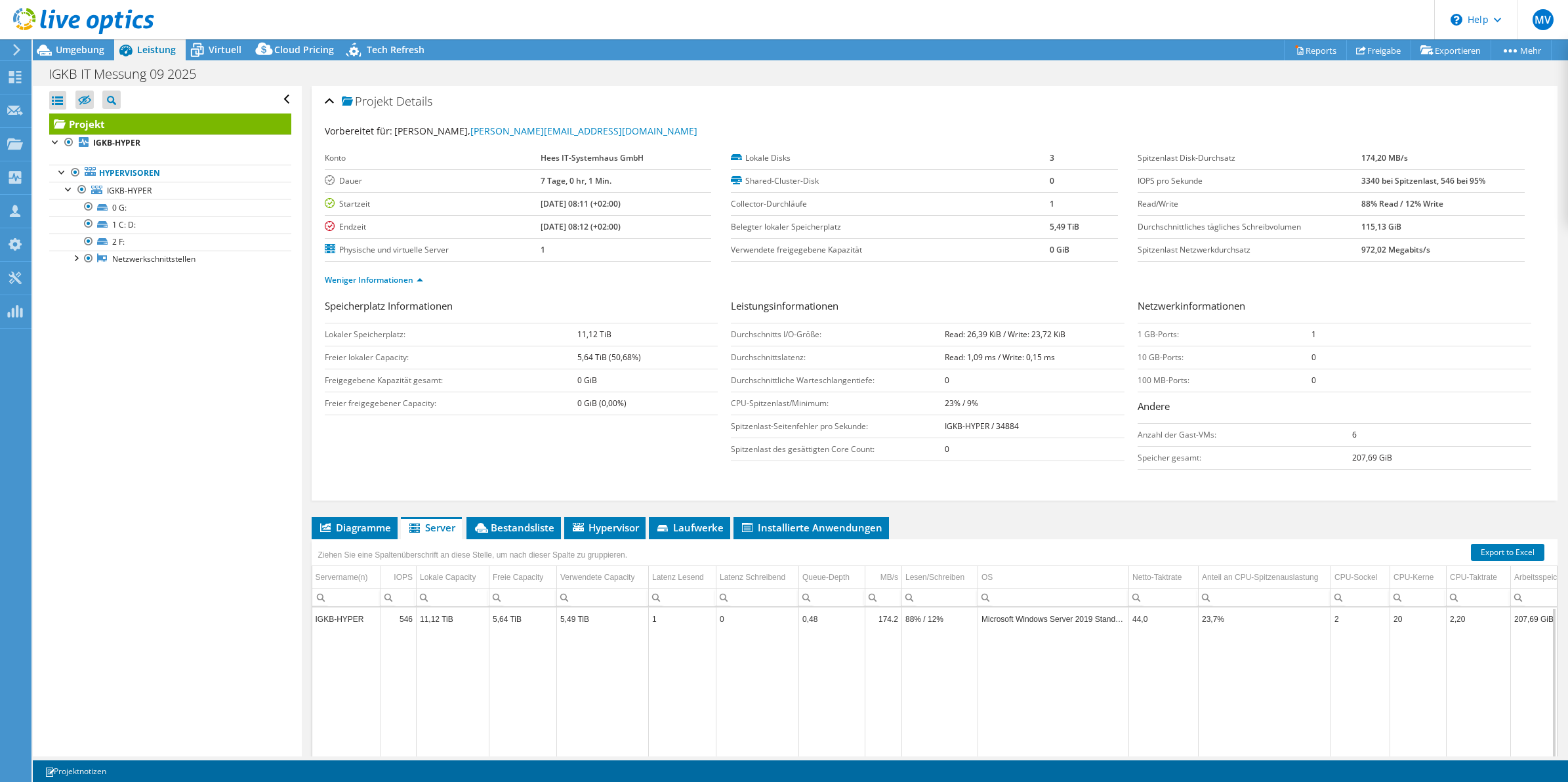
scroll to position [0, 0]
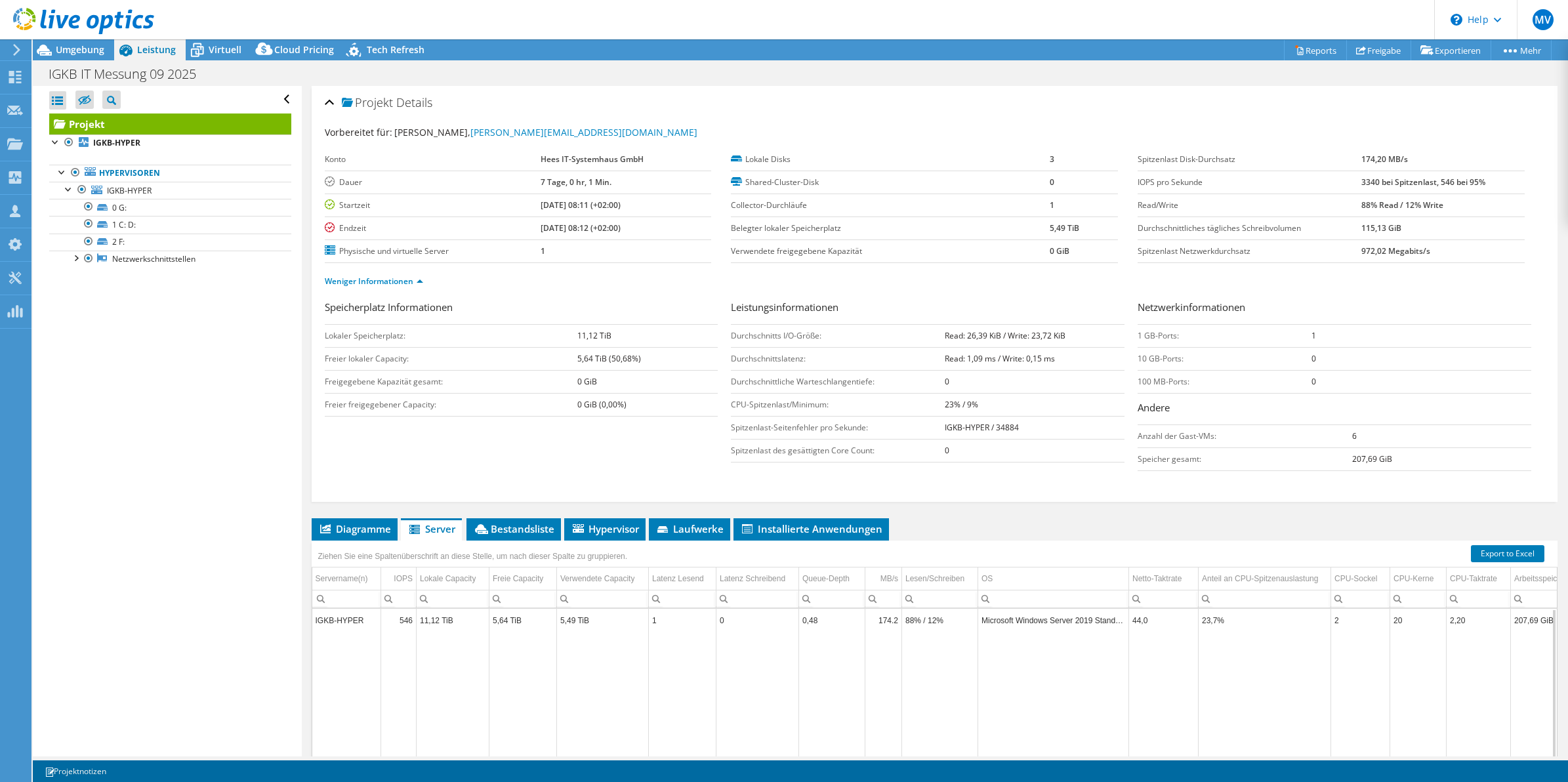
click at [710, 246] on div "Konto Hees IT-Systemhaus GmbH Dauer 7 Tage, 0 hr, 1 Min. Startzeit [DATE] 08:11…" at bounding box center [528, 206] width 407 height 115
click at [344, 532] on span "Diagramme" at bounding box center [354, 529] width 73 height 13
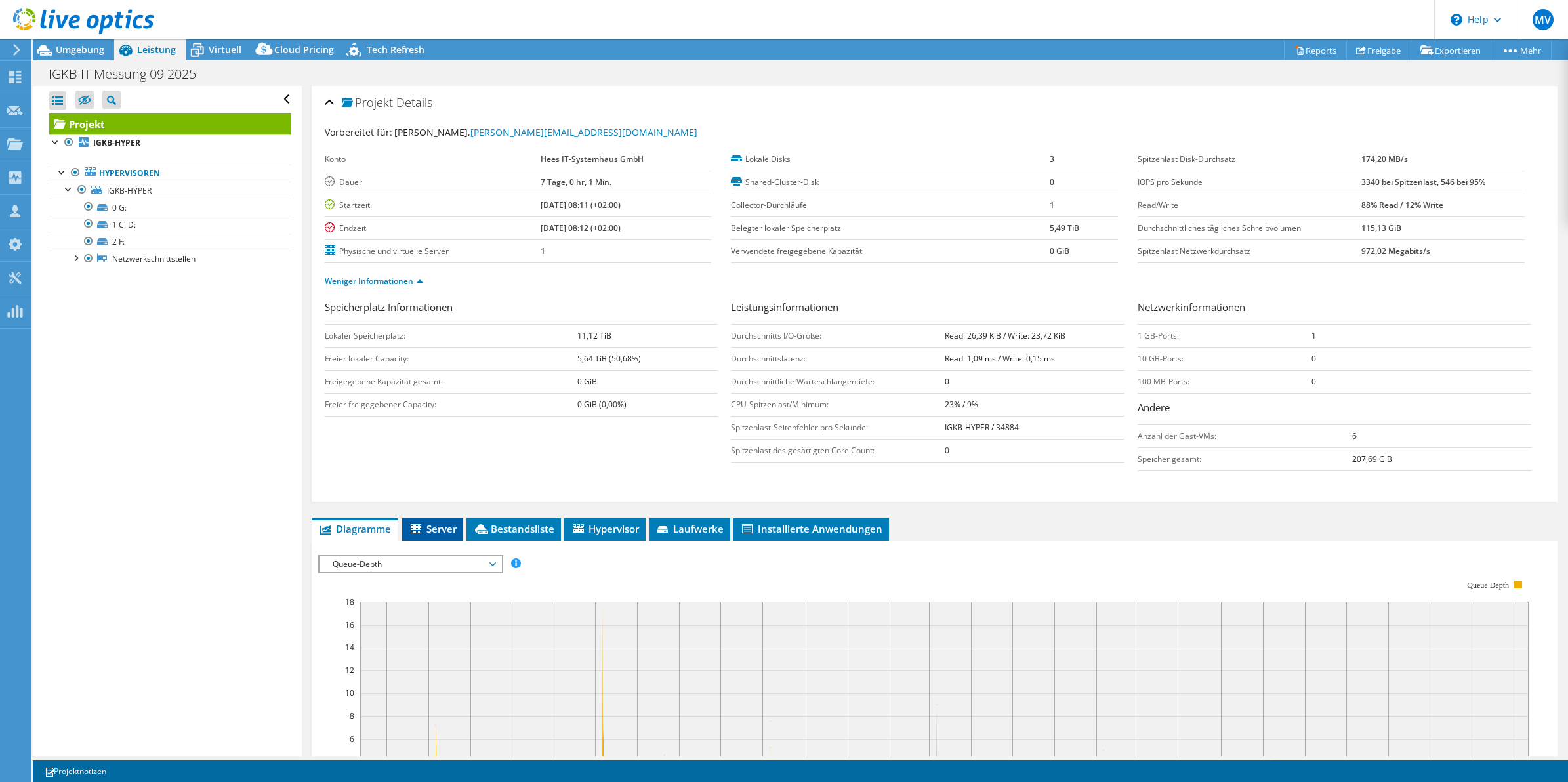
click at [438, 532] on span "Server" at bounding box center [433, 529] width 48 height 13
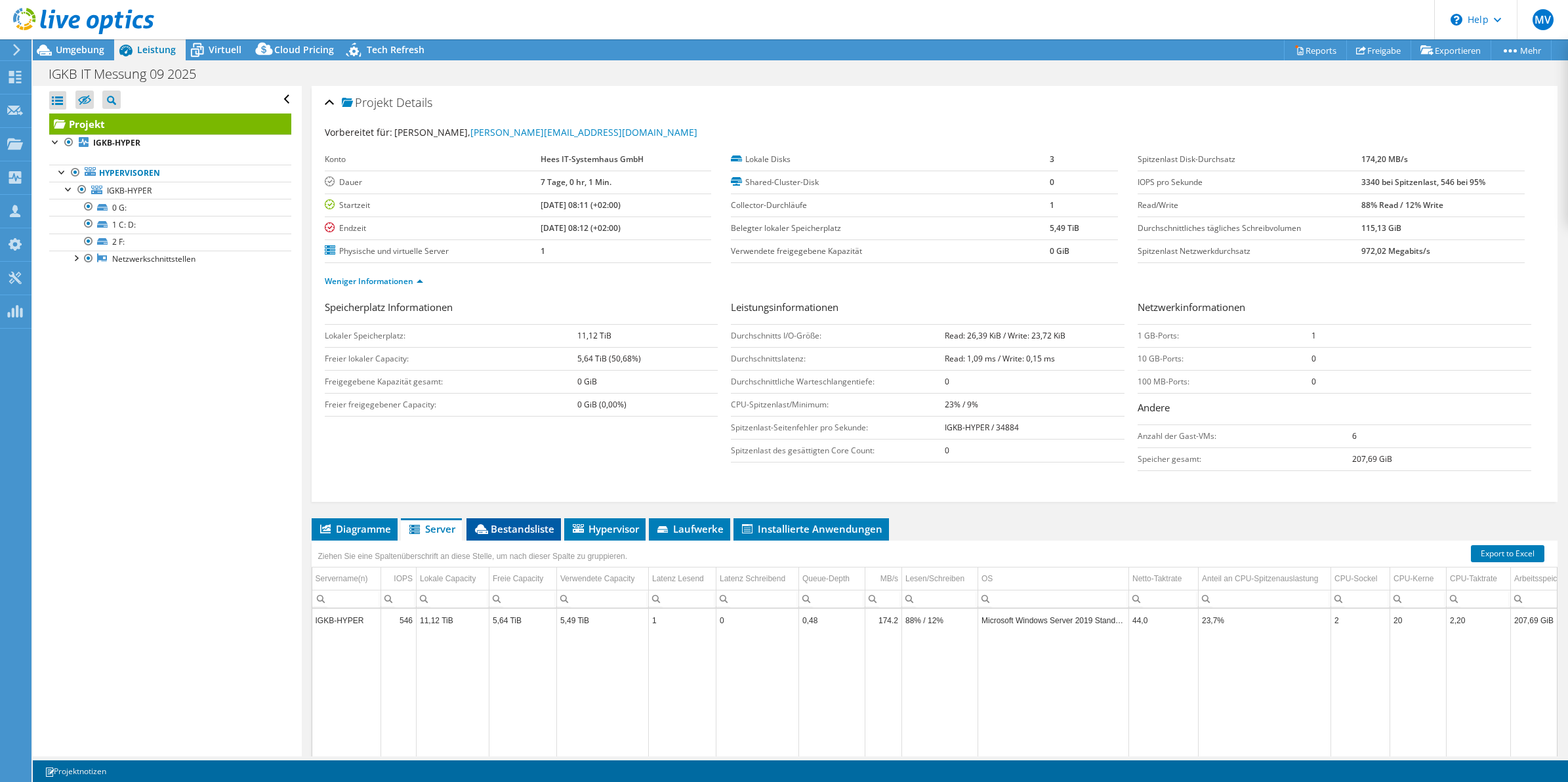
click at [519, 530] on span "Bestandsliste" at bounding box center [513, 529] width 81 height 13
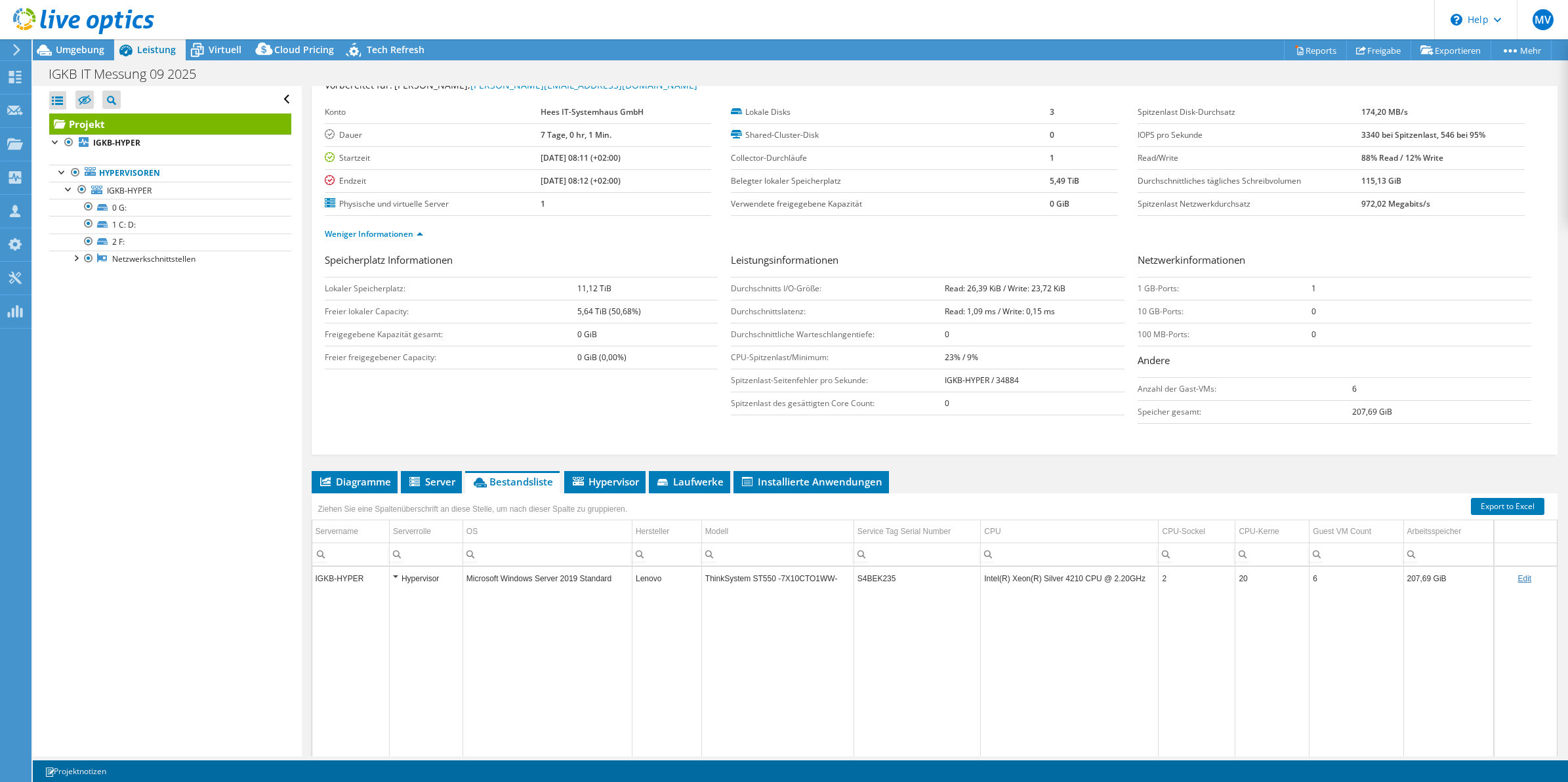
scroll to position [113, 0]
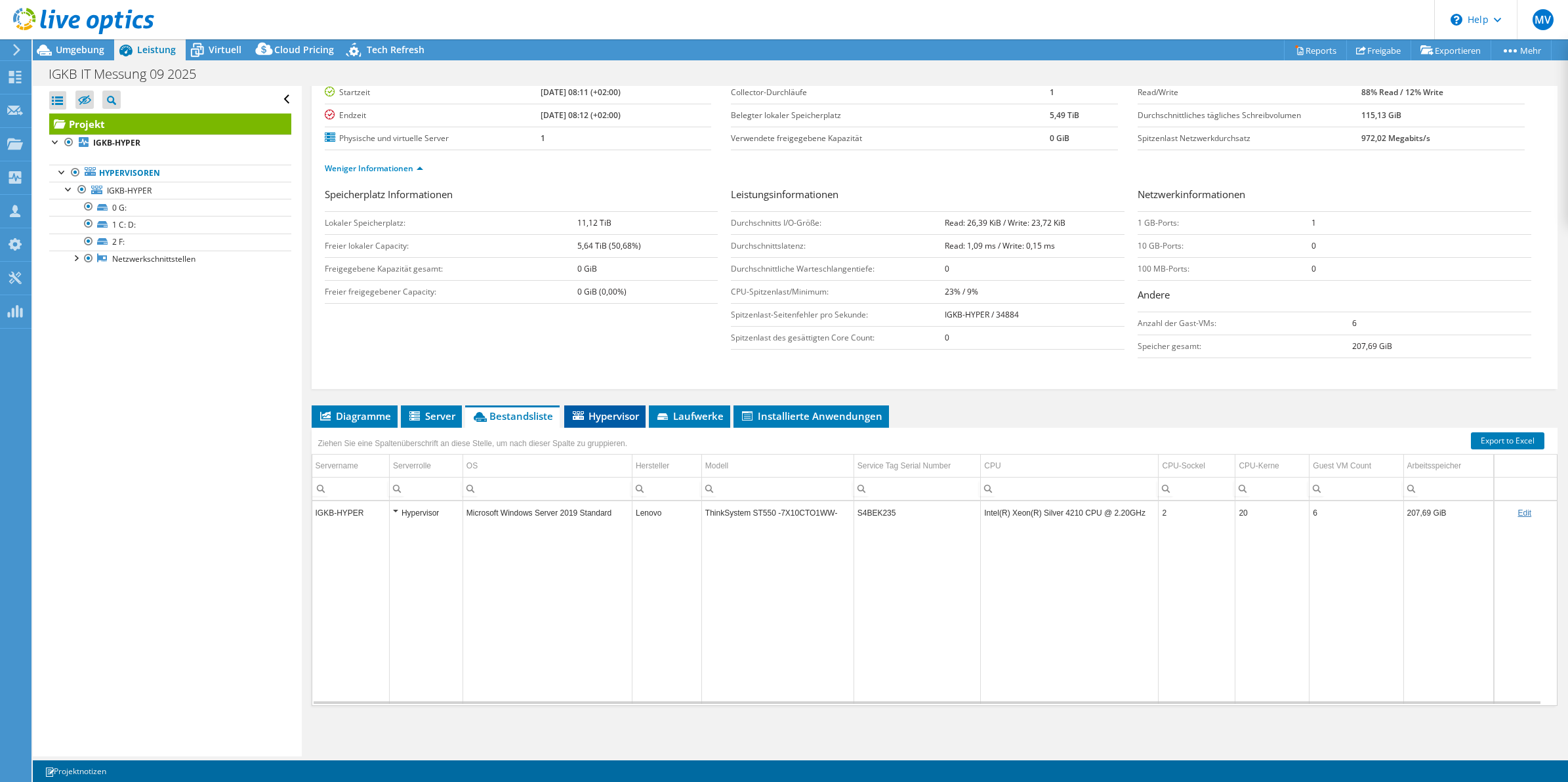
click at [592, 409] on span "Hypervisor" at bounding box center [604, 416] width 68 height 13
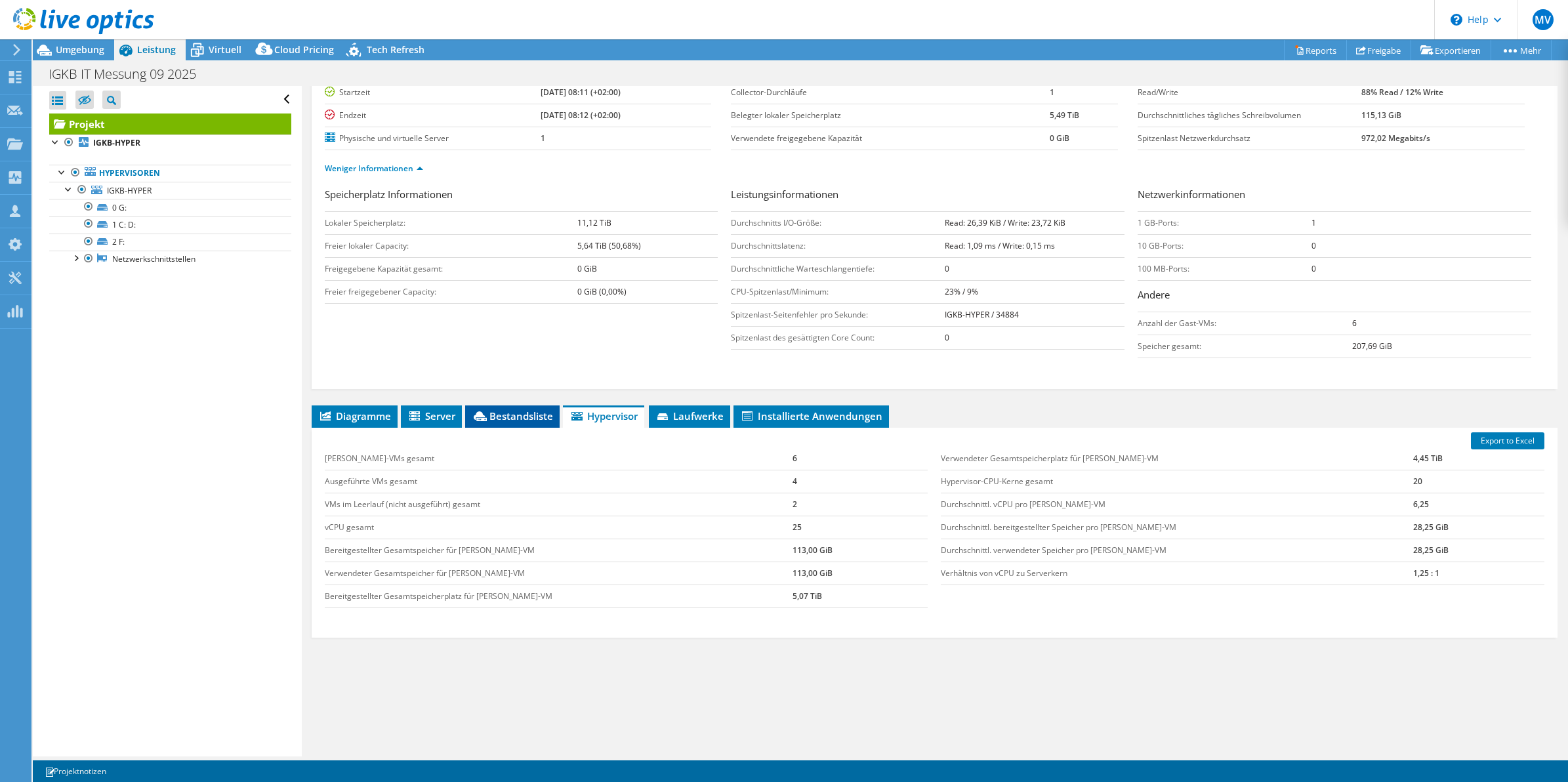
click at [486, 411] on icon at bounding box center [480, 416] width 13 height 10
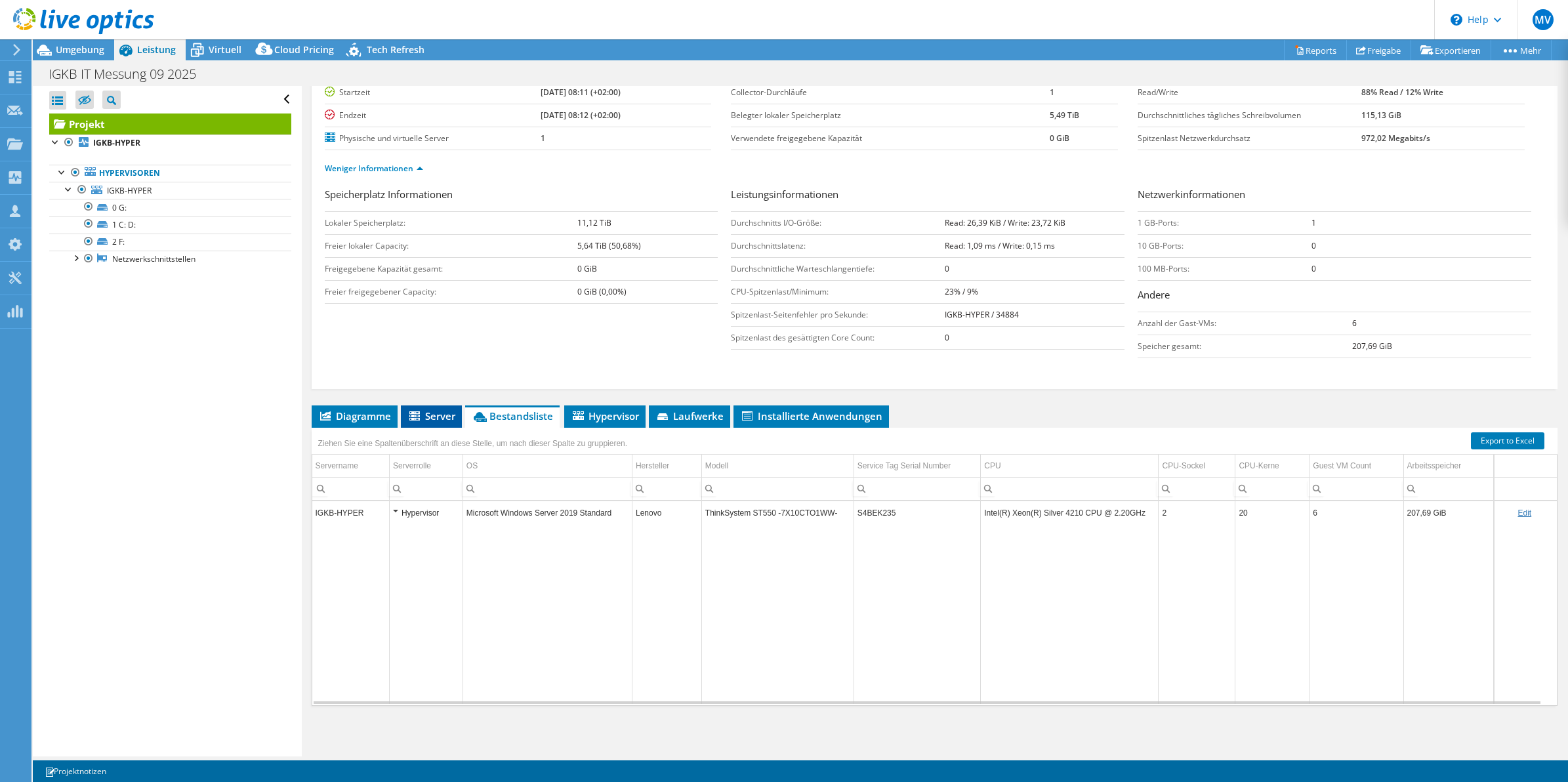
click at [436, 413] on span "Server" at bounding box center [431, 416] width 48 height 13
click at [622, 513] on td "5,49 TiB" at bounding box center [602, 507] width 92 height 23
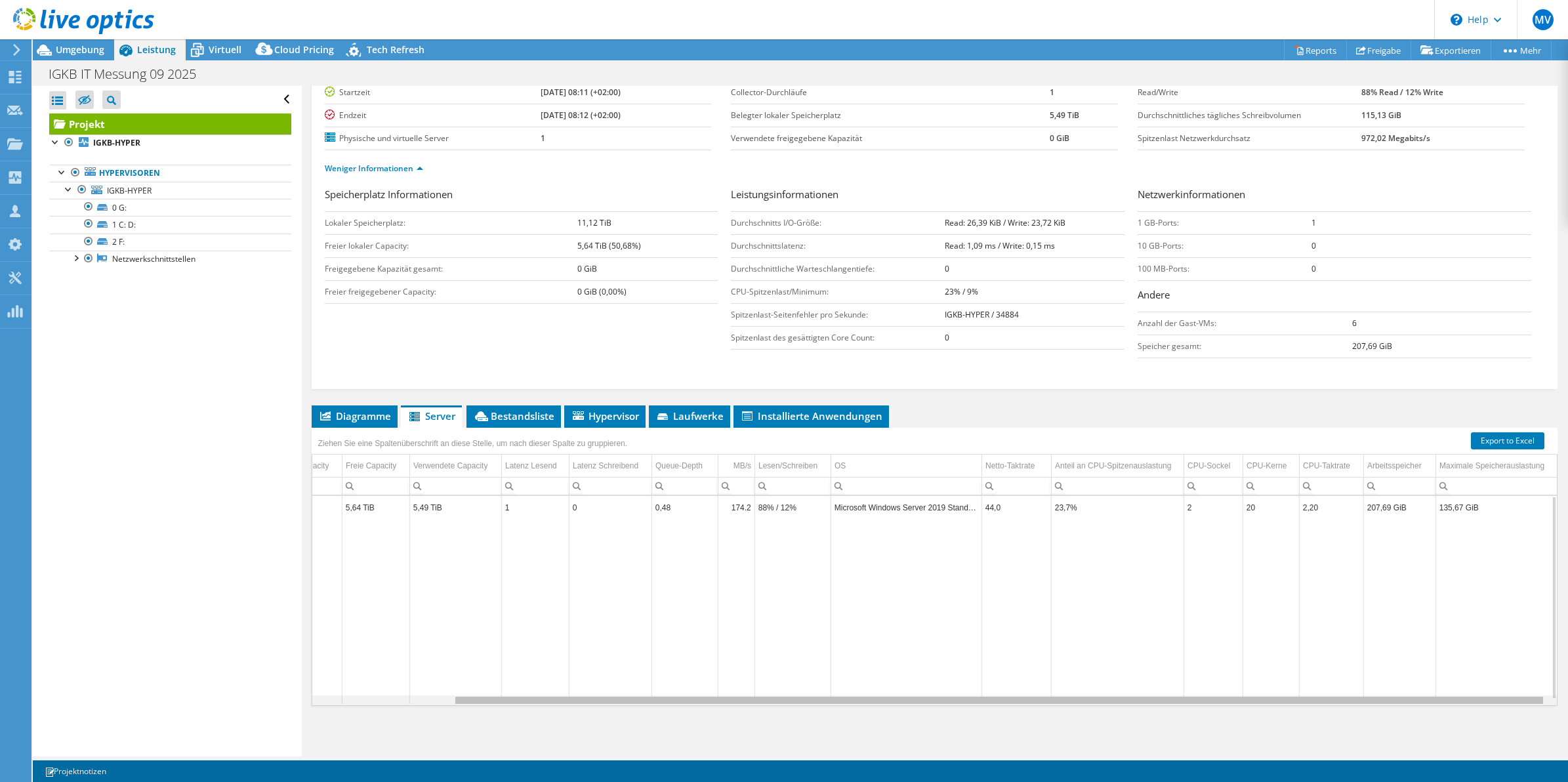
scroll to position [0, 0]
drag, startPoint x: 1344, startPoint y: 704, endPoint x: 443, endPoint y: 469, distance: 931.1
click at [551, 533] on body "MV Teammitglied [PERSON_NAME] [EMAIL_ADDRESS][PERSON_NAME][DOMAIN_NAME] Hees IT…" at bounding box center [784, 391] width 1568 height 782
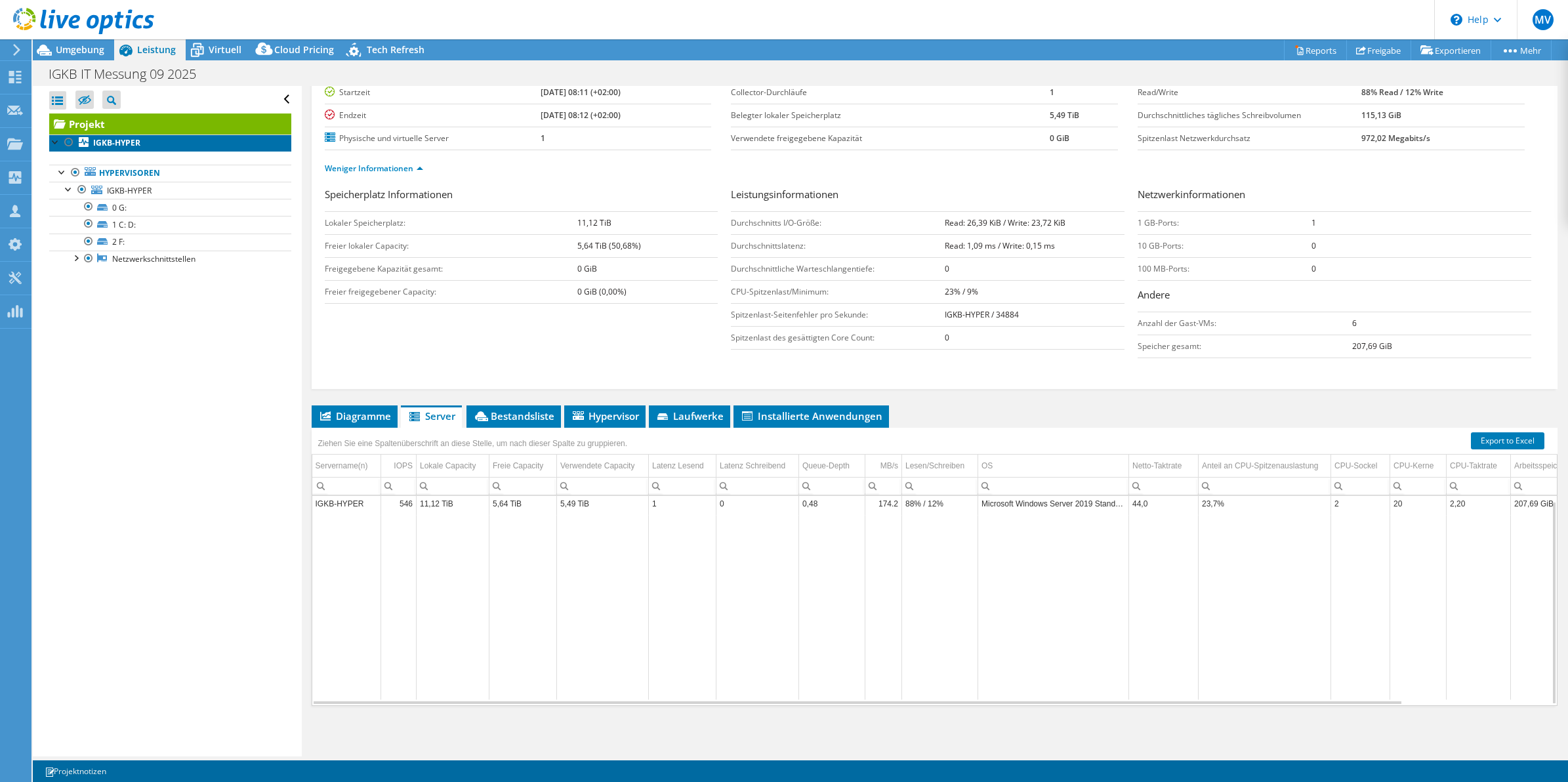
click at [119, 146] on b "IGKB-HYPER" at bounding box center [117, 142] width 47 height 11
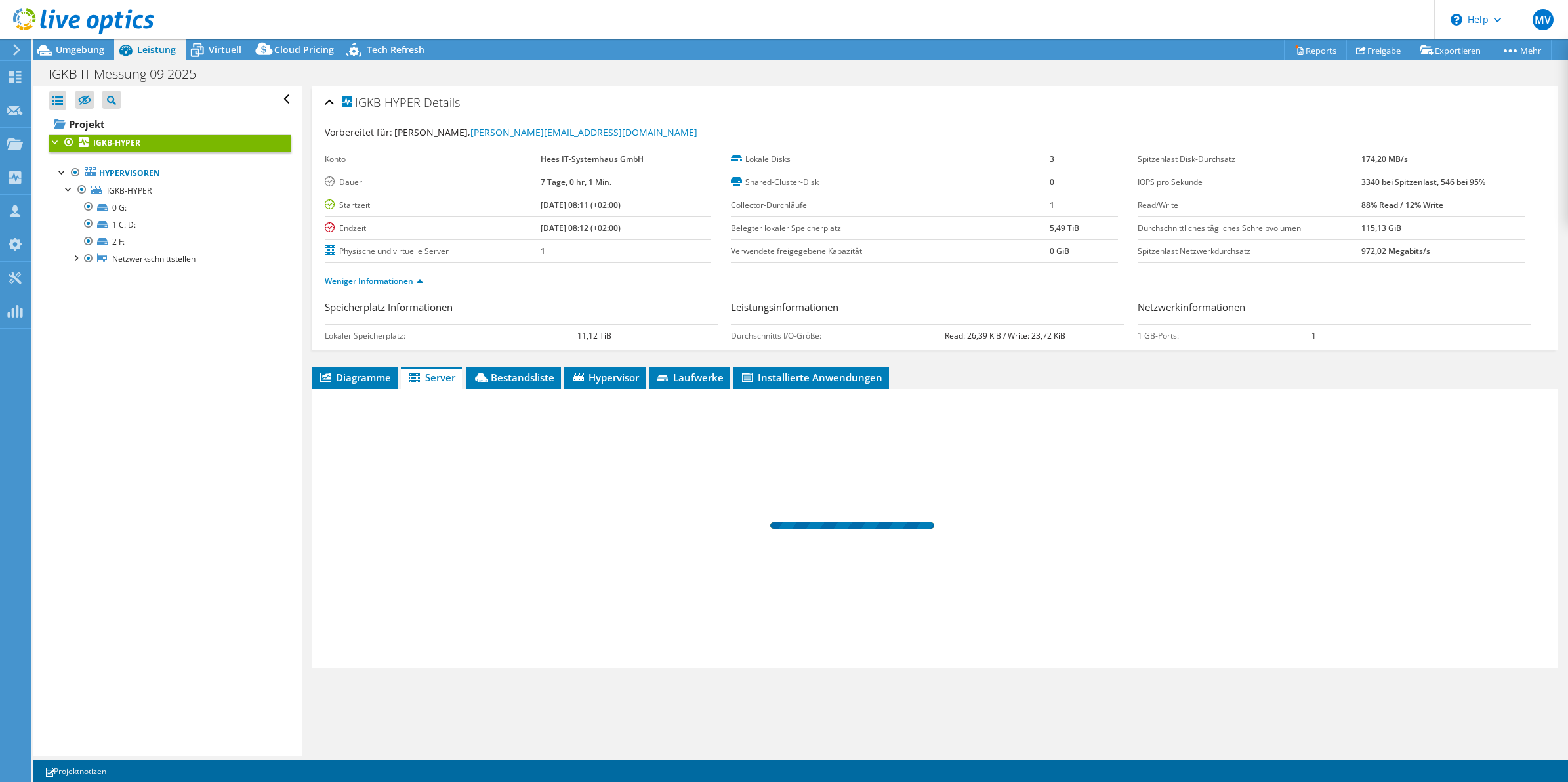
scroll to position [0, 0]
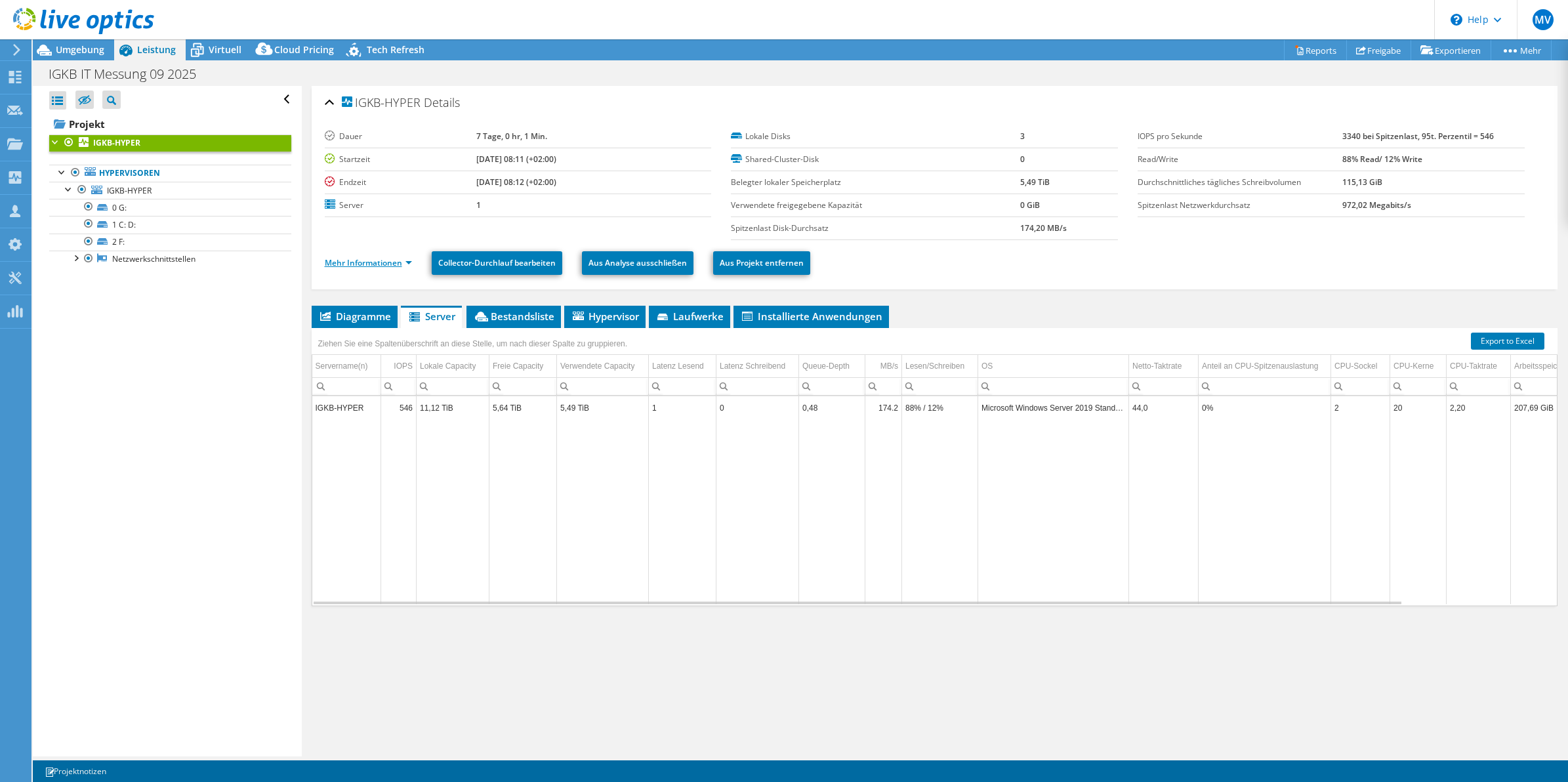
click at [373, 268] on link "Mehr Informationen" at bounding box center [368, 262] width 87 height 11
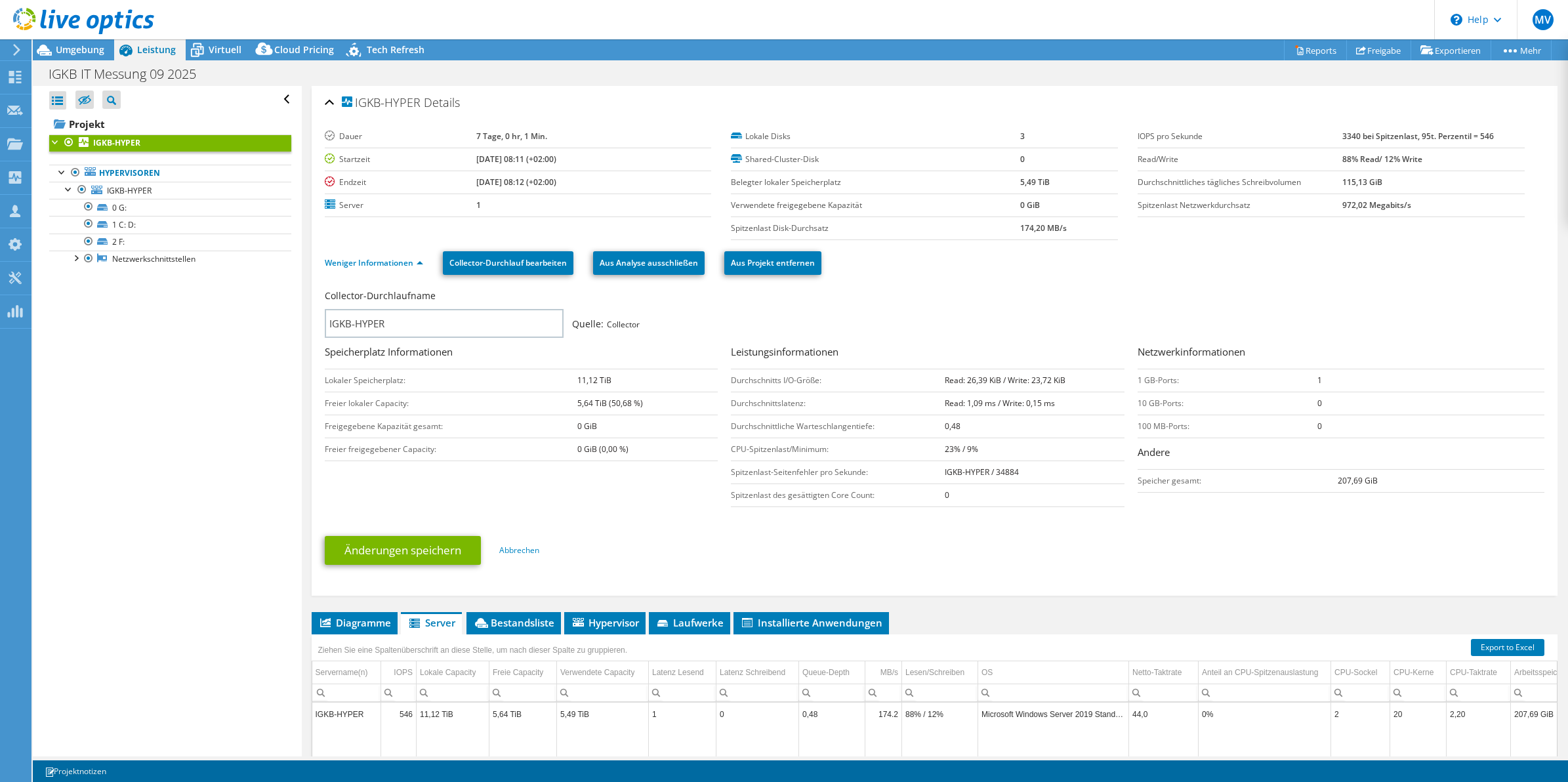
click at [1317, 373] on td "1" at bounding box center [1431, 380] width 227 height 23
click at [1505, 214] on td "972,02 Megabits/s" at bounding box center [1433, 204] width 183 height 23
click at [1500, 267] on ul "Weniger Informationen Collector-Durchlauf bearbeiten Aus Analyse ausschließen A…" at bounding box center [934, 261] width 1220 height 27
drag, startPoint x: 1420, startPoint y: 208, endPoint x: 1337, endPoint y: 205, distance: 83.1
click at [1342, 204] on td "972,02 Megabits/s" at bounding box center [1433, 204] width 183 height 23
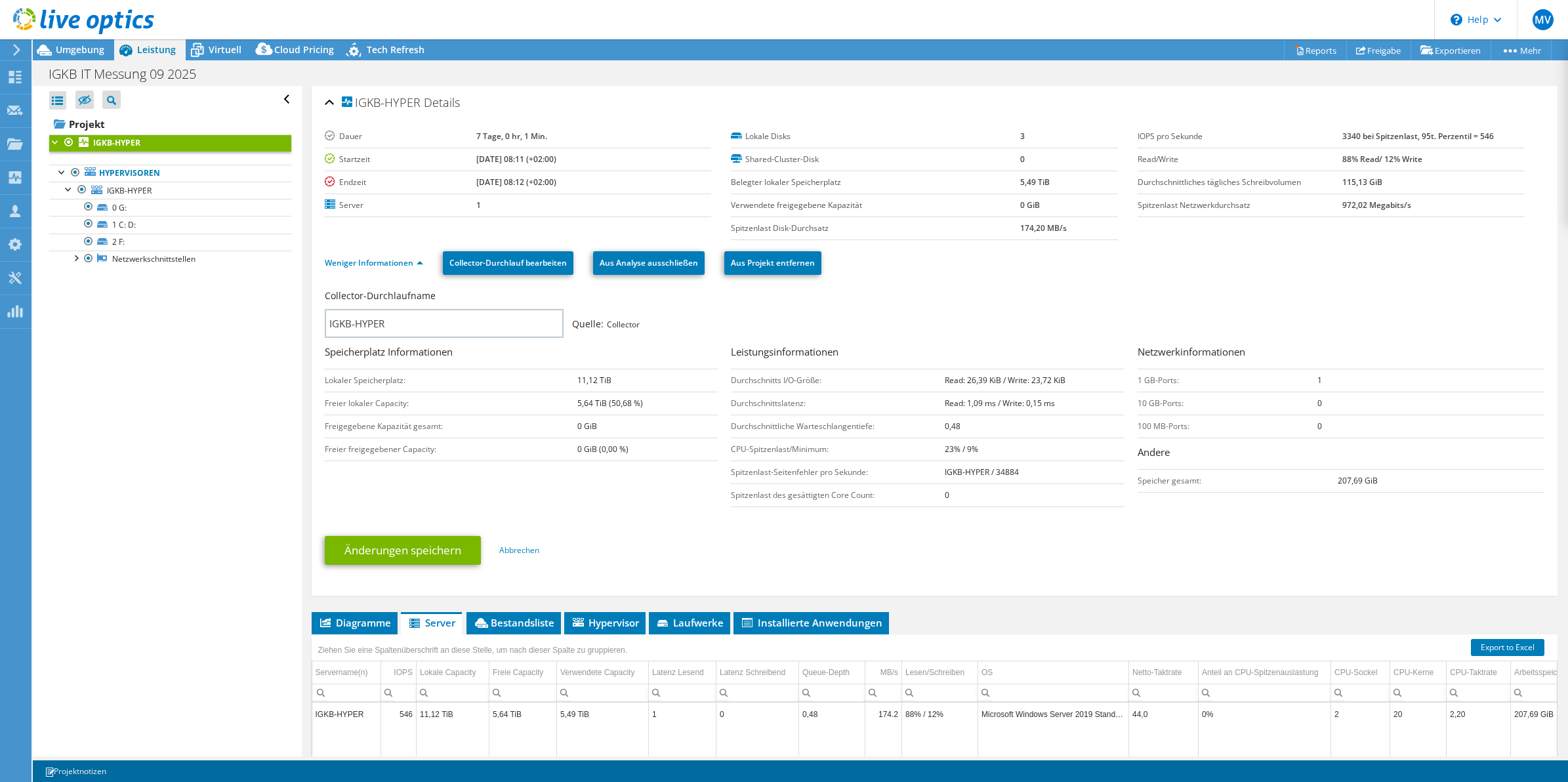
click at [1425, 276] on div "Weniger Informationen Collector-Durchlauf bearbeiten Aus Analyse ausschließen A…" at bounding box center [934, 263] width 1220 height 46
click at [1377, 274] on ul "Weniger Informationen Collector-Durchlauf bearbeiten Aus Analyse ausschließen A…" at bounding box center [934, 261] width 1220 height 27
click at [1322, 283] on div "Weniger Informationen Collector-Durchlauf bearbeiten Aus Analyse ausschließen A…" at bounding box center [934, 263] width 1220 height 46
click at [1115, 204] on div "Lokale Disks 3 Shared-Cluster-Disk 0 Belegter lokaler [STREET_ADDRESS] Verwende…" at bounding box center [934, 183] width 407 height 115
